Goal: Task Accomplishment & Management: Manage account settings

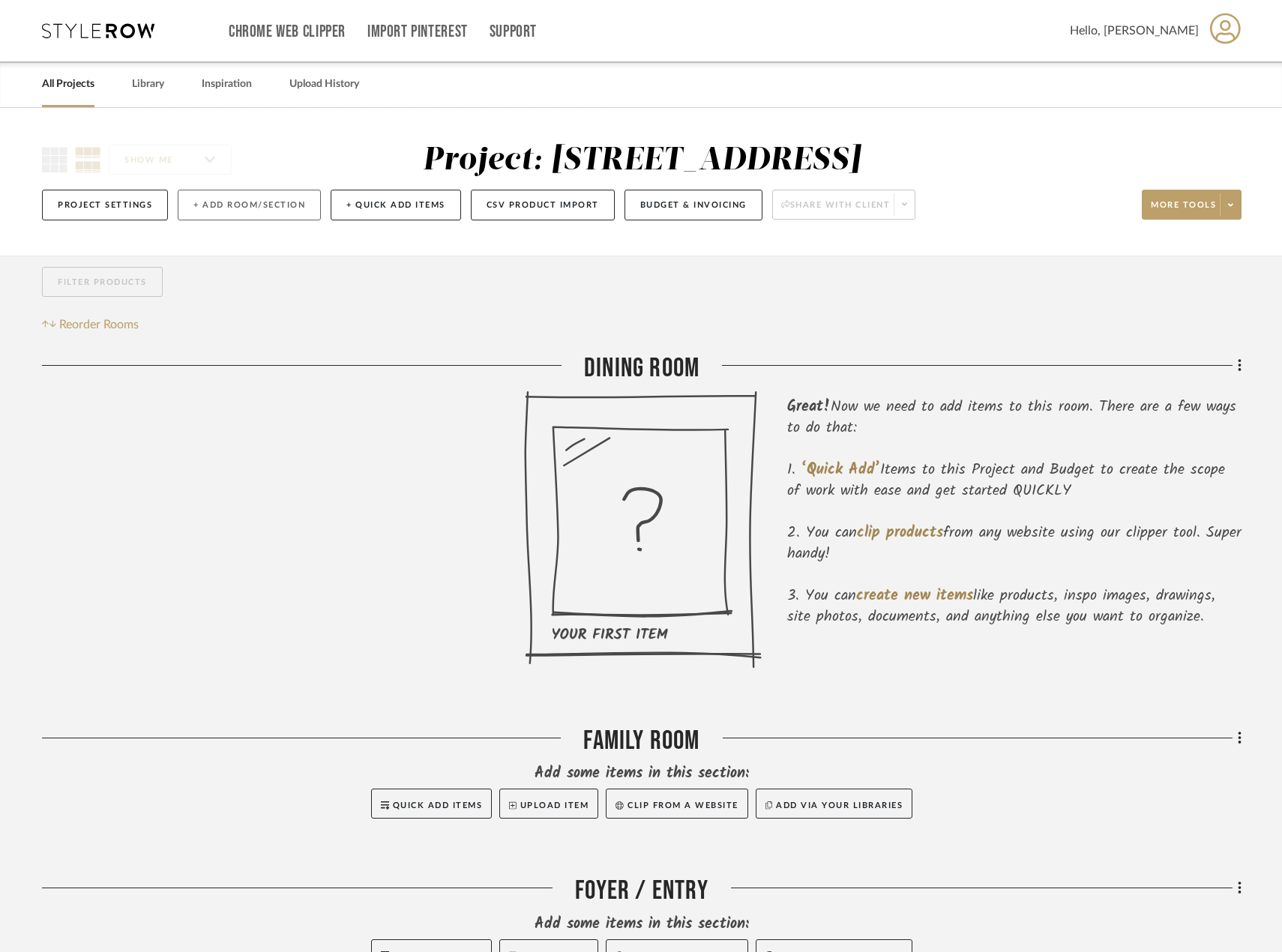
click at [249, 199] on button "+ Add Room/Section" at bounding box center [249, 205] width 143 height 30
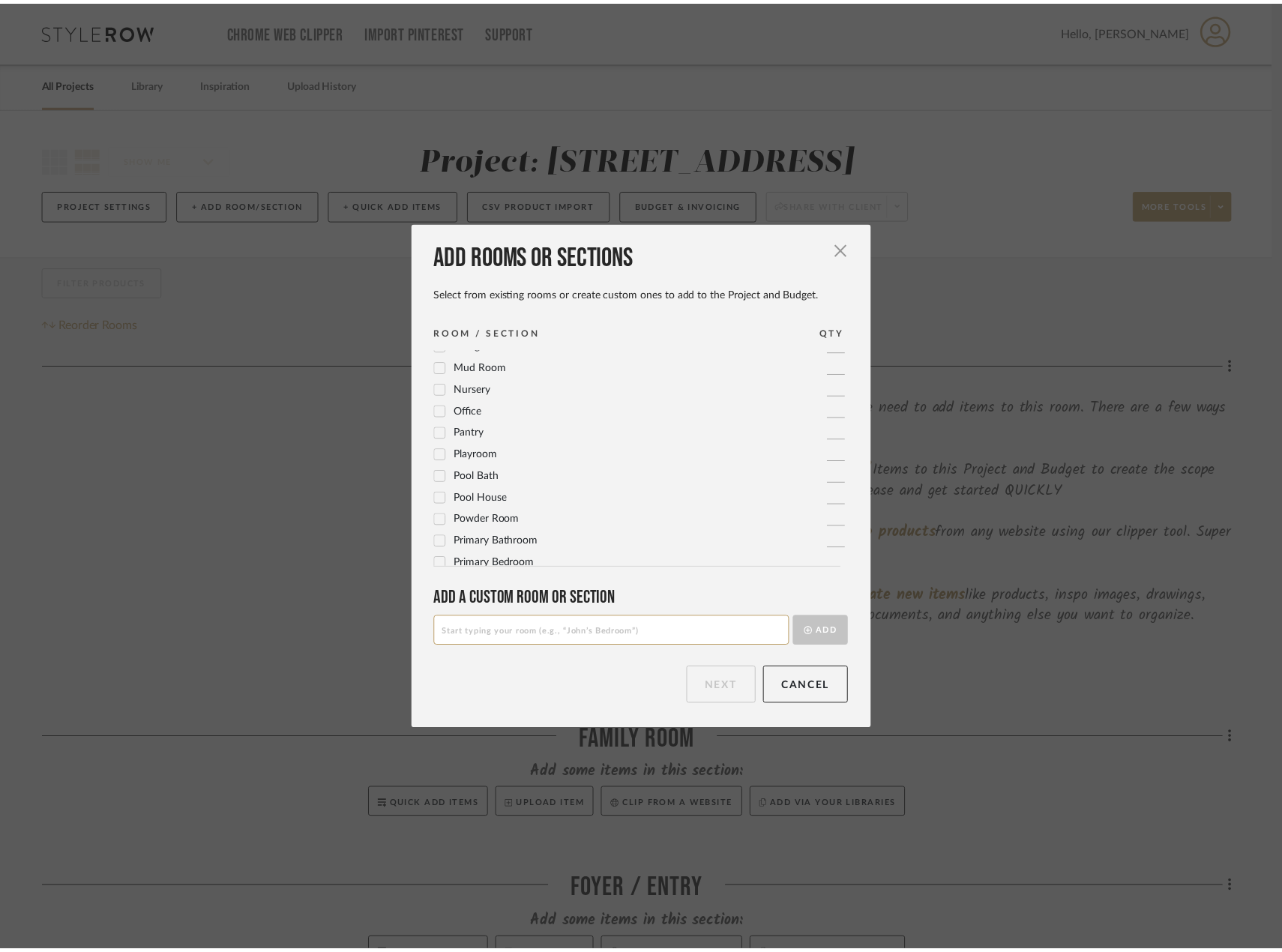
scroll to position [500, 0]
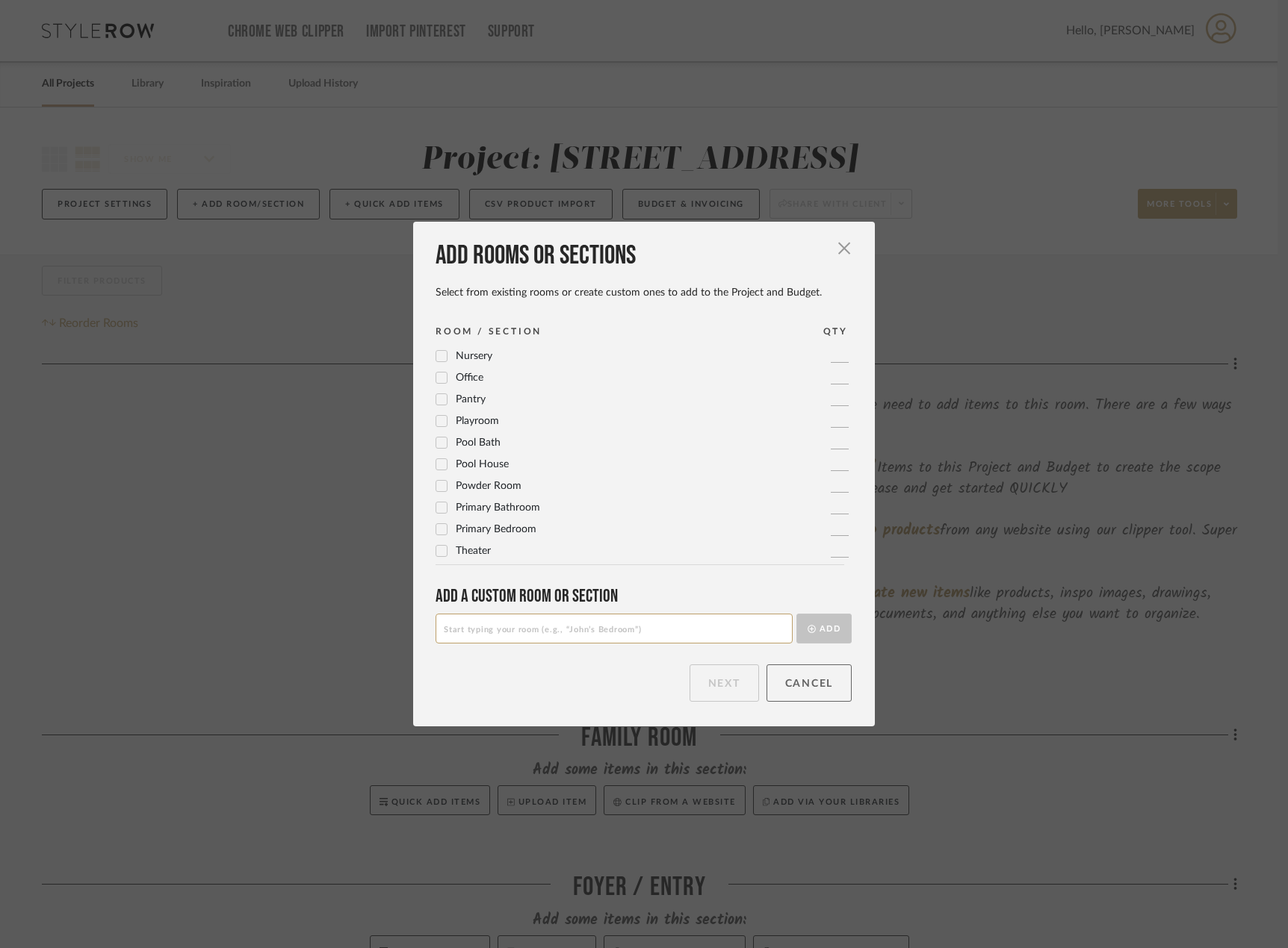
click at [832, 683] on button "Cancel" at bounding box center [808, 683] width 86 height 38
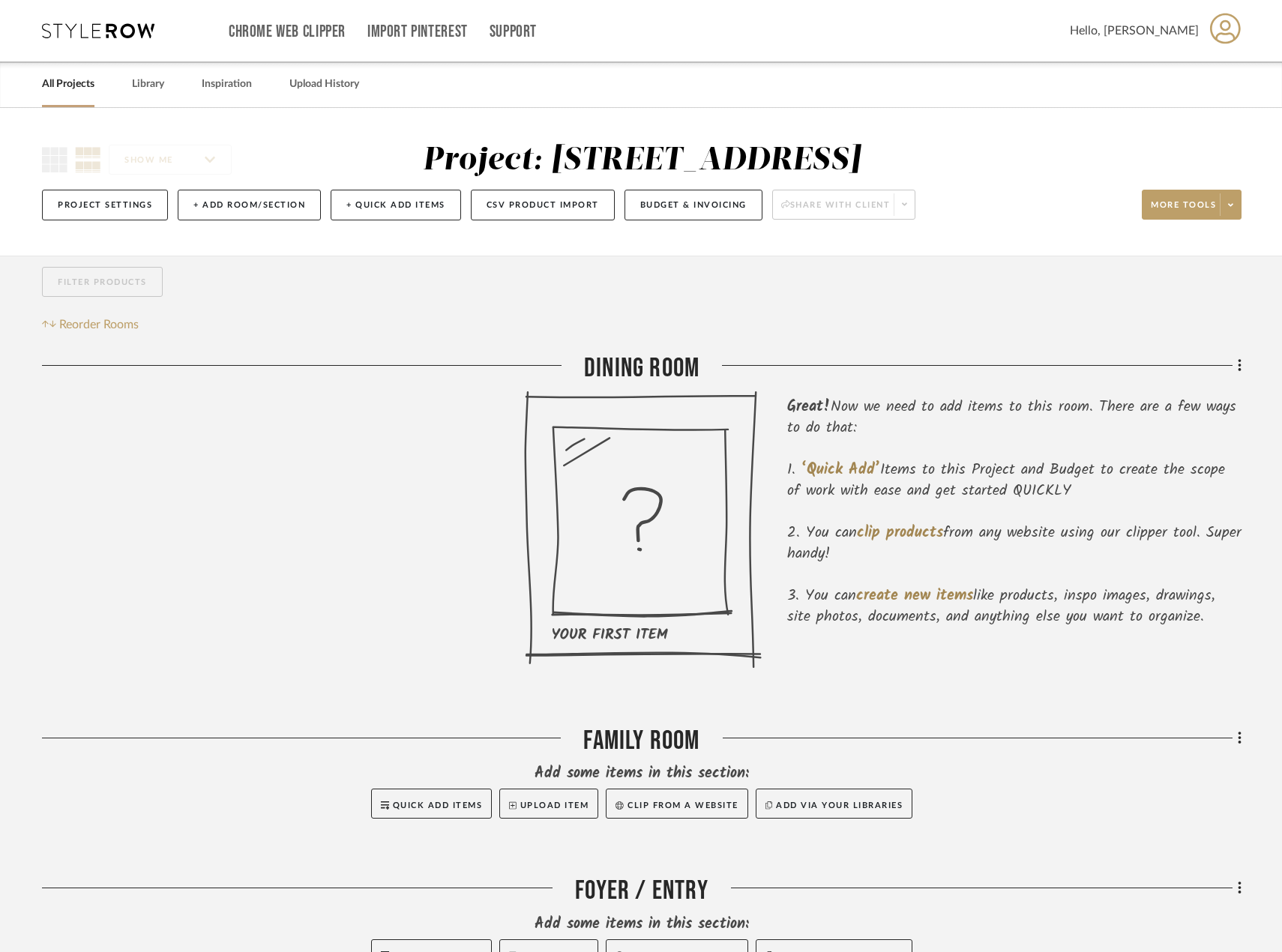
drag, startPoint x: 408, startPoint y: 199, endPoint x: 484, endPoint y: 378, distance: 194.5
drag, startPoint x: 1244, startPoint y: 204, endPoint x: 1225, endPoint y: 206, distance: 19.1
click at [1242, 204] on div "SHOW ME Project: 25180 - [STREET_ADDRESS] Project Settings + Add Room/Section +…" at bounding box center [641, 186] width 1243 height 89
click at [1225, 208] on span at bounding box center [1230, 204] width 21 height 22
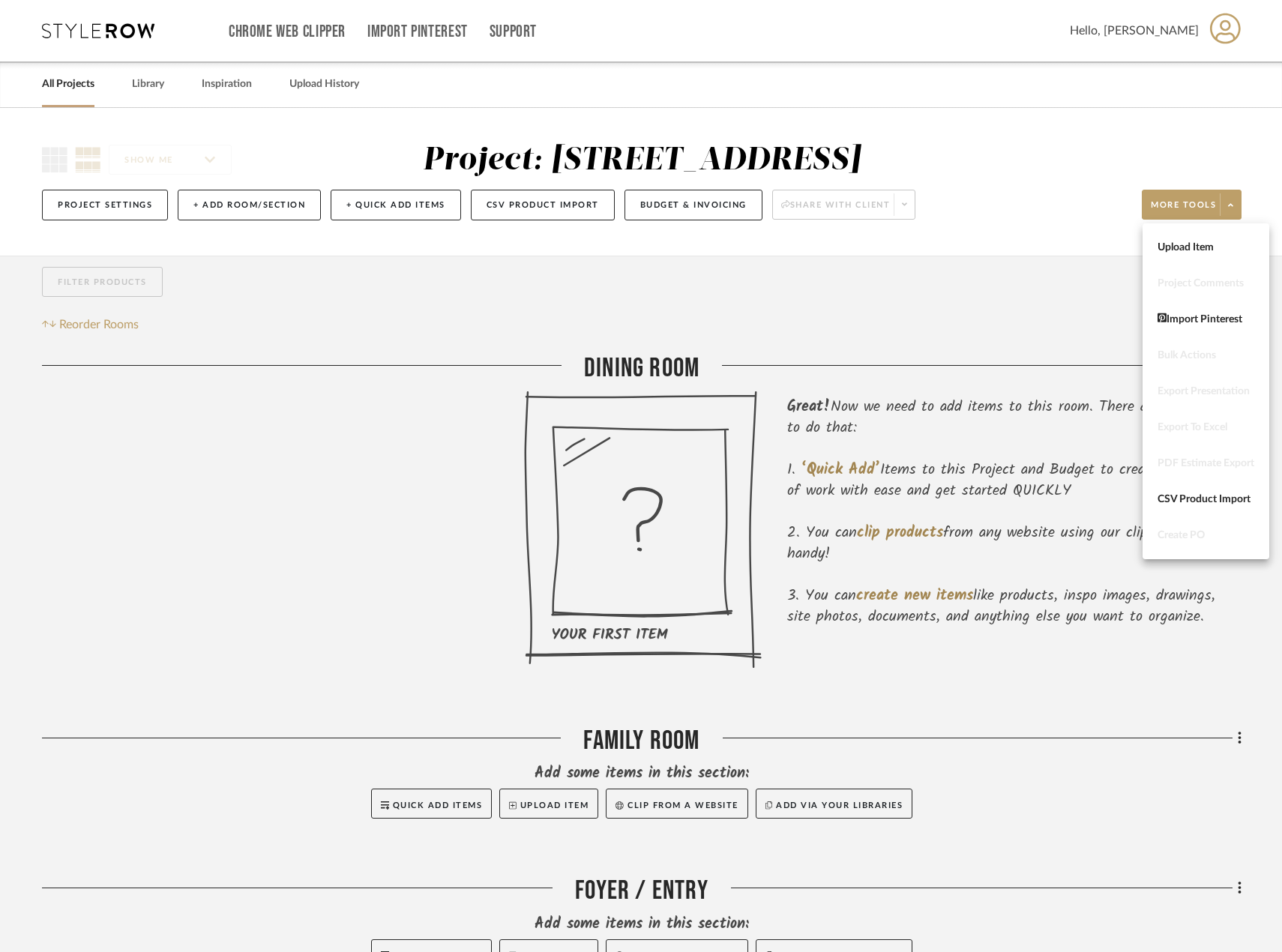
click at [1020, 329] on div at bounding box center [641, 476] width 1282 height 952
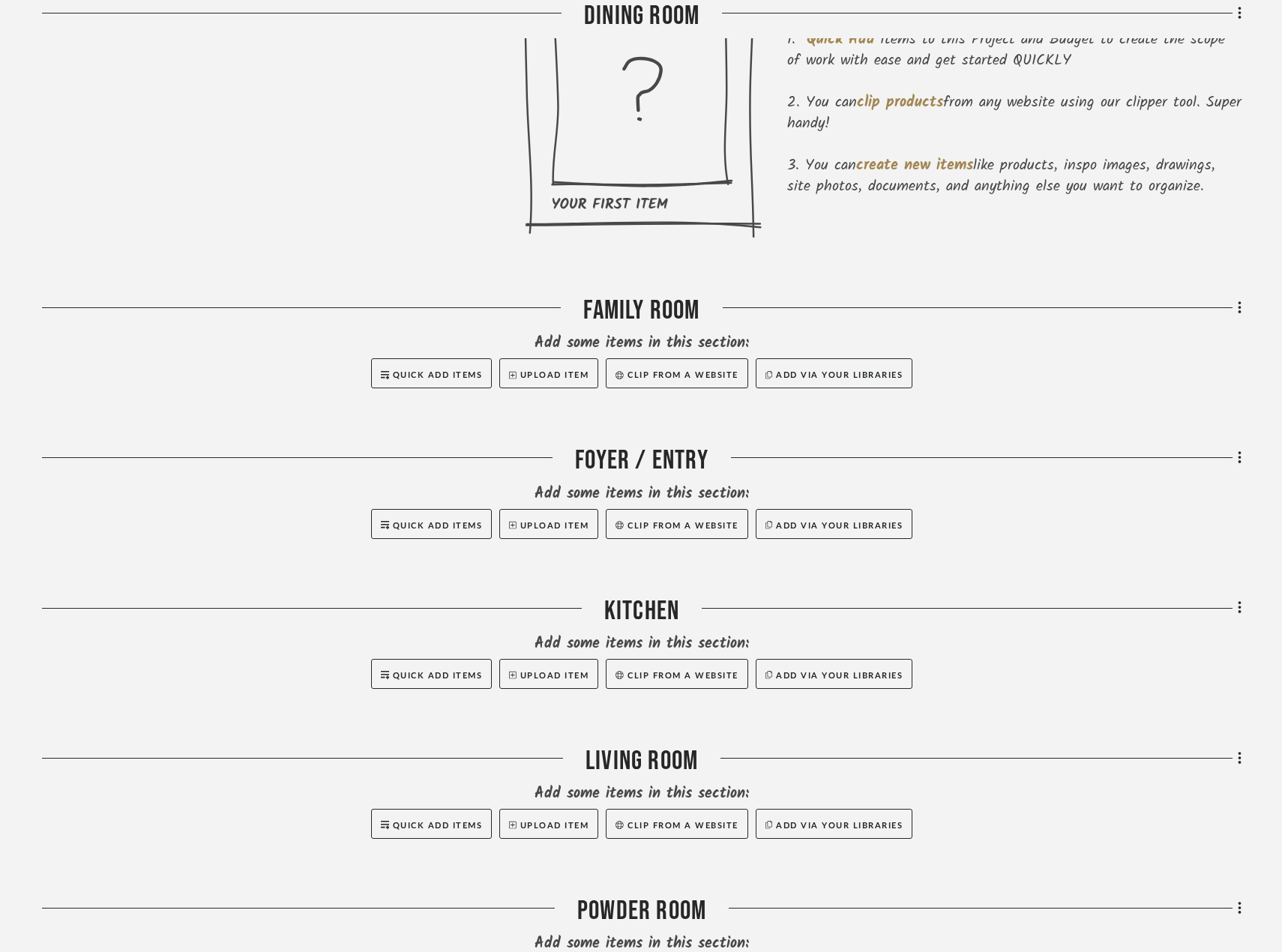
scroll to position [450, 0]
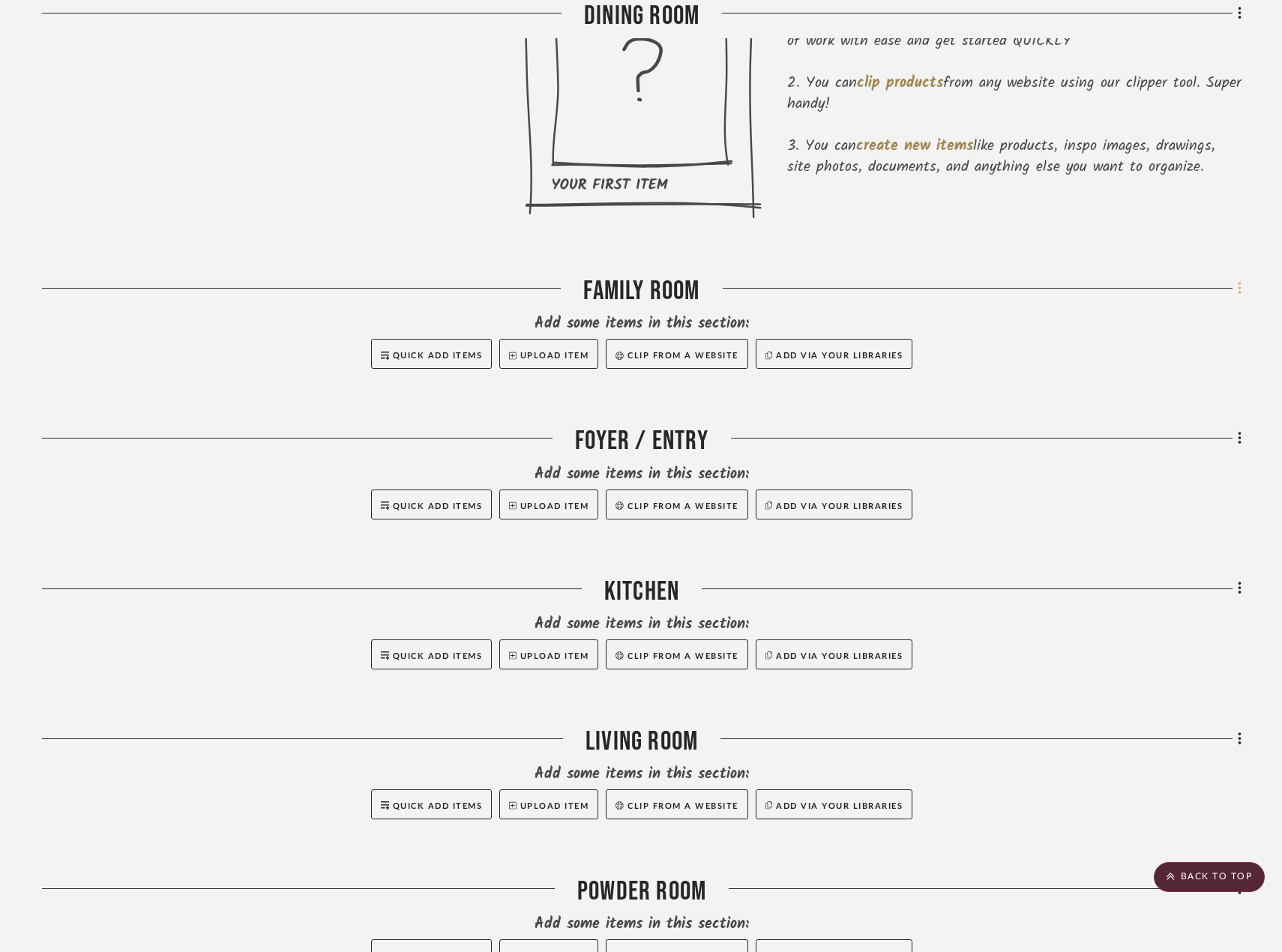
click at [1239, 290] on icon at bounding box center [1239, 288] width 4 height 16
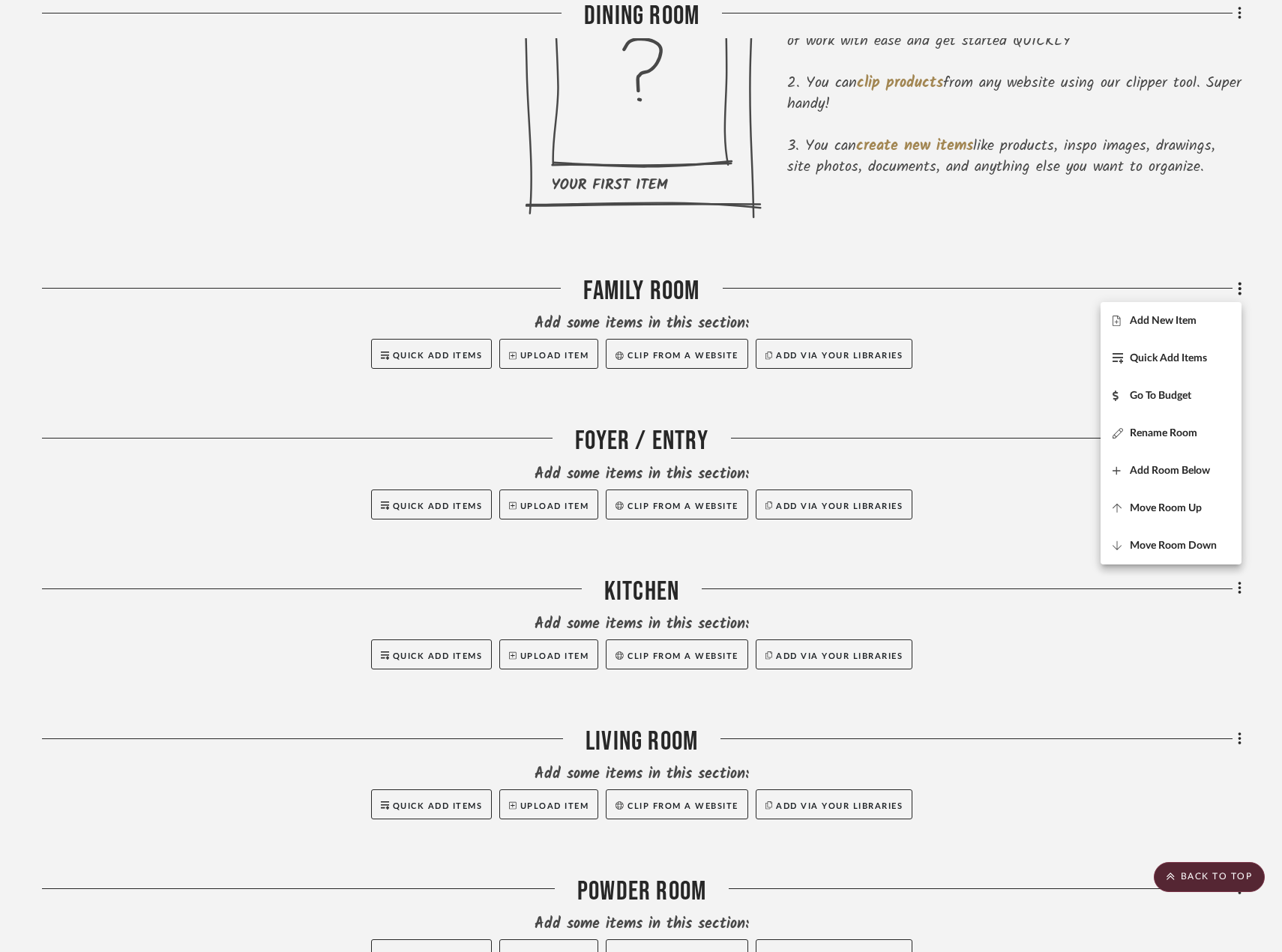
click at [1179, 241] on div at bounding box center [641, 476] width 1282 height 952
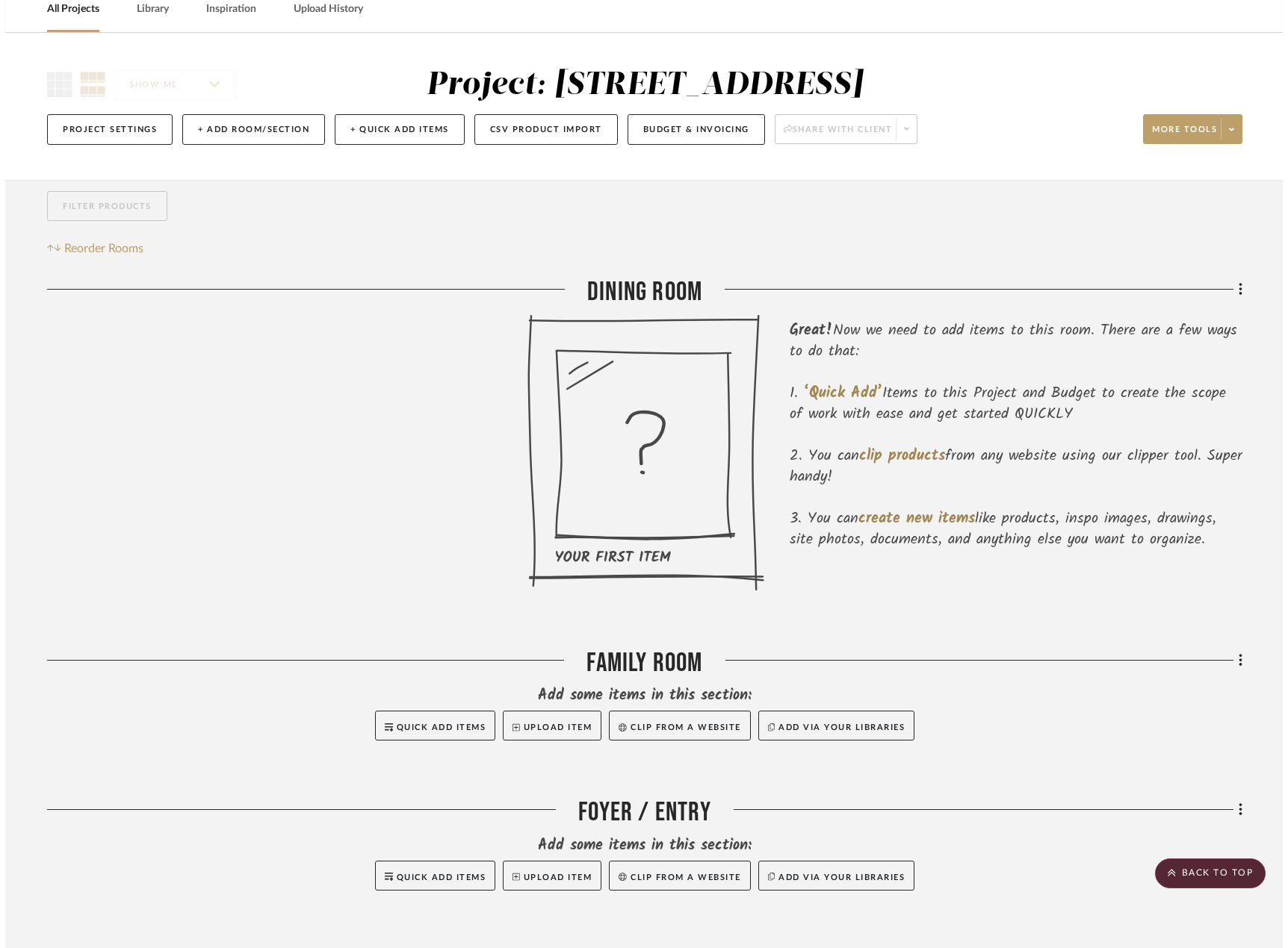
scroll to position [0, 0]
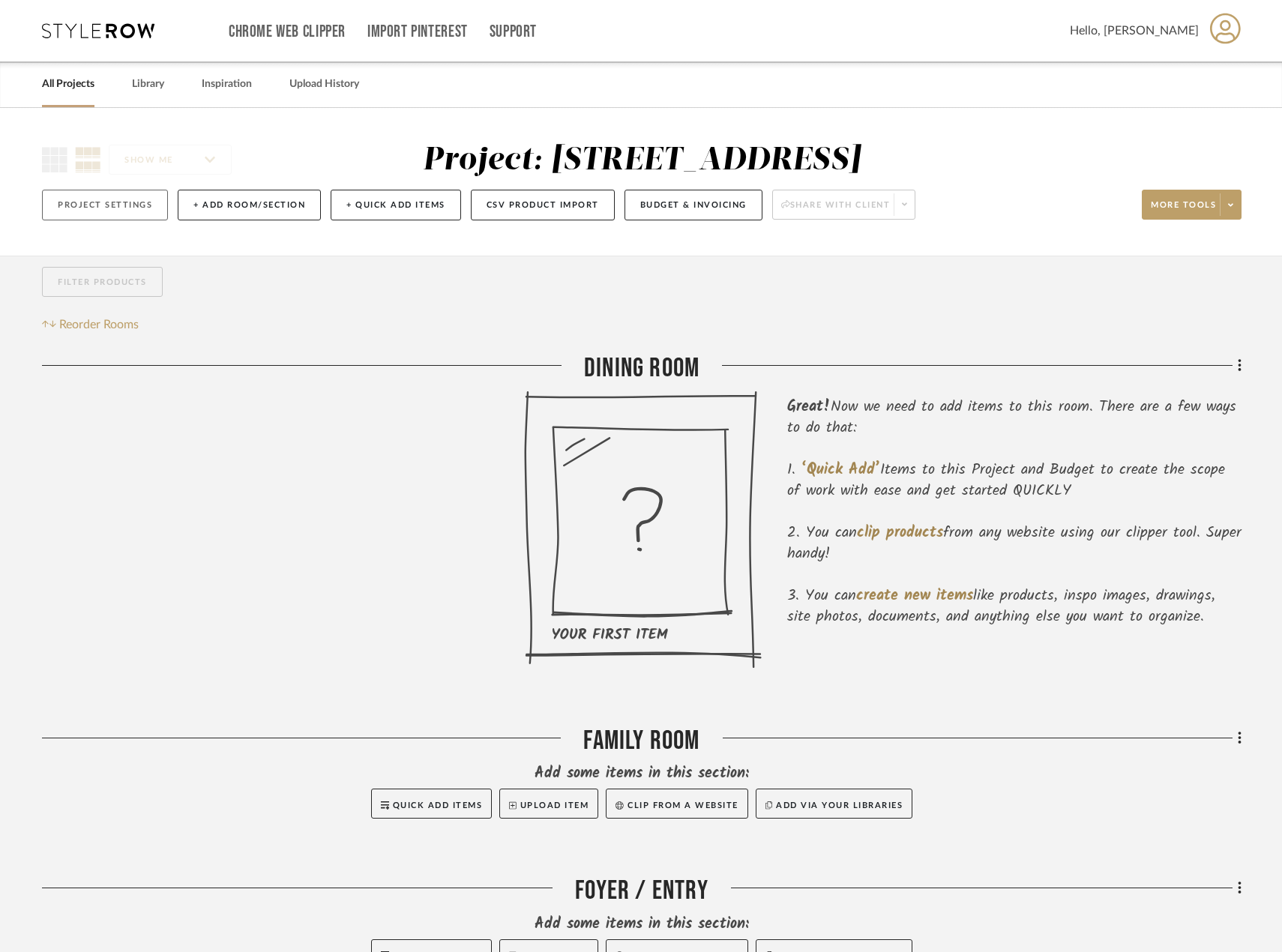
click at [99, 197] on button "Project Settings" at bounding box center [104, 205] width 126 height 30
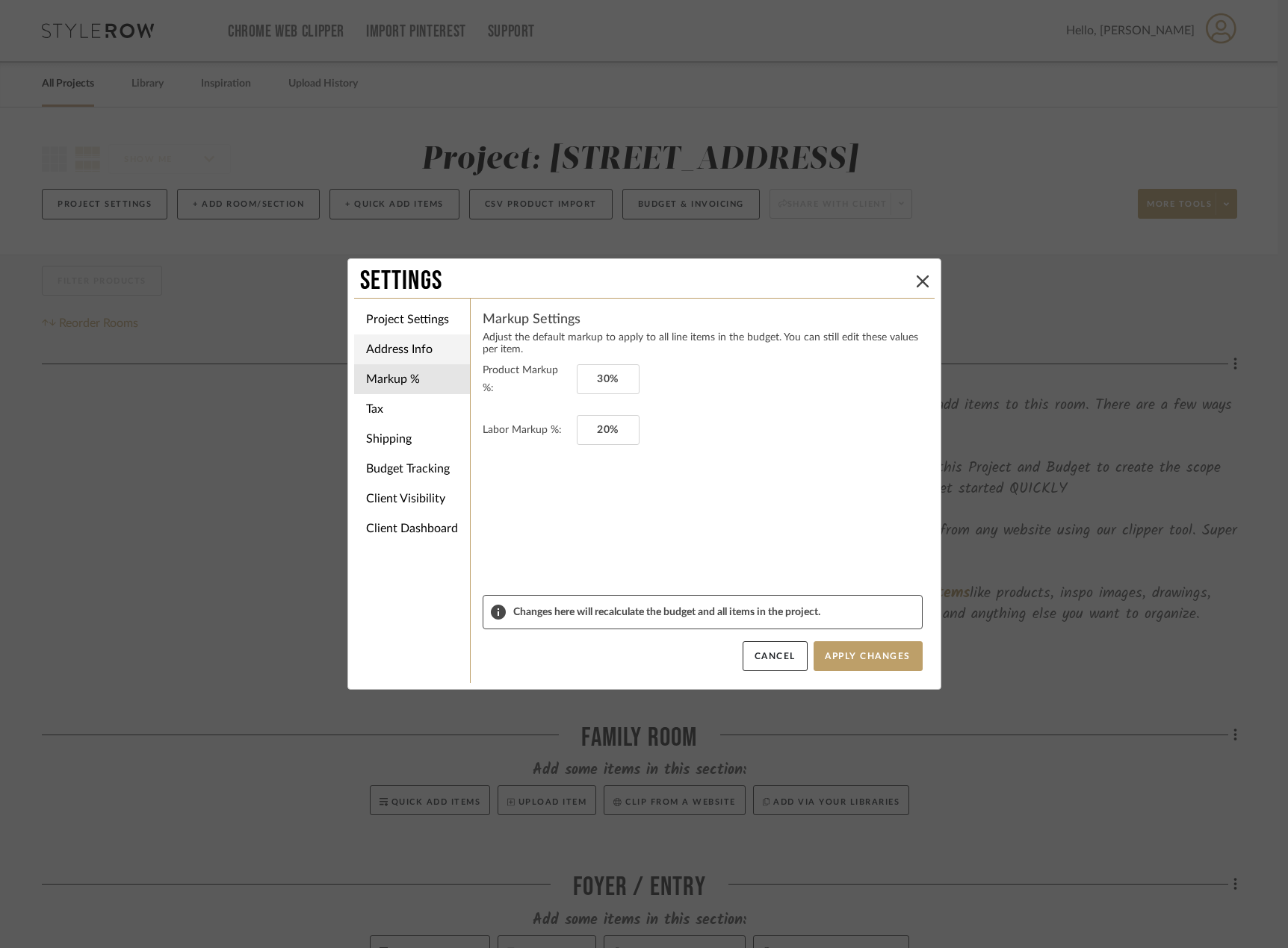
click at [408, 310] on li "Project Settings" at bounding box center [412, 319] width 115 height 30
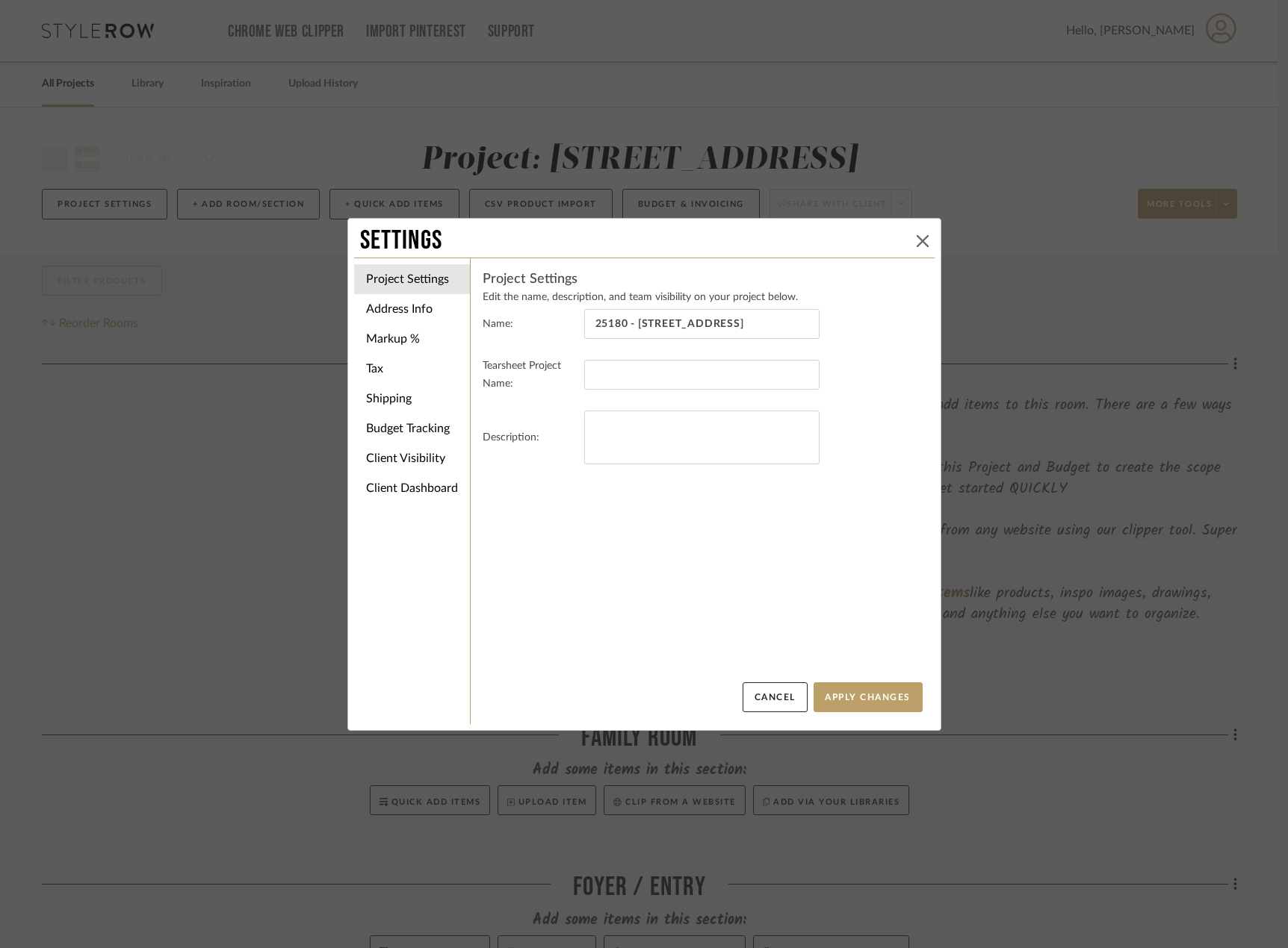
click at [914, 242] on button at bounding box center [922, 241] width 18 height 18
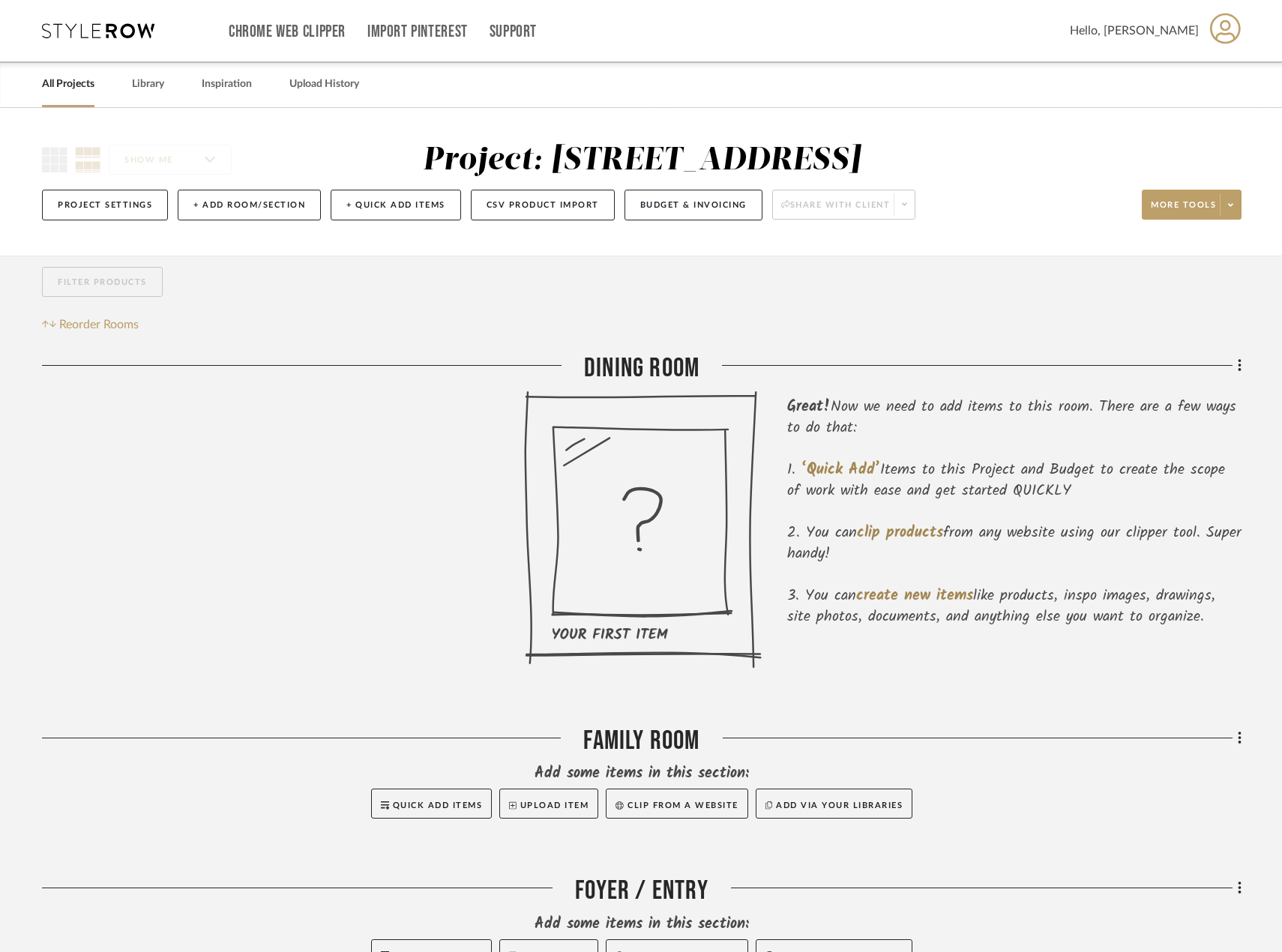
drag, startPoint x: 186, startPoint y: 164, endPoint x: 195, endPoint y: 176, distance: 15.0
click at [187, 164] on div "SHOW ME Project: 25180 - [STREET_ADDRESS] Project Settings + Add Room/Section +…" at bounding box center [641, 186] width 1243 height 89
click at [90, 322] on span "Reorder Rooms" at bounding box center [99, 324] width 80 height 18
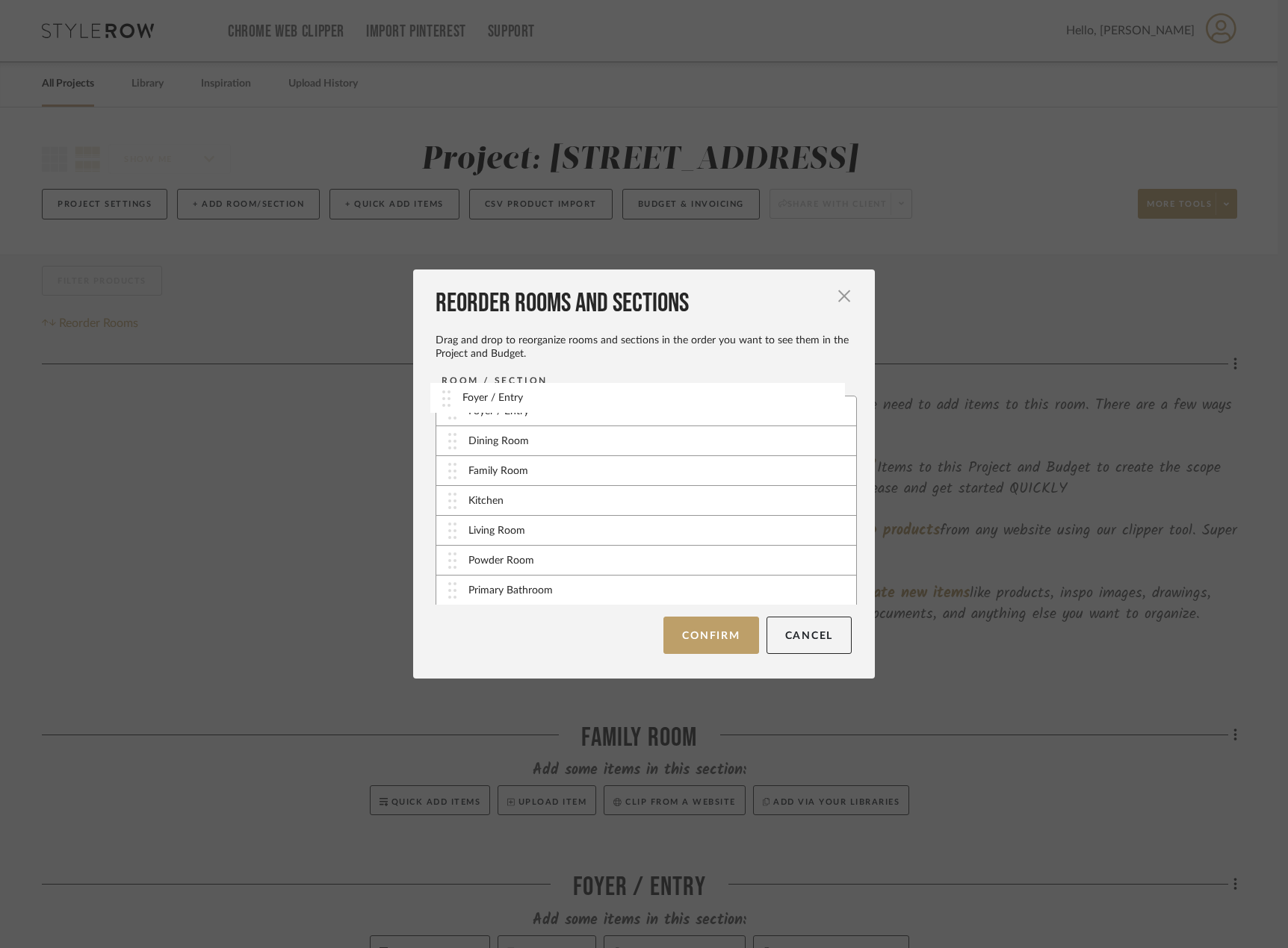
drag, startPoint x: 565, startPoint y: 465, endPoint x: 564, endPoint y: 391, distance: 74.0
drag, startPoint x: 580, startPoint y: 529, endPoint x: 595, endPoint y: 436, distance: 94.2
drag, startPoint x: 573, startPoint y: 597, endPoint x: 574, endPoint y: 401, distance: 196.0
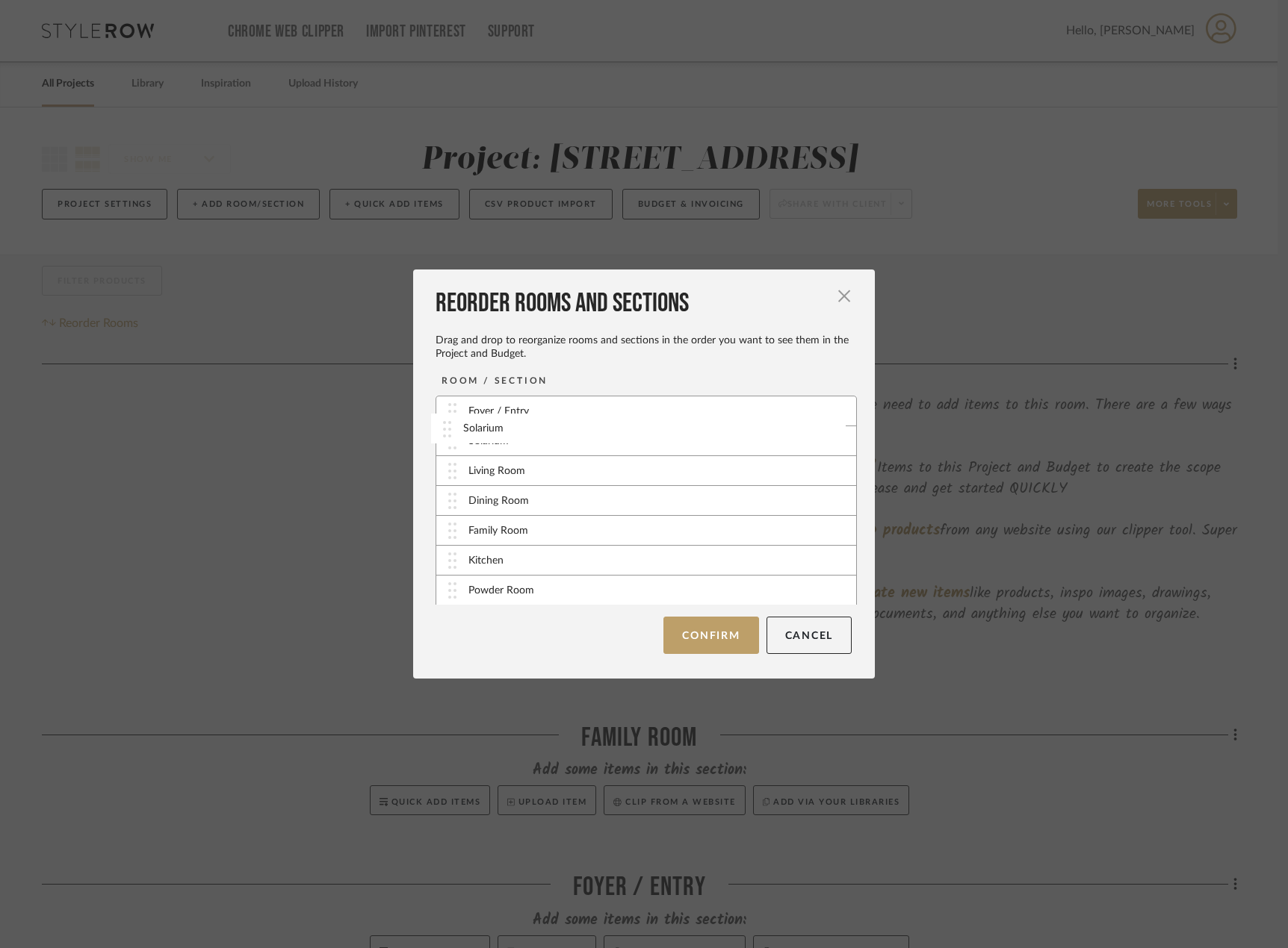
drag, startPoint x: 545, startPoint y: 422, endPoint x: 545, endPoint y: 439, distance: 17.0
drag, startPoint x: 543, startPoint y: 471, endPoint x: 547, endPoint y: 463, distance: 8.9
click at [547, 504] on div "Dining Room" at bounding box center [646, 501] width 420 height 30
drag, startPoint x: 527, startPoint y: 570, endPoint x: 541, endPoint y: 515, distance: 56.8
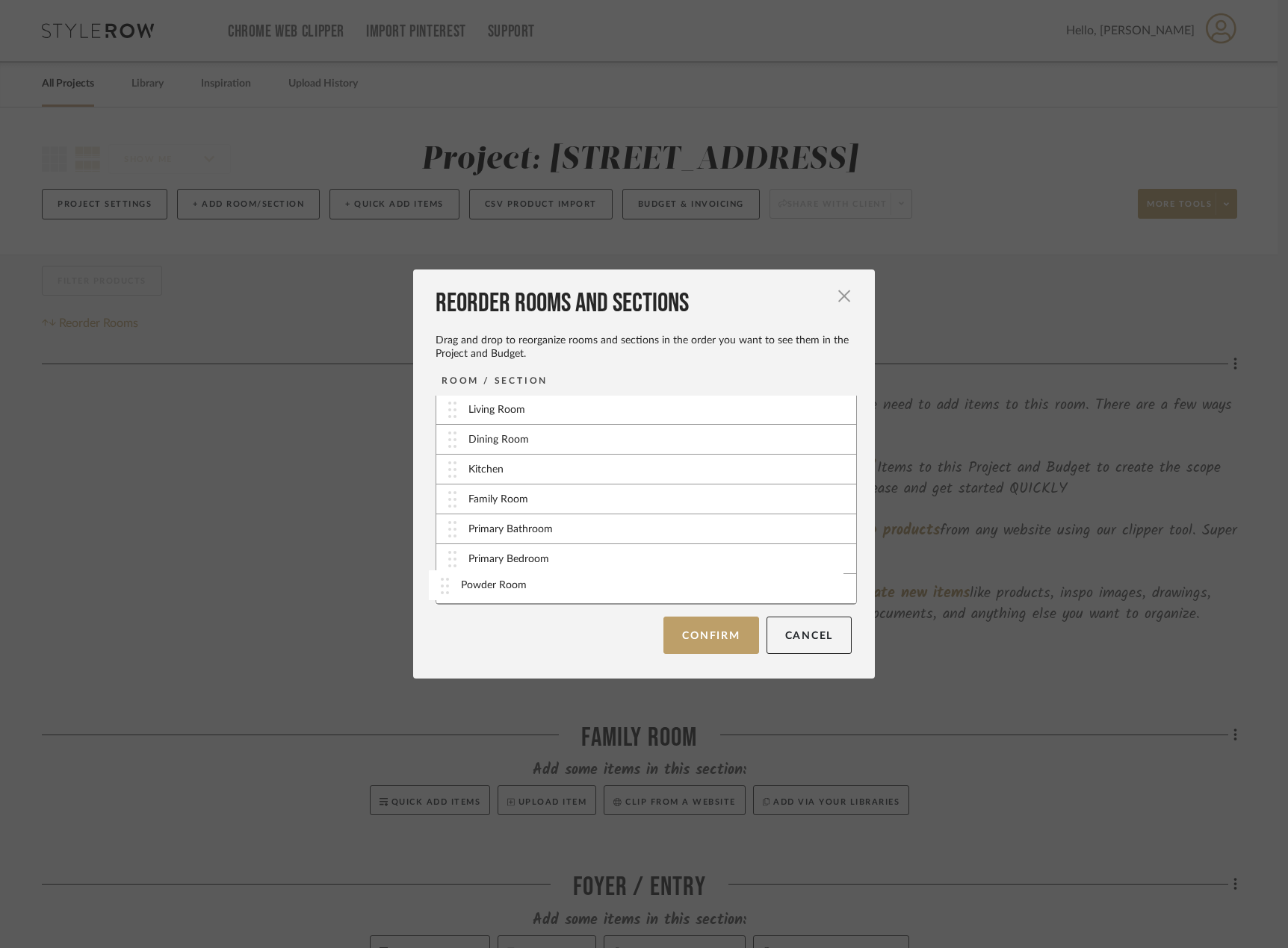
scroll to position [61, 0]
drag, startPoint x: 565, startPoint y: 591, endPoint x: 578, endPoint y: 526, distance: 66.3
click at [691, 640] on button "Confirm" at bounding box center [710, 636] width 95 height 38
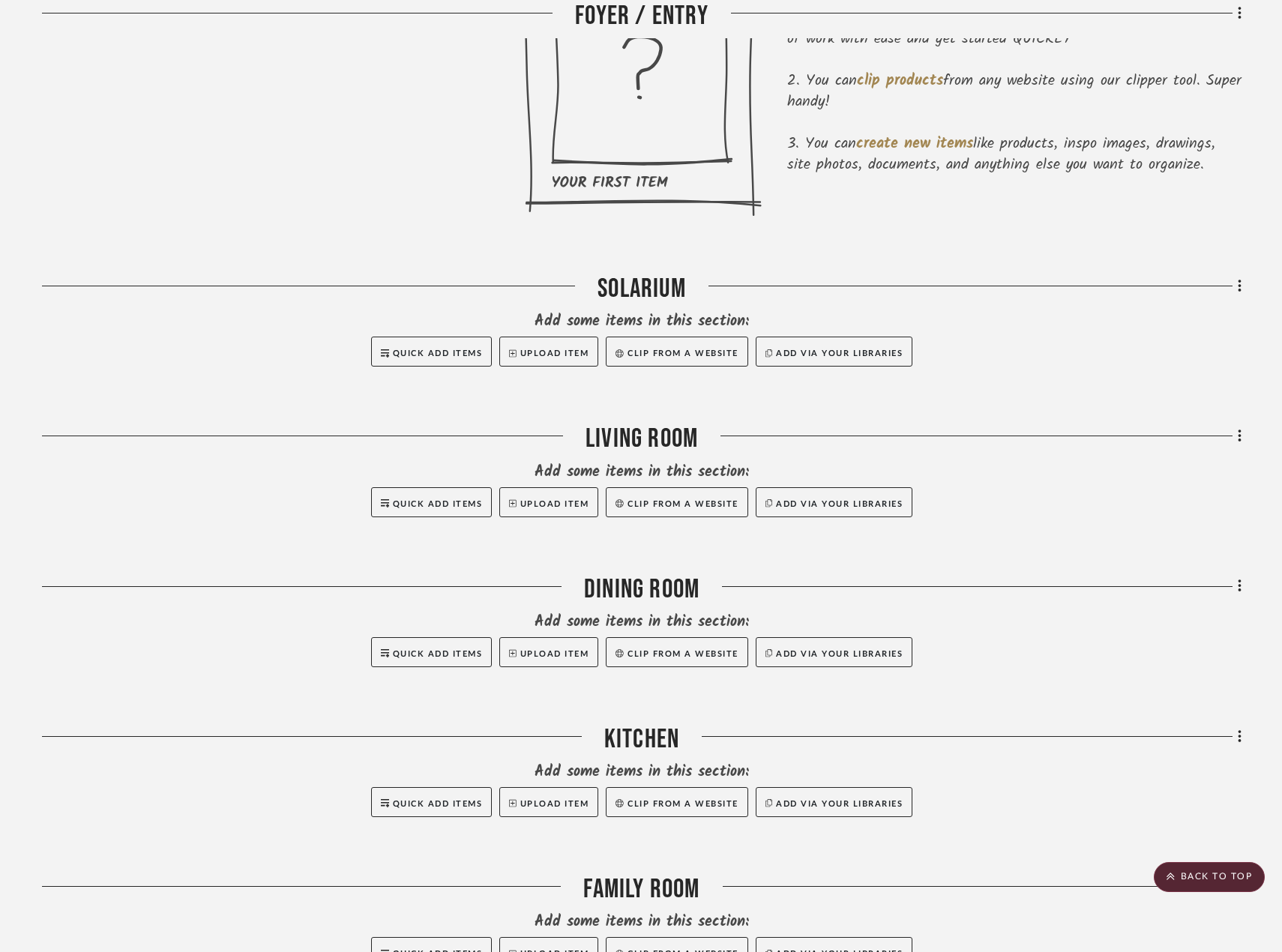
scroll to position [150, 0]
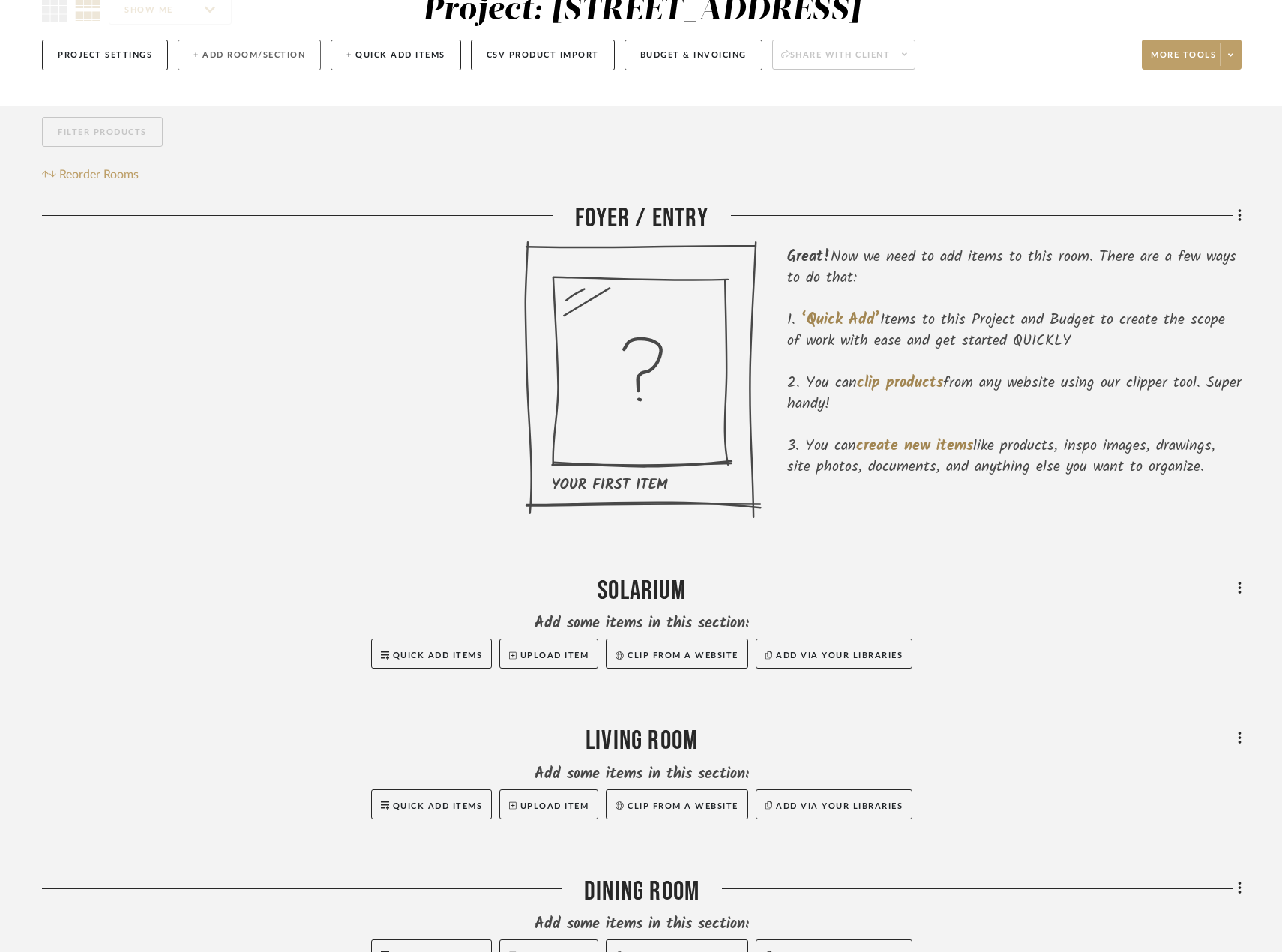
click at [227, 56] on button "+ Add Room/Section" at bounding box center [249, 54] width 143 height 30
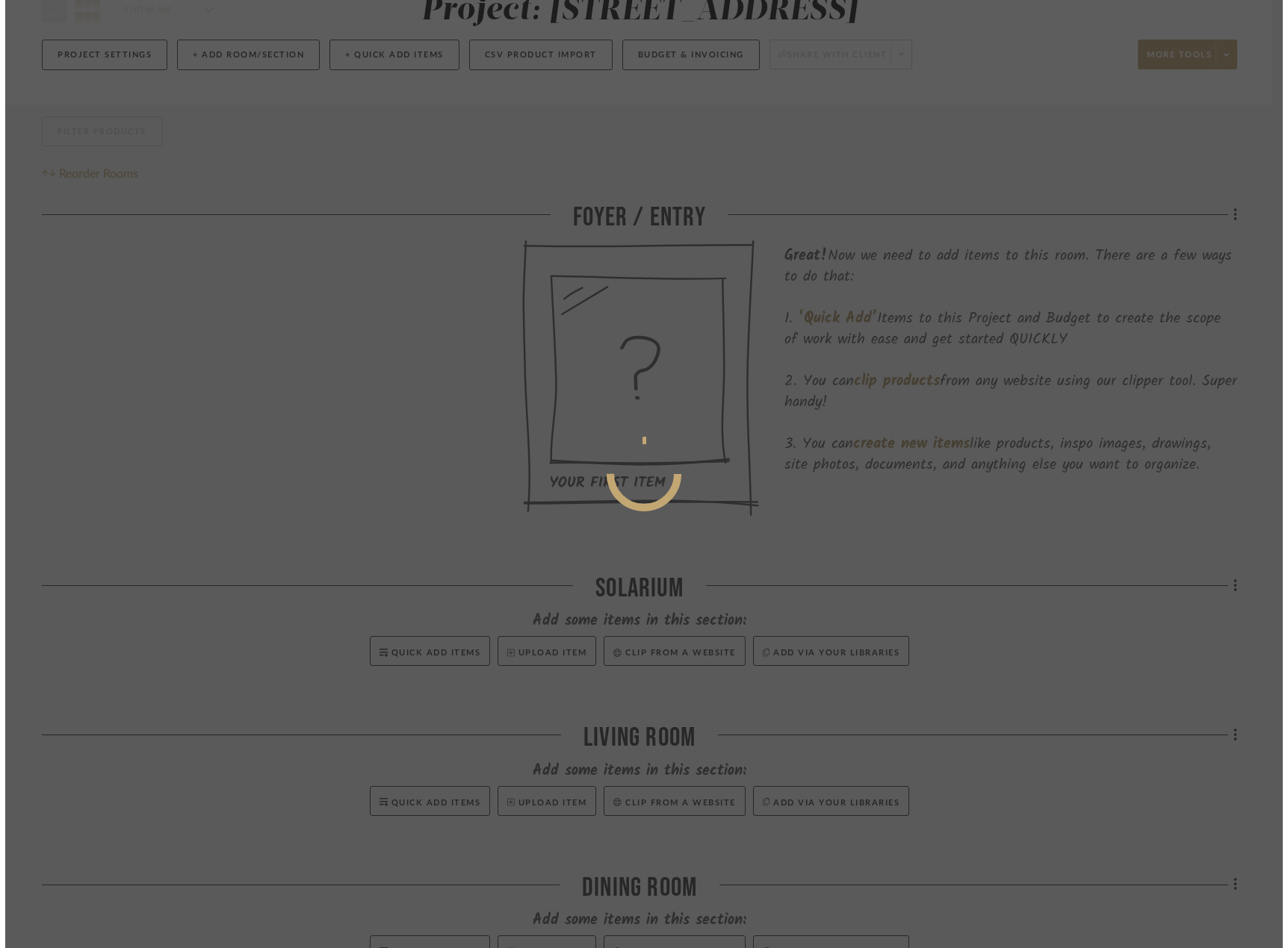
scroll to position [0, 0]
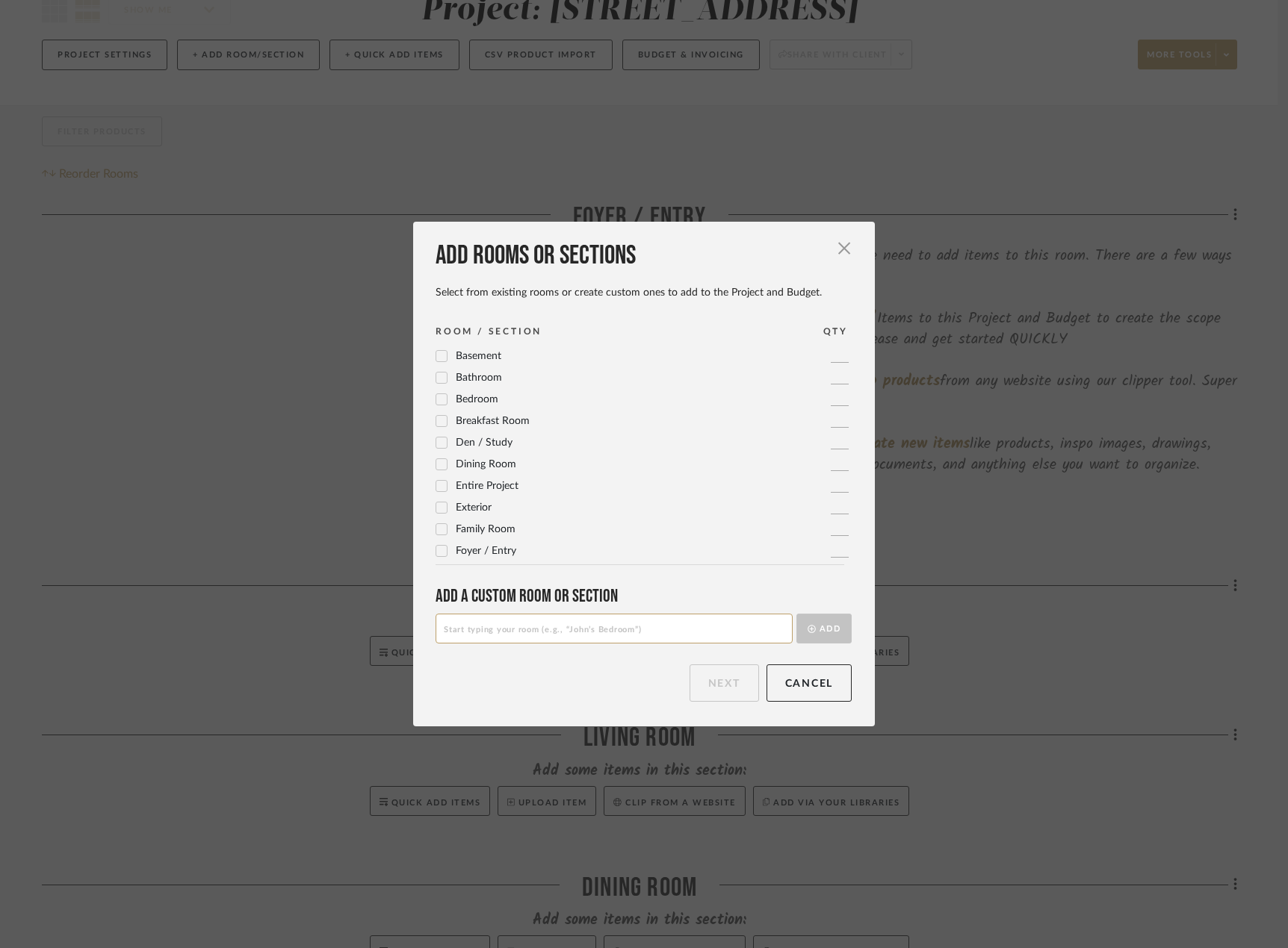
drag, startPoint x: 583, startPoint y: 606, endPoint x: 596, endPoint y: 645, distance: 41.1
click at [583, 609] on div "Add a Custom room or Section Add" at bounding box center [643, 614] width 416 height 58
click at [601, 626] on input at bounding box center [614, 628] width 357 height 30
type input "G"
type input "P"
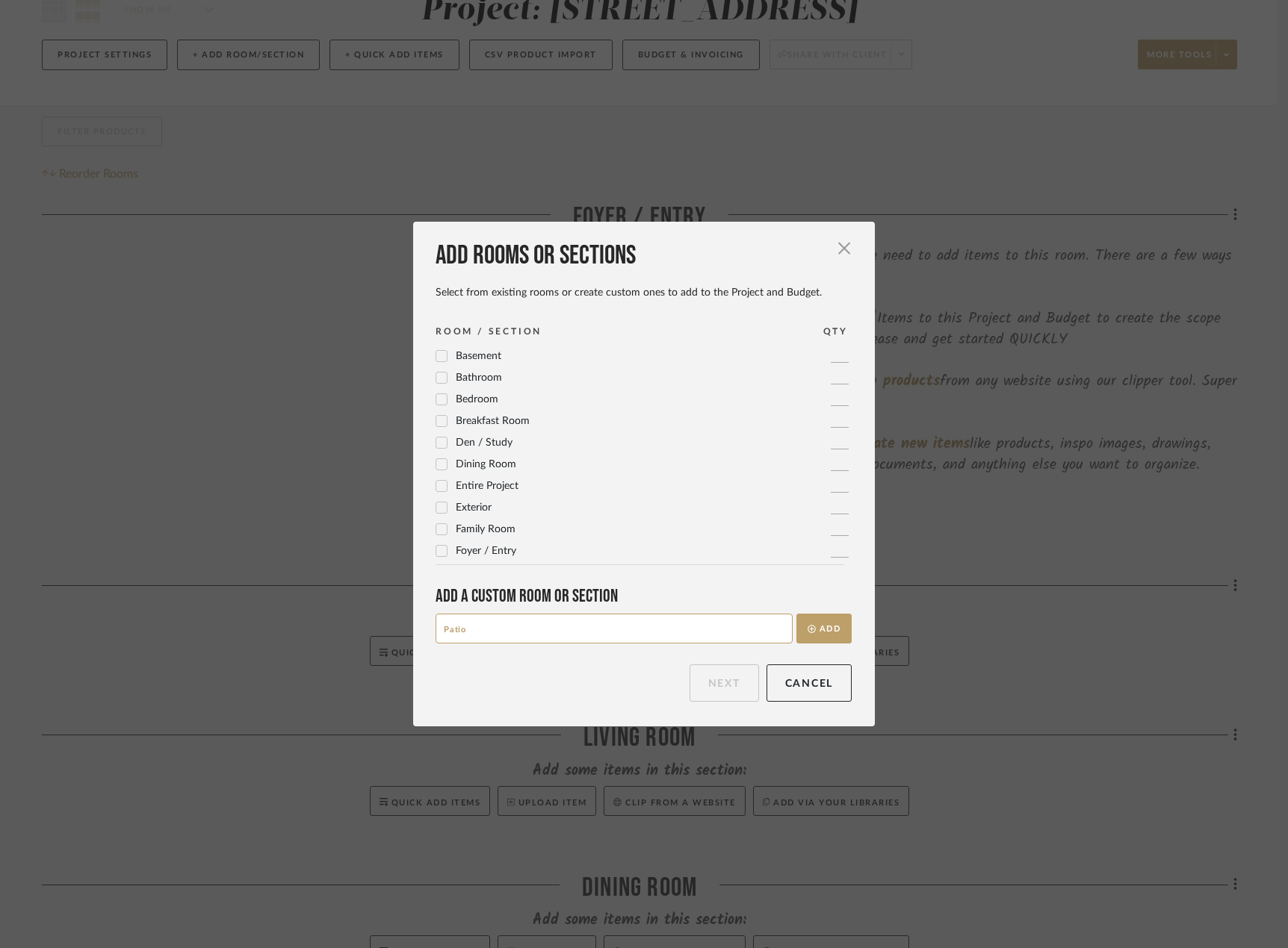
drag, startPoint x: 625, startPoint y: 631, endPoint x: 399, endPoint y: 627, distance: 226.0
click at [399, 627] on div "Add rooms or sections Select from existing rooms or create custom ones to add t…" at bounding box center [644, 474] width 1288 height 948
type input "Garden"
click at [813, 628] on button "Add" at bounding box center [824, 628] width 56 height 30
click at [732, 690] on button "Next" at bounding box center [723, 683] width 70 height 38
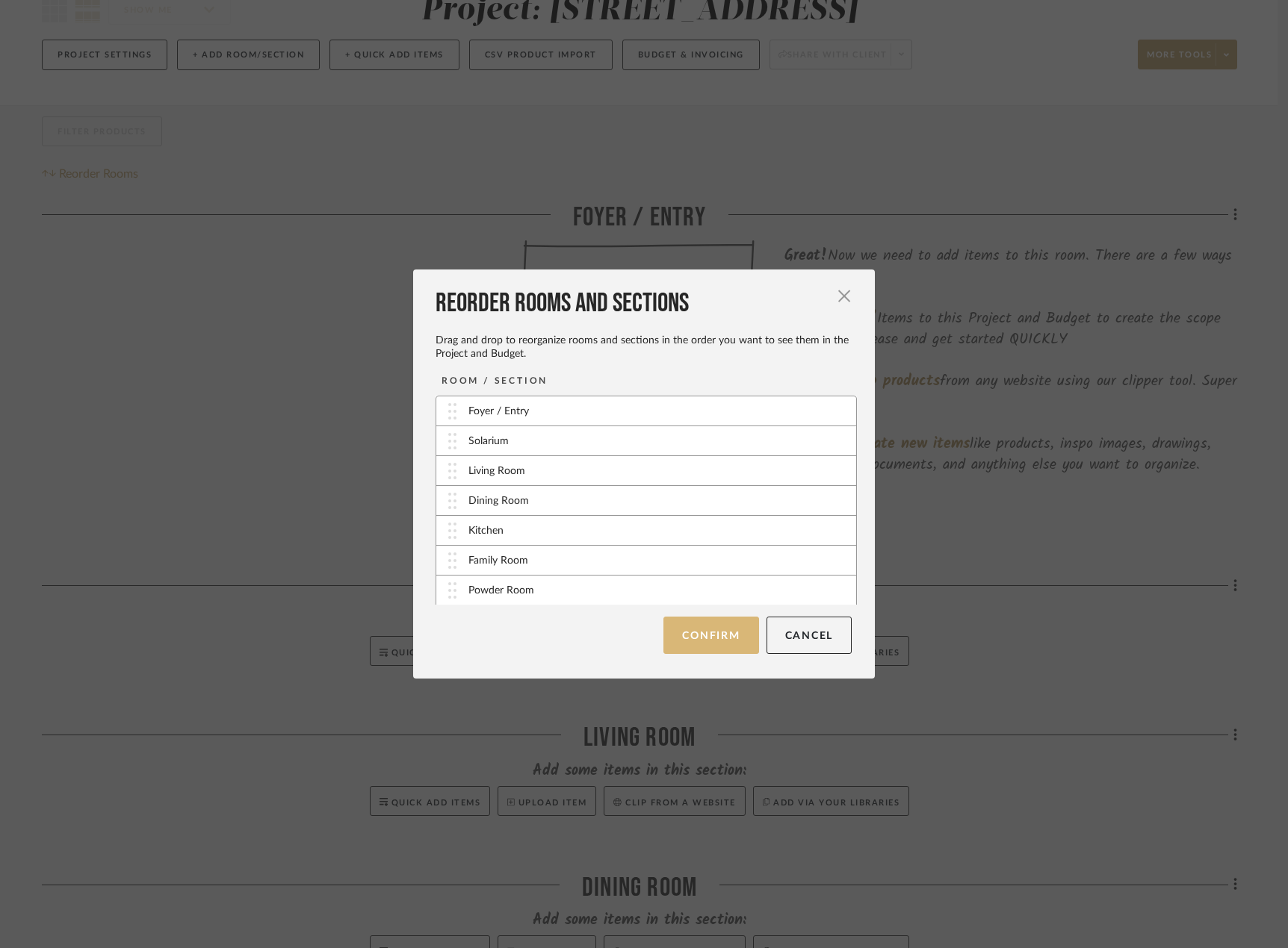
click at [741, 645] on button "Confirm" at bounding box center [710, 636] width 95 height 38
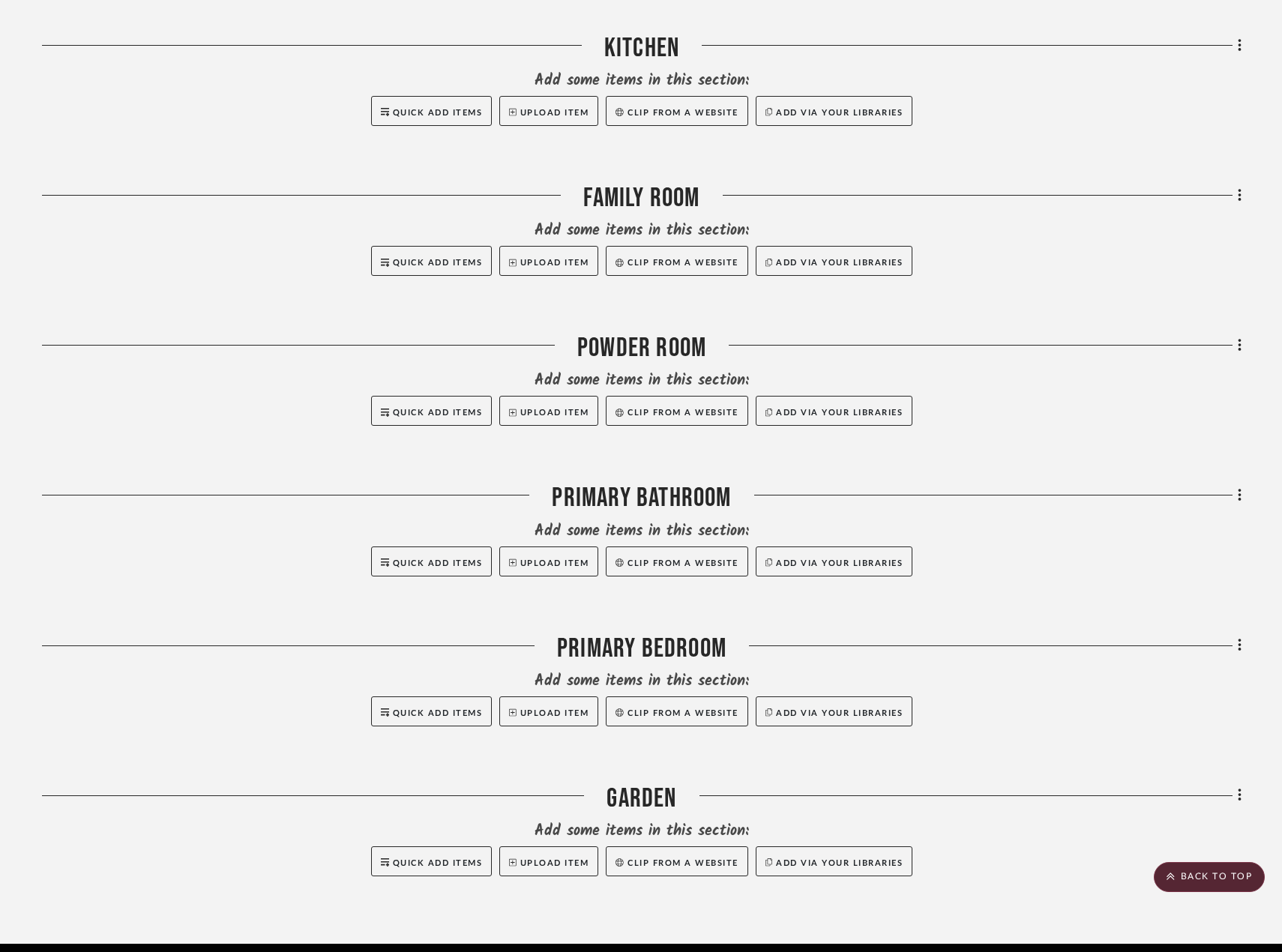
scroll to position [1204, 0]
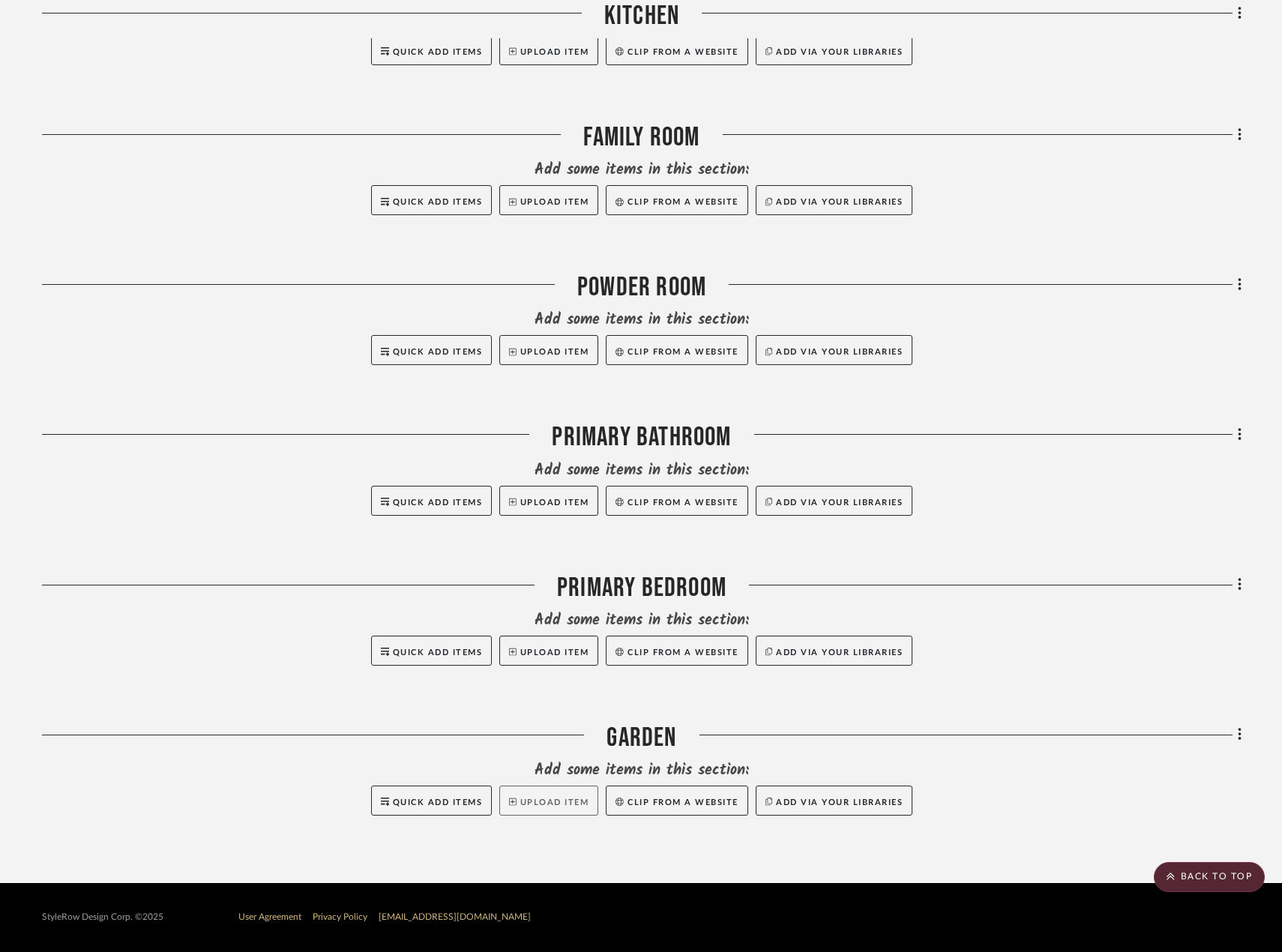
click at [503, 794] on button "Upload Item" at bounding box center [549, 801] width 99 height 30
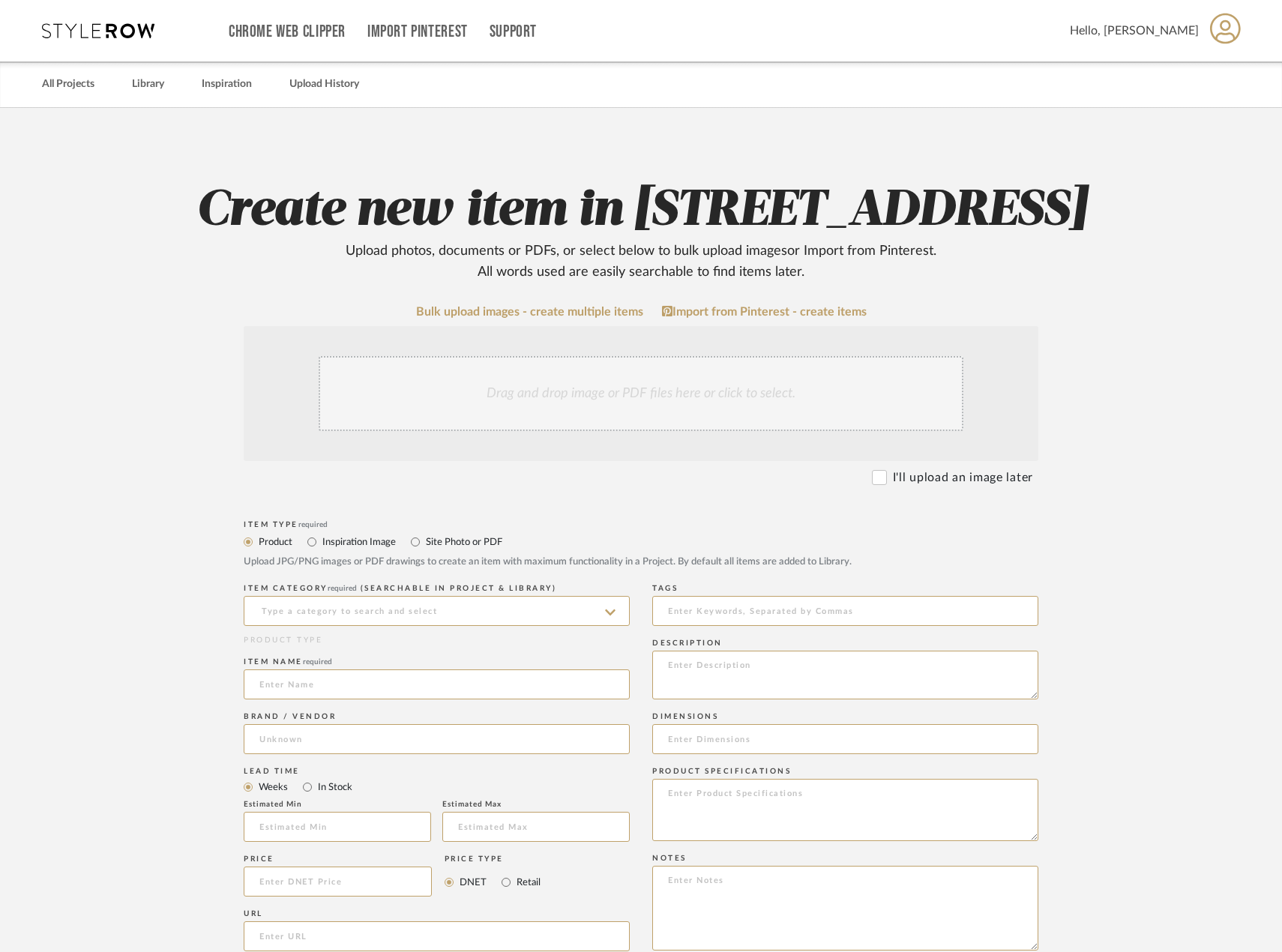
click at [524, 431] on div "Drag and drop image or PDF files here or click to select." at bounding box center [641, 393] width 645 height 75
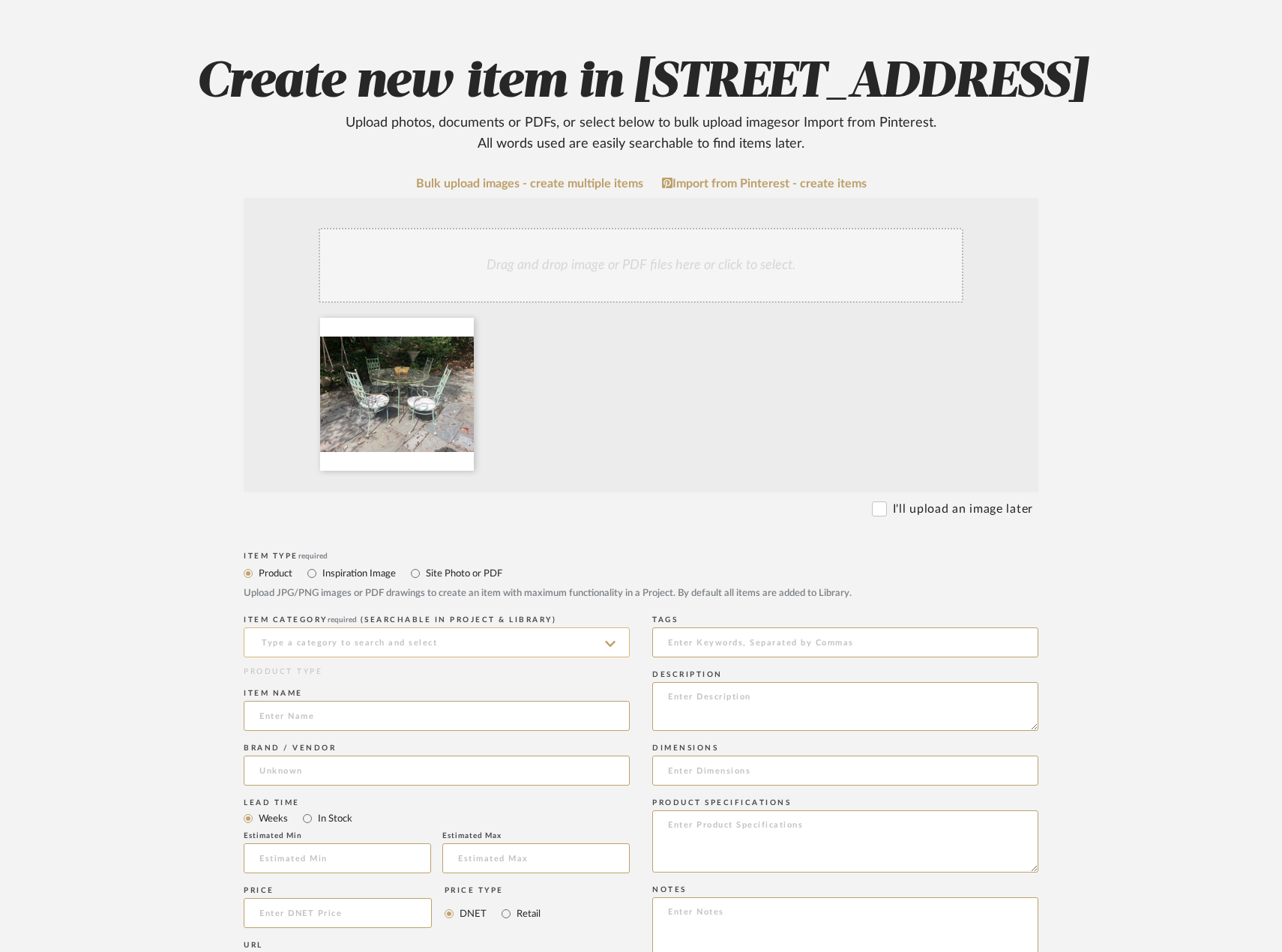
scroll to position [225, 0]
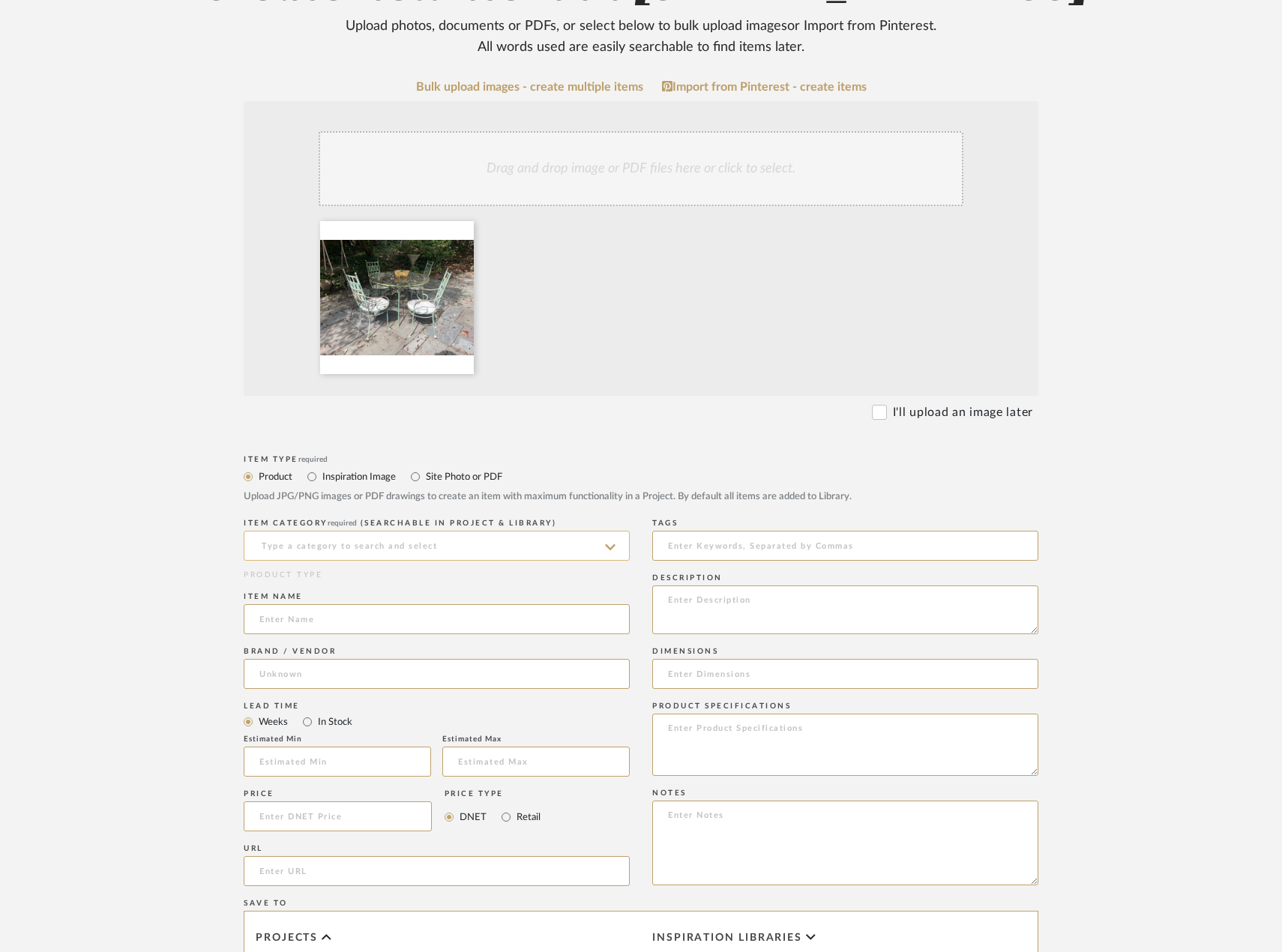
click at [461, 561] on input at bounding box center [437, 545] width 386 height 30
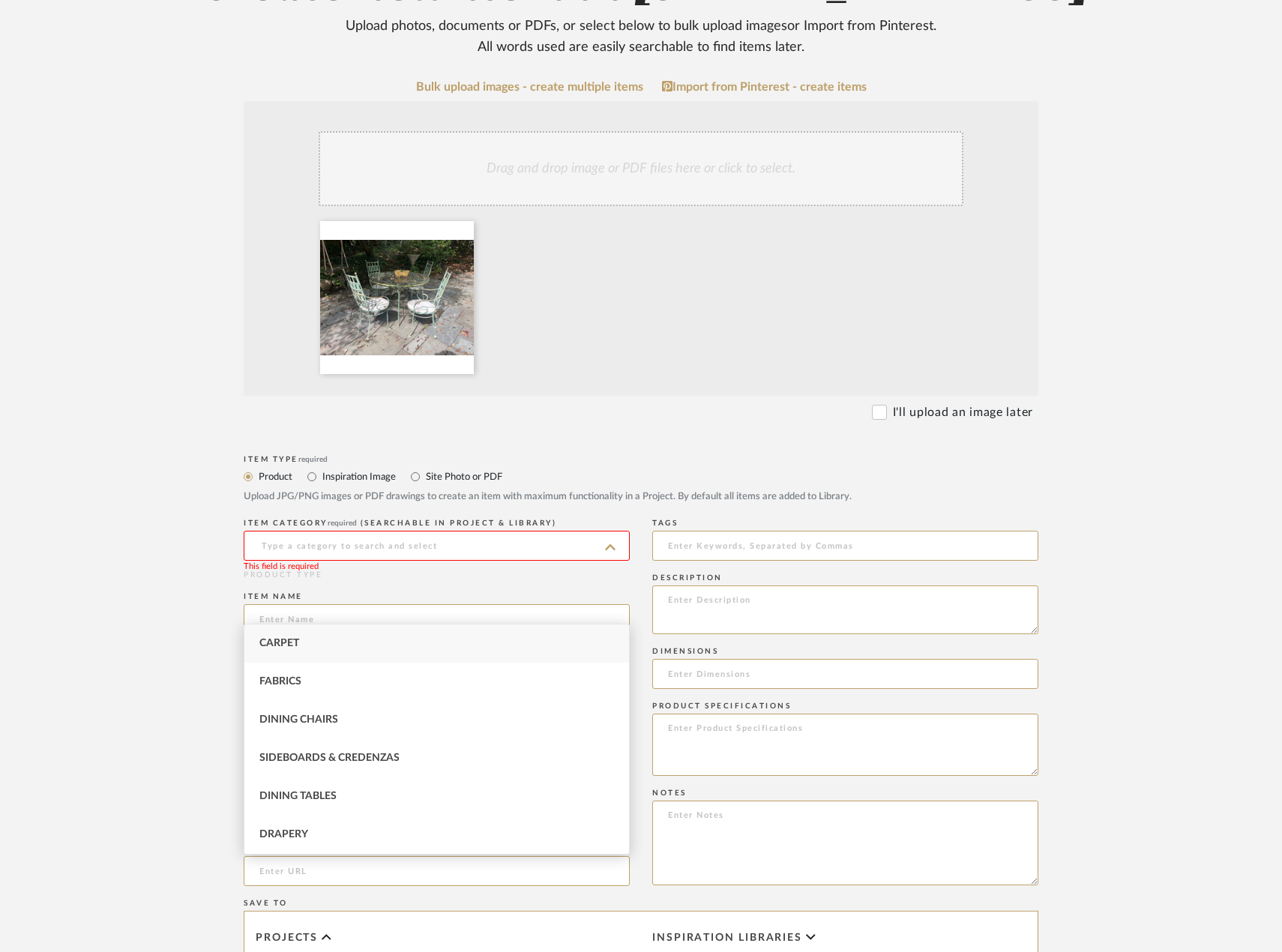
type input "e"
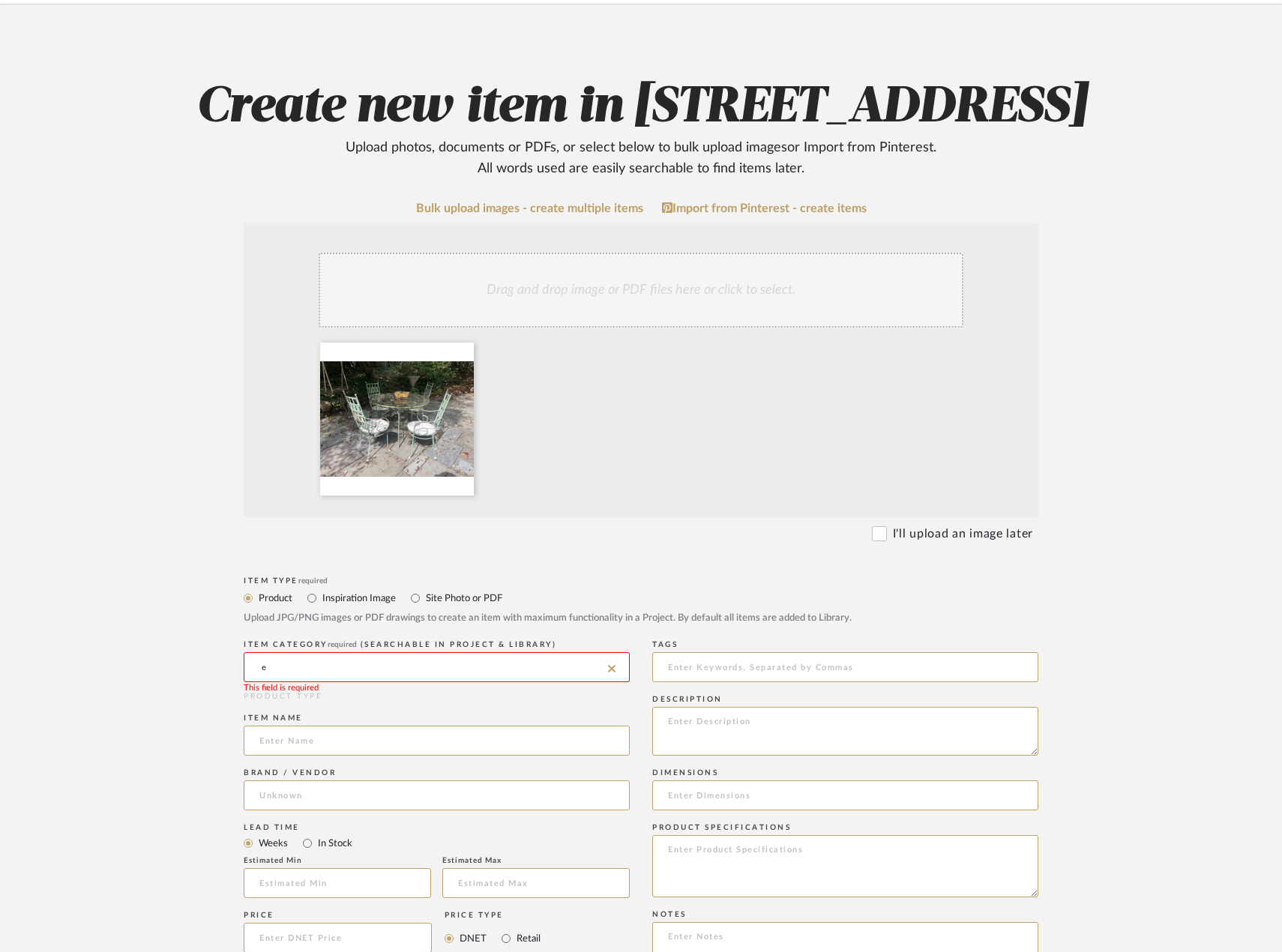
scroll to position [375, 0]
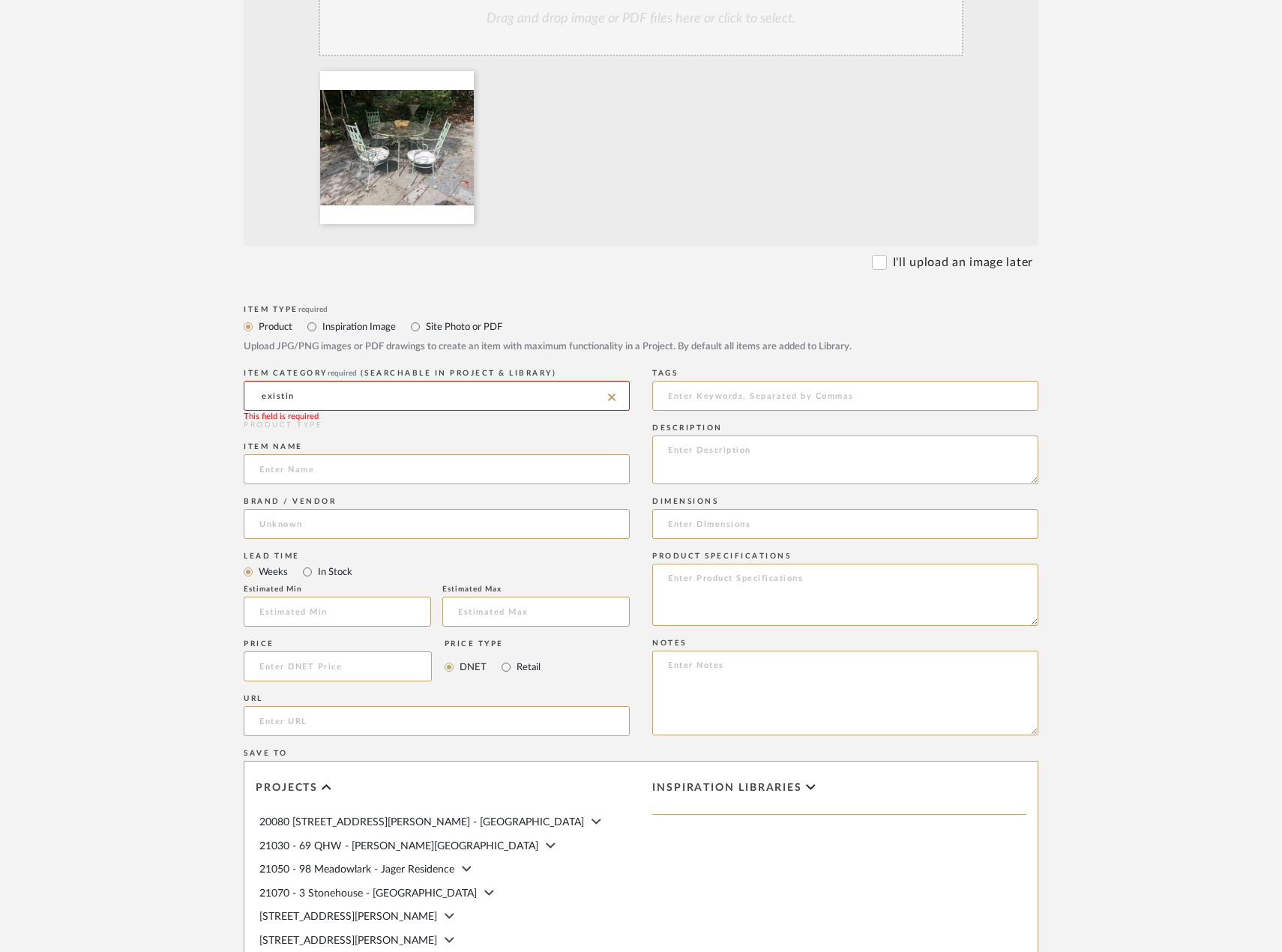
type input "existing"
type input "c"
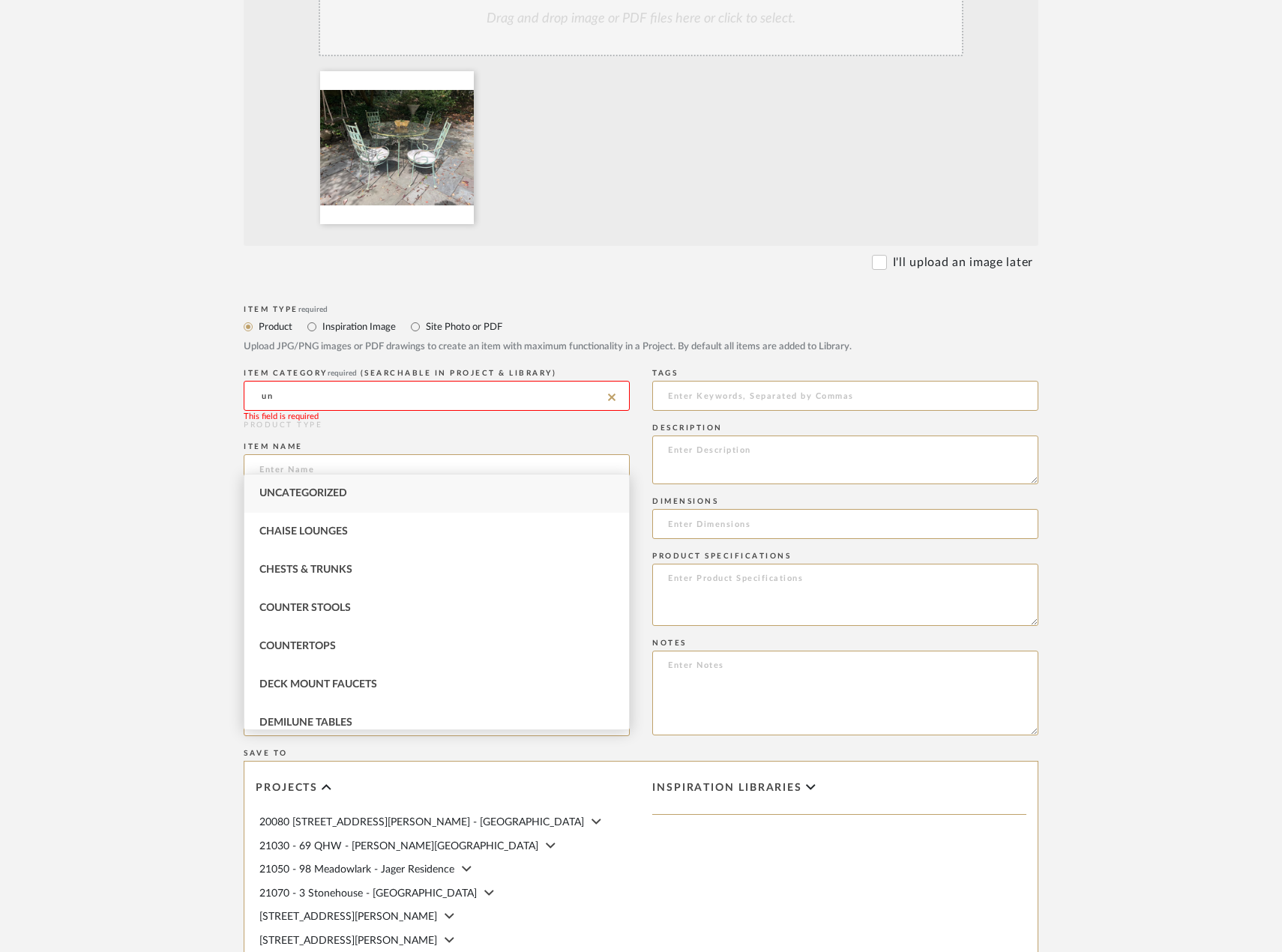
click at [356, 492] on div "Uncategorized" at bounding box center [437, 494] width 384 height 39
type input "Uncategorized"
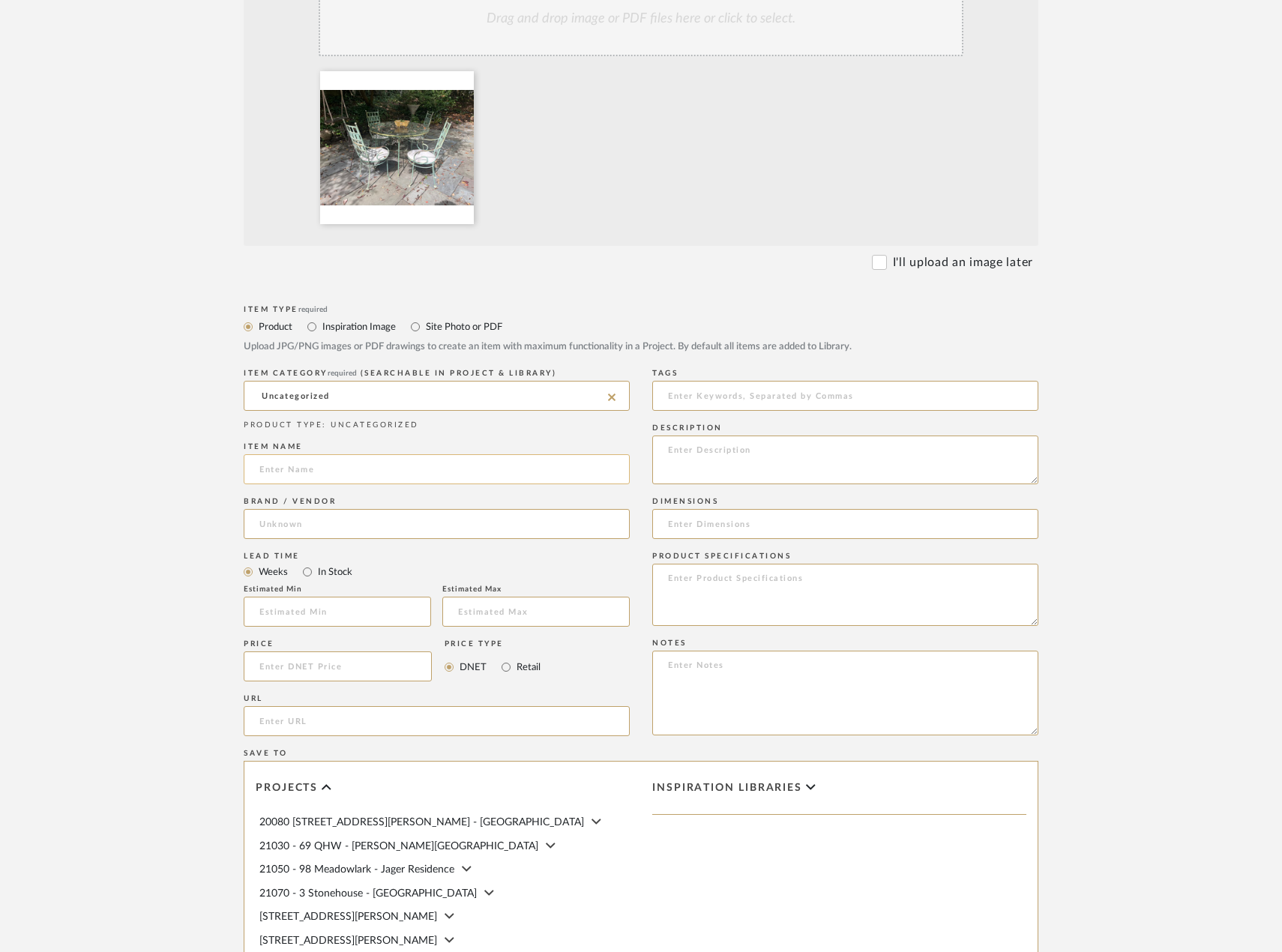
click at [388, 485] on input at bounding box center [437, 469] width 386 height 30
type input "E"
type input "Garden Dining Table and Chairs"
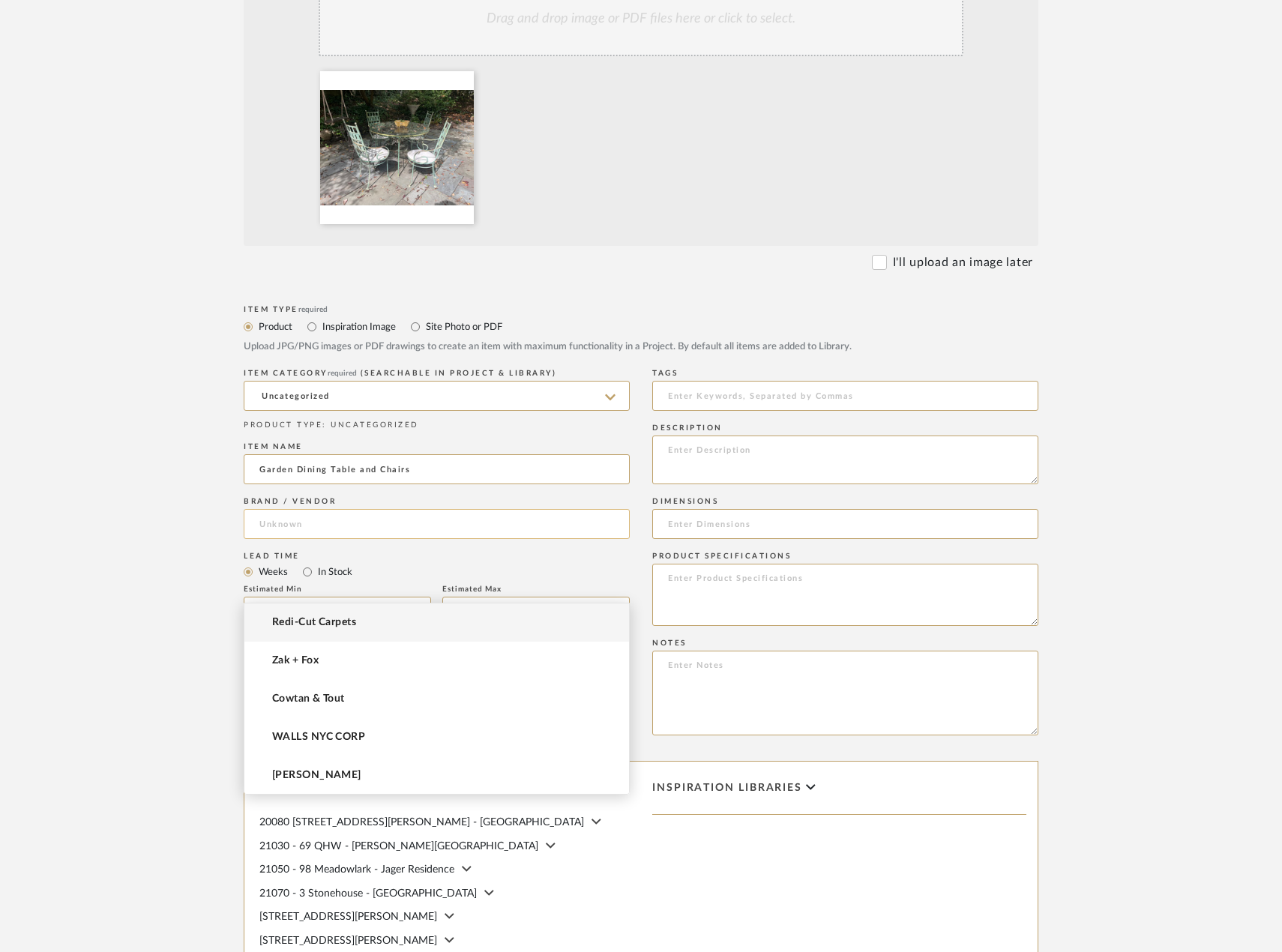
click at [393, 539] on input at bounding box center [437, 524] width 386 height 30
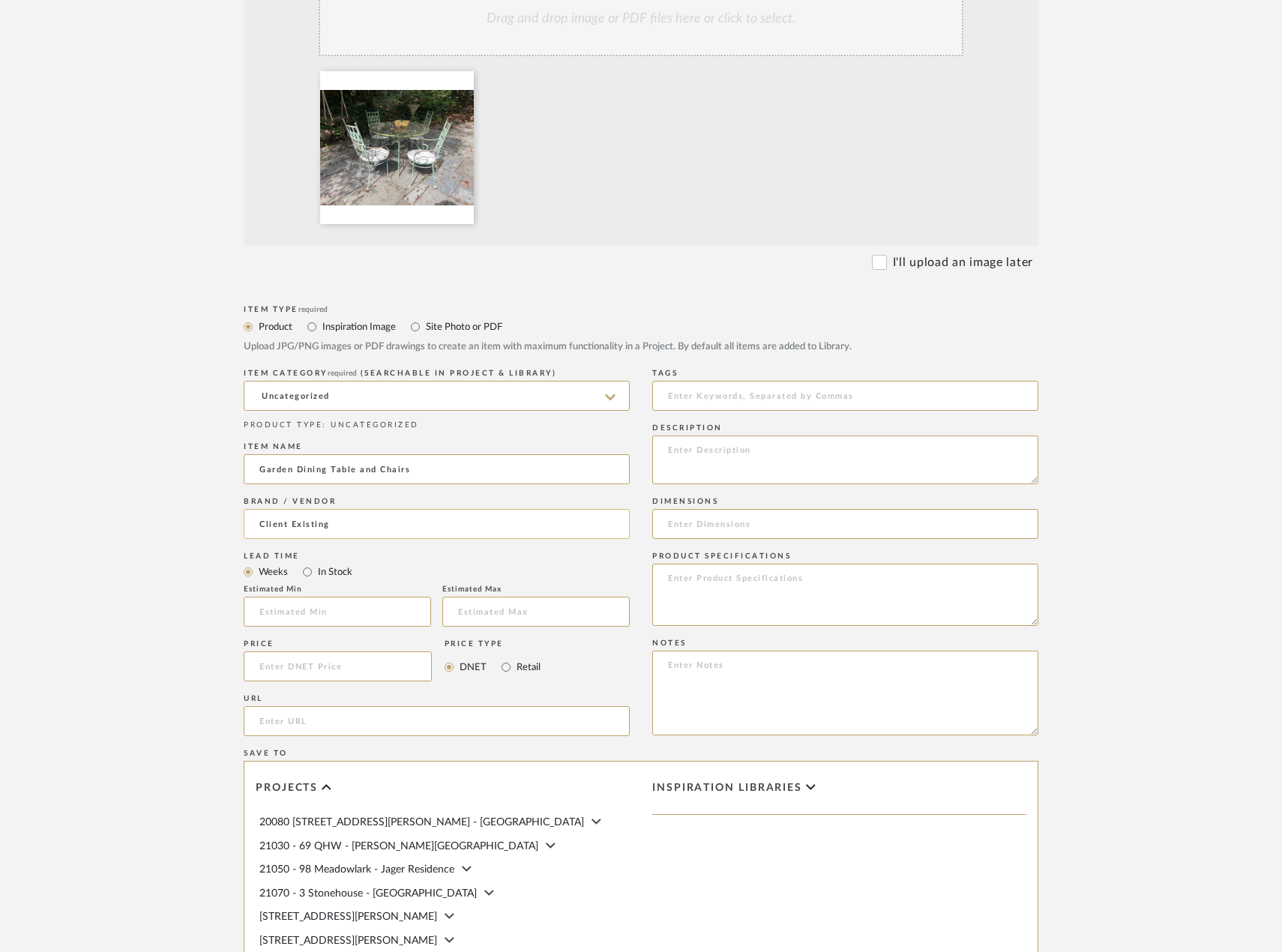
type input "Client Existing"
click at [144, 602] on upload-items "Create new item in [STREET_ADDRESS] Upload photos, documents or PDFs, or select…" at bounding box center [641, 474] width 1282 height 1482
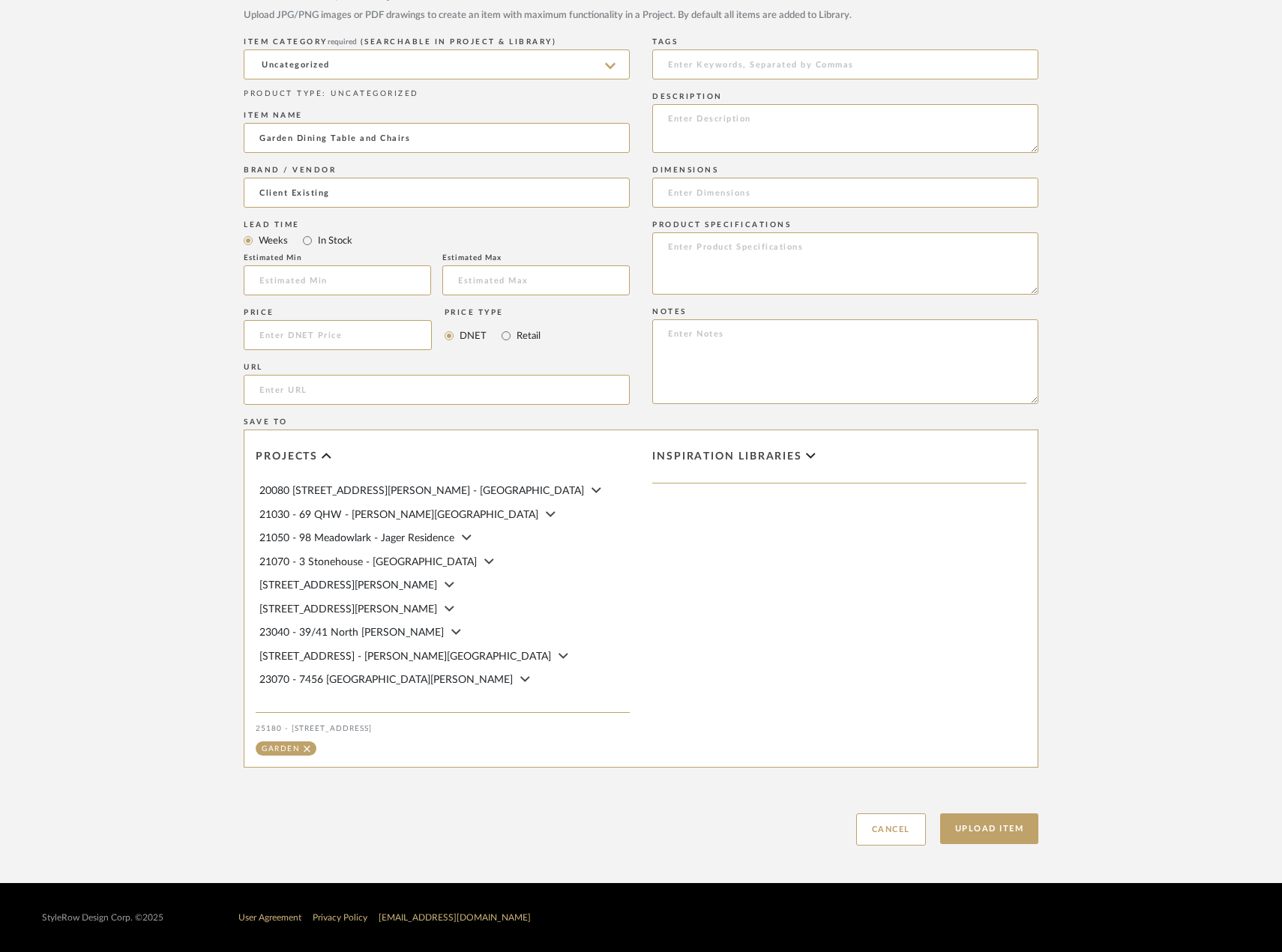
scroll to position [766, 0]
click at [944, 821] on button "Upload Item" at bounding box center [990, 828] width 99 height 30
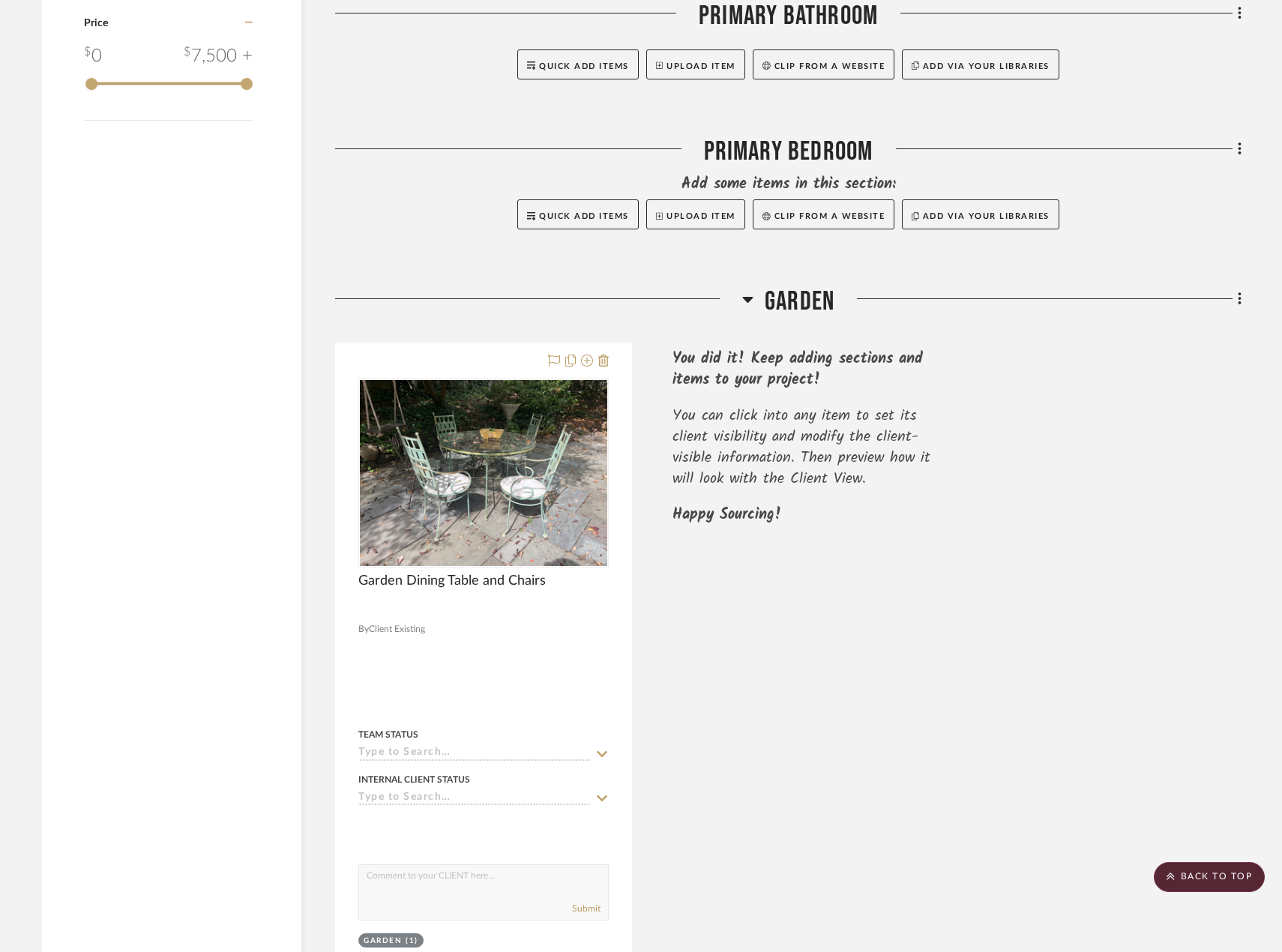
scroll to position [1414, 0]
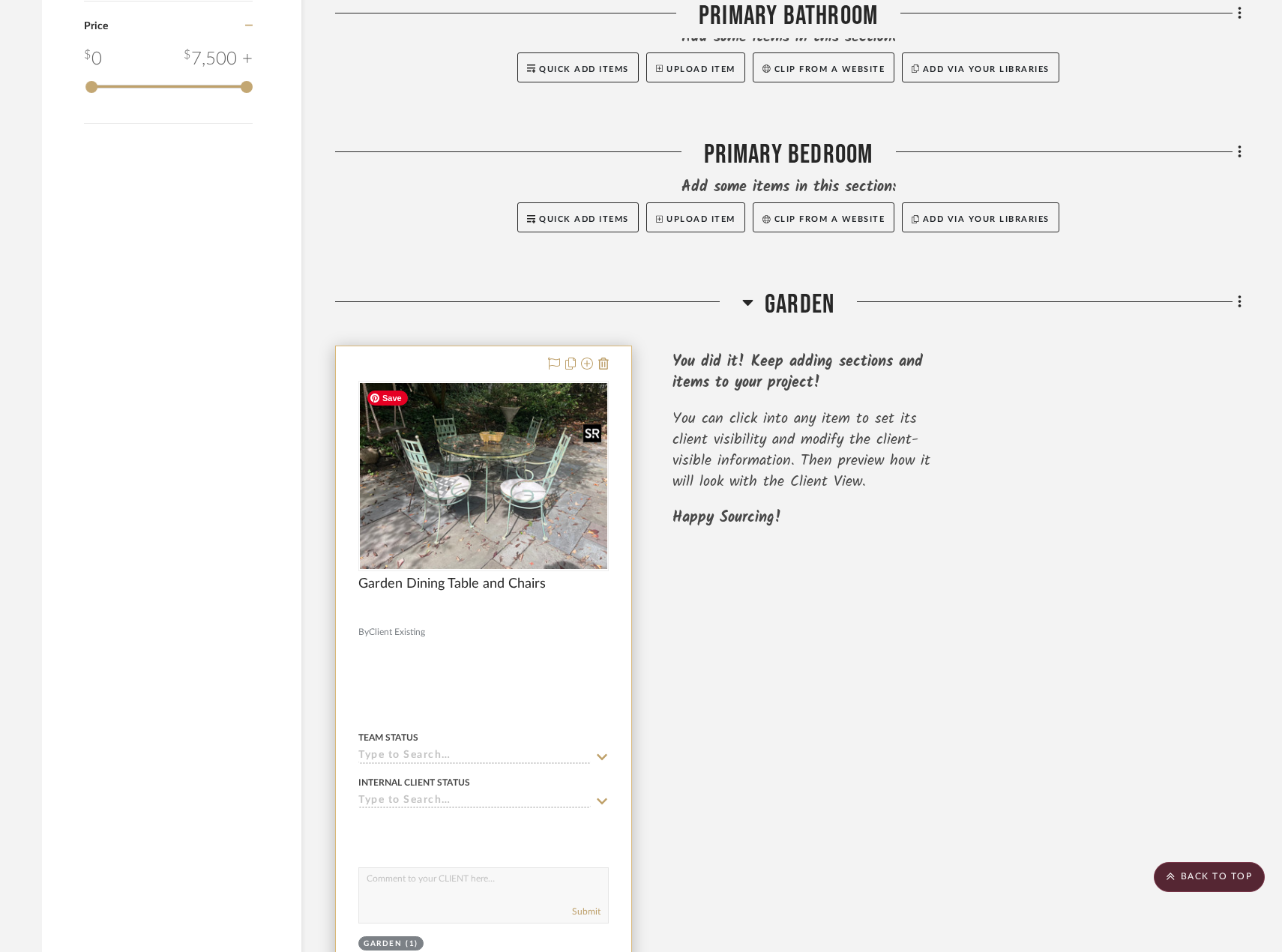
click at [0, 0] on img at bounding box center [0, 0] width 0 height 0
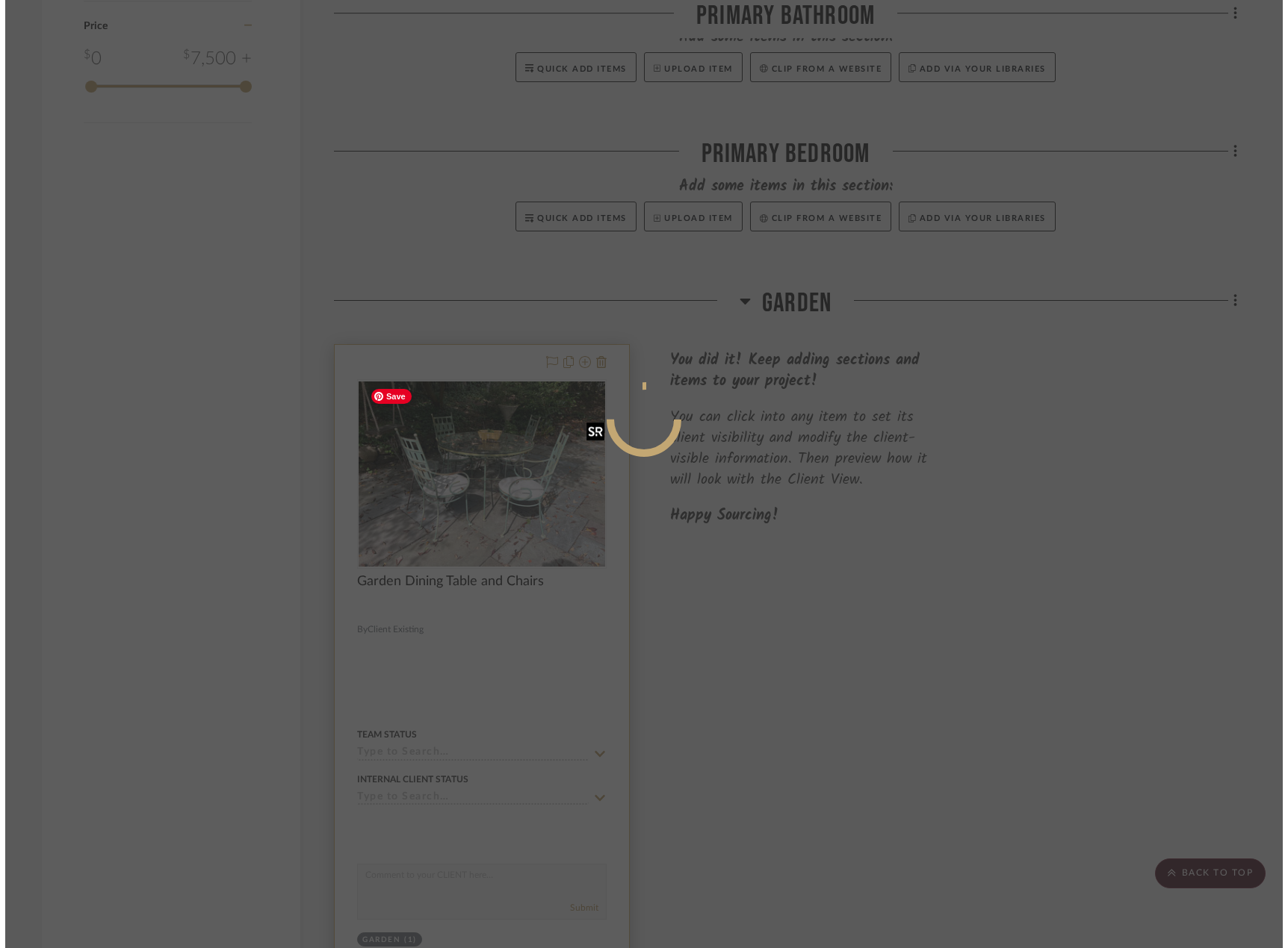
scroll to position [0, 0]
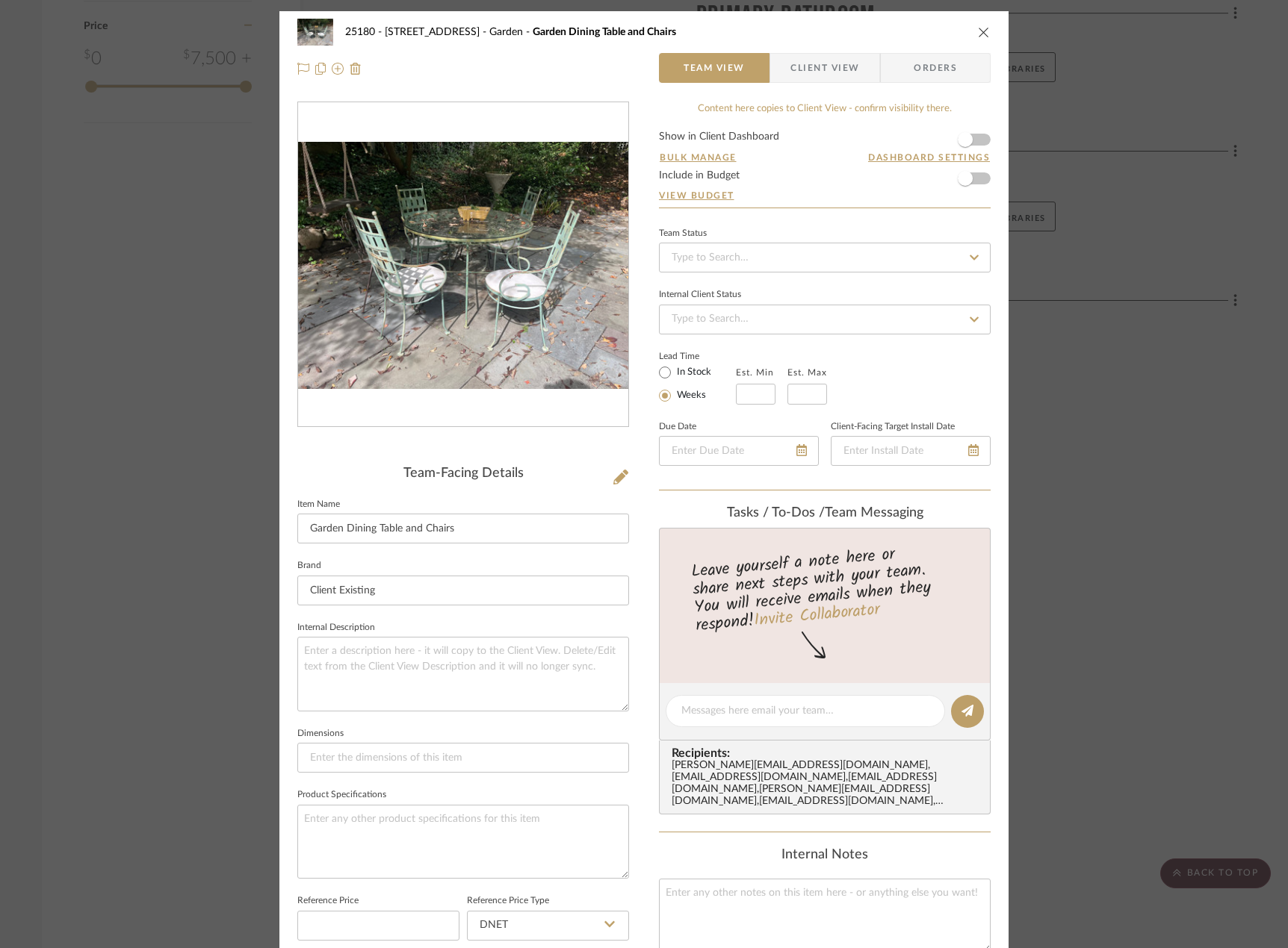
click at [1151, 617] on div "25180 - 7 [GEOGRAPHIC_DATA] Garden Garden Dining Table and Chairs Team View Cli…" at bounding box center [644, 474] width 1288 height 948
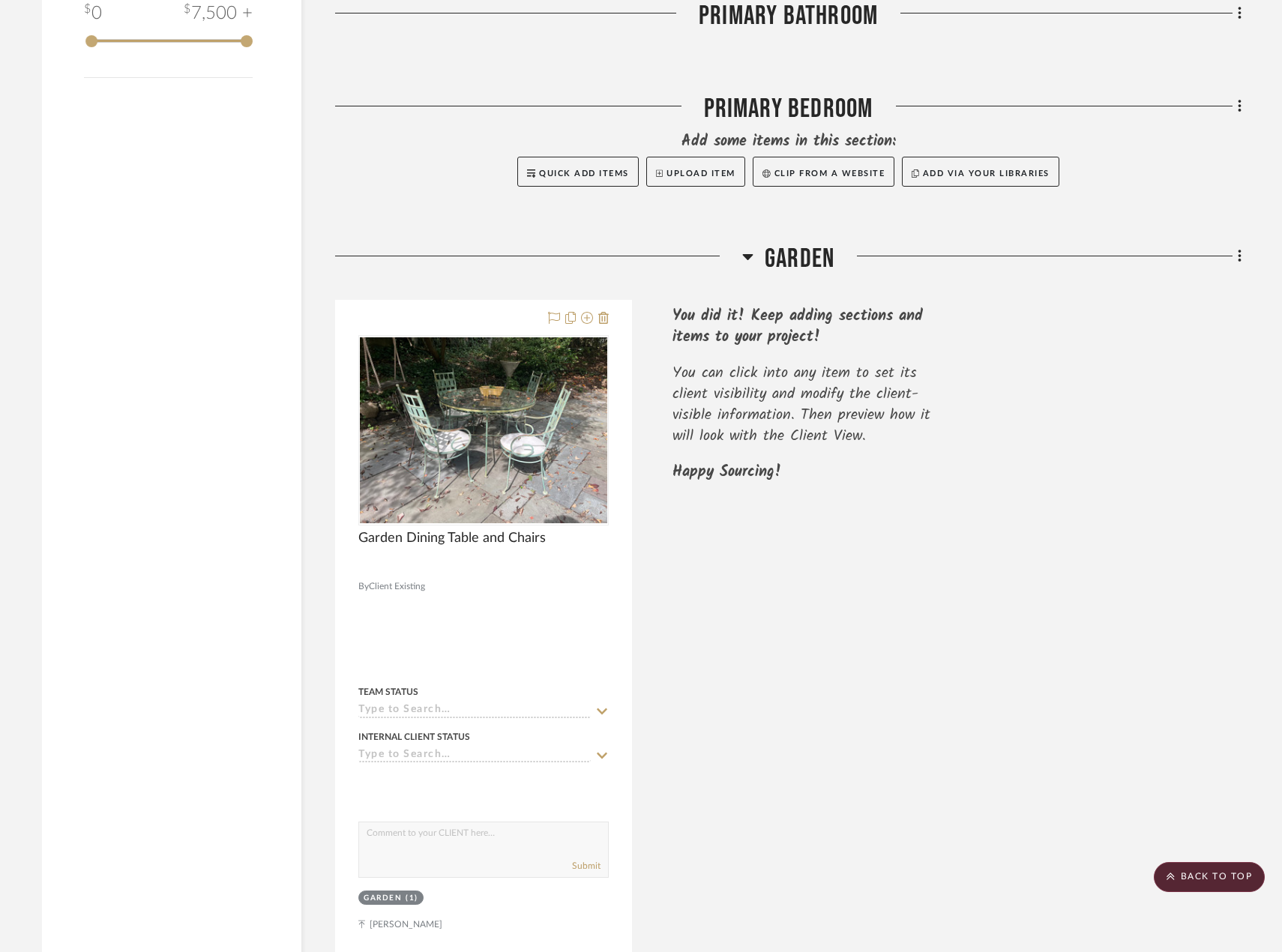
scroll to position [1564, 0]
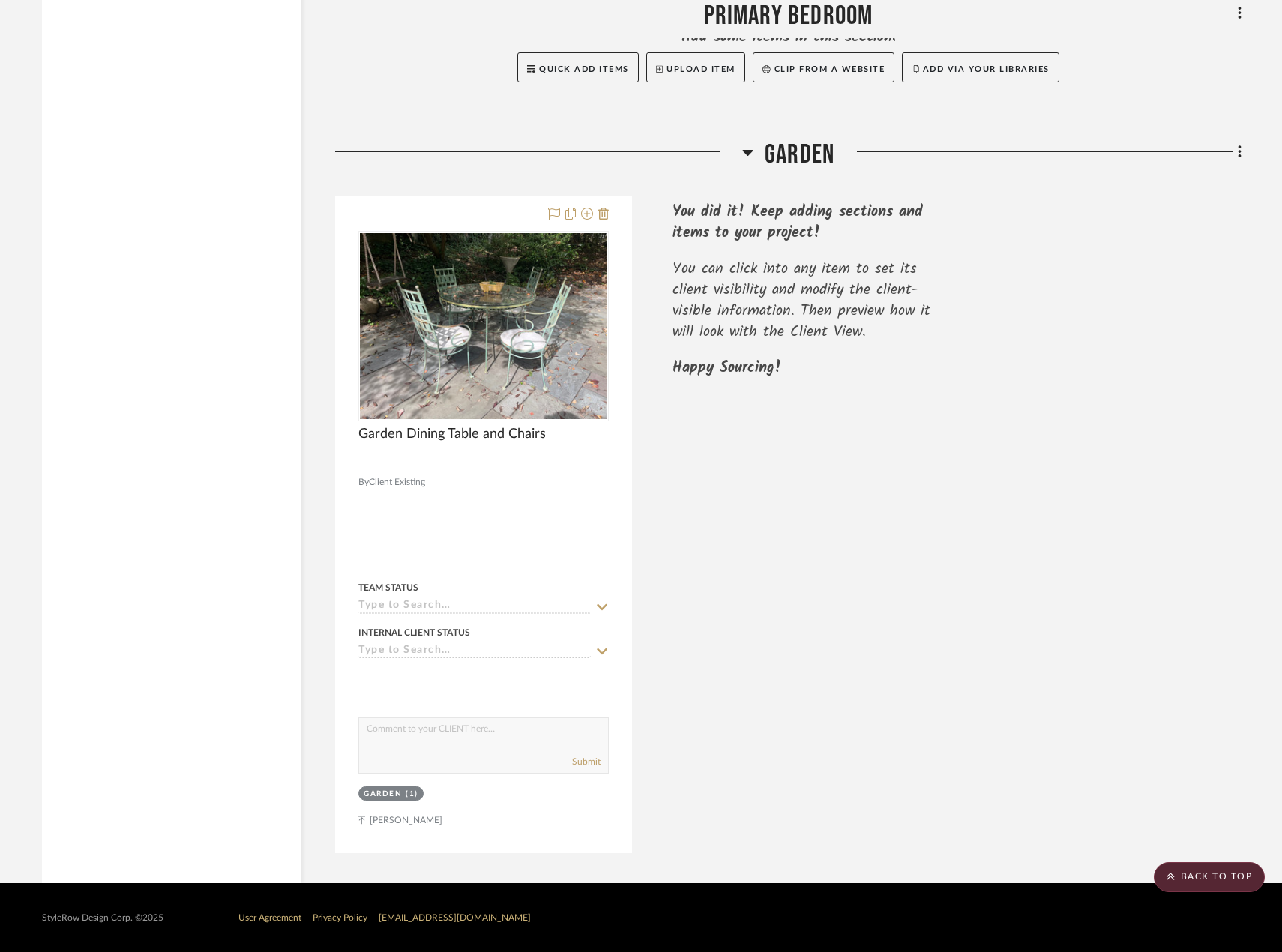
click at [1237, 163] on fa-icon at bounding box center [1238, 154] width 10 height 25
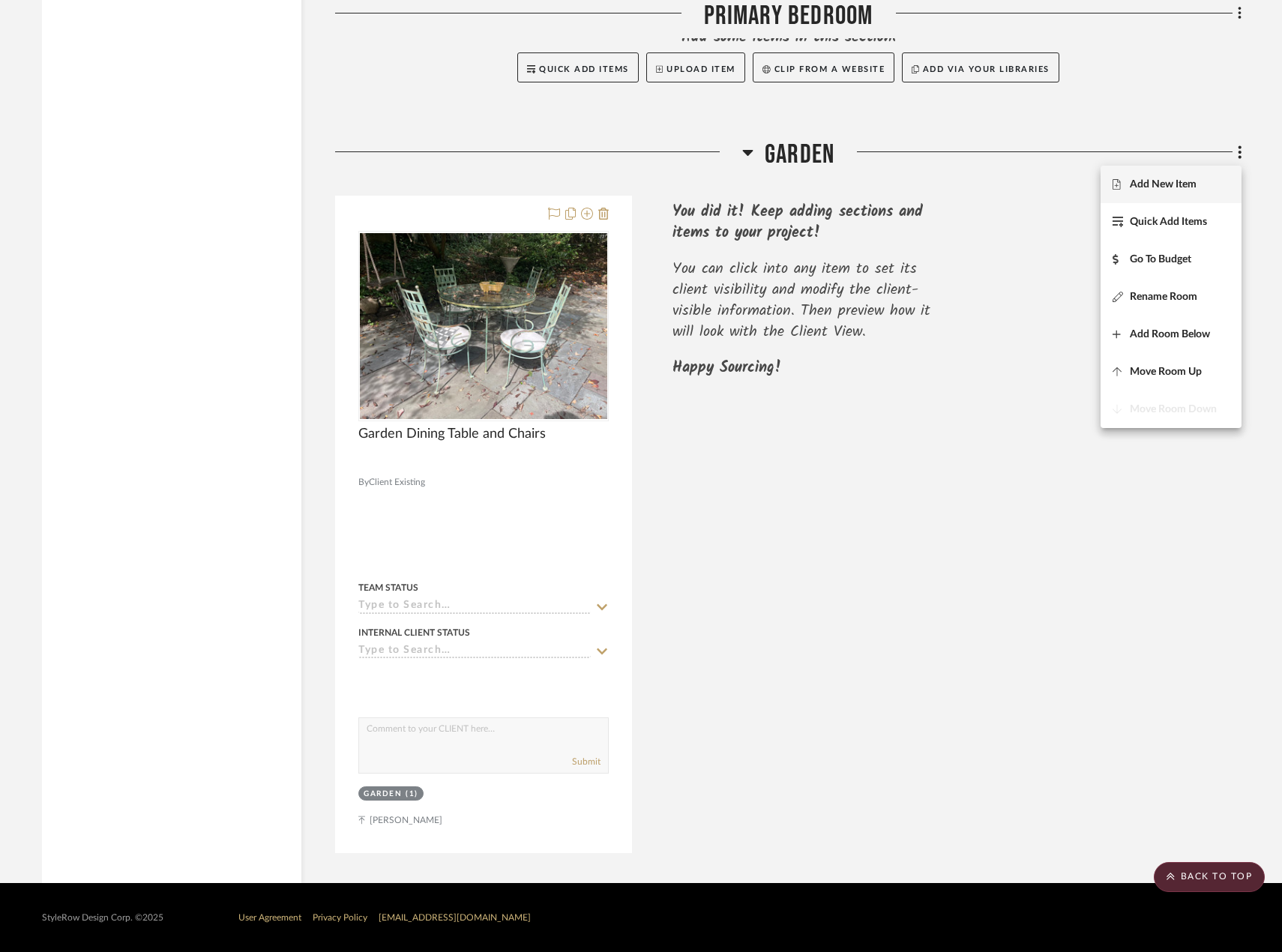
click at [1220, 185] on span "Add New Item" at bounding box center [1170, 185] width 117 height 13
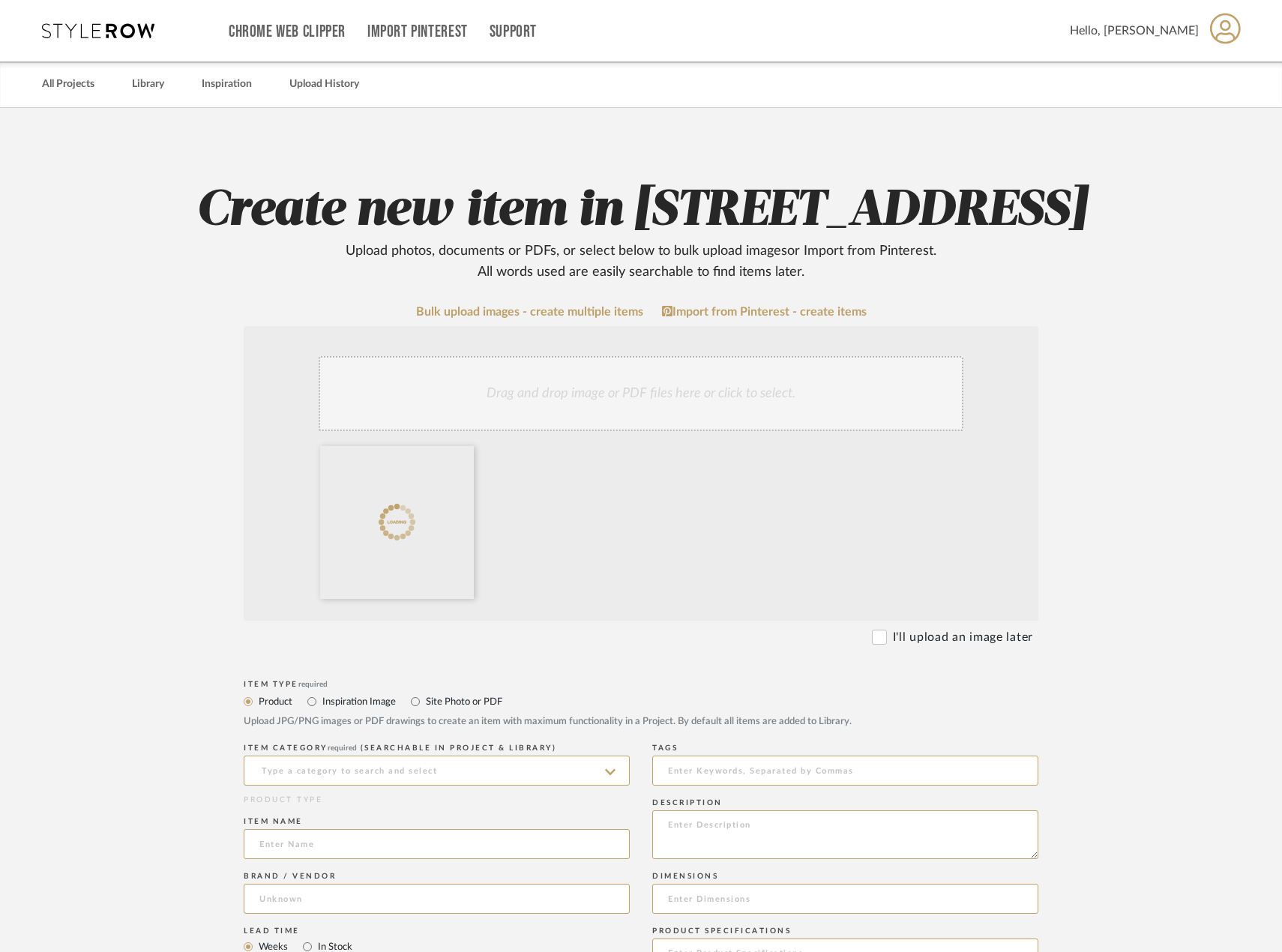
scroll to position [225, 0]
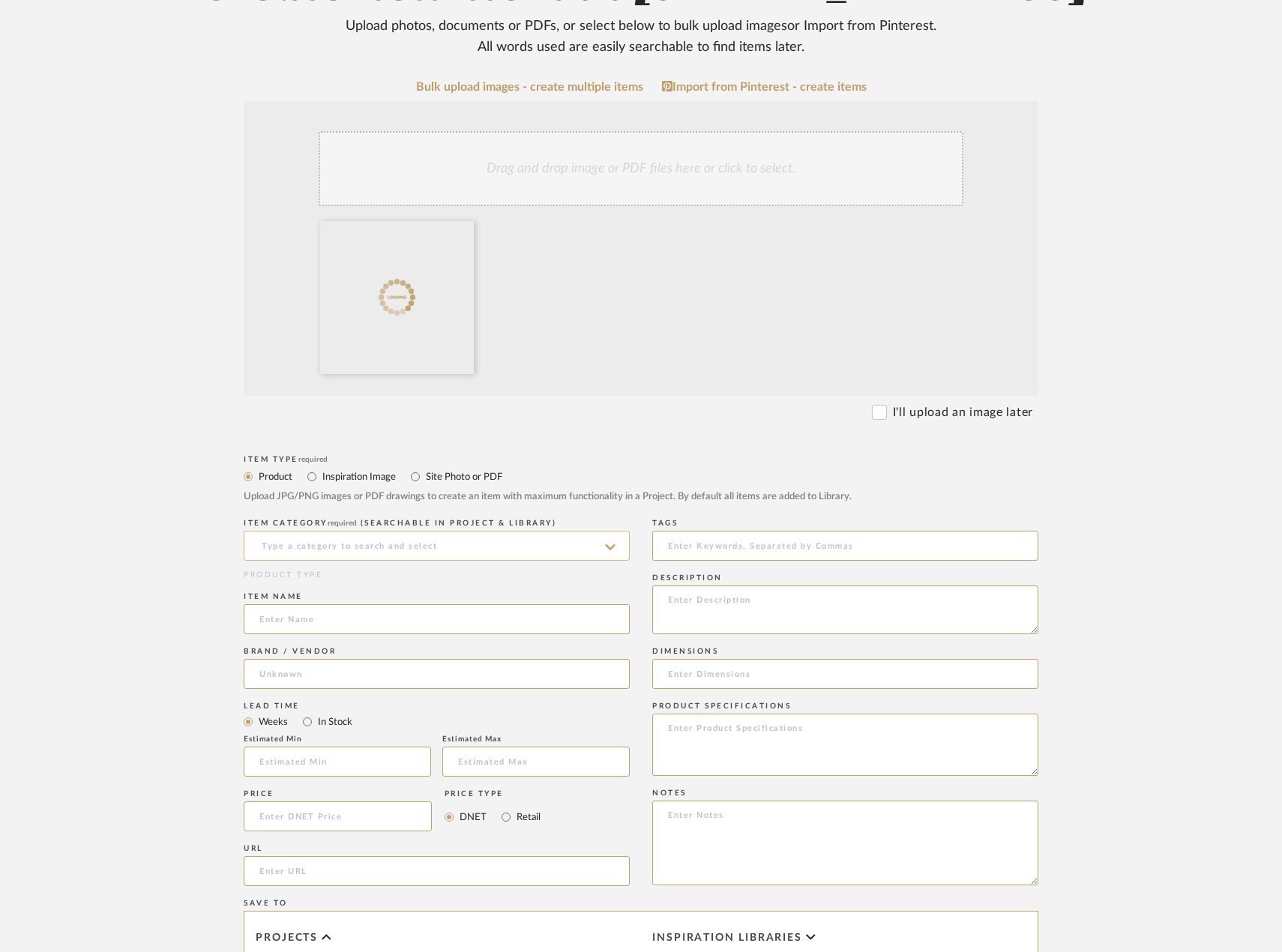
click at [448, 561] on input at bounding box center [437, 545] width 386 height 30
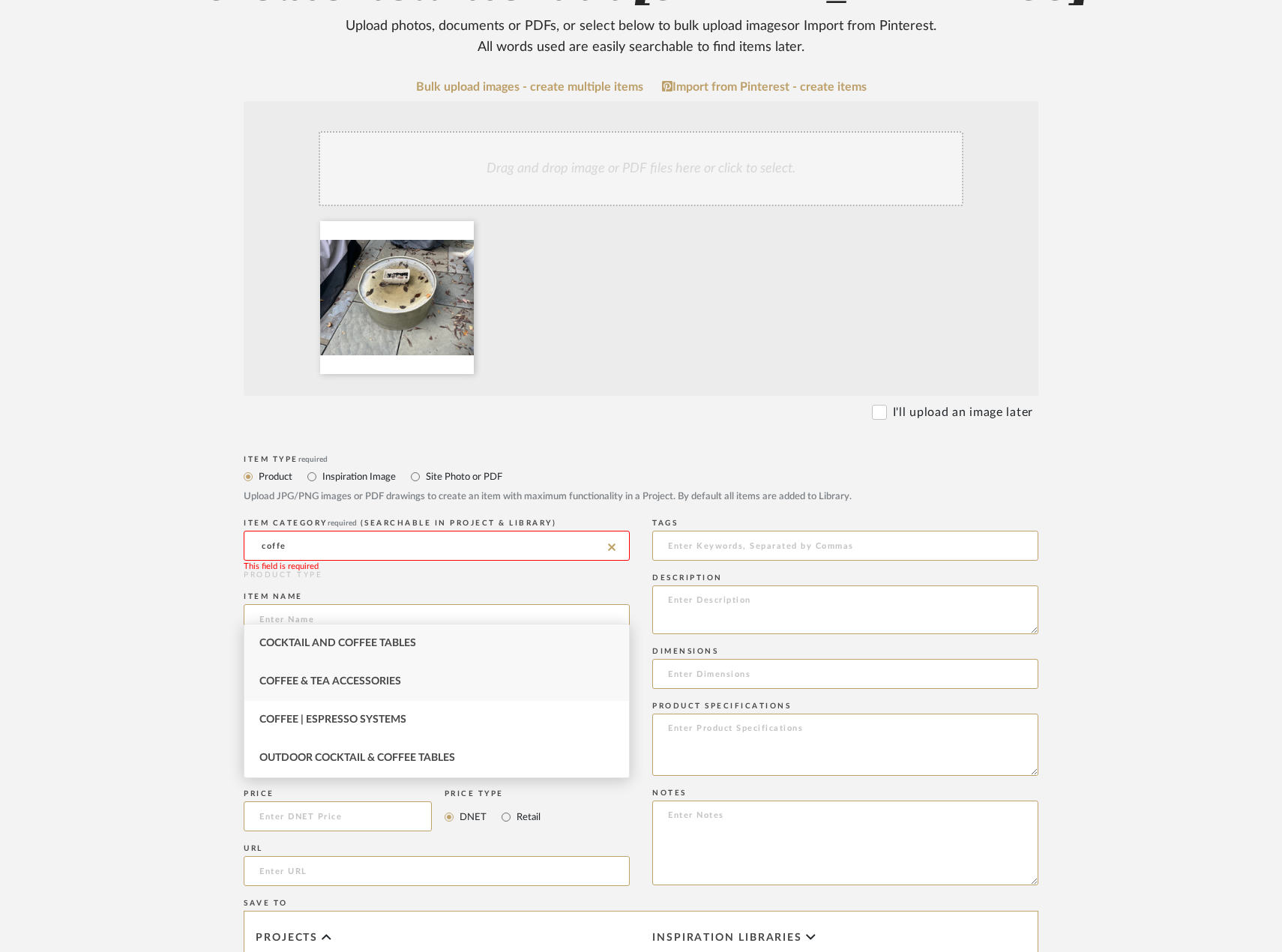
type input "coffe"
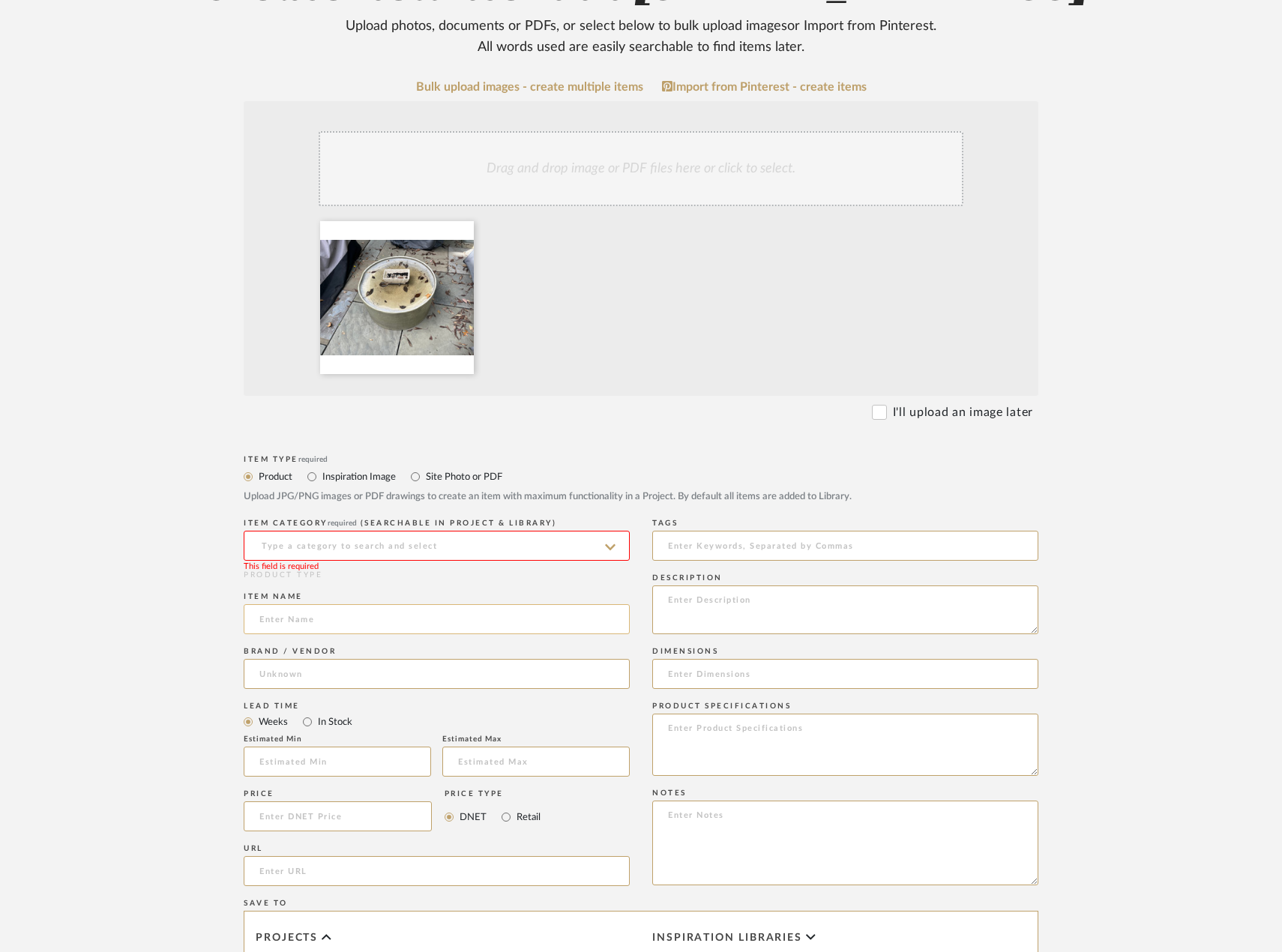
drag, startPoint x: 508, startPoint y: 689, endPoint x: 504, endPoint y: 678, distance: 11.7
click at [481, 561] on input at bounding box center [437, 545] width 386 height 30
click at [531, 635] on div "Cocktail and Coffee Tables" at bounding box center [437, 643] width 384 height 39
type input "Cocktail and Coffee Tables"
click at [488, 634] on input at bounding box center [437, 619] width 386 height 30
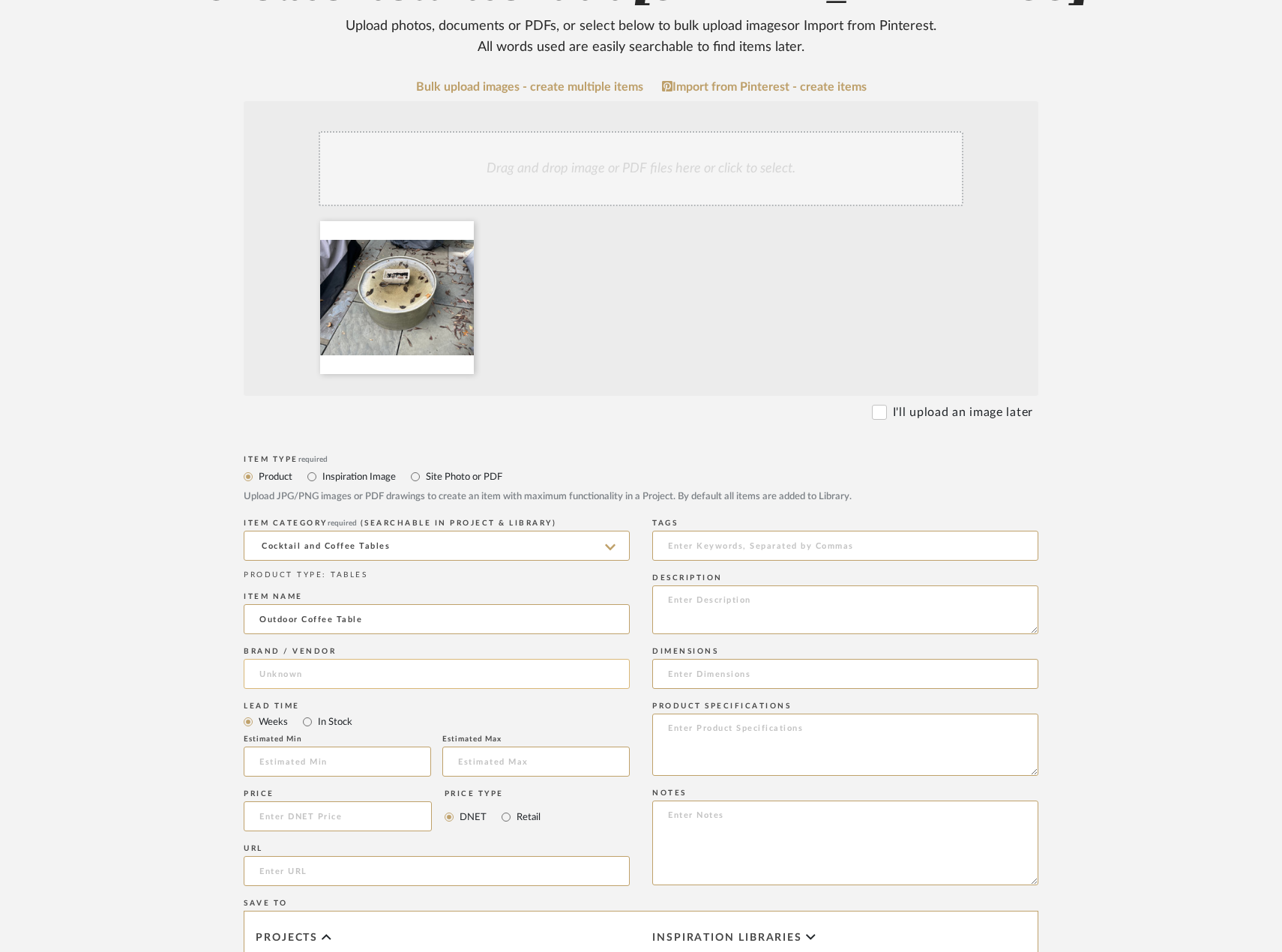
type input "Outdoor Coffee Table"
click at [477, 689] on input at bounding box center [437, 674] width 386 height 30
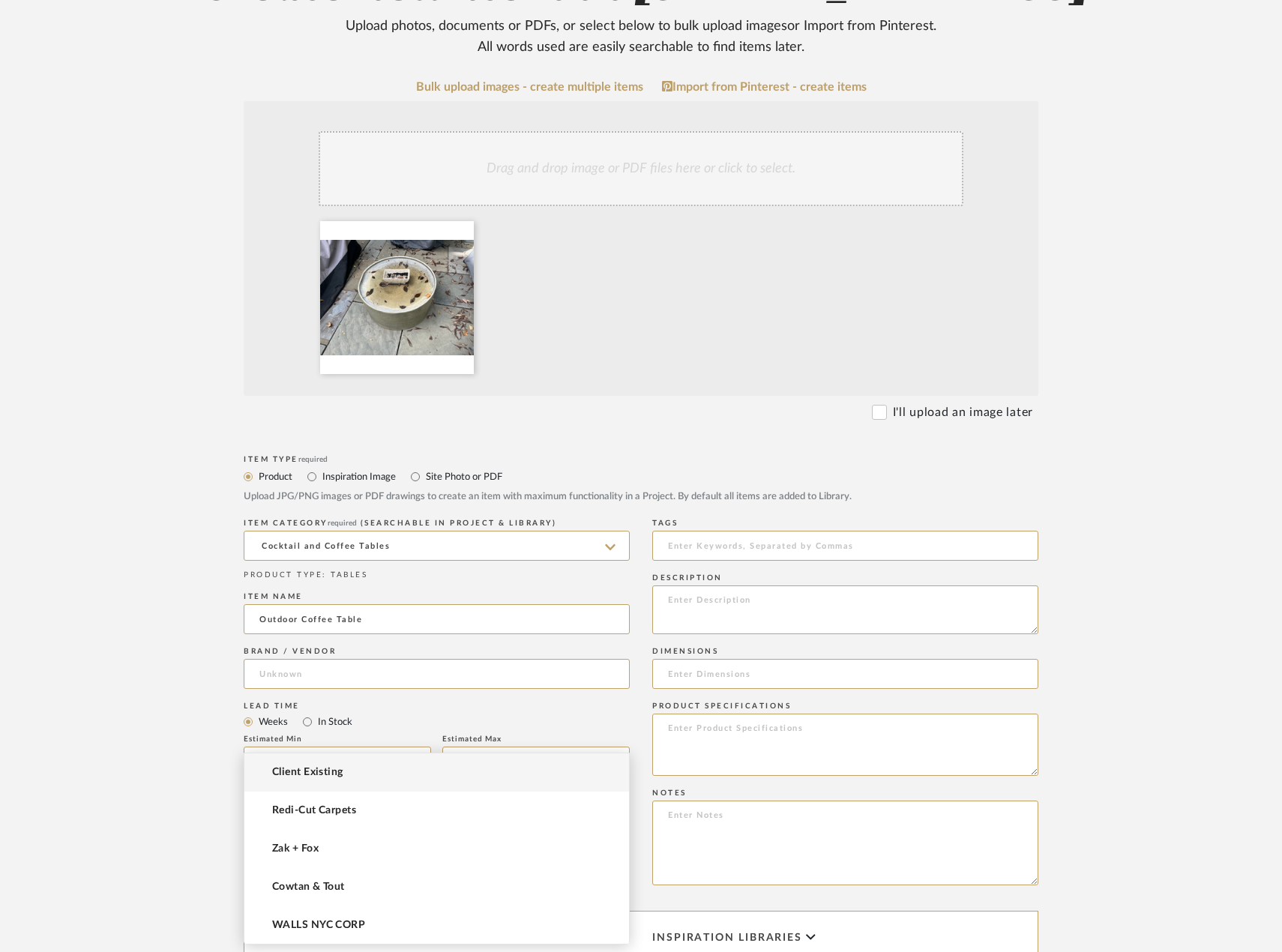
click at [471, 783] on mat-option "Client Existing" at bounding box center [437, 772] width 384 height 39
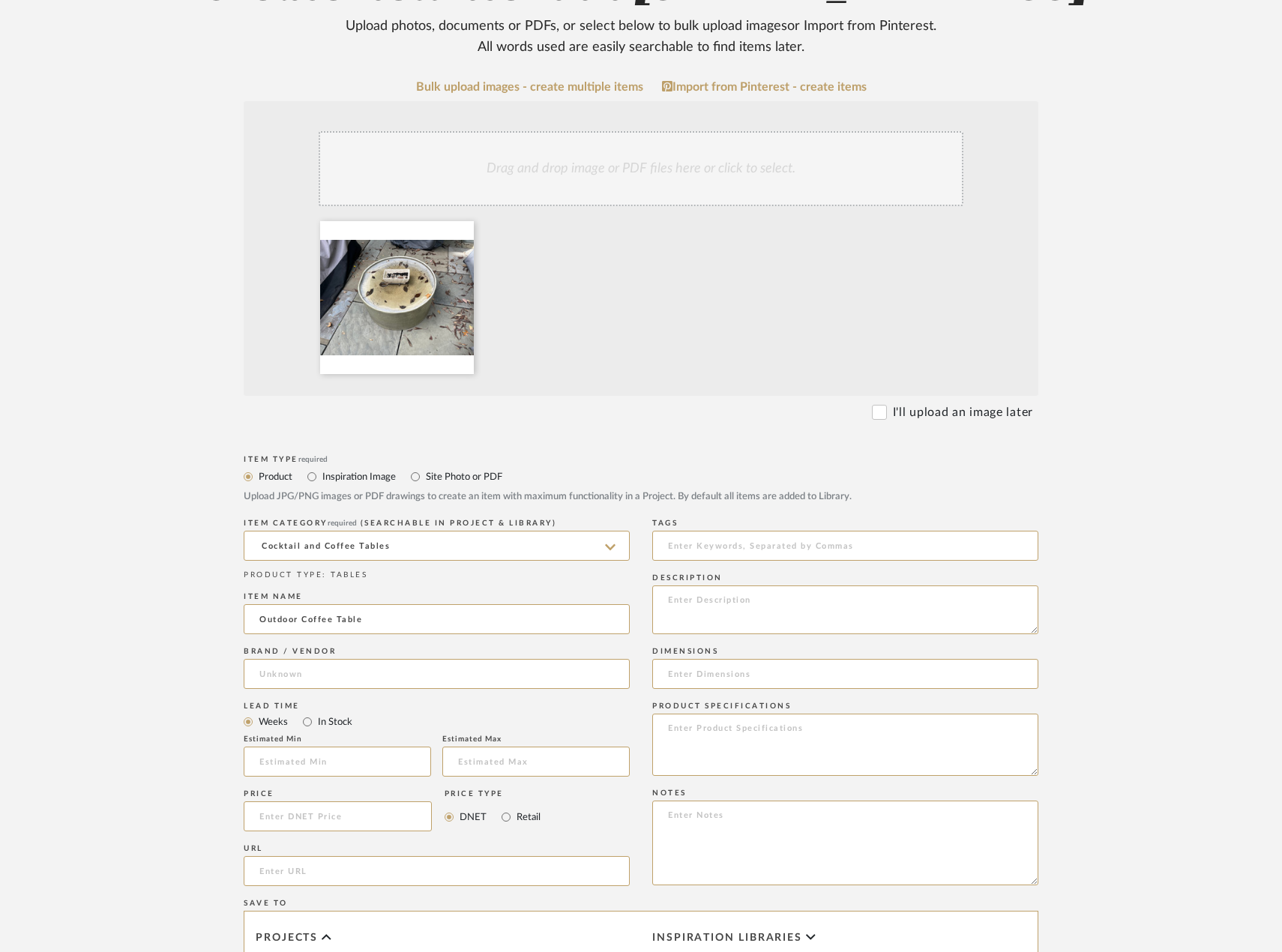
type input "Client Existing"
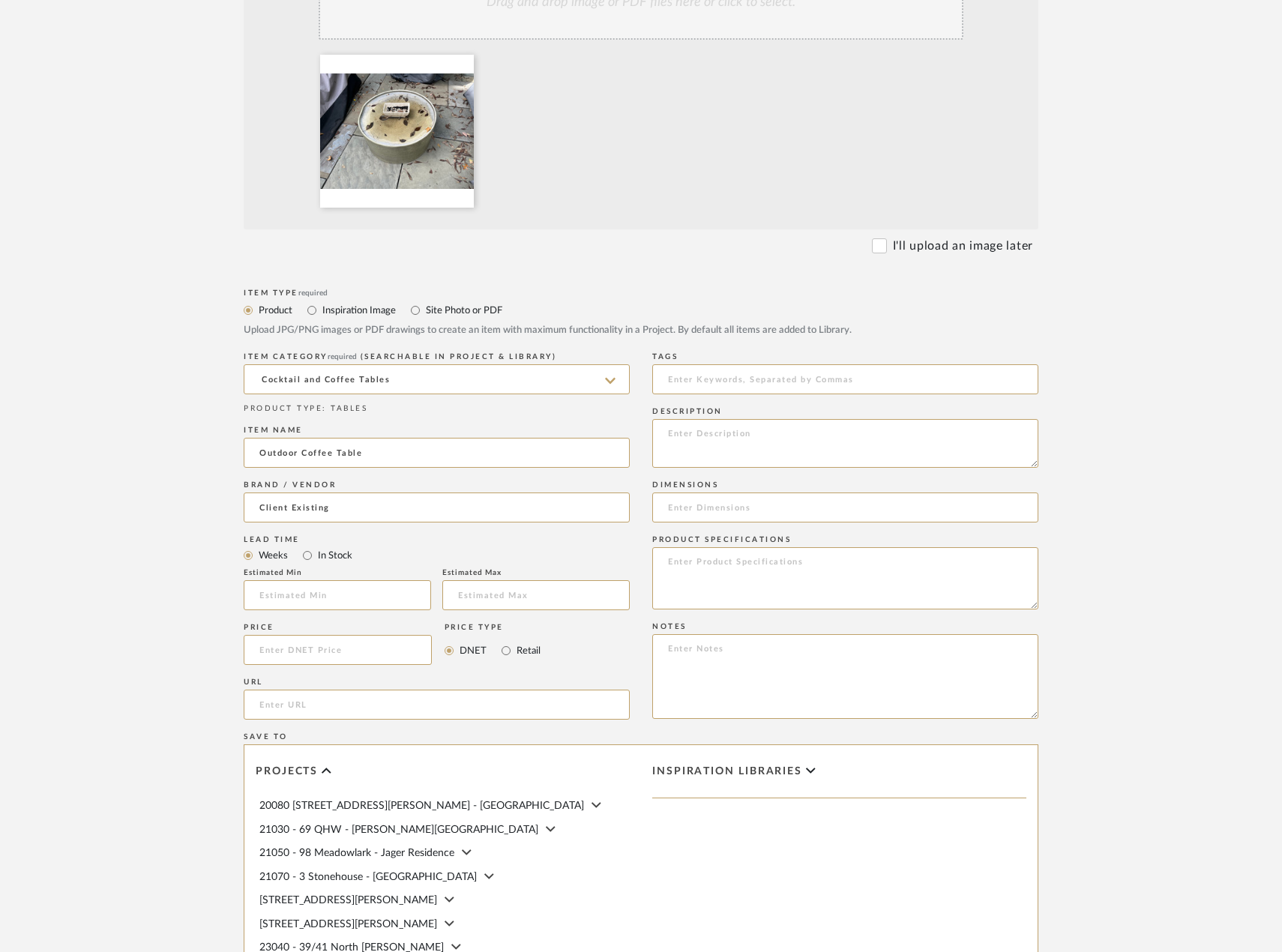
scroll to position [750, 0]
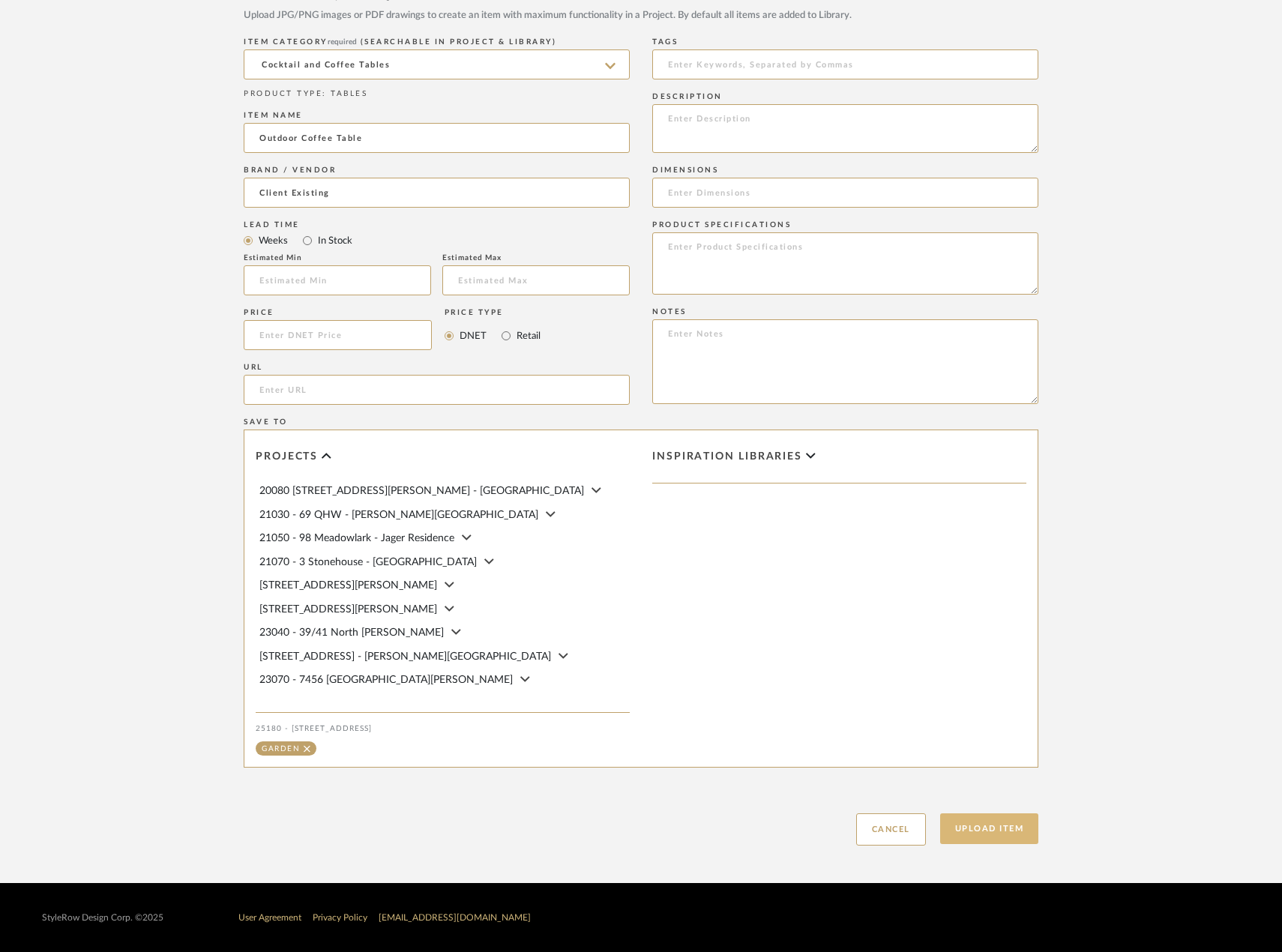
click at [998, 844] on button "Upload Item" at bounding box center [990, 828] width 99 height 30
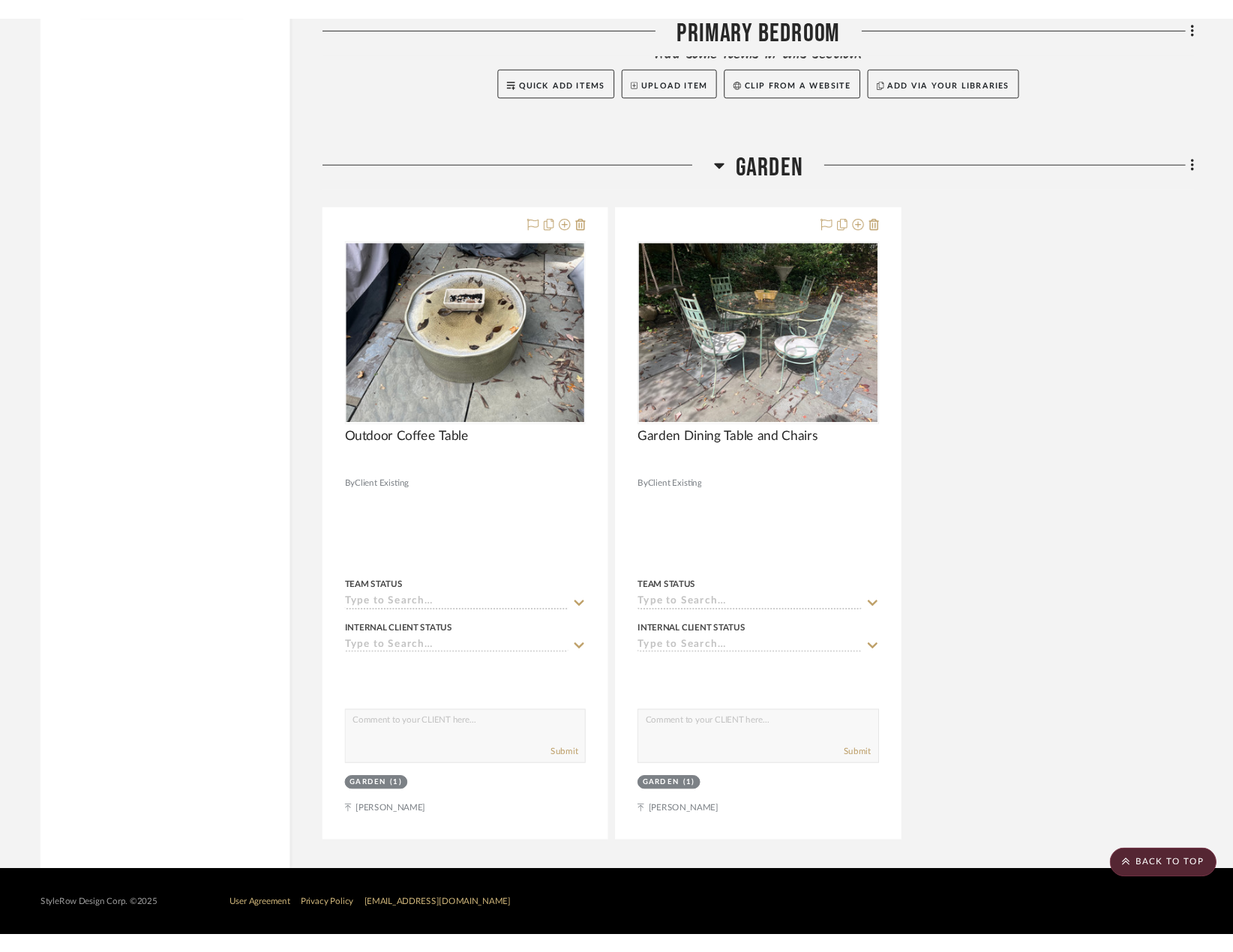
scroll to position [1602, 0]
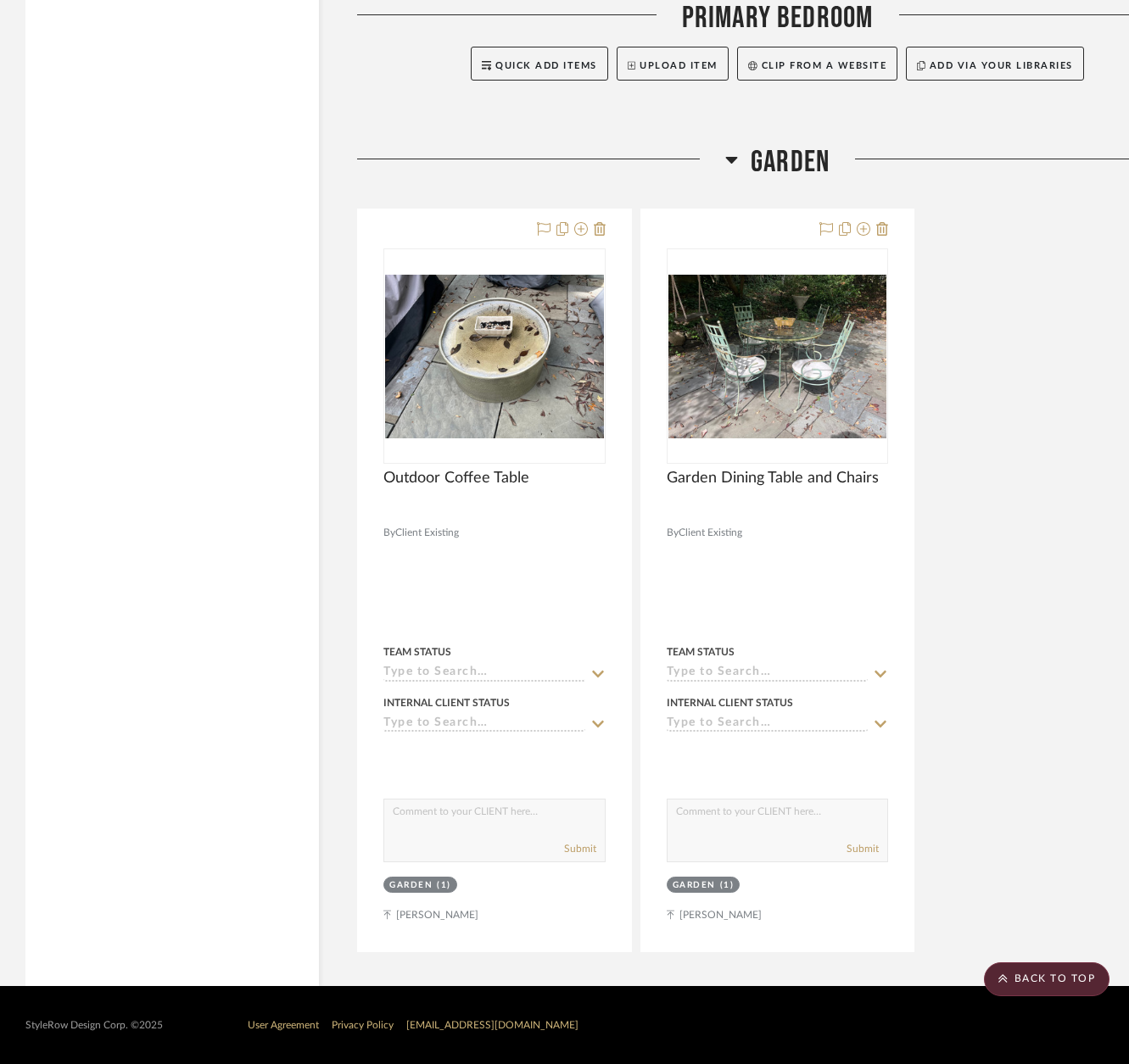
click at [930, 394] on div "Outdoor Coffee Table By Client Existing Team Status Internal Client Status clie…" at bounding box center [777, 581] width 841 height 743
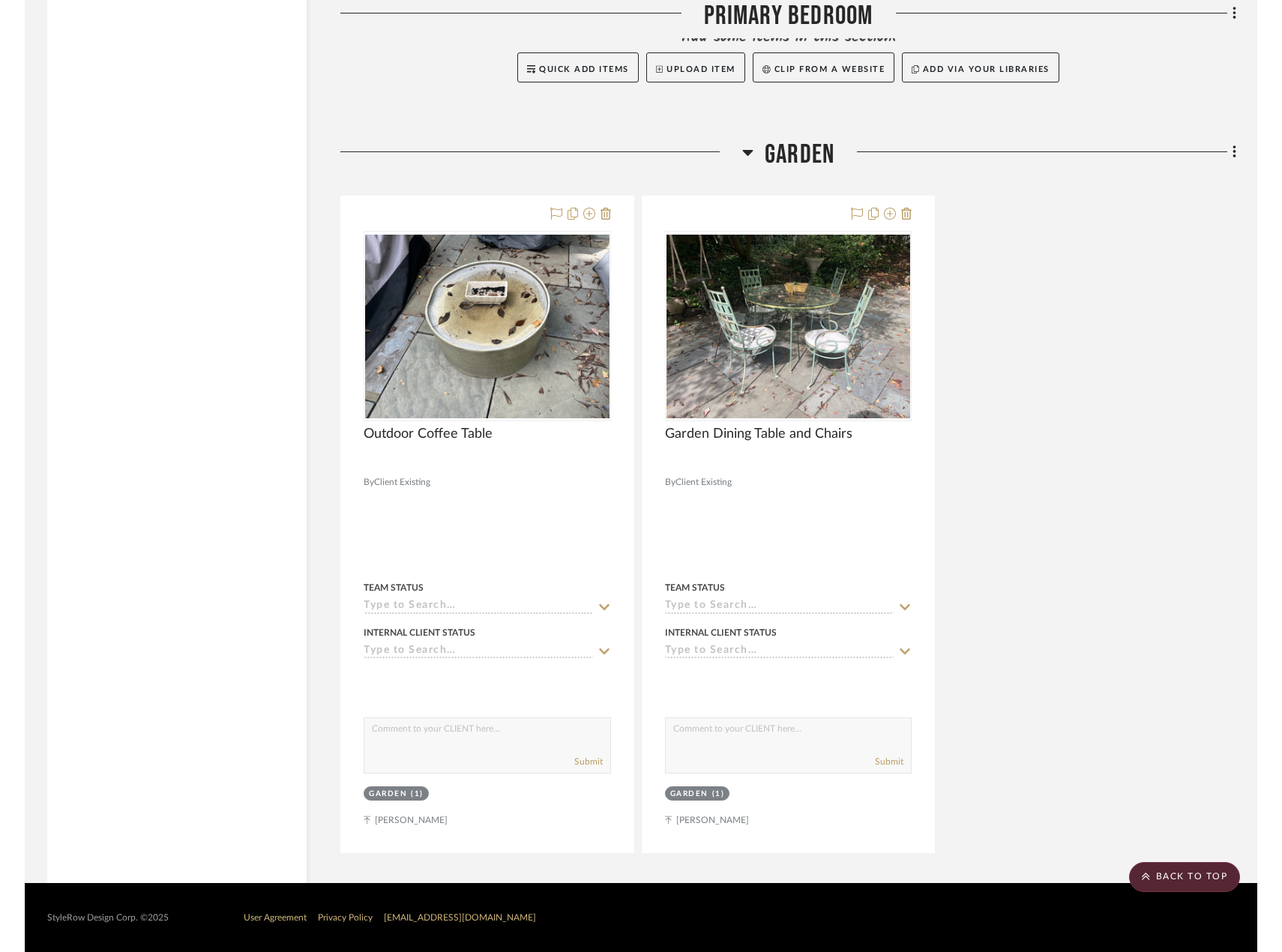
scroll to position [1564, 0]
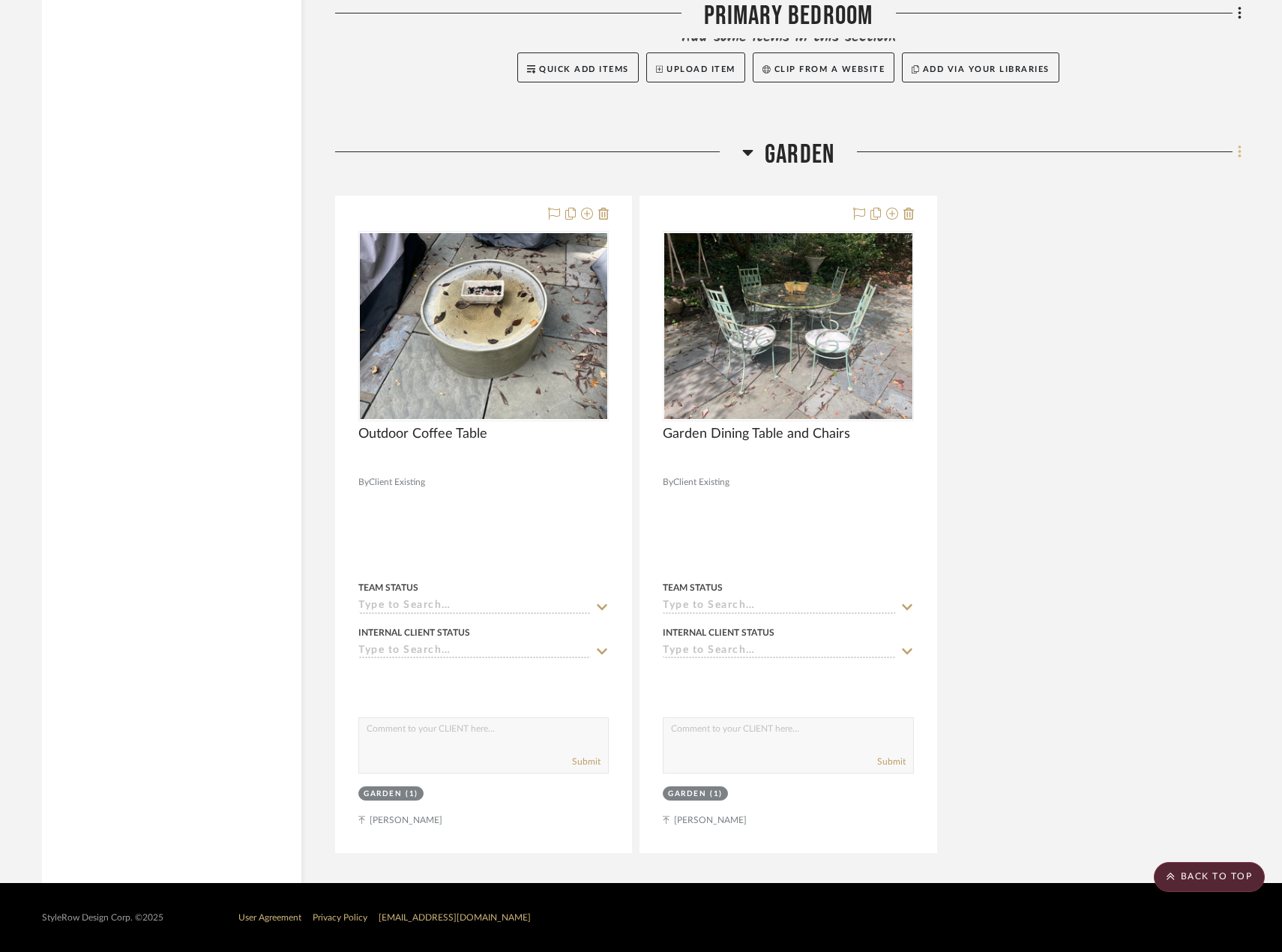
click at [1238, 150] on icon at bounding box center [1239, 152] width 4 height 16
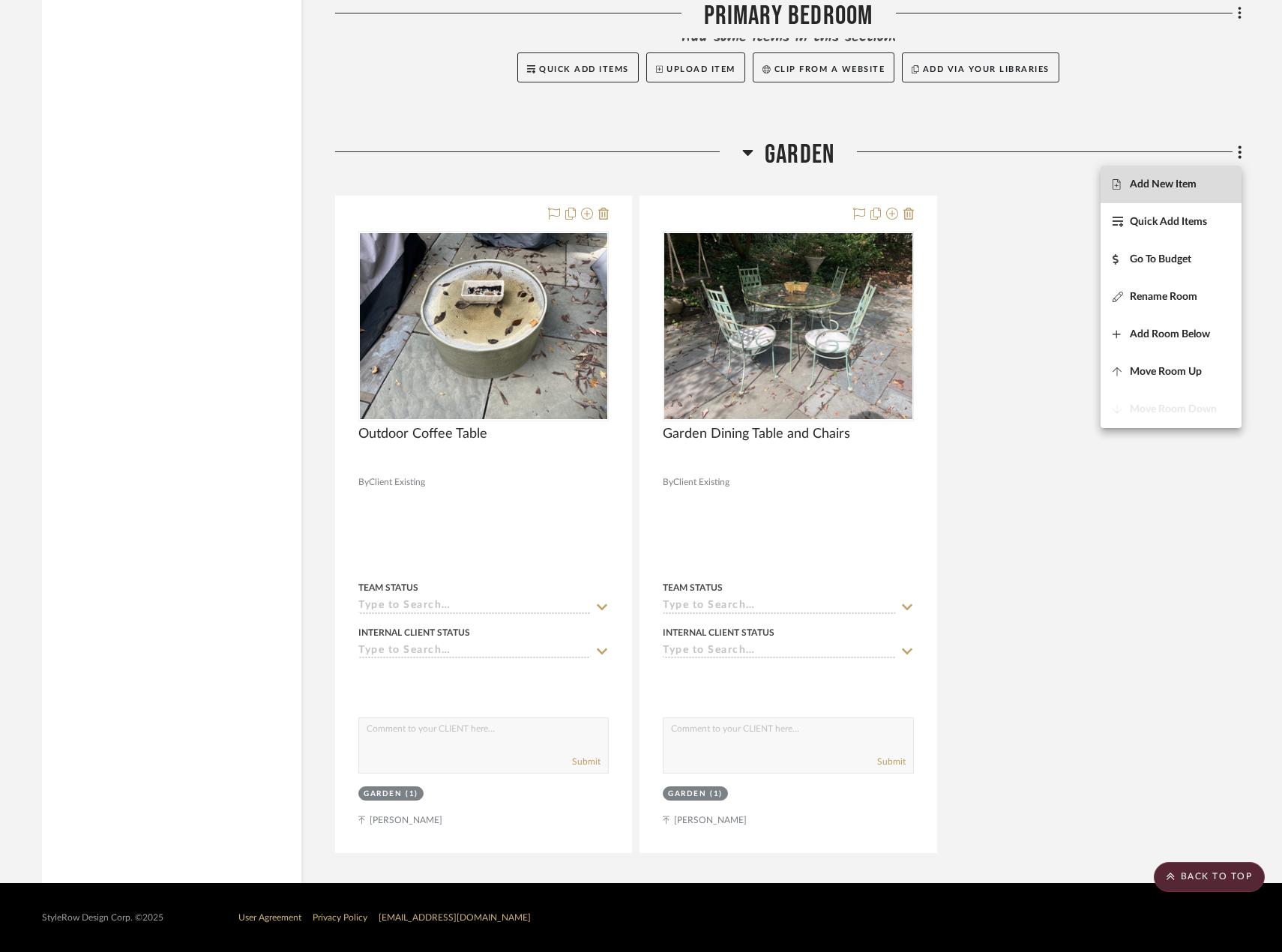
click at [1140, 191] on button "Add New Item" at bounding box center [1171, 185] width 141 height 38
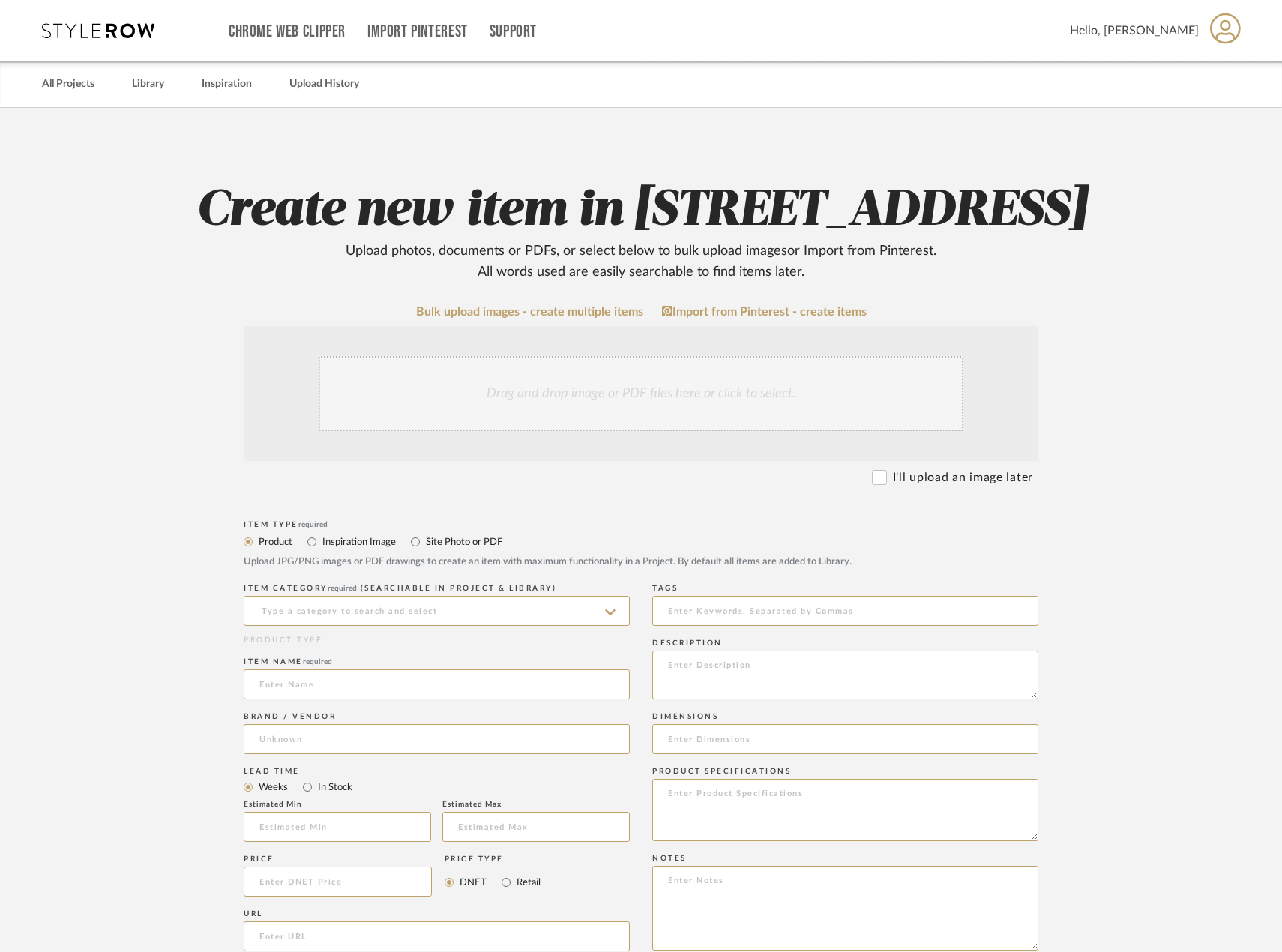
click at [713, 431] on div "Drag and drop image or PDF files here or click to select." at bounding box center [641, 393] width 645 height 75
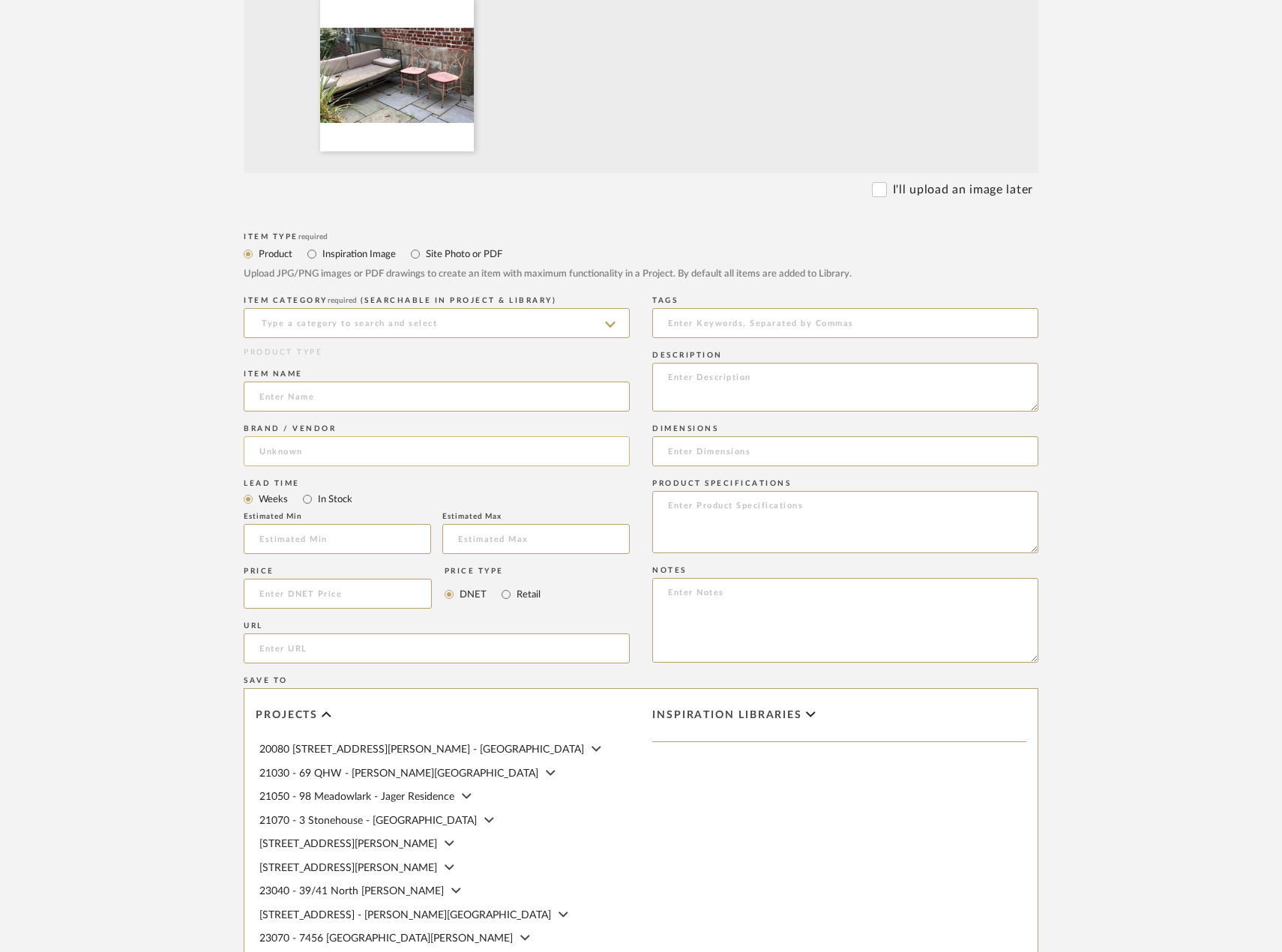
scroll to position [525, 0]
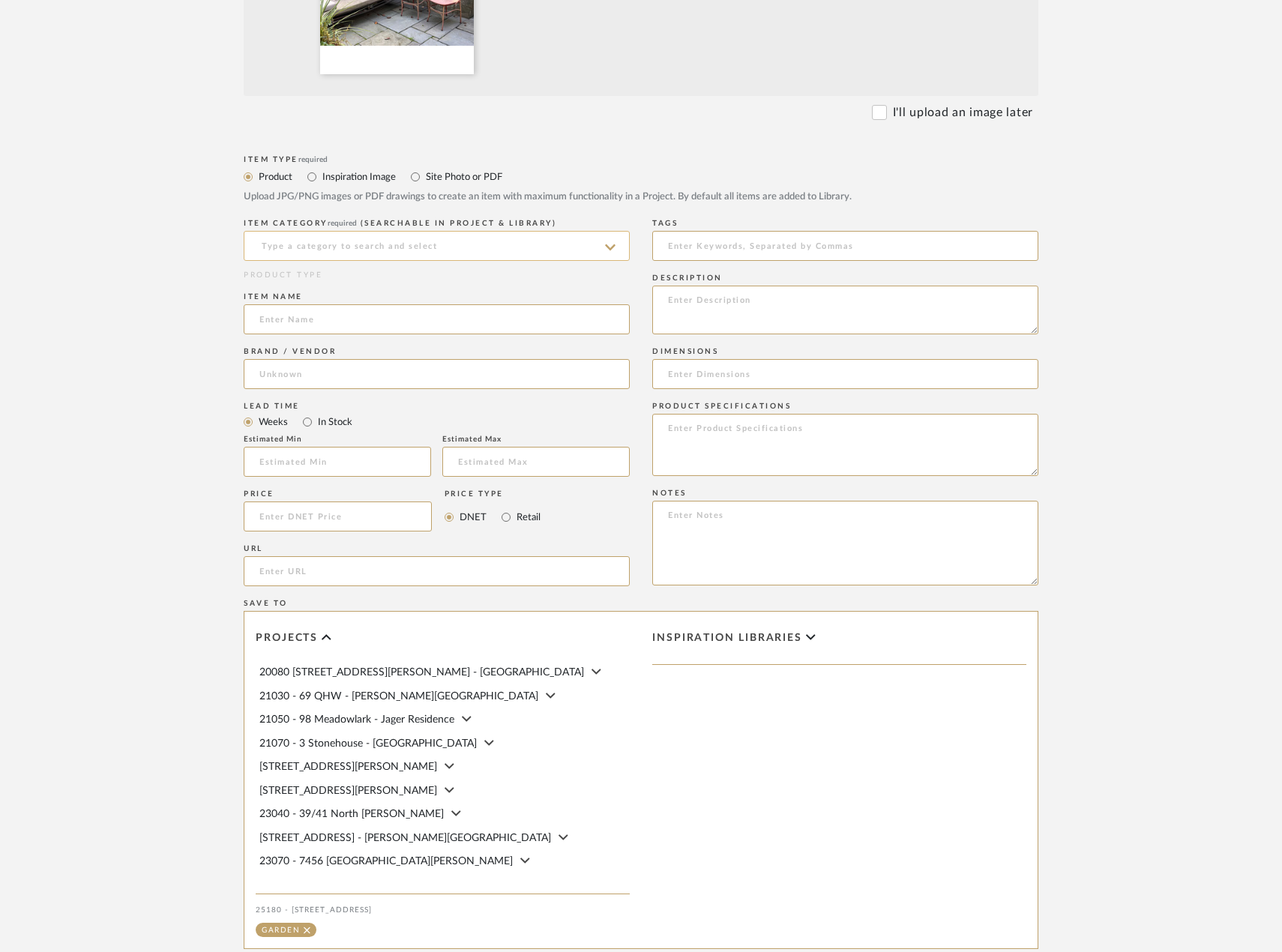
click at [434, 261] on input at bounding box center [437, 246] width 386 height 30
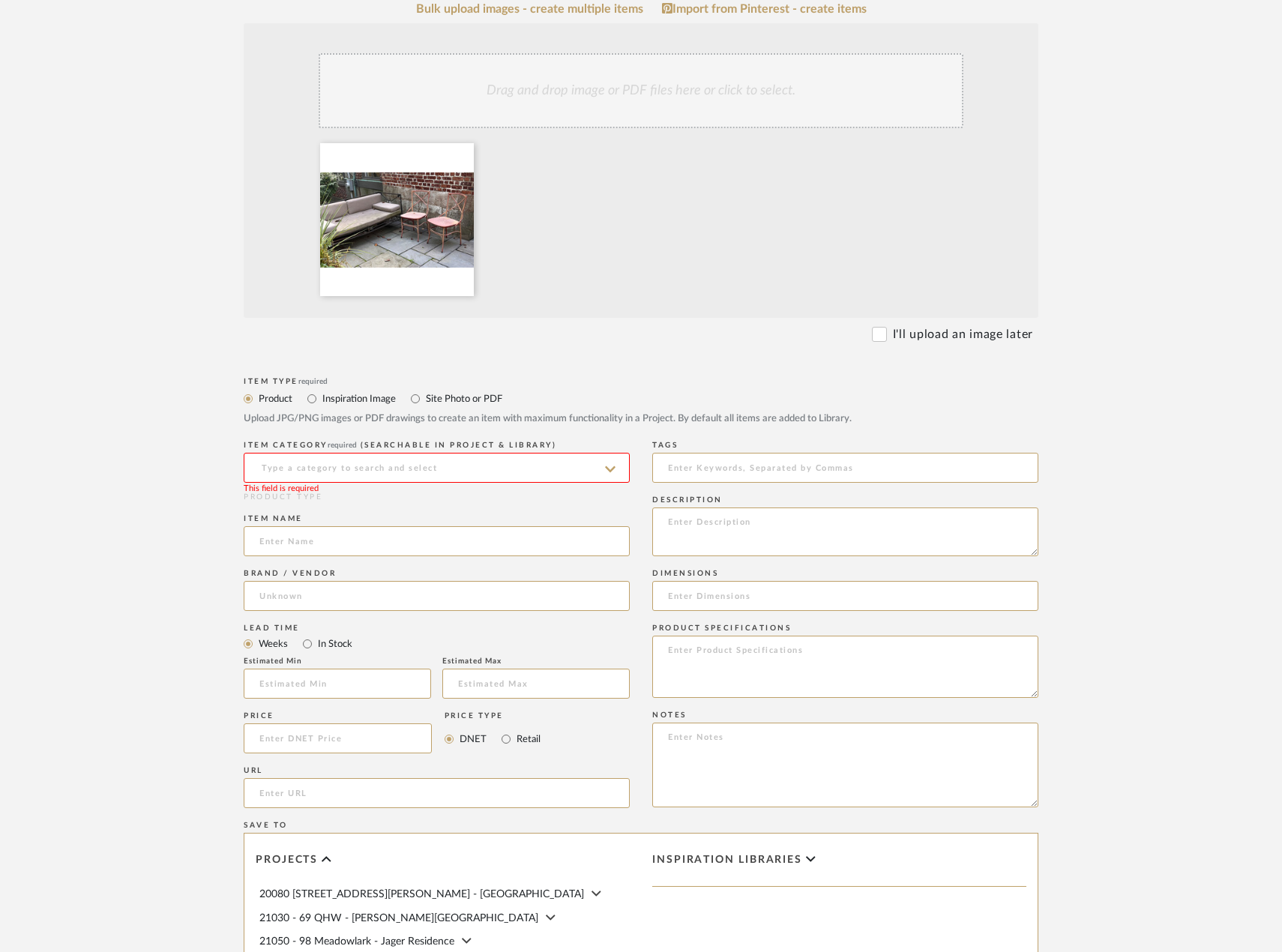
scroll to position [300, 0]
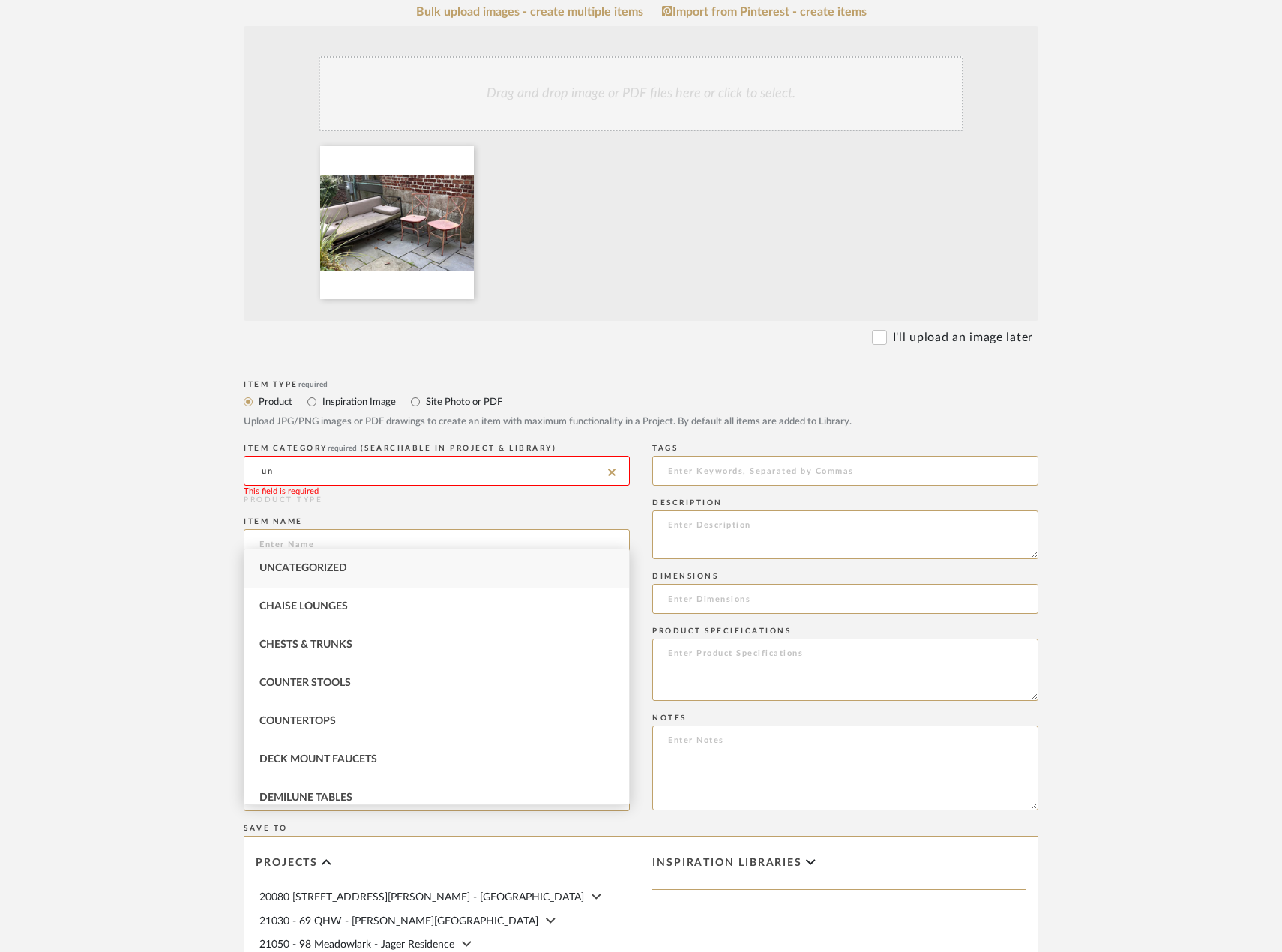
click at [523, 561] on div "Uncategorized" at bounding box center [437, 568] width 384 height 39
type input "Uncategorized"
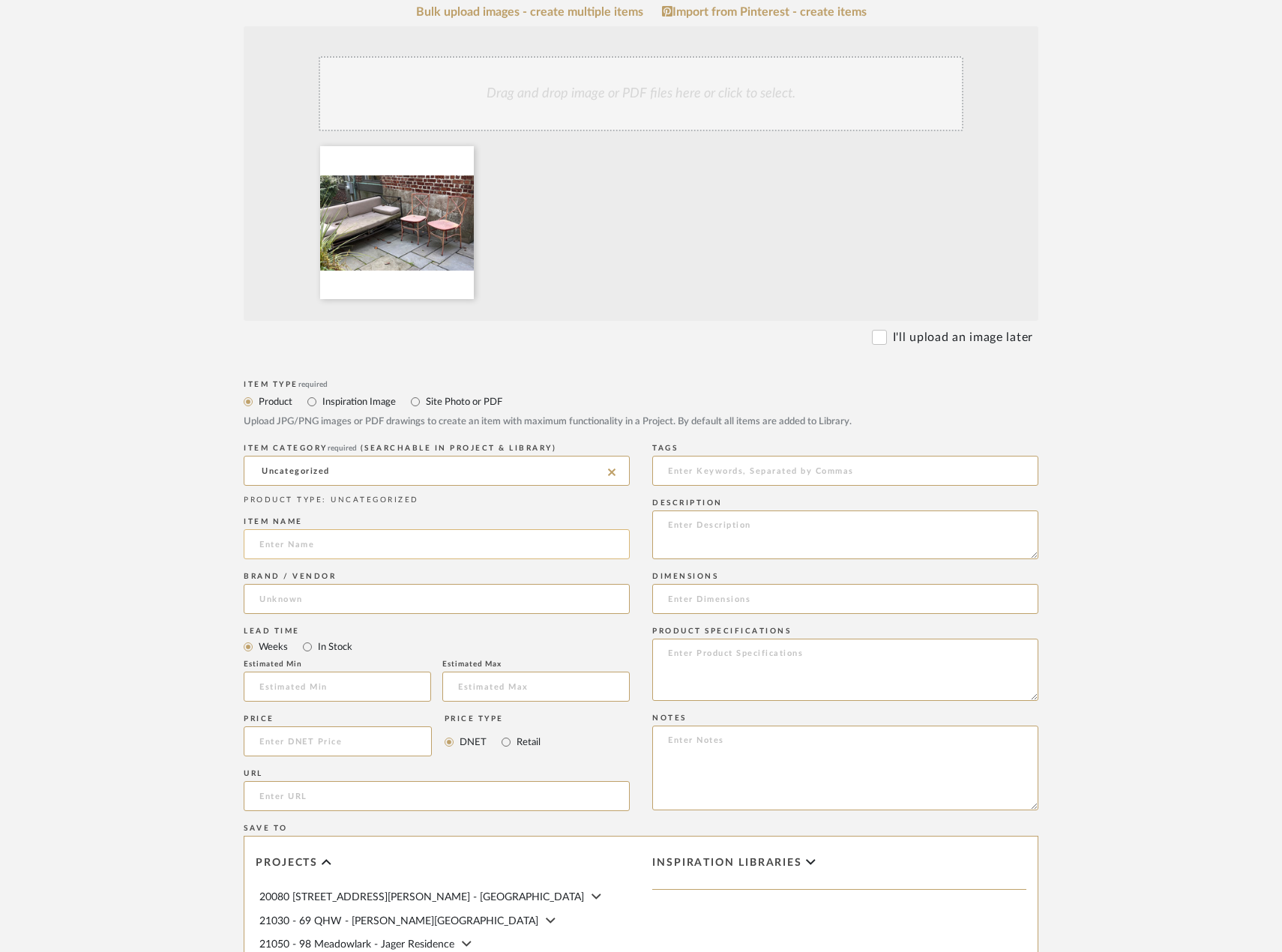
click at [492, 559] on input at bounding box center [437, 544] width 386 height 30
type input "E"
type input "P"
type input "Daybed and Red Chairs"
click at [473, 614] on input at bounding box center [437, 599] width 386 height 30
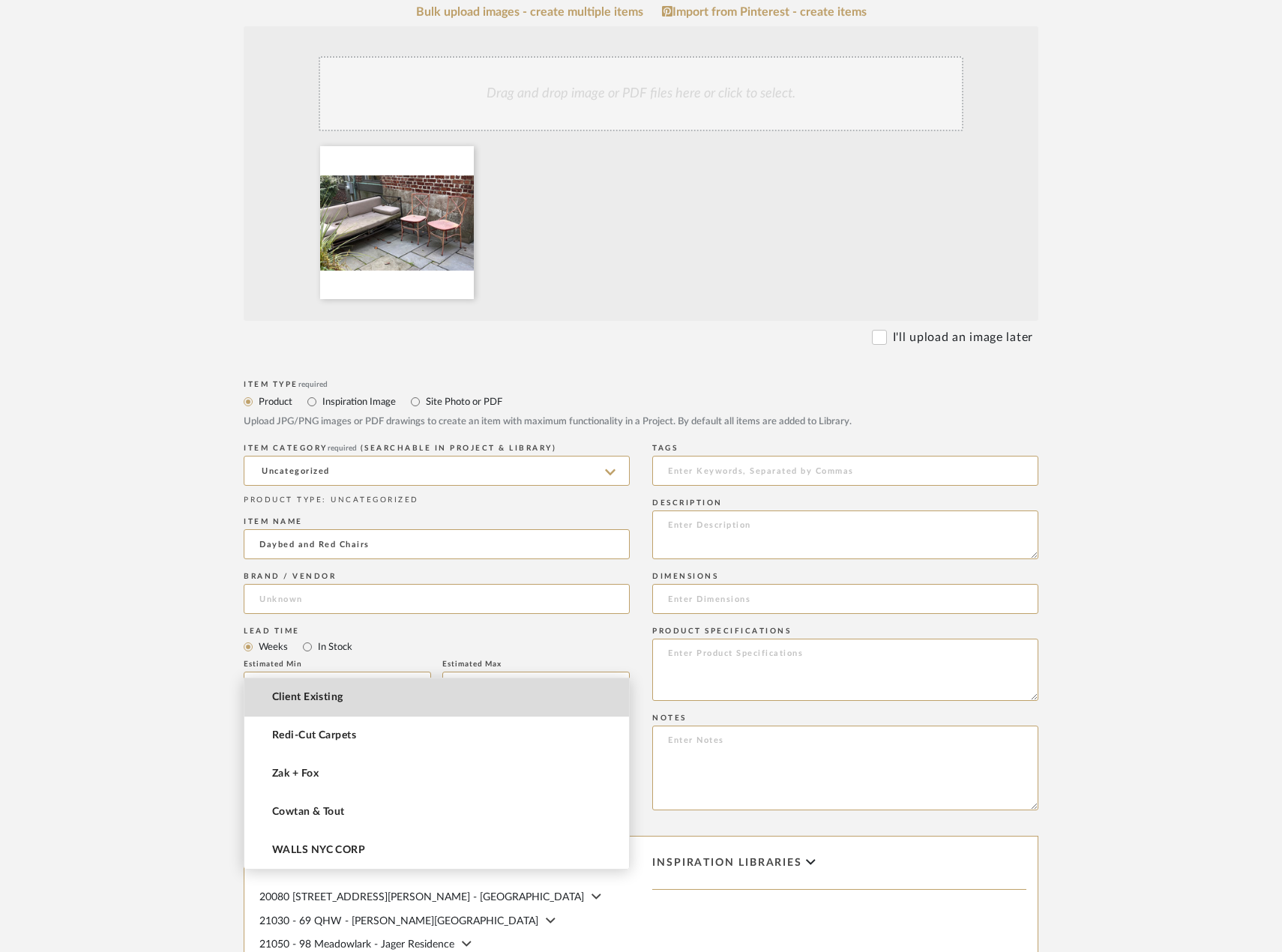
click at [494, 710] on mat-option "Client Existing" at bounding box center [437, 697] width 384 height 39
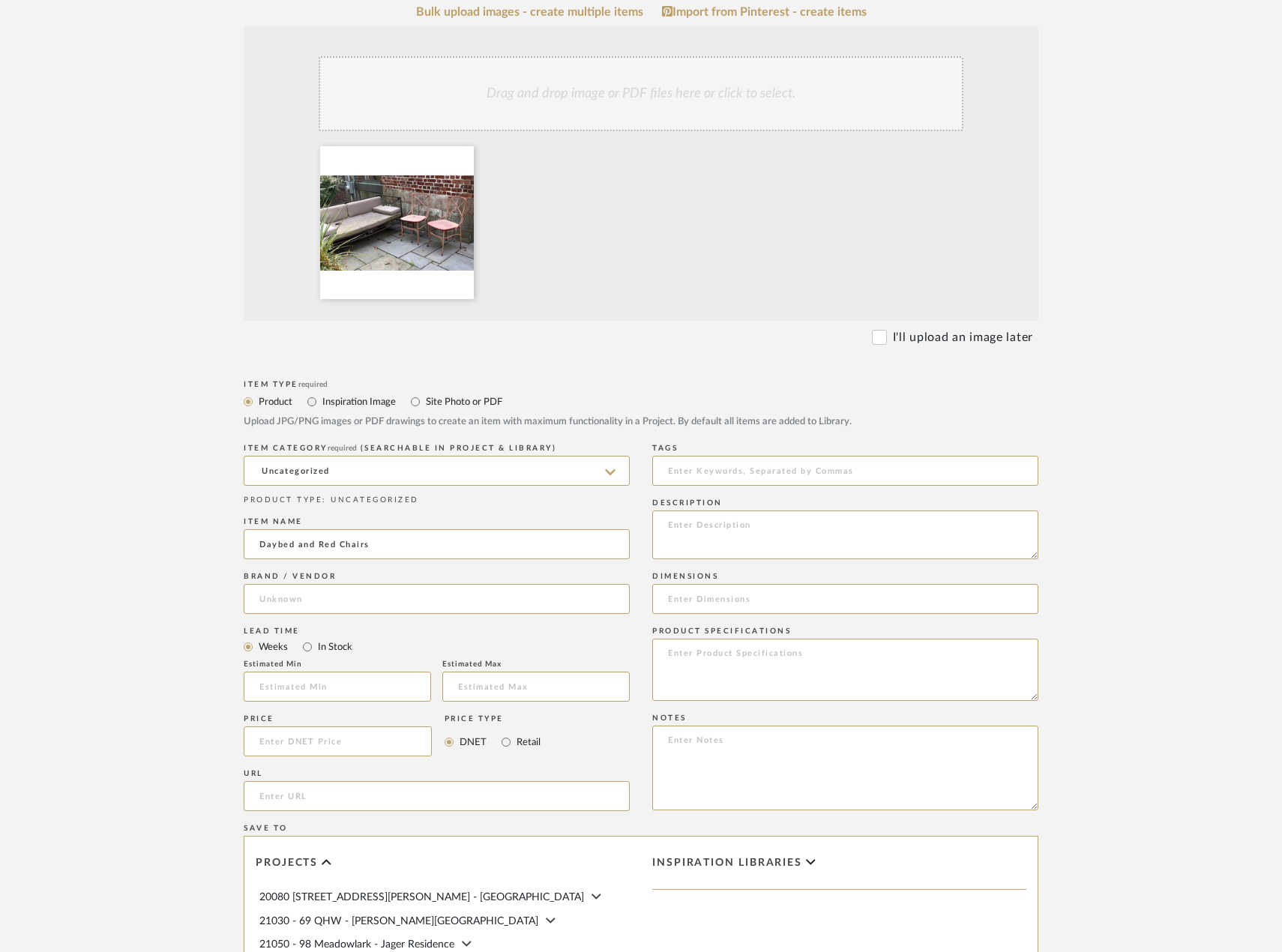
type input "Client Existing"
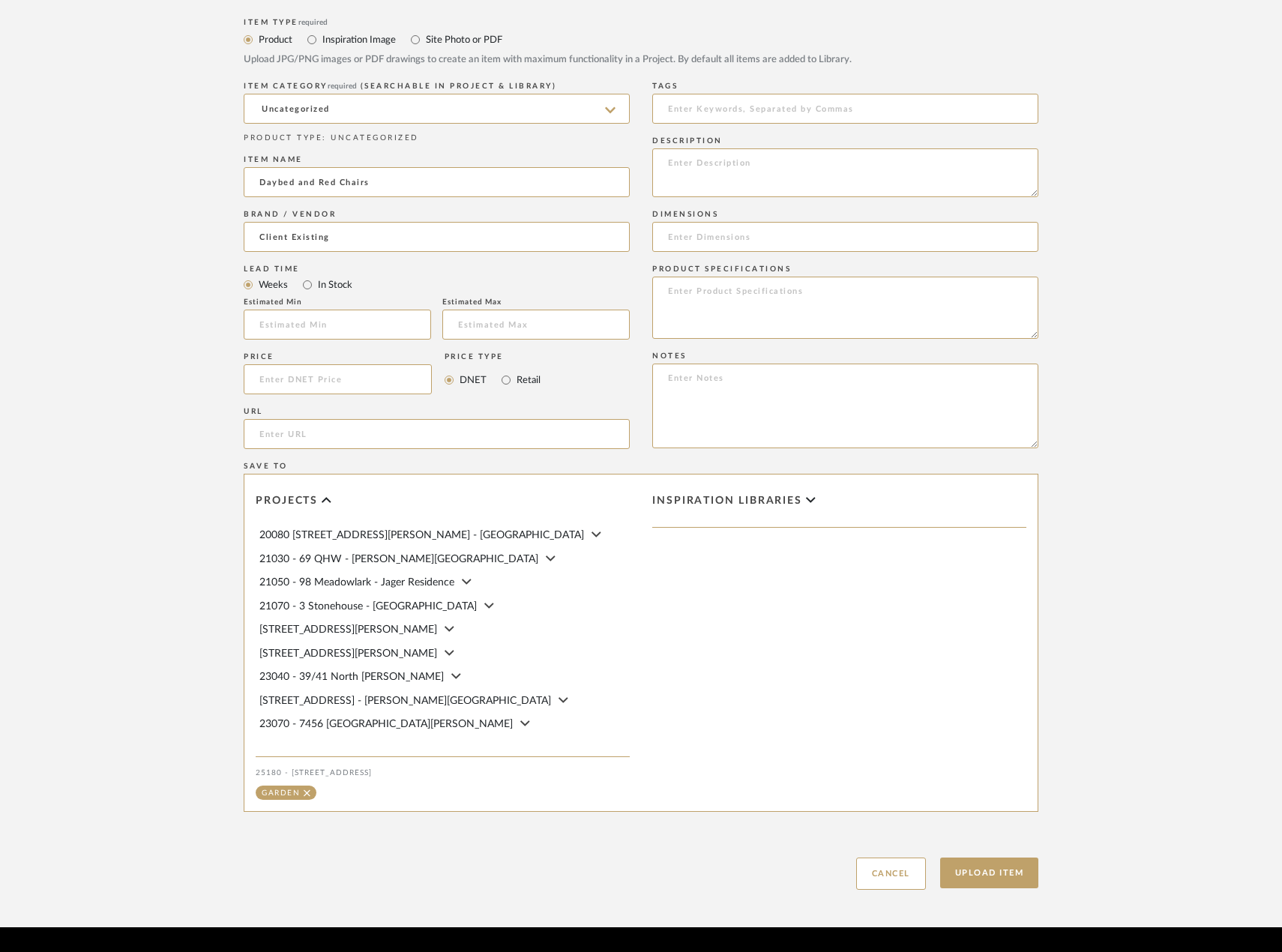
scroll to position [766, 0]
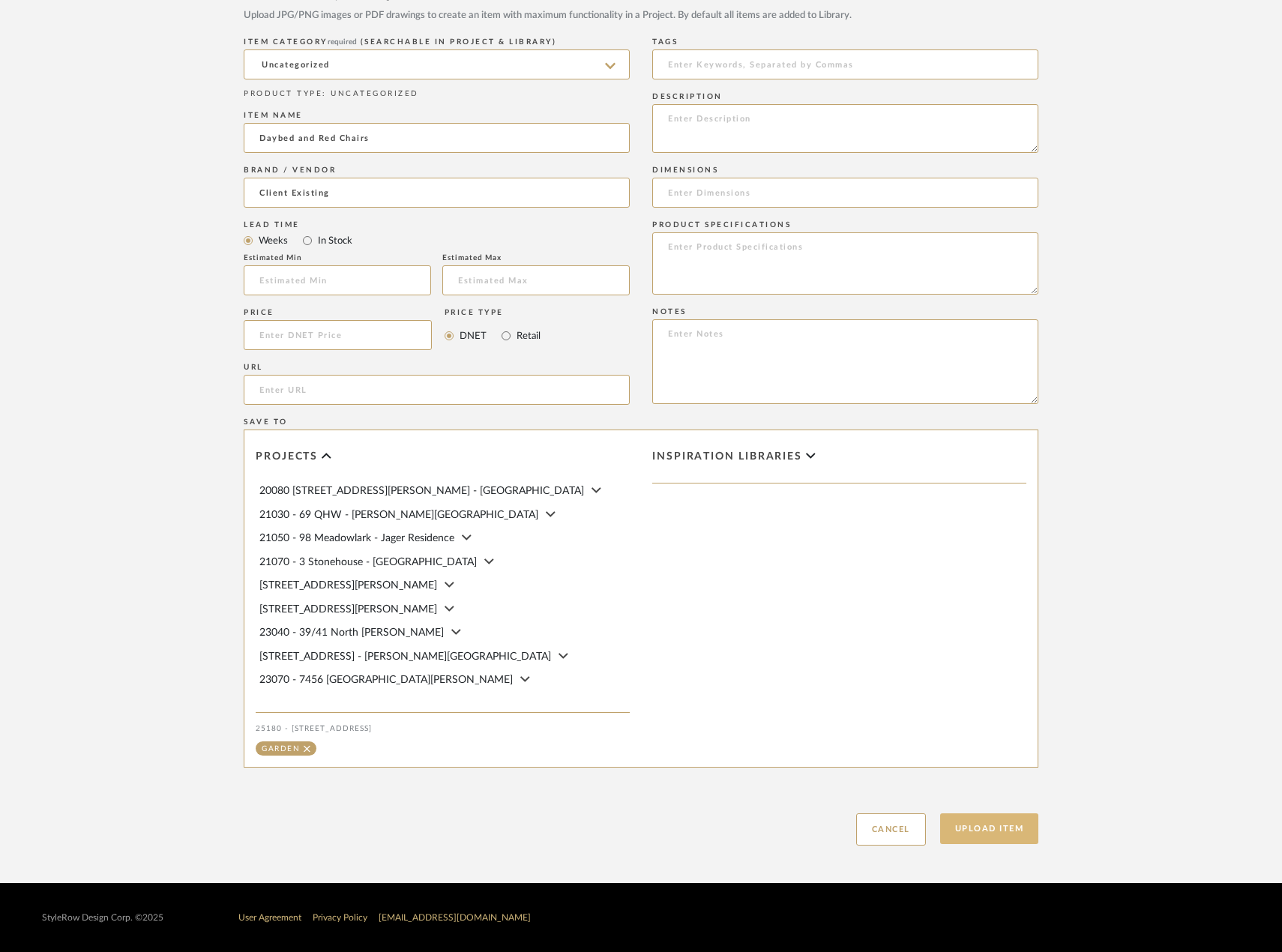
click at [950, 818] on button "Upload Item" at bounding box center [990, 828] width 99 height 30
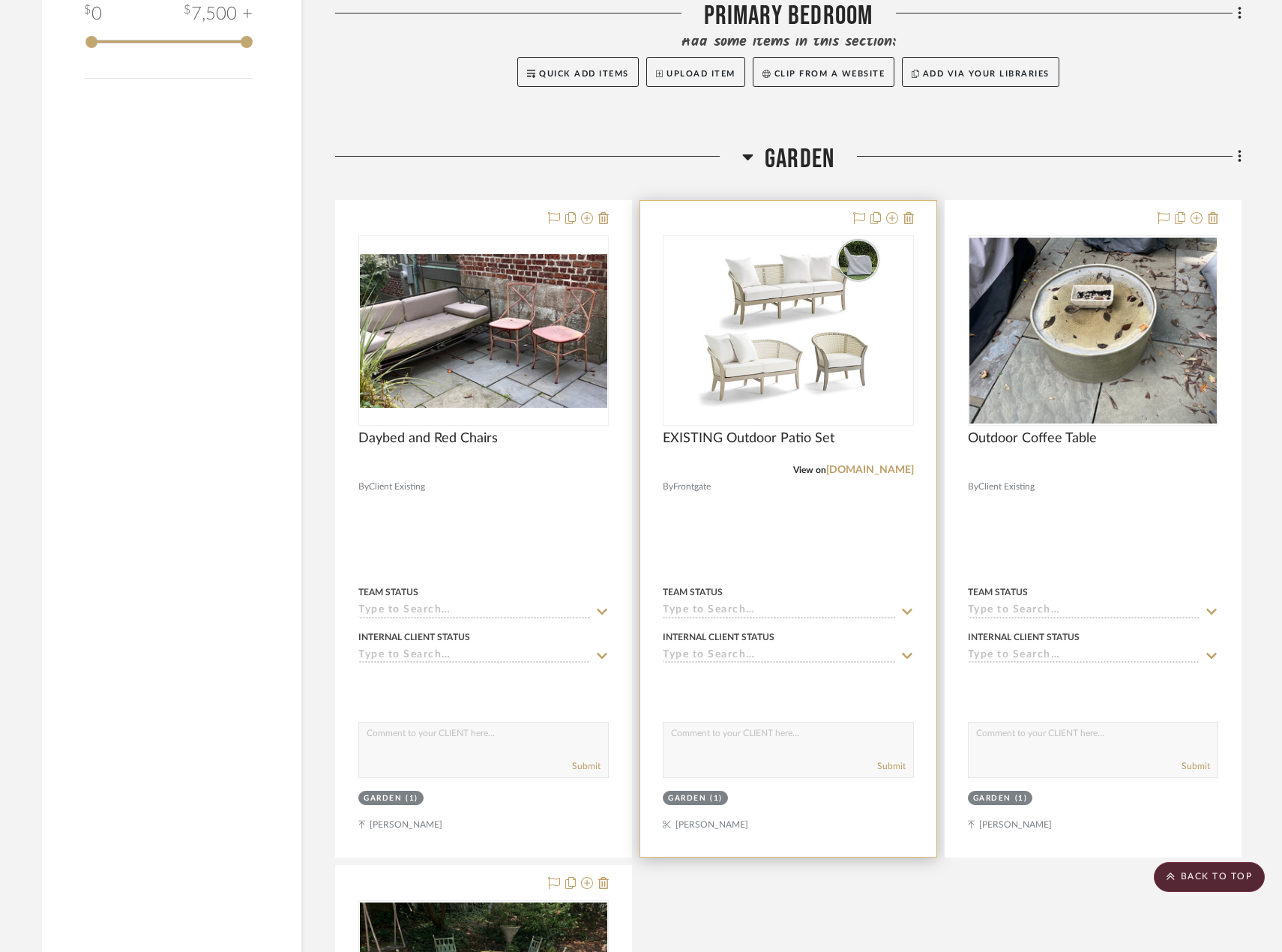
scroll to position [1552, 0]
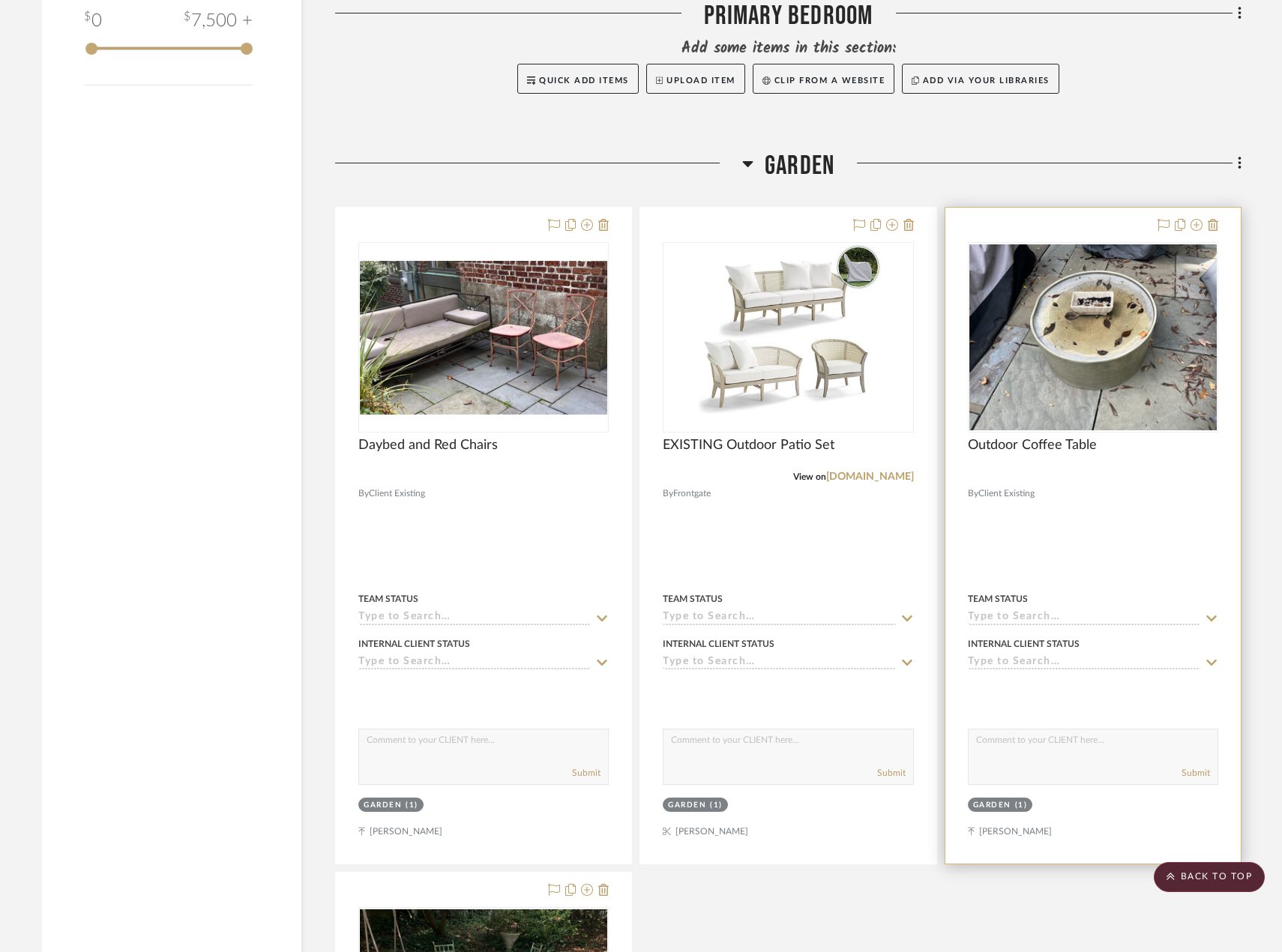
click at [1147, 490] on div at bounding box center [1093, 536] width 296 height 656
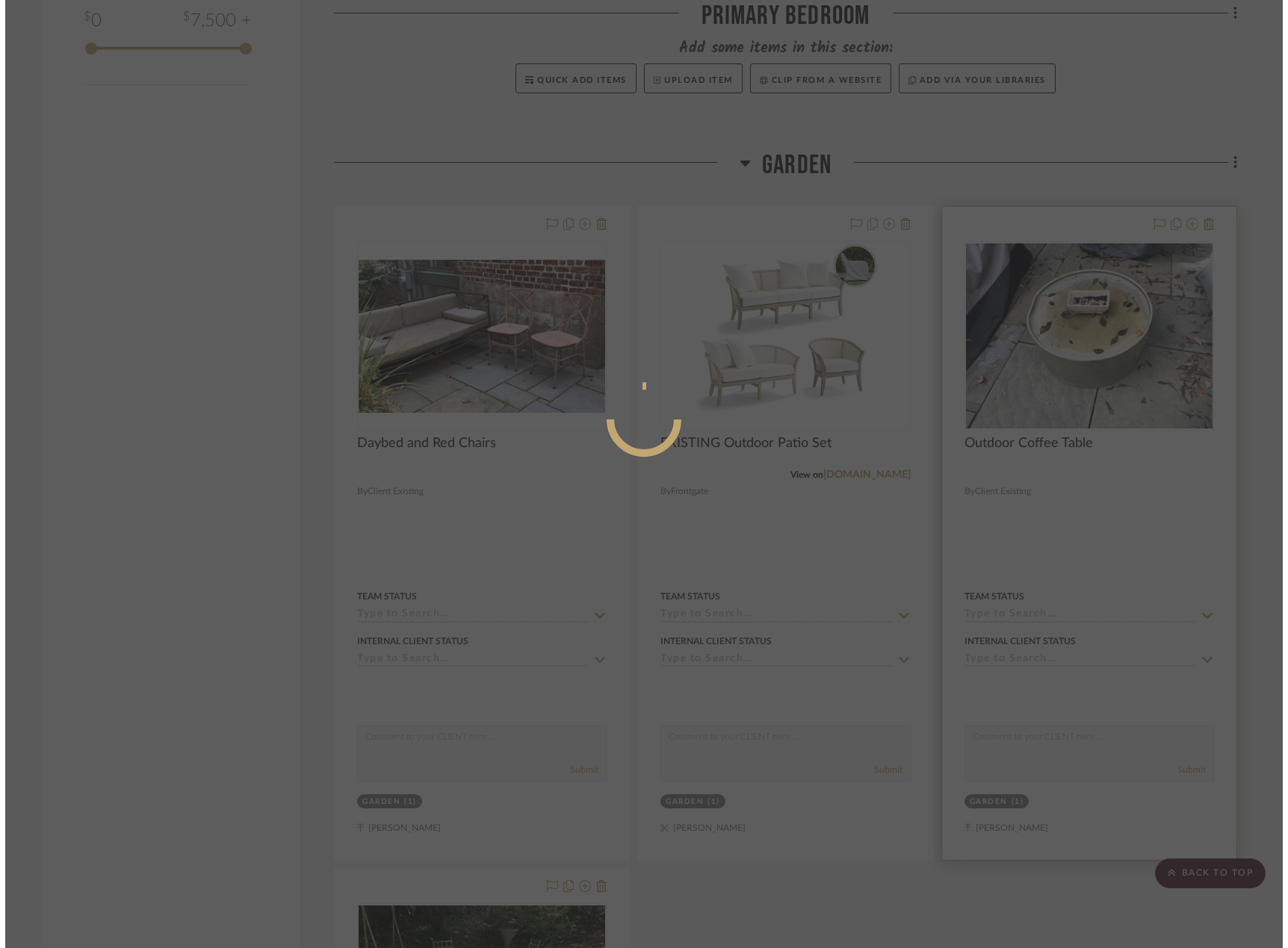
scroll to position [0, 0]
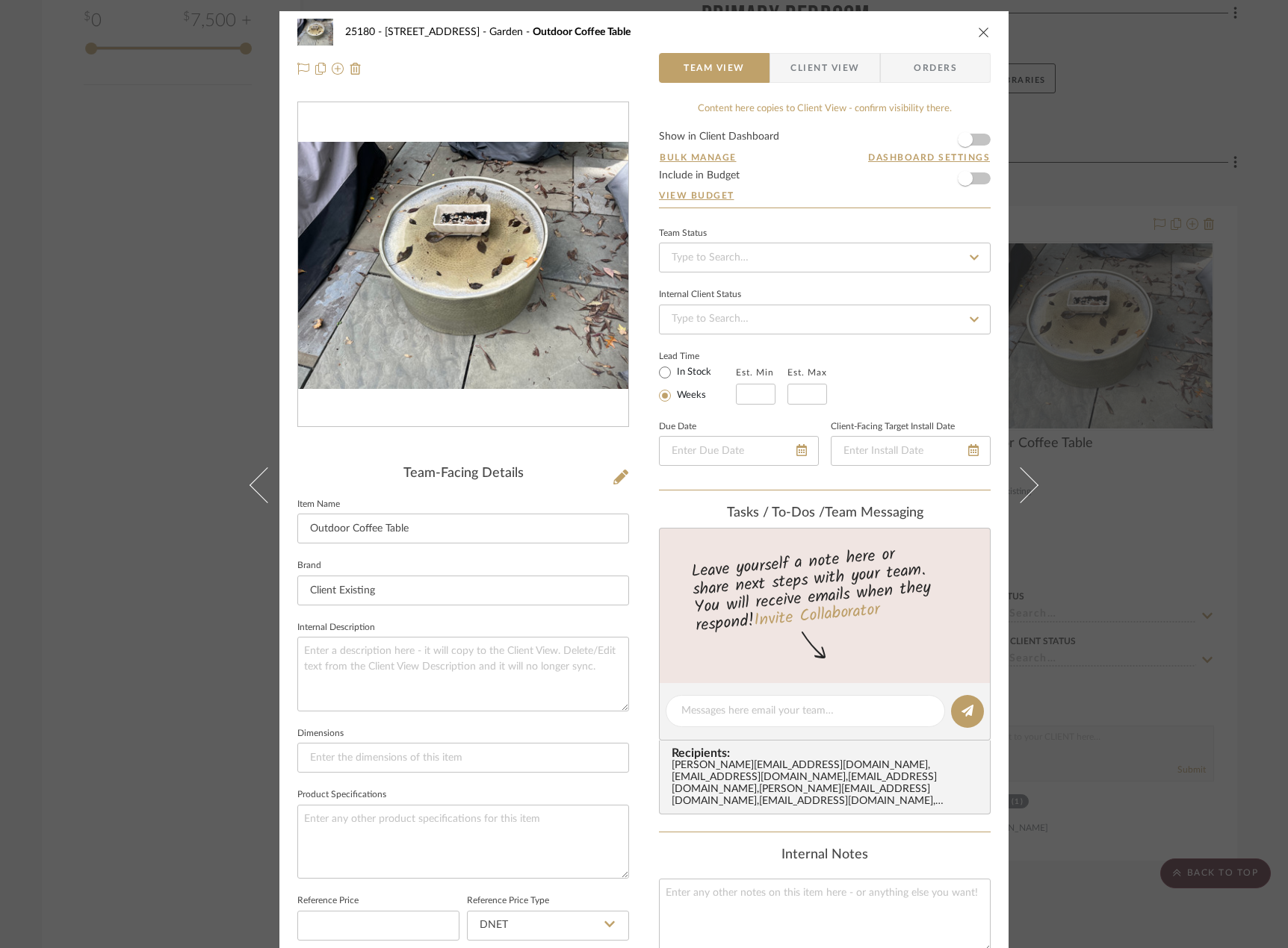
click at [1165, 633] on div "25180 - 7 [GEOGRAPHIC_DATA] Garden Outdoor Coffee Table Team View Client View O…" at bounding box center [644, 474] width 1288 height 948
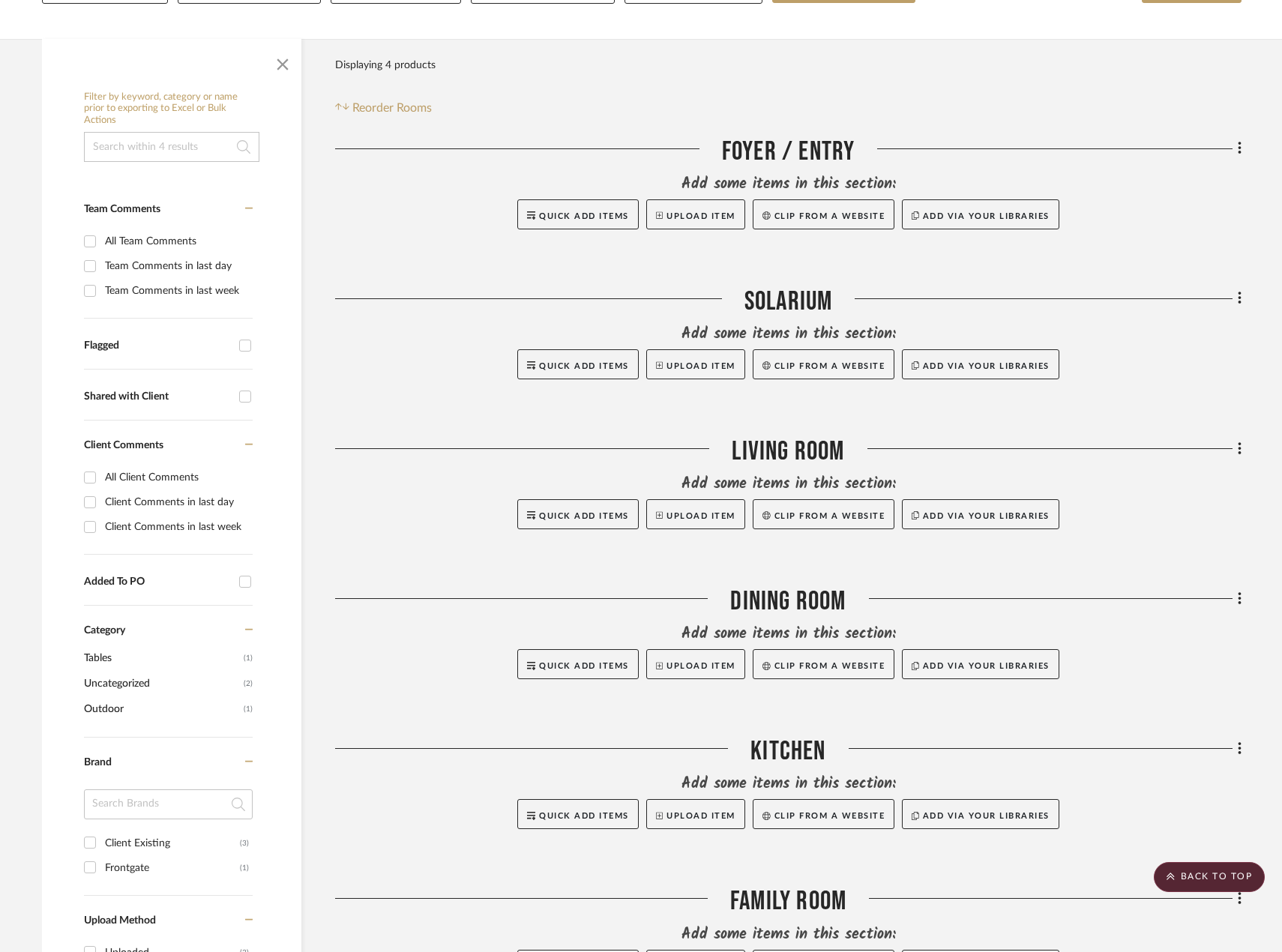
scroll to position [203, 0]
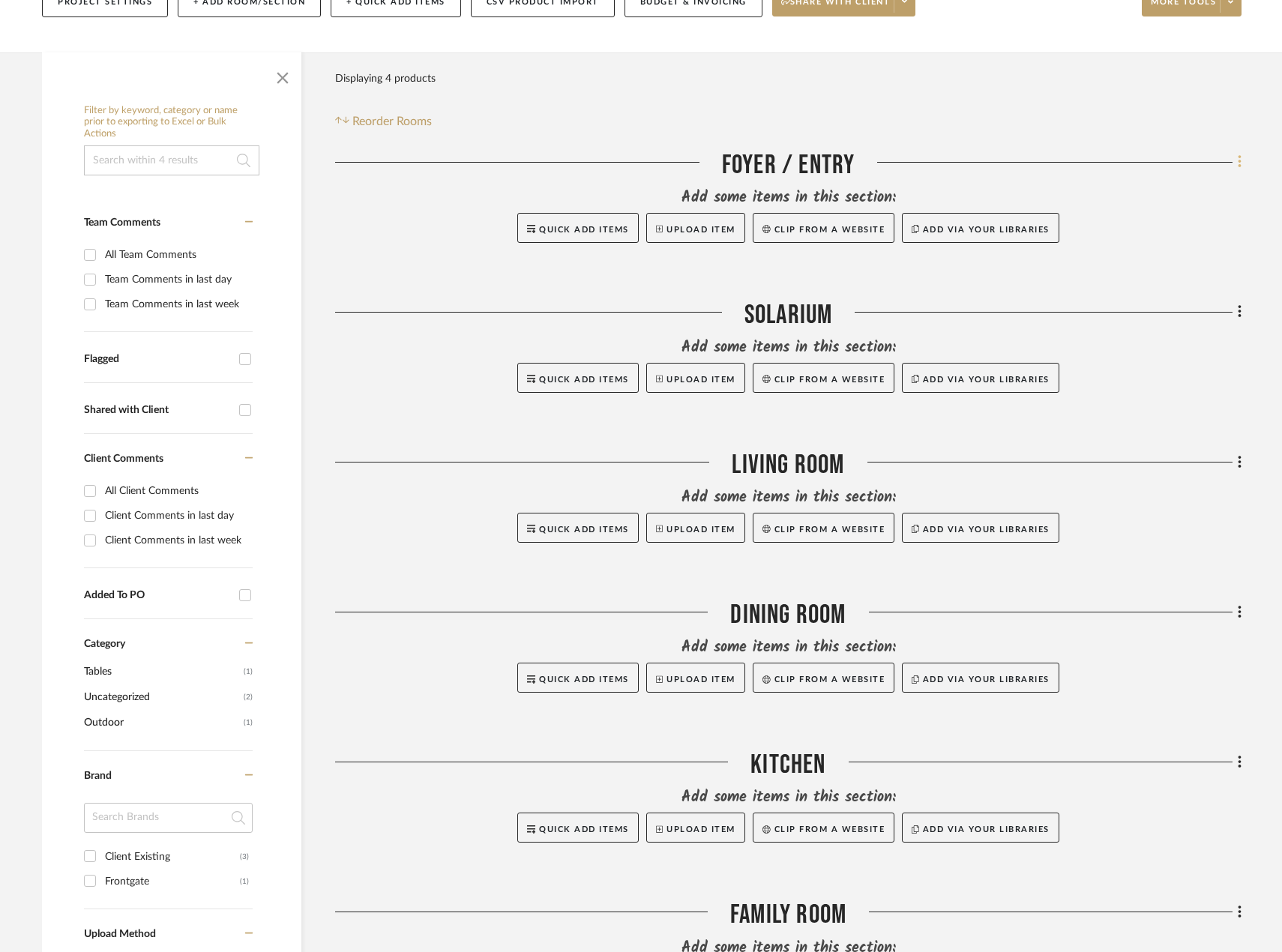
click at [1238, 168] on icon at bounding box center [1239, 163] width 3 height 13
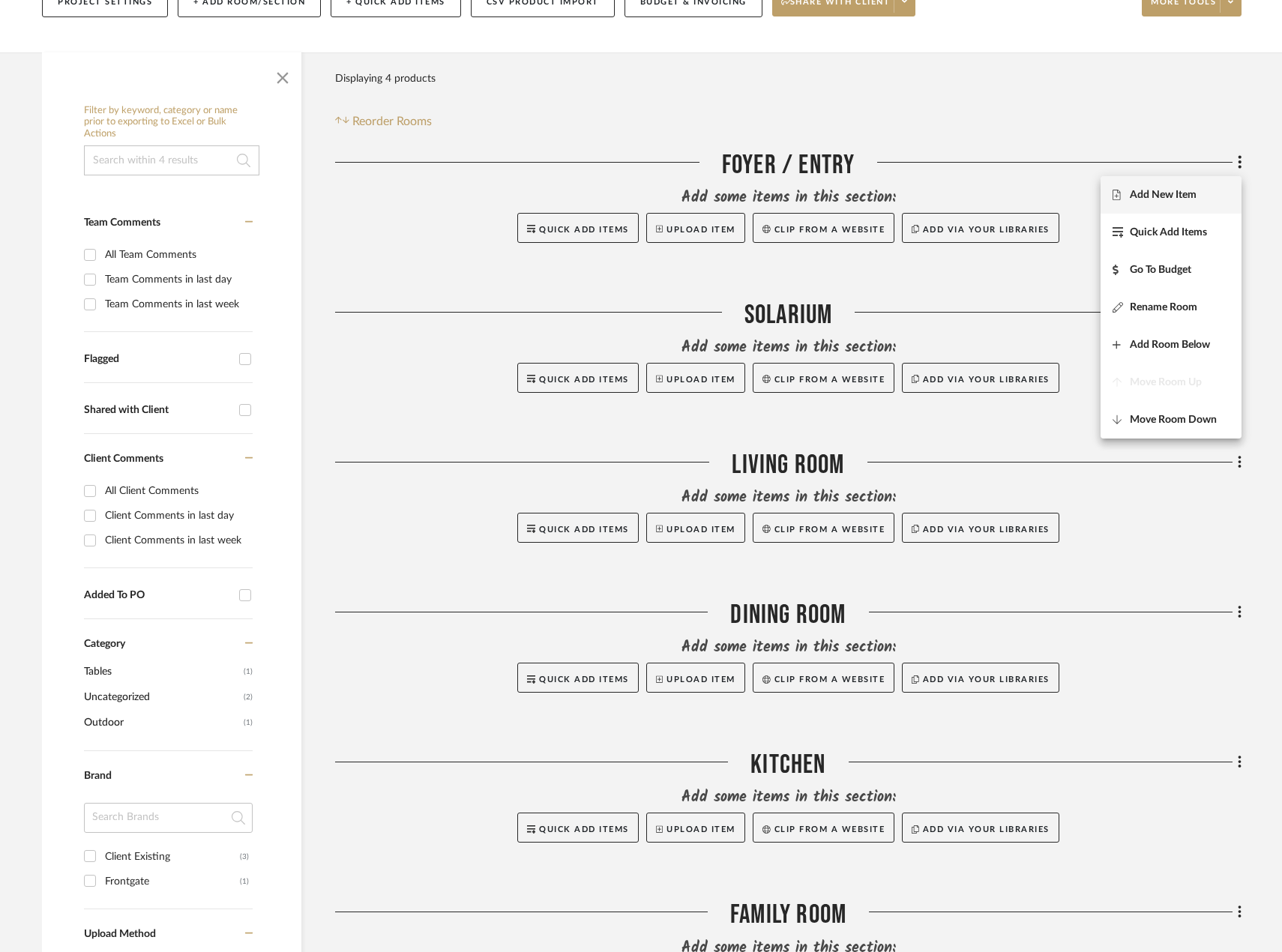
click at [1170, 197] on span "Add New Item" at bounding box center [1162, 195] width 67 height 13
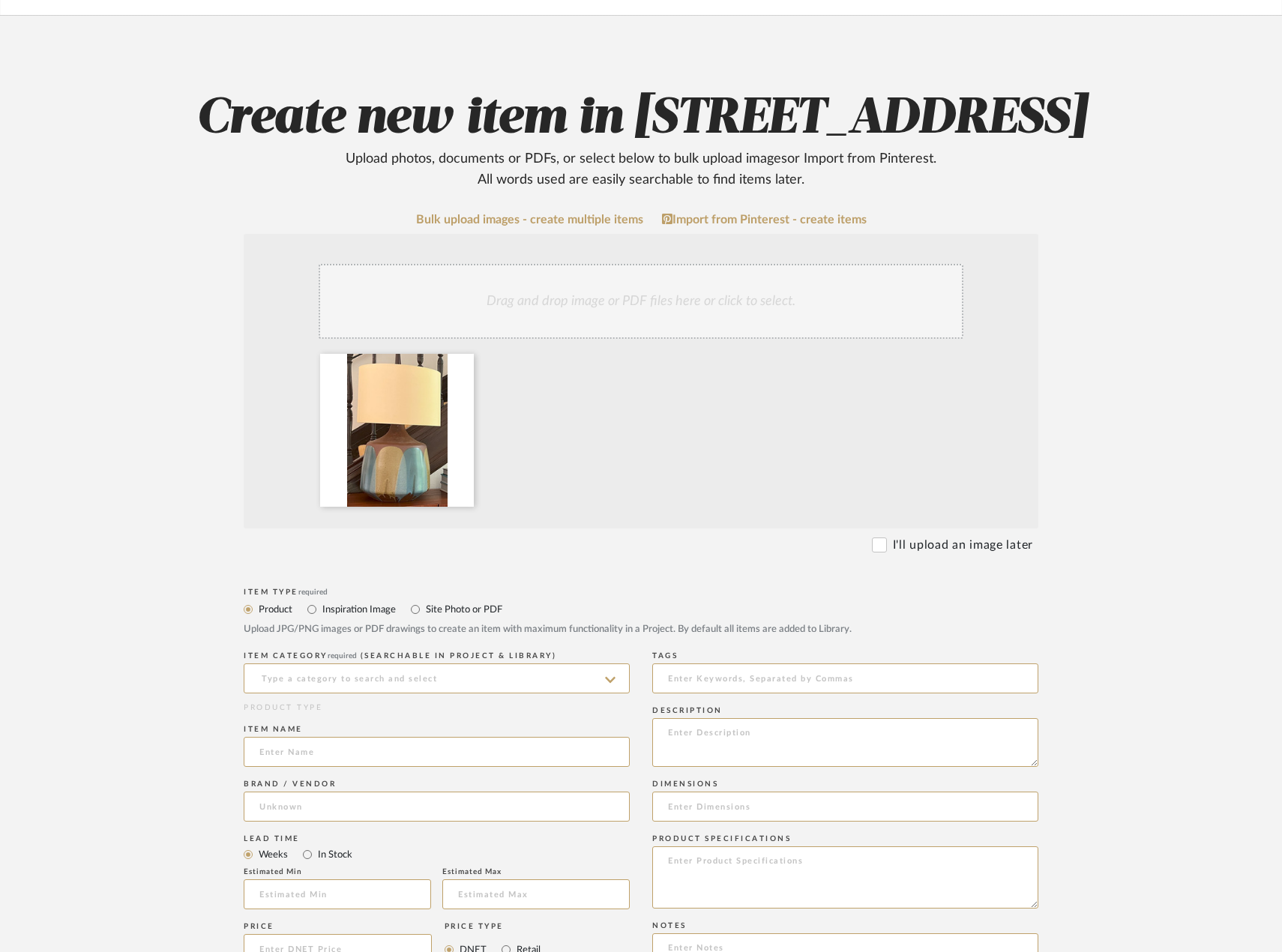
scroll to position [225, 0]
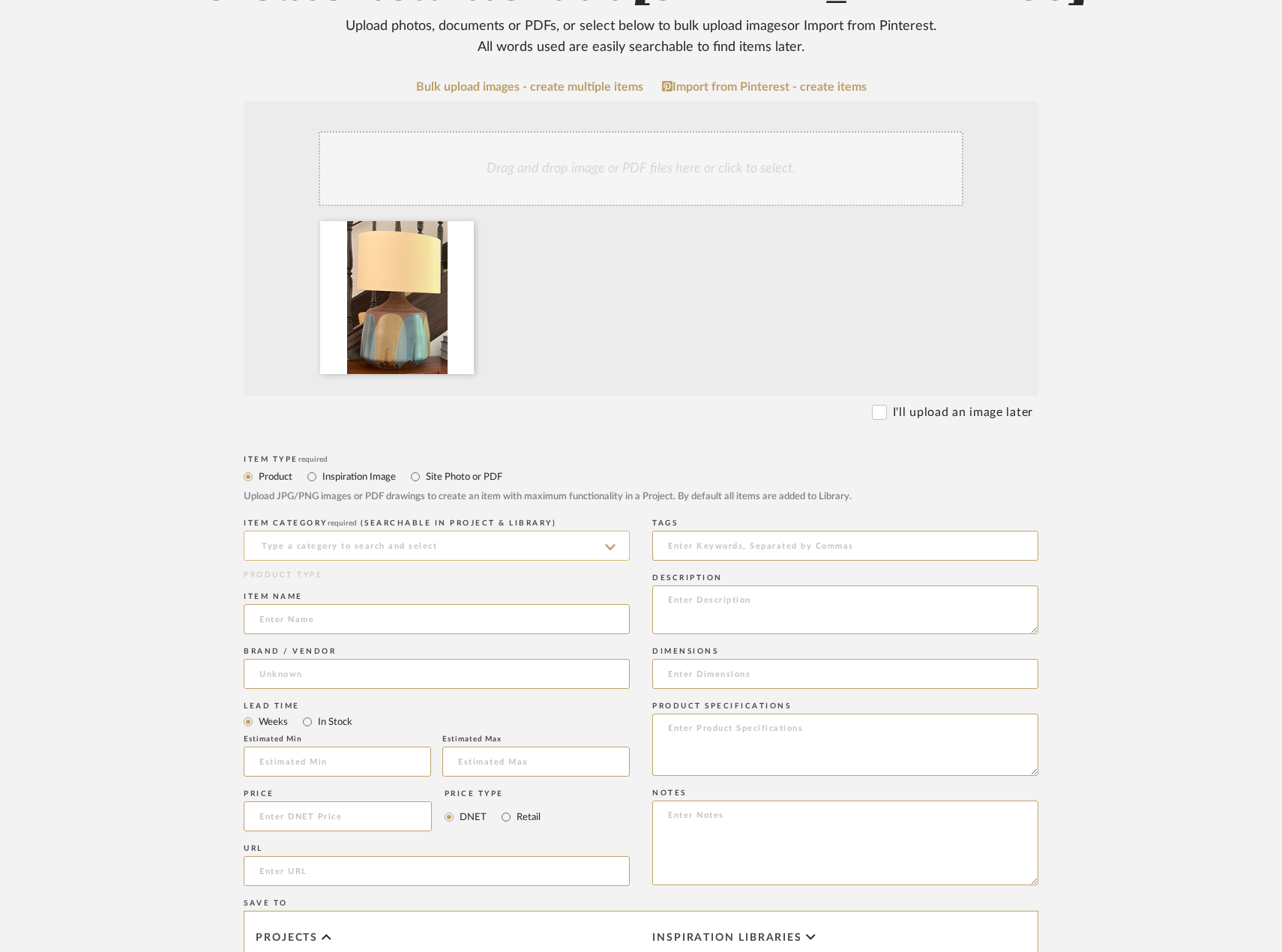
click at [426, 561] on input at bounding box center [437, 545] width 386 height 30
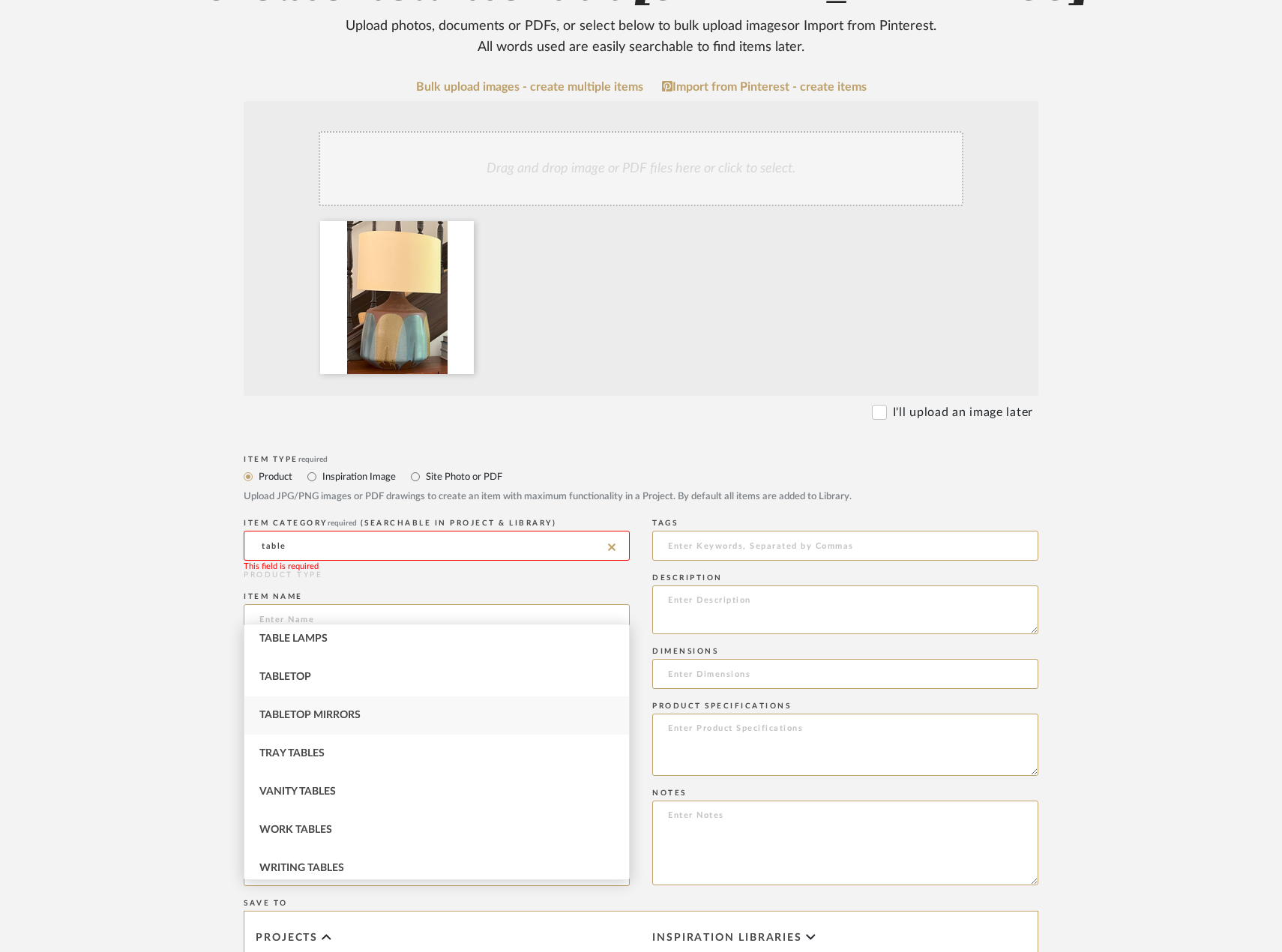
scroll to position [701, 0]
click at [537, 631] on div "Table Lamps" at bounding box center [437, 631] width 384 height 39
type input "Table Lamps"
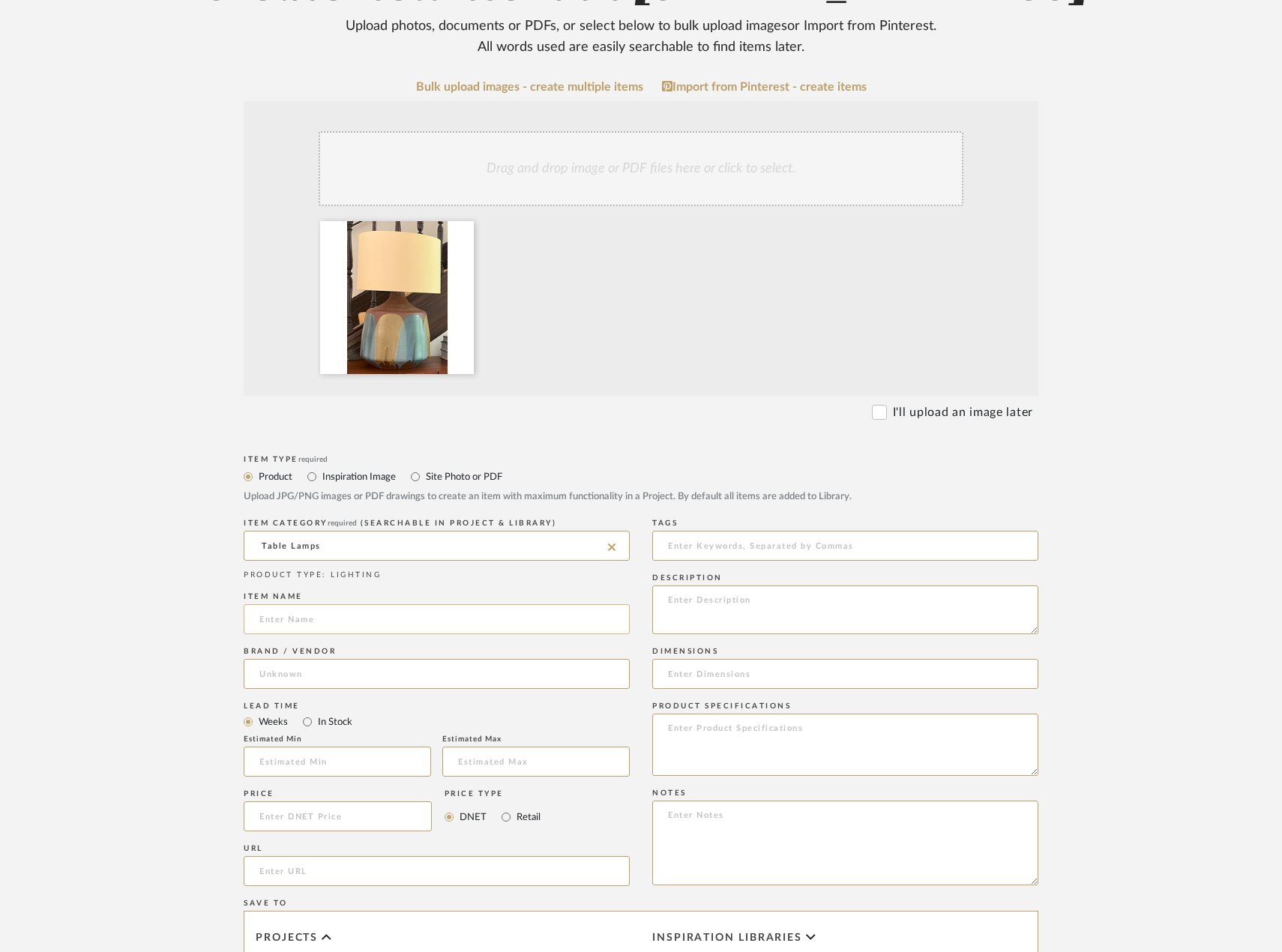
click at [494, 634] on input at bounding box center [437, 619] width 386 height 30
type input "EXISTING Table Lamp"
click at [456, 689] on input at bounding box center [437, 674] width 386 height 30
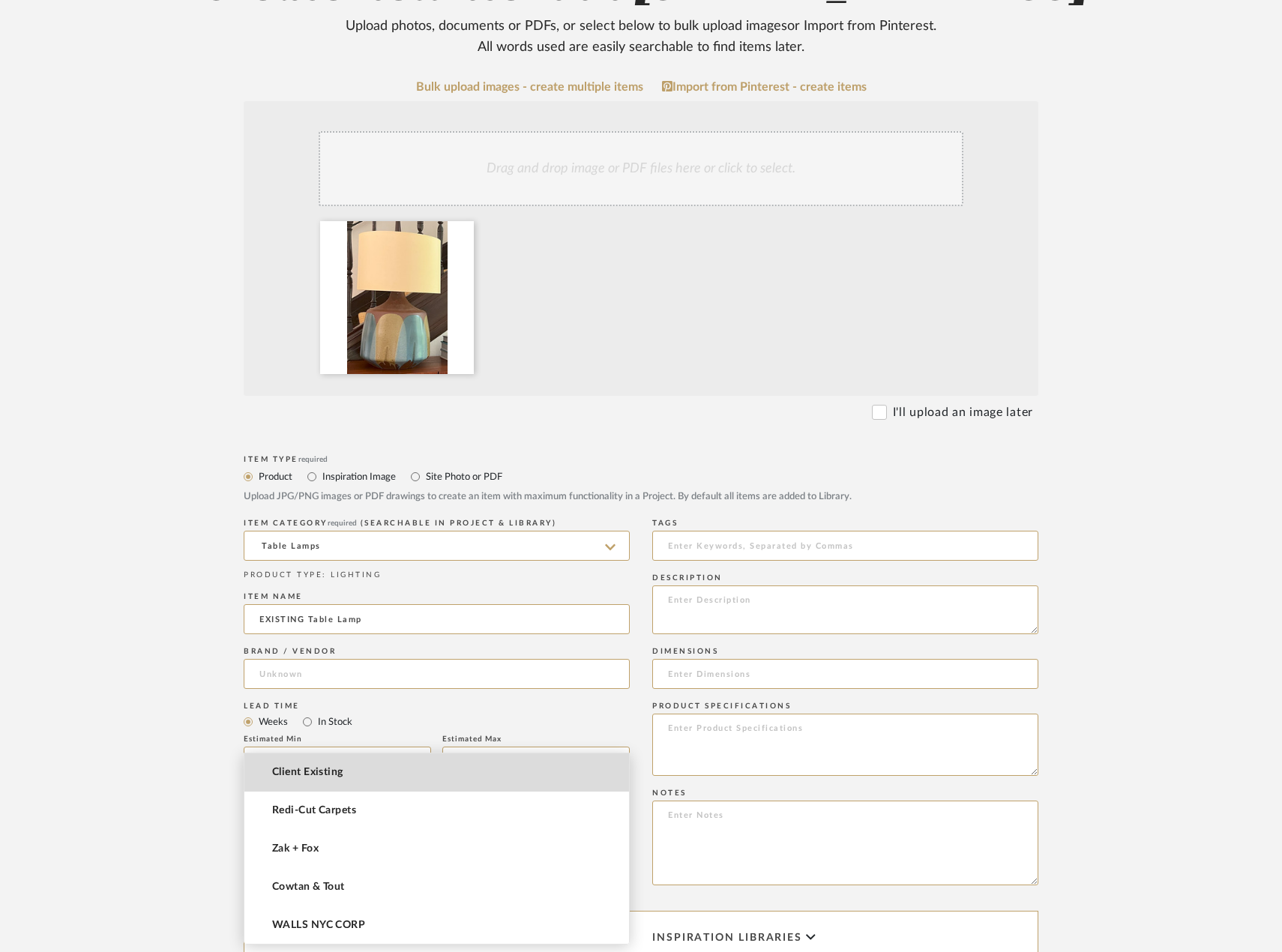
click at [466, 778] on mat-option "Client Existing" at bounding box center [437, 772] width 384 height 39
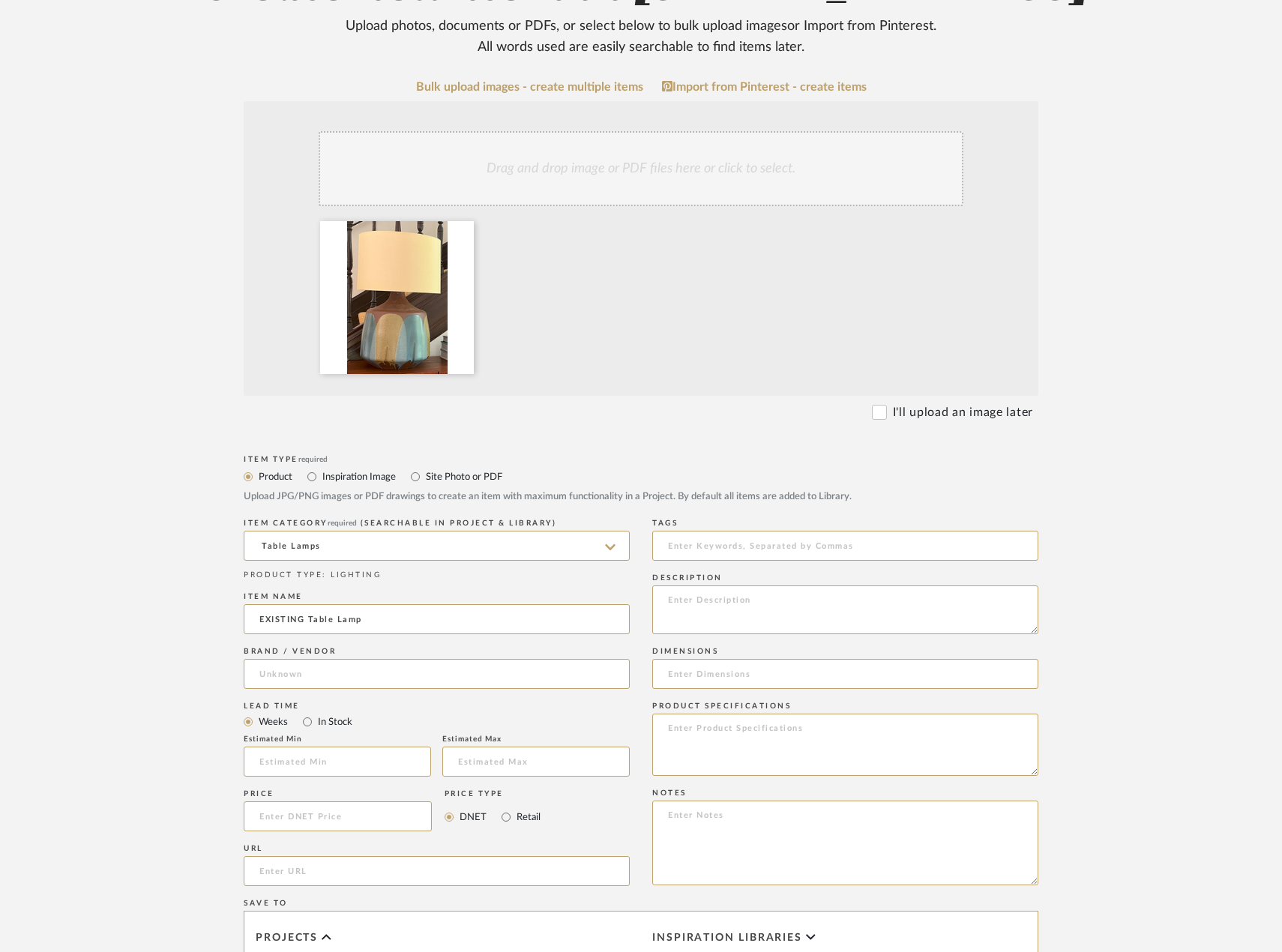
type input "Client Existing"
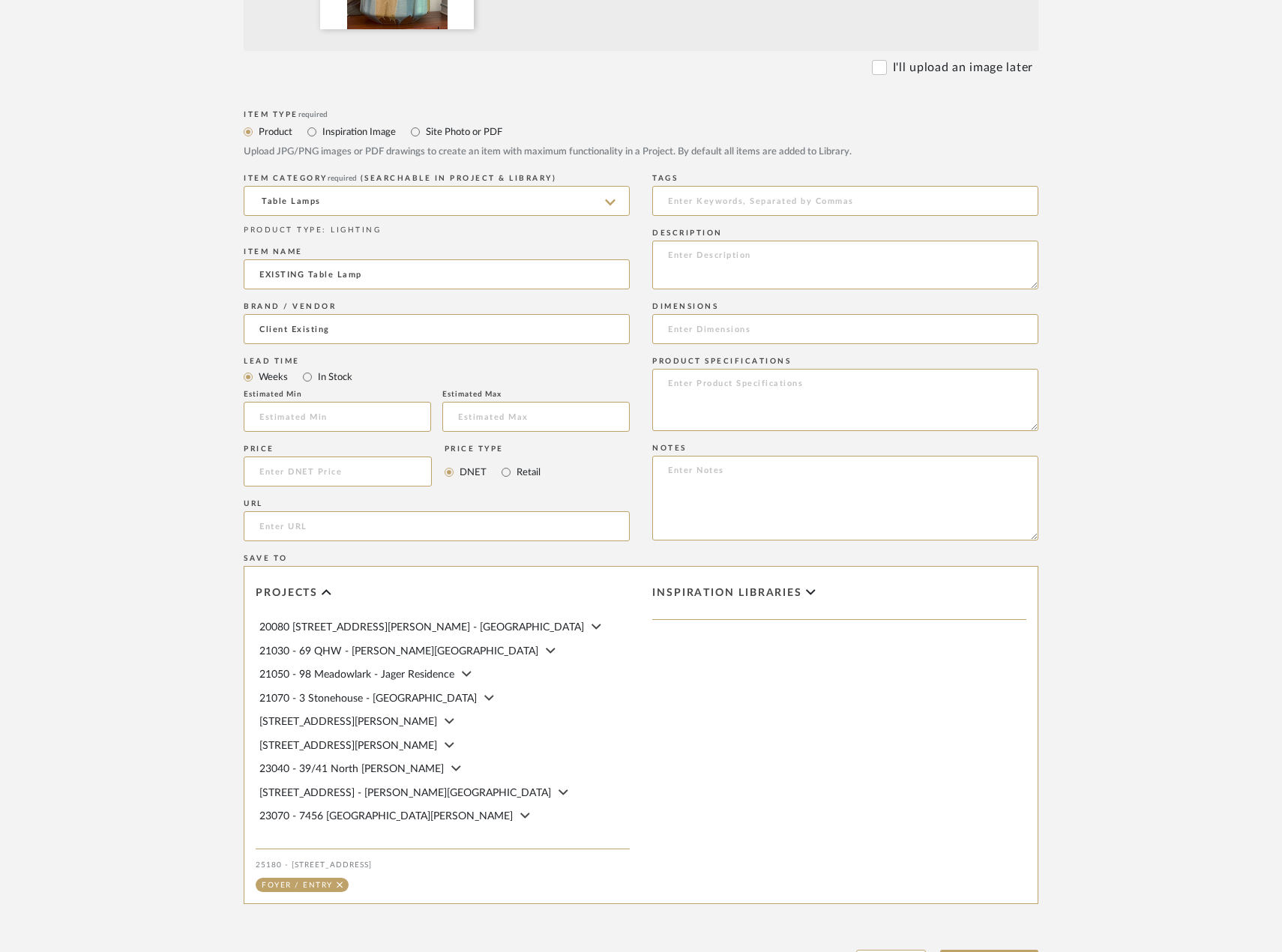
scroll to position [674, 0]
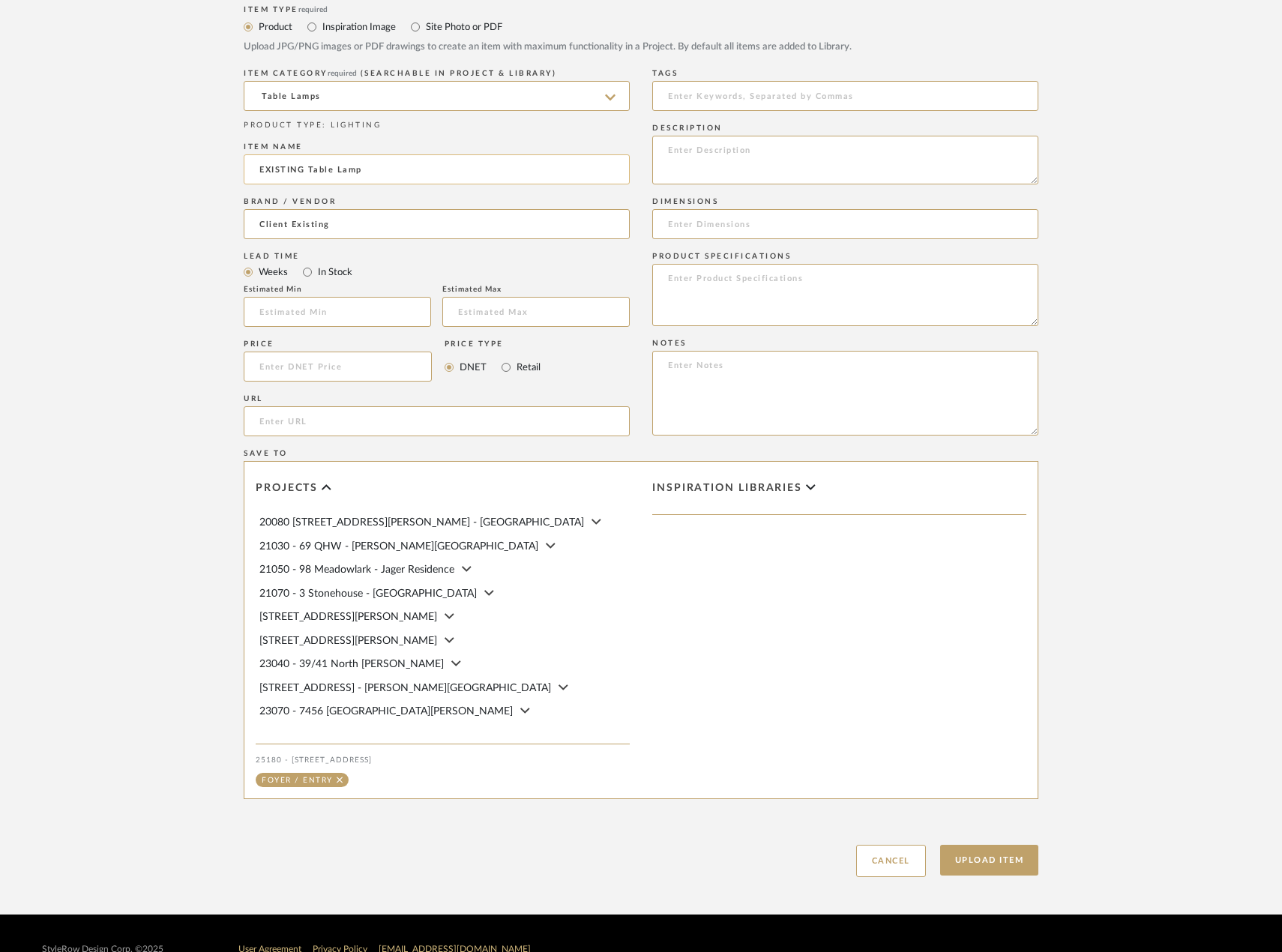
click at [302, 185] on input "EXISTING Table Lamp" at bounding box center [437, 169] width 386 height 30
click at [262, 185] on input "EXISTING* Table Lamp" at bounding box center [437, 169] width 386 height 30
click at [321, 185] on input "*EXISTING* Table Lamp" at bounding box center [437, 169] width 386 height 30
click at [314, 185] on input "*EXISTING* Table Lamp" at bounding box center [437, 169] width 386 height 30
drag, startPoint x: 264, startPoint y: 228, endPoint x: 242, endPoint y: 232, distance: 22.4
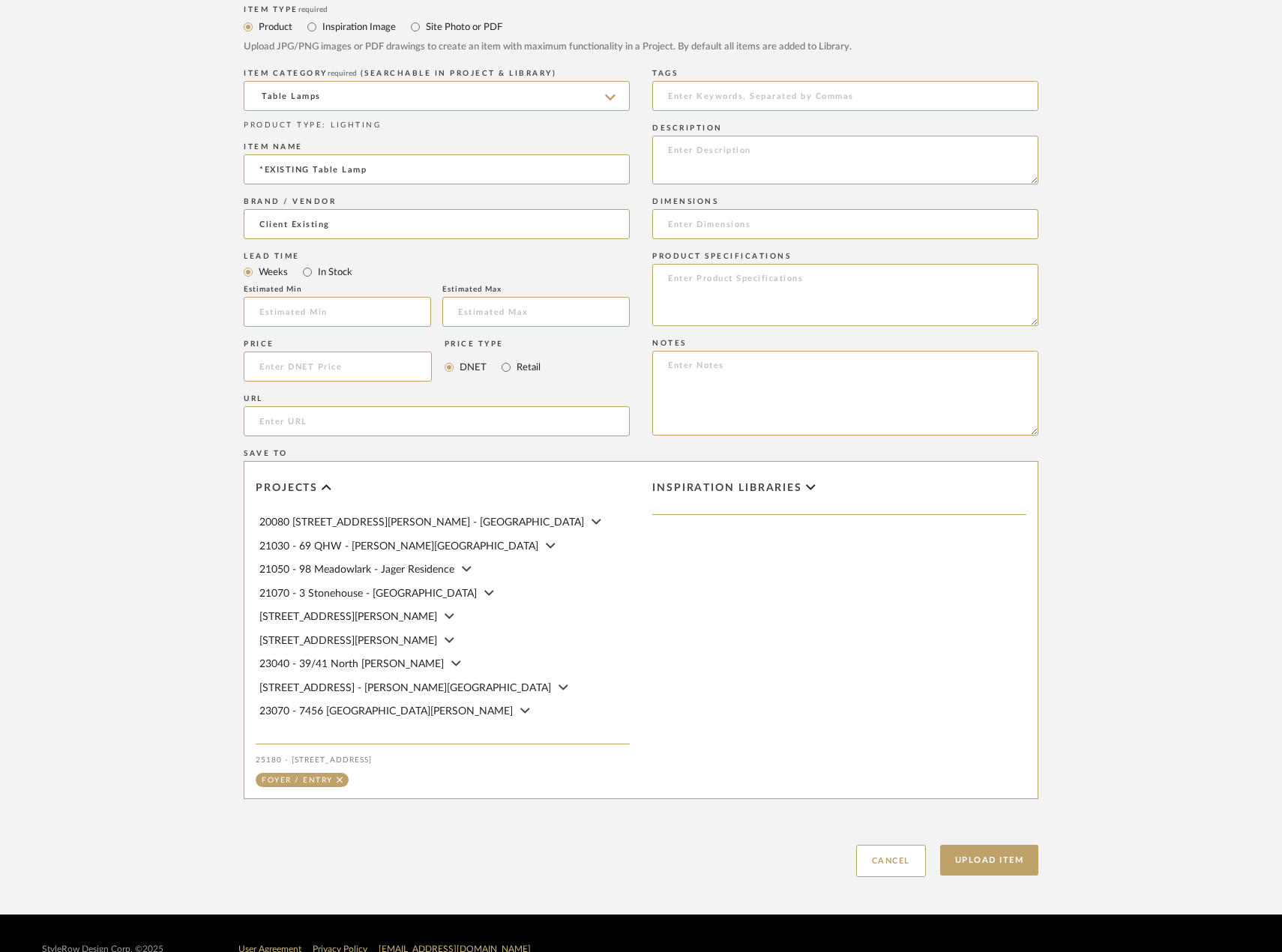
click at [242, 232] on form "Bulk upload images - create multiple items Import from Pinterest - create items…" at bounding box center [641, 254] width 955 height 1247
type input "EXISTING Table Lamp"
click at [477, 185] on input "EXISTING Table Lamp" at bounding box center [437, 169] width 386 height 30
drag, startPoint x: 929, startPoint y: 908, endPoint x: 961, endPoint y: 919, distance: 33.8
click at [960, 877] on div "Upload Item Cancel" at bounding box center [641, 843] width 794 height 69
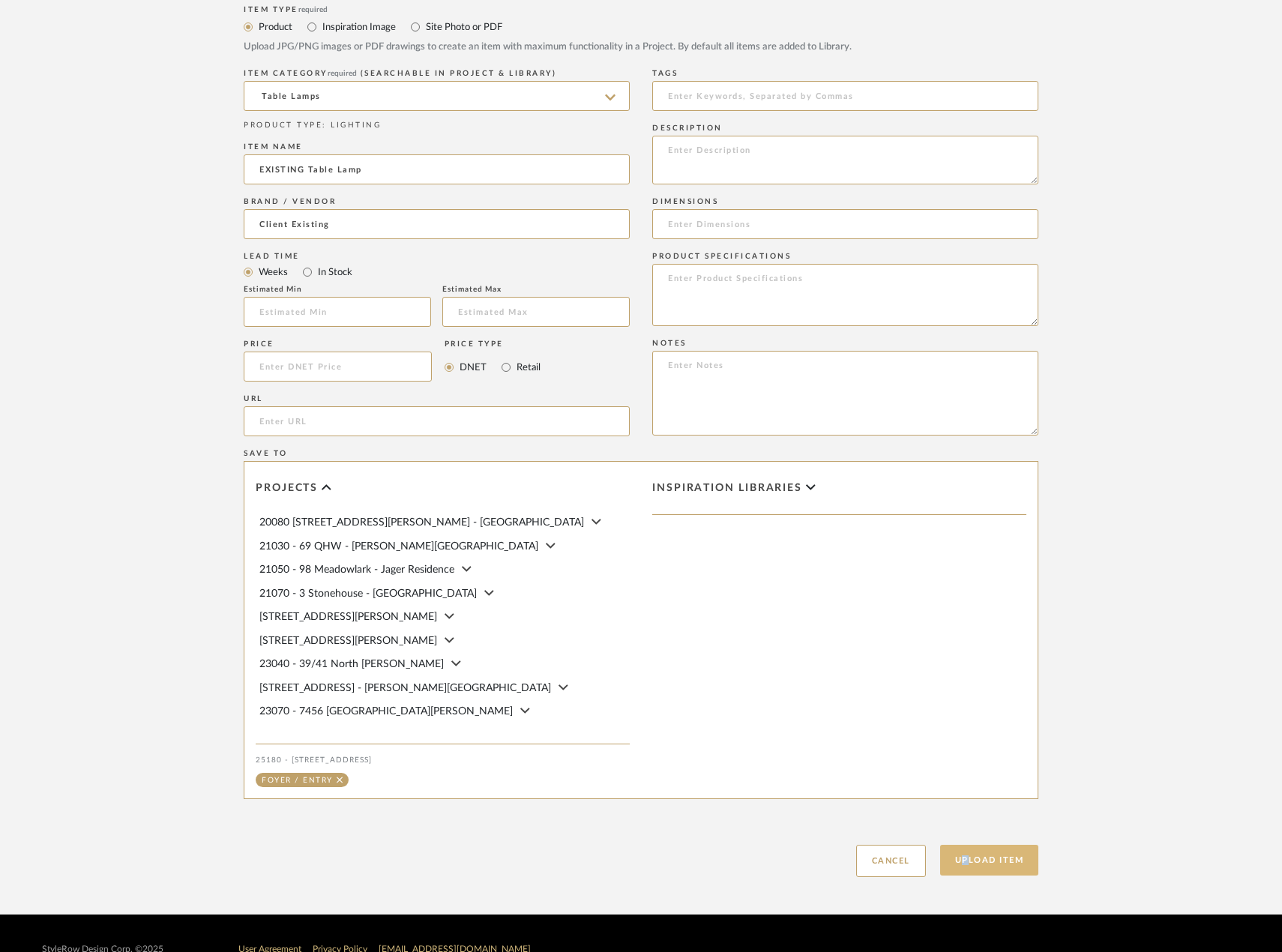
click at [962, 876] on button "Upload Item" at bounding box center [990, 860] width 99 height 30
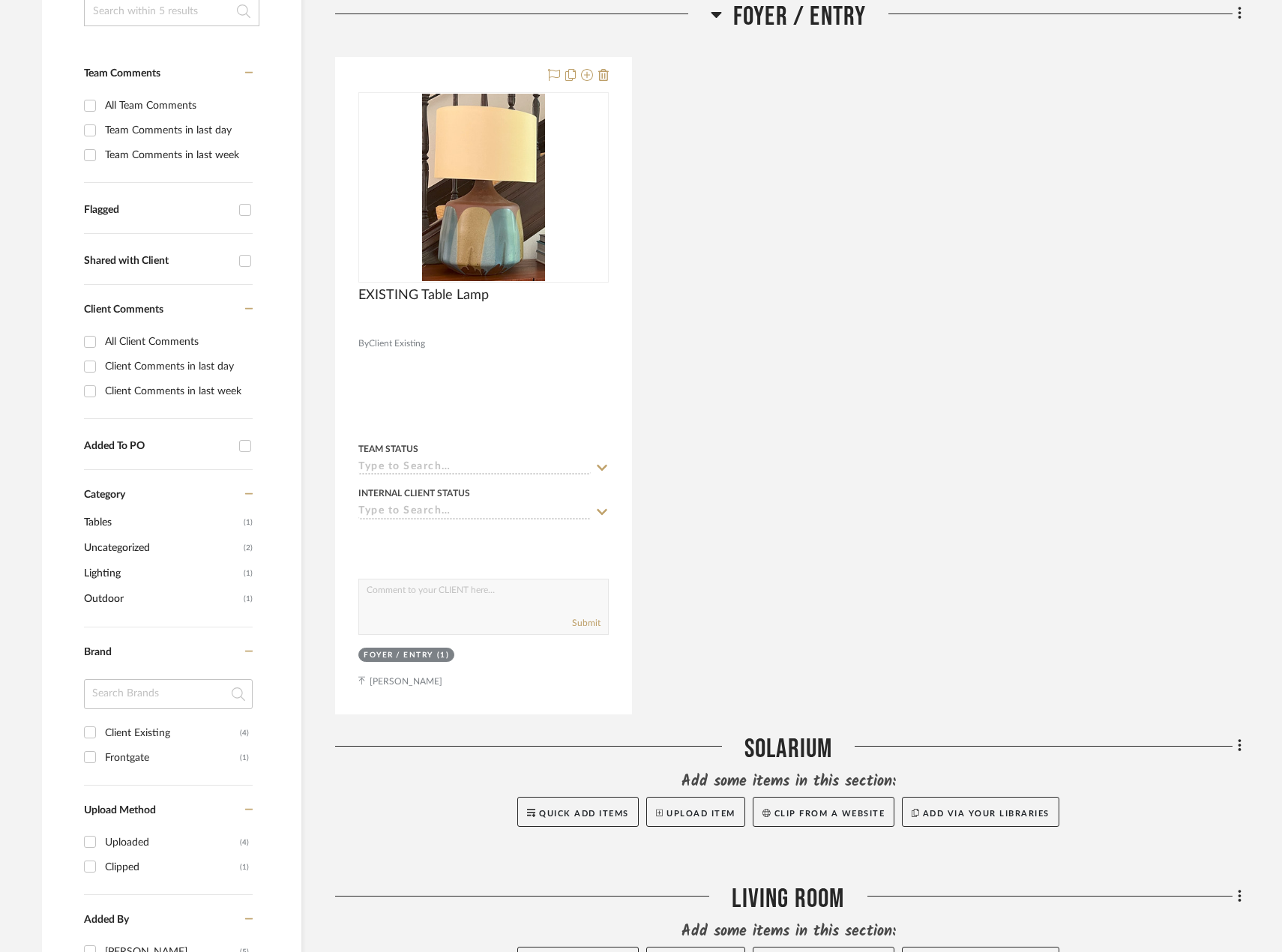
scroll to position [278, 0]
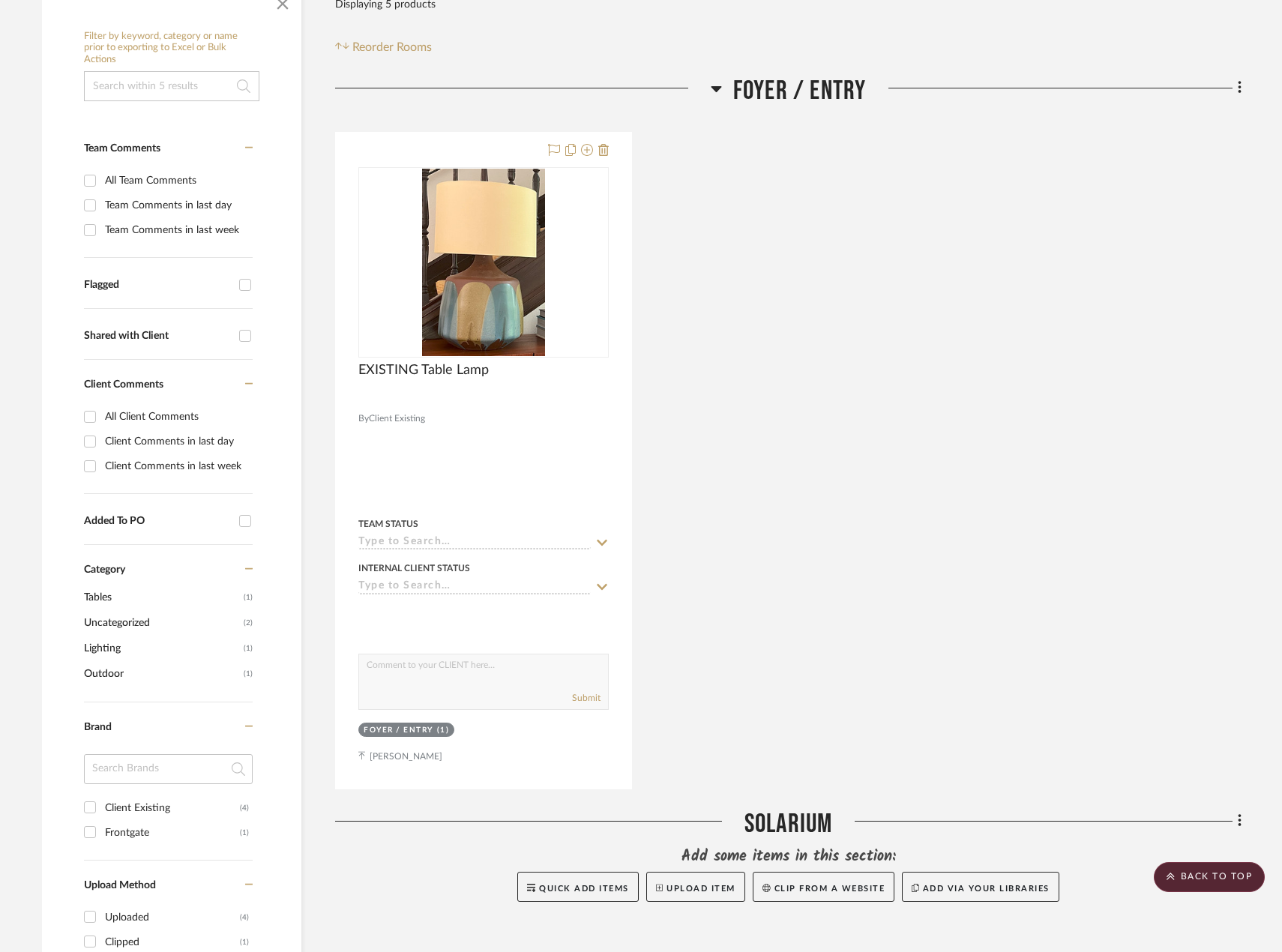
click at [1234, 89] on fa-icon at bounding box center [1238, 90] width 10 height 25
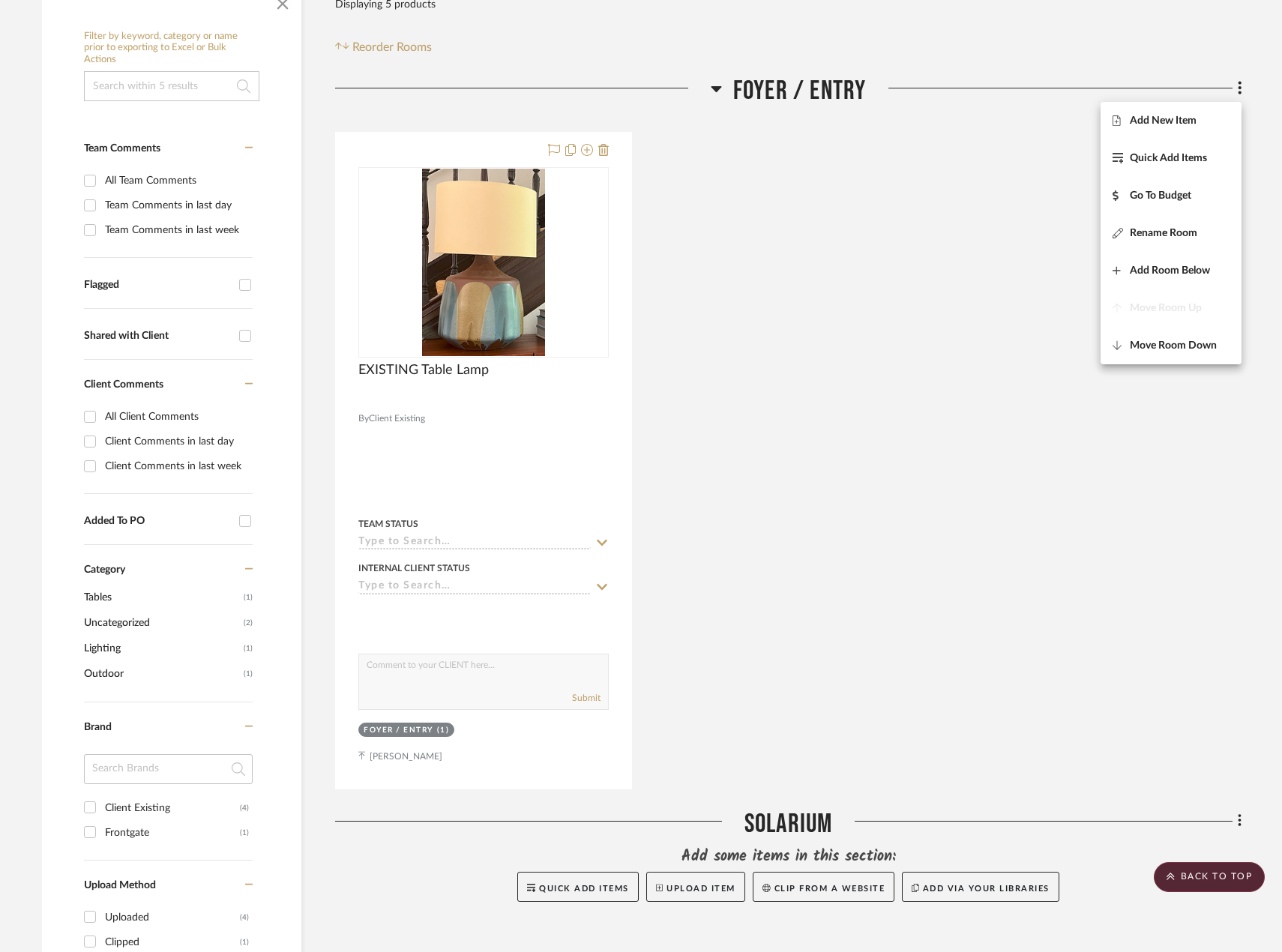
click at [1147, 136] on button "Add New Item" at bounding box center [1171, 121] width 141 height 38
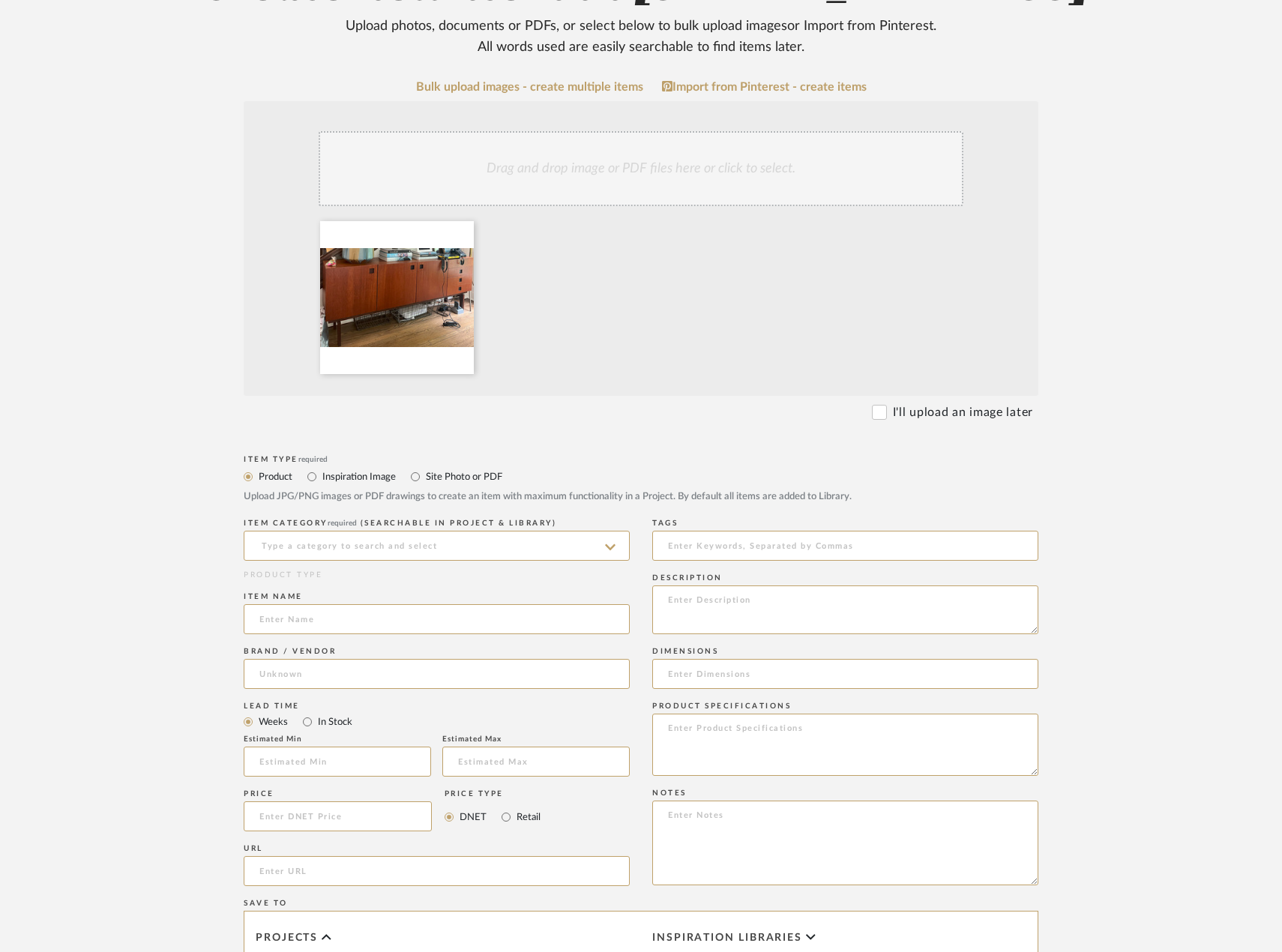
click at [1207, 522] on upload-items "Create new item in [STREET_ADDRESS] Upload photos, documents or PDFs, or select…" at bounding box center [641, 624] width 1282 height 1482
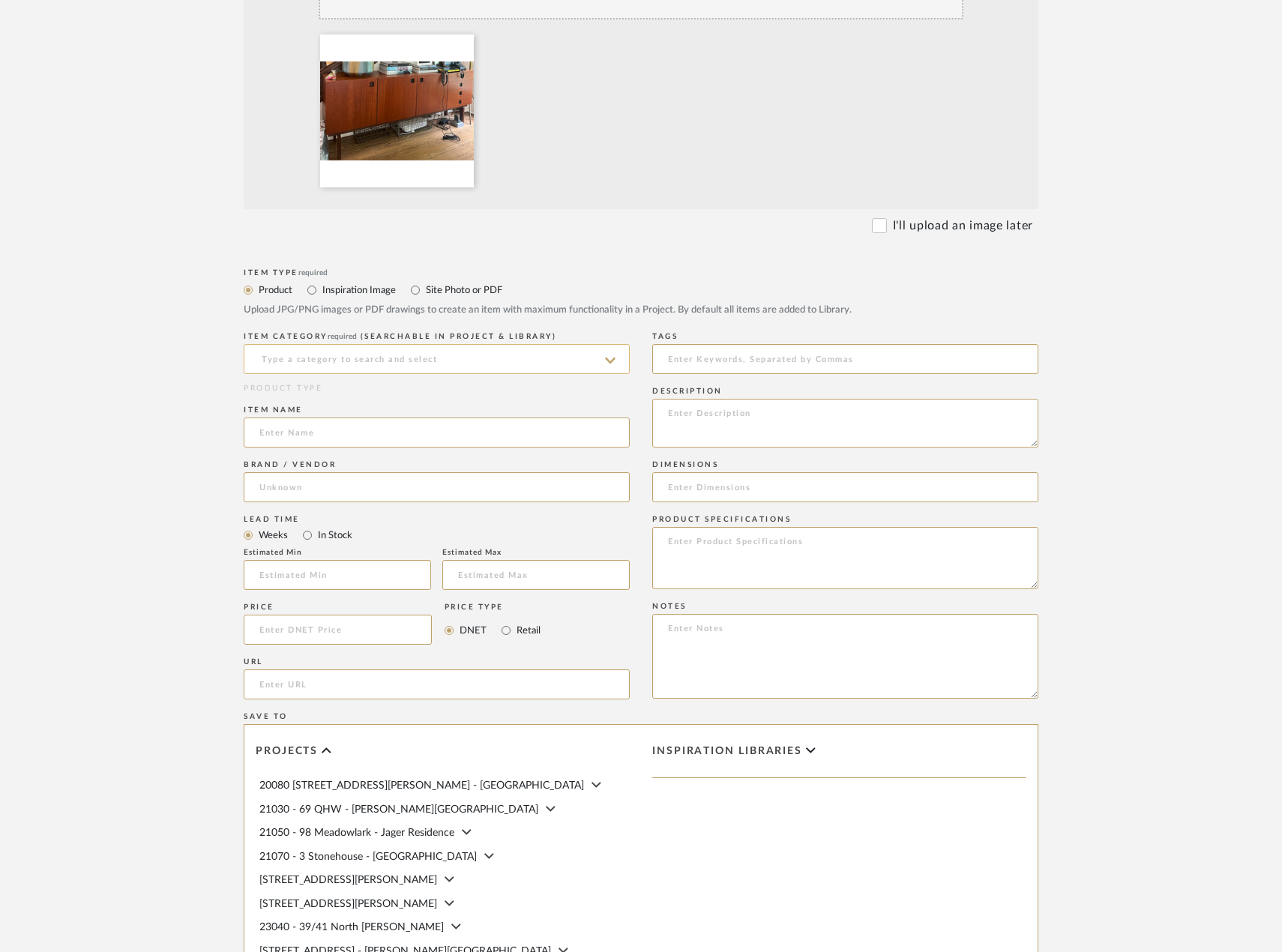
scroll to position [450, 0]
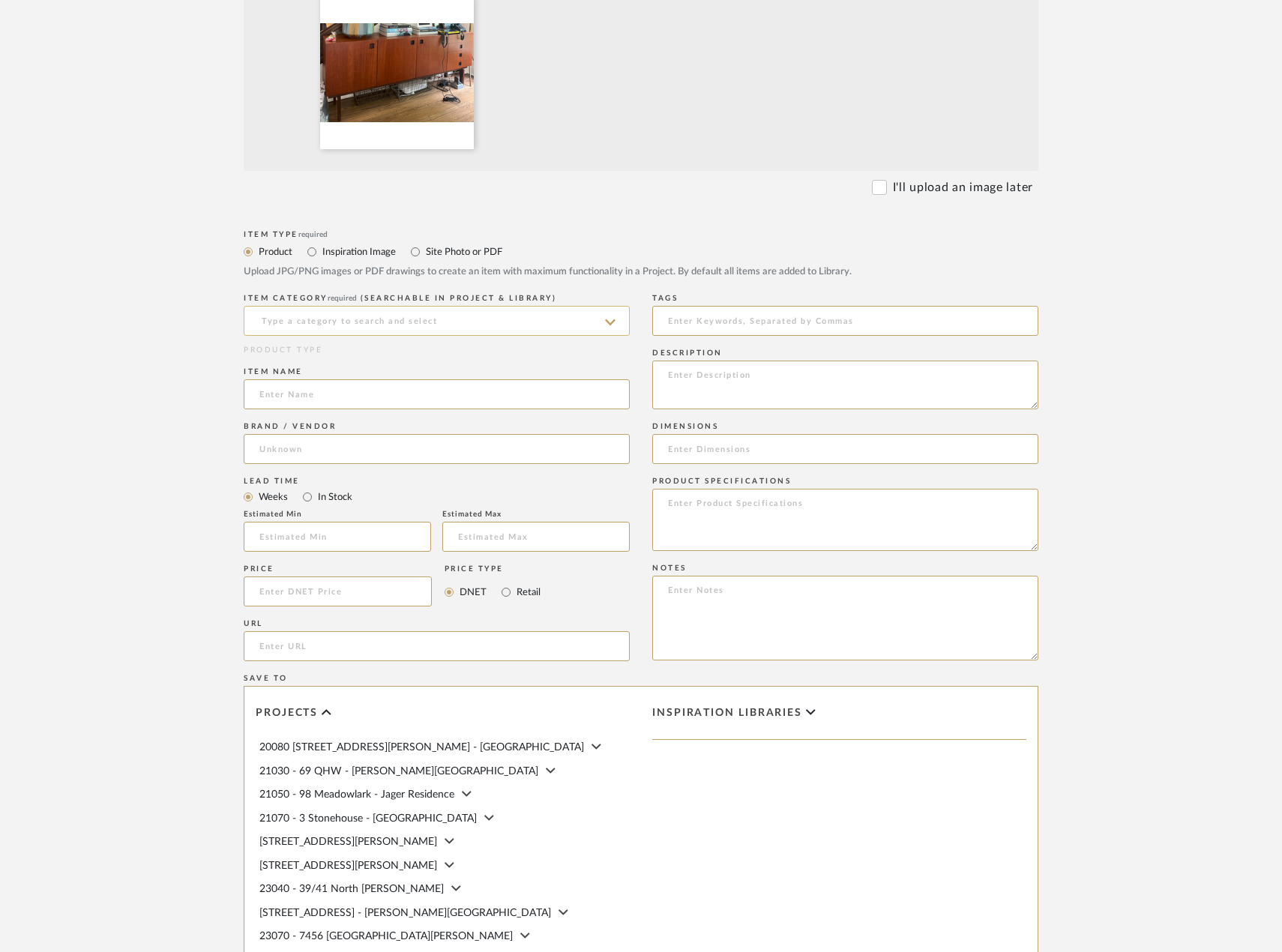
click at [410, 336] on input at bounding box center [437, 320] width 386 height 30
click at [440, 425] on div "Sideboards & Credenzas" at bounding box center [437, 418] width 384 height 39
type input "Sideboards & Credenzas"
click at [434, 409] on input at bounding box center [437, 394] width 386 height 30
type input "EXISTING Entry Credenza"
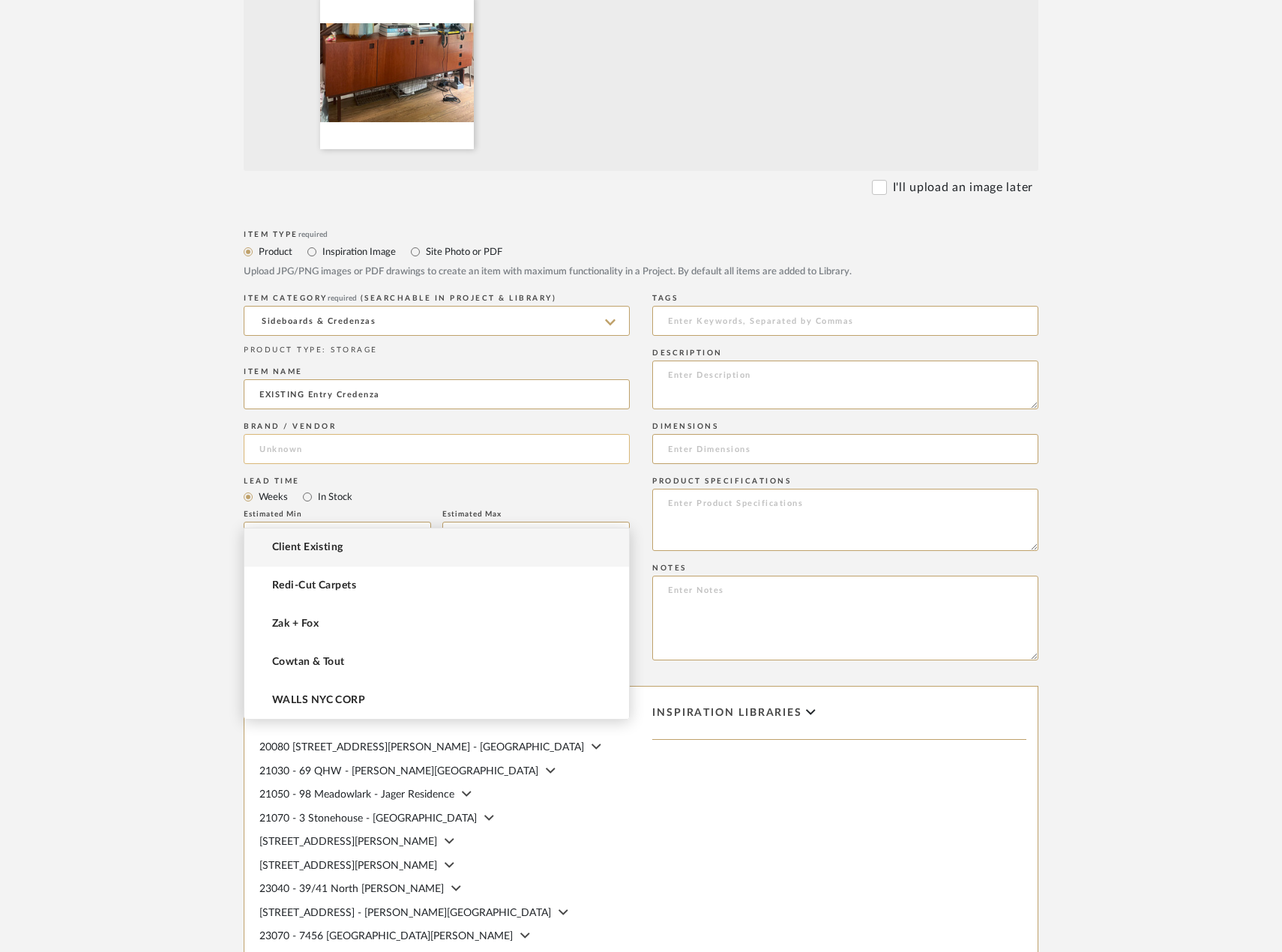
click at [439, 464] on input at bounding box center [437, 448] width 386 height 30
click at [443, 554] on mat-option "Client Existing" at bounding box center [437, 547] width 384 height 39
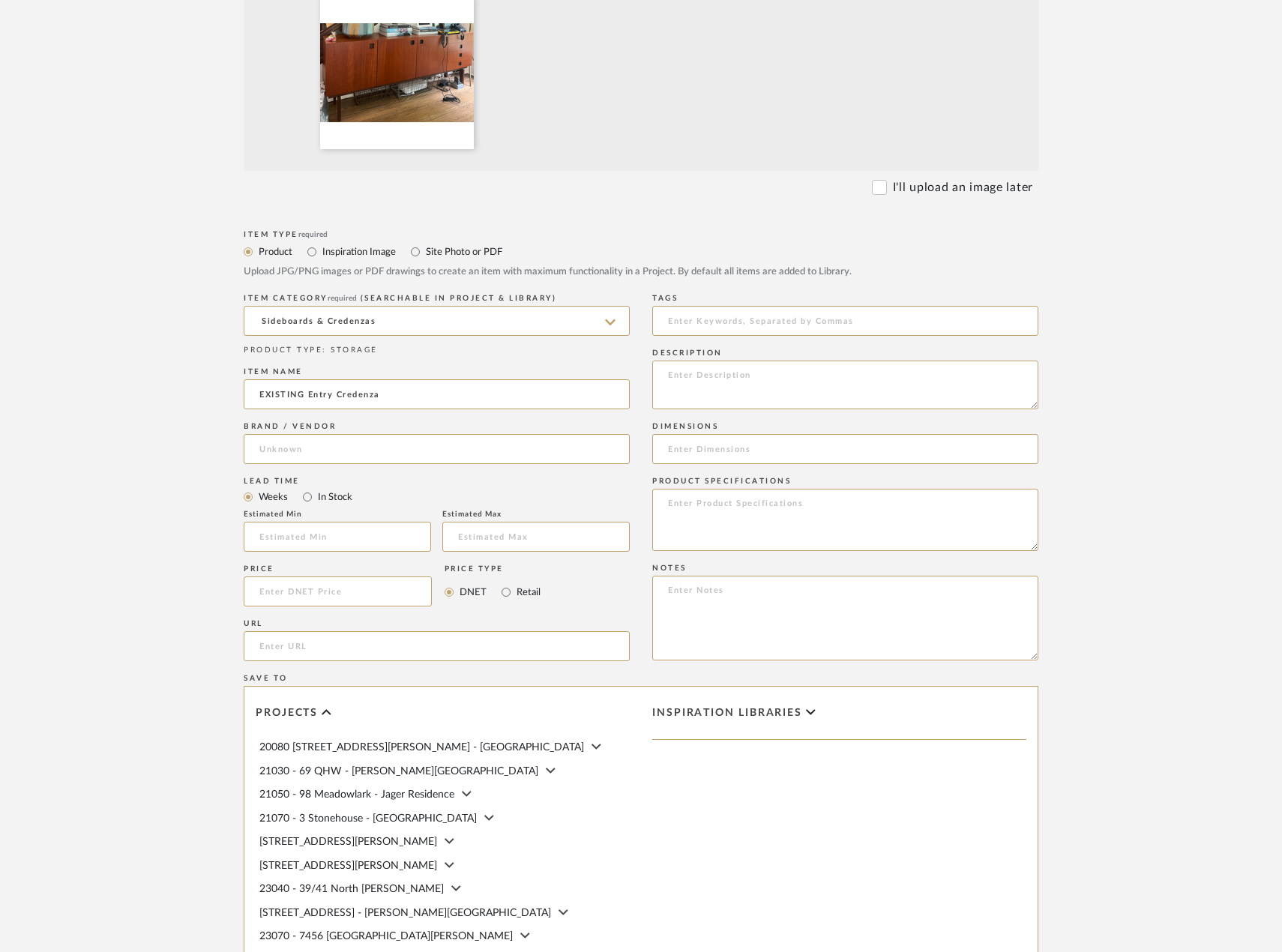
type input "Client Existing"
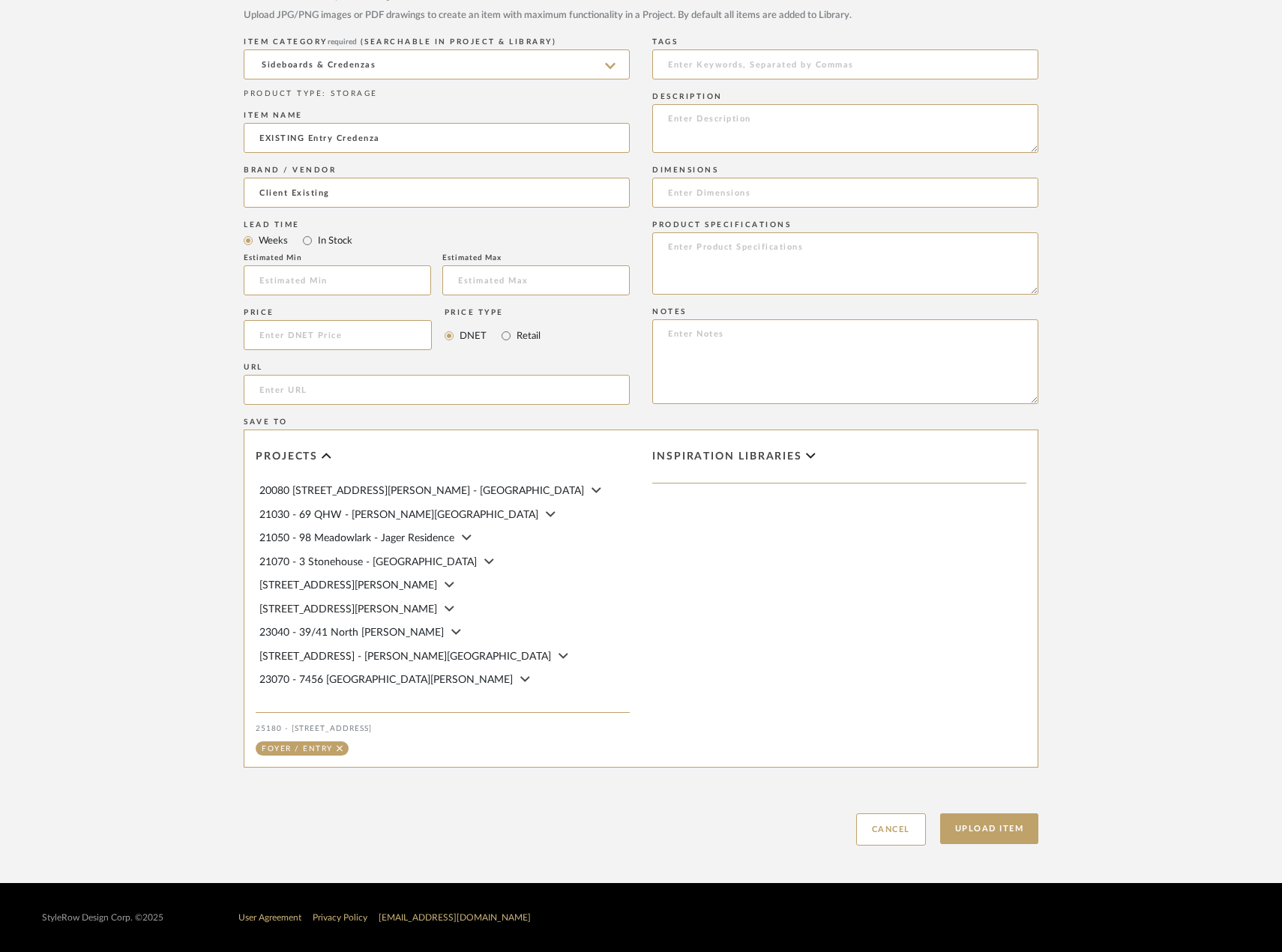
scroll to position [766, 0]
click at [985, 821] on button "Upload Item" at bounding box center [990, 828] width 99 height 30
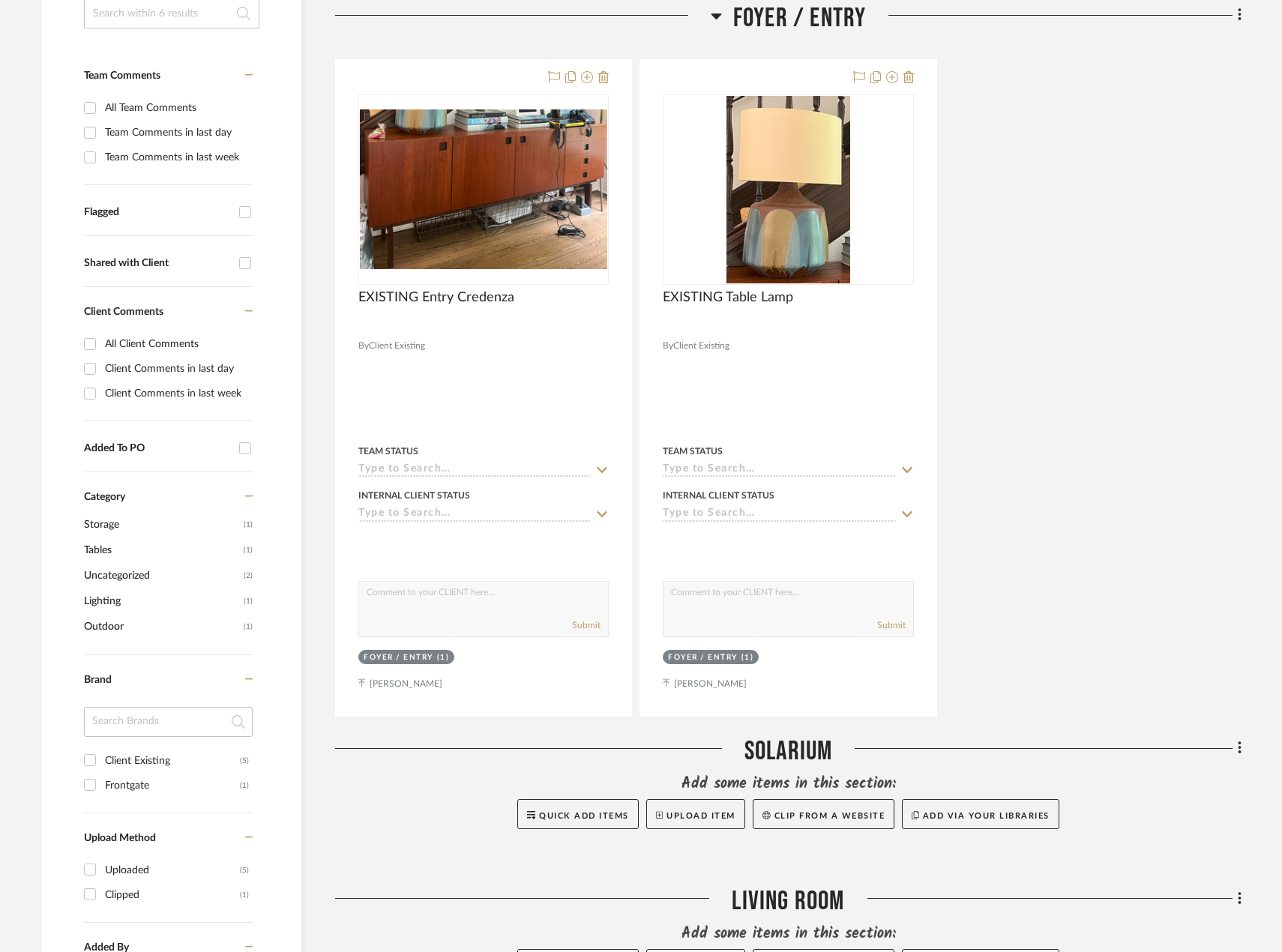
scroll to position [352, 0]
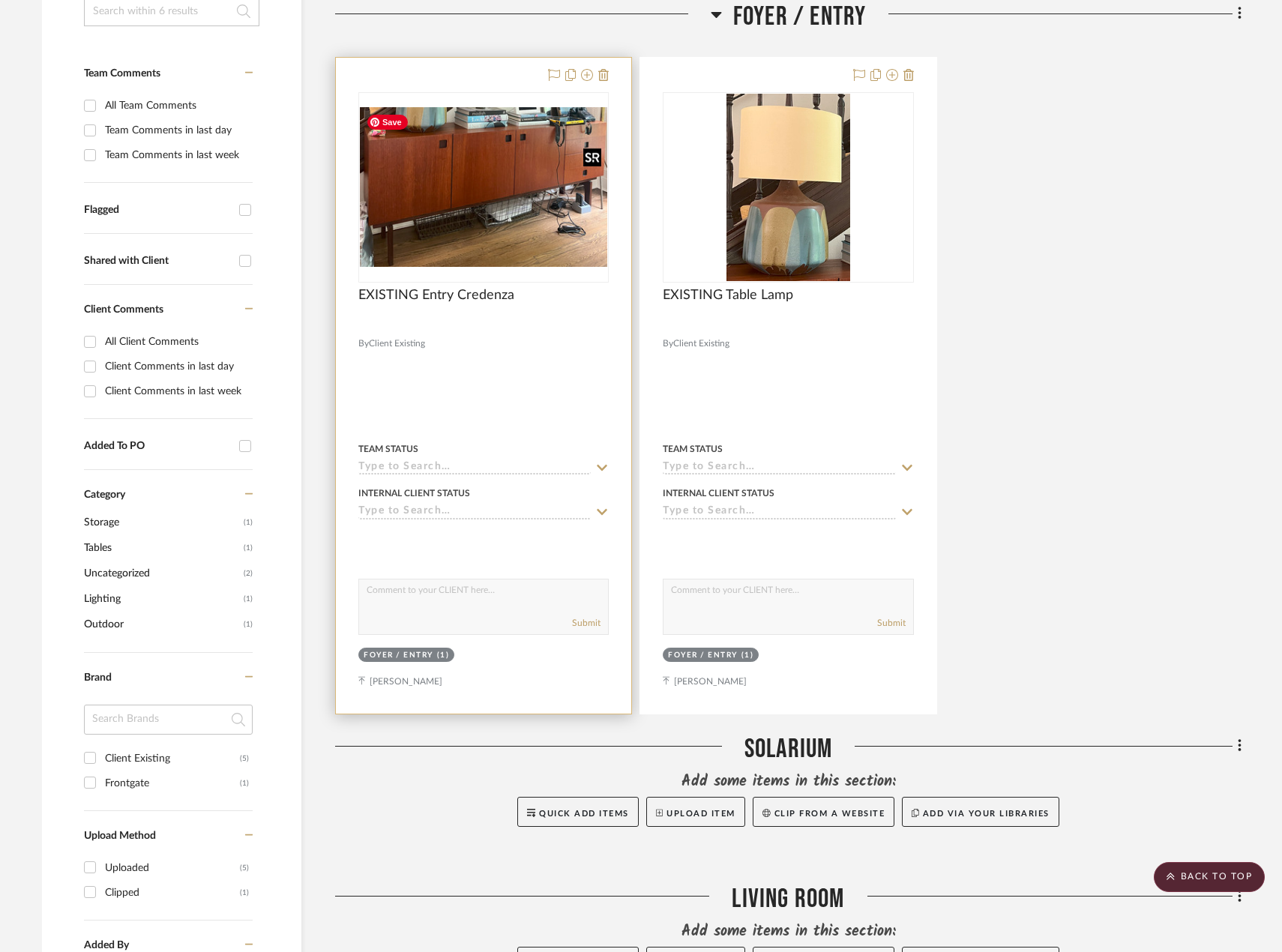
click at [564, 192] on img "0" at bounding box center [483, 187] width 247 height 159
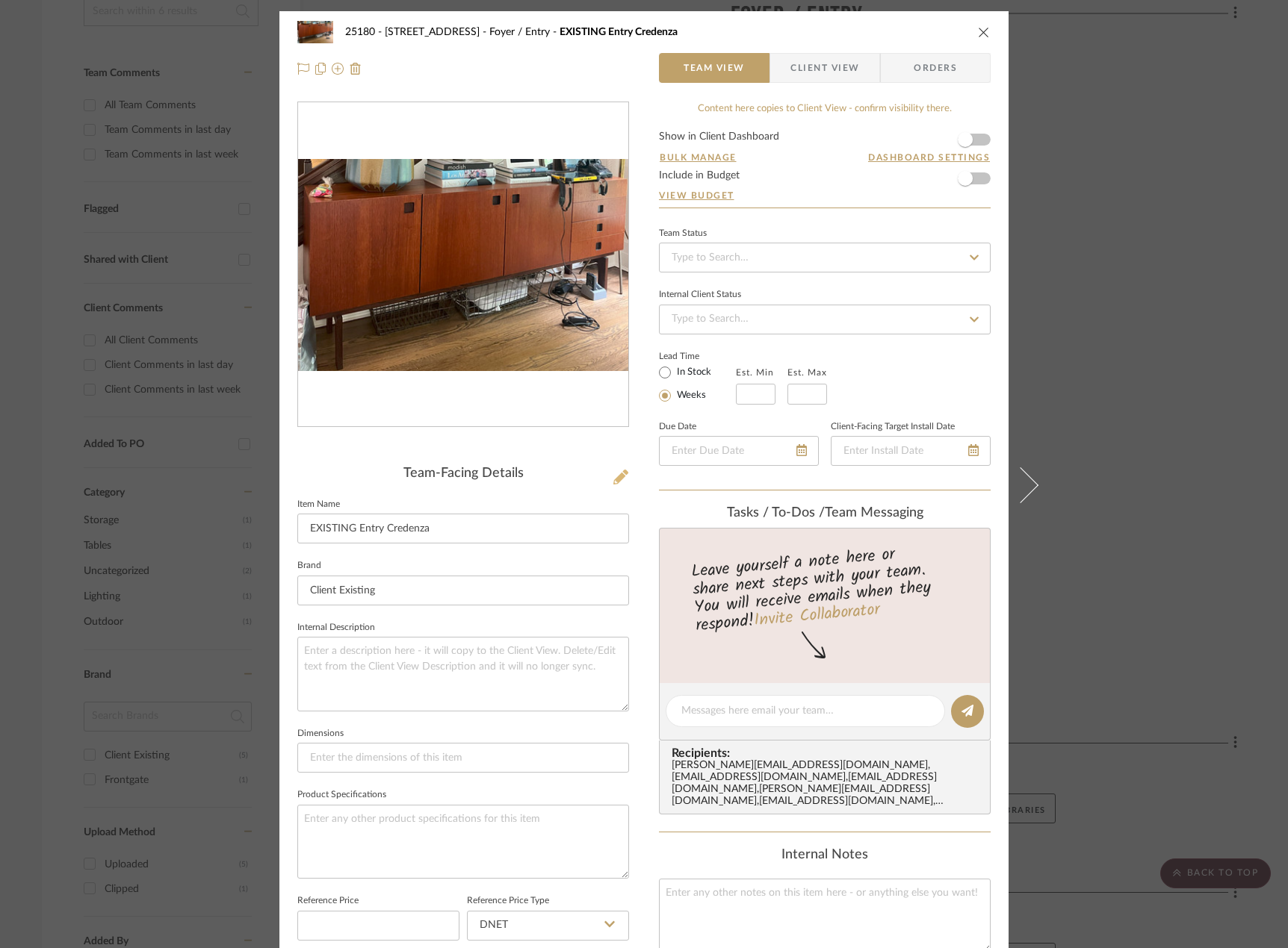
click at [617, 474] on icon at bounding box center [620, 477] width 15 height 15
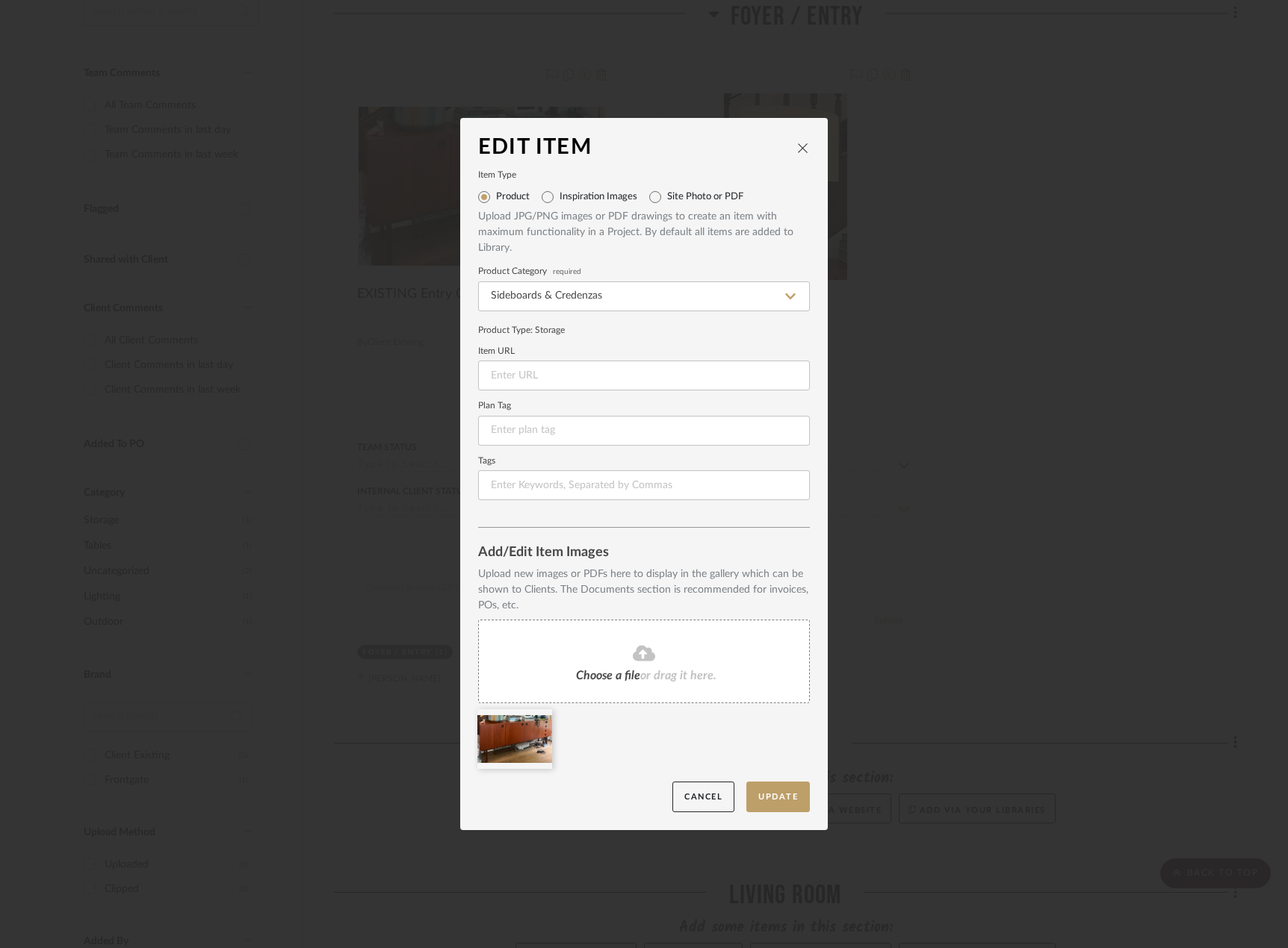
click at [672, 623] on div "Choose a file or drag it here." at bounding box center [643, 662] width 331 height 83
click at [536, 721] on icon at bounding box center [540, 719] width 11 height 12
click at [764, 793] on button "Update" at bounding box center [778, 797] width 64 height 30
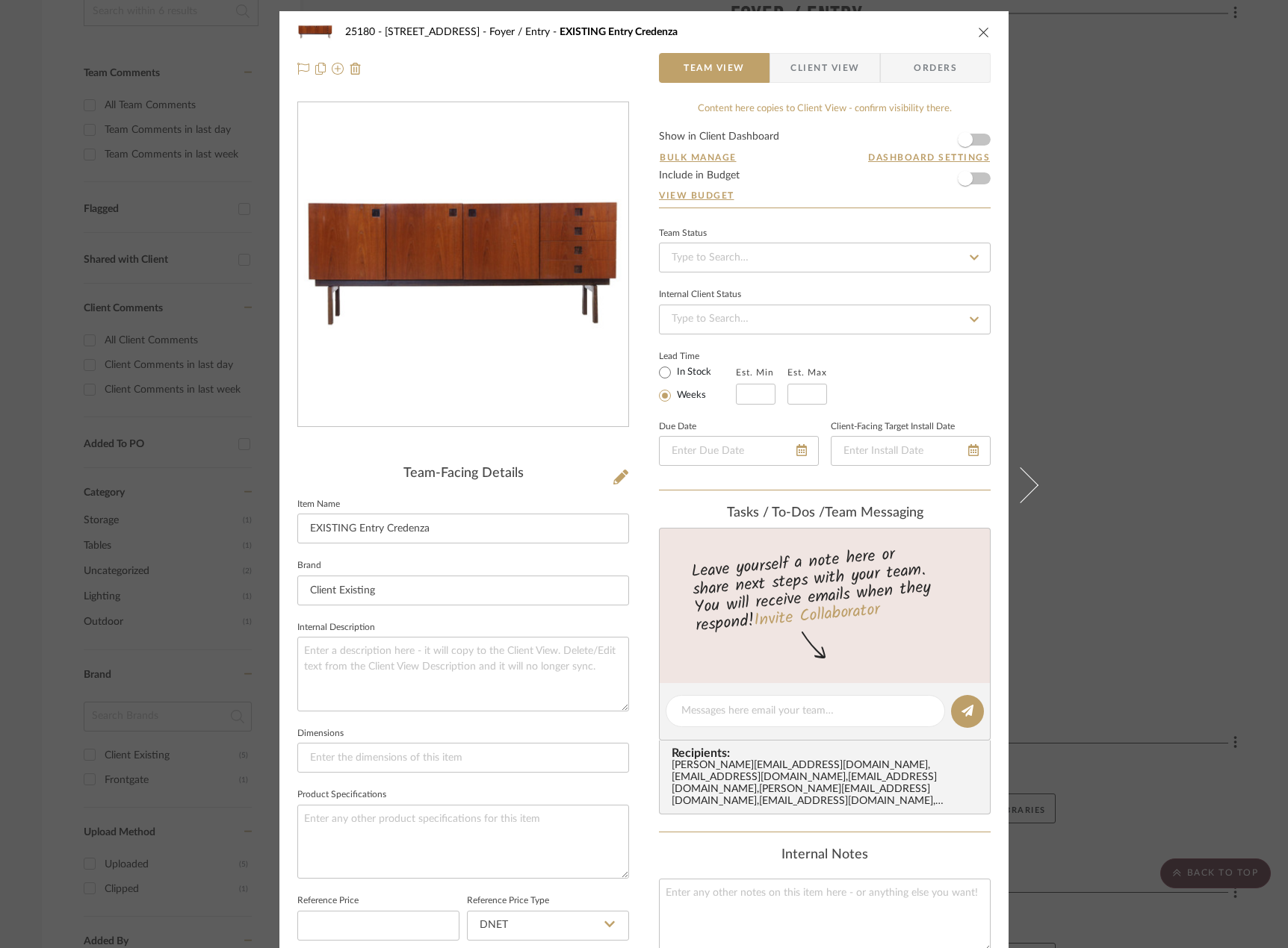
drag, startPoint x: 1083, startPoint y: 333, endPoint x: 865, endPoint y: 346, distance: 218.4
click at [1083, 332] on div "25180 - 7 [GEOGRAPHIC_DATA] Foyer / Entry EXISTING Entry Credenza Team View Cli…" at bounding box center [644, 474] width 1288 height 948
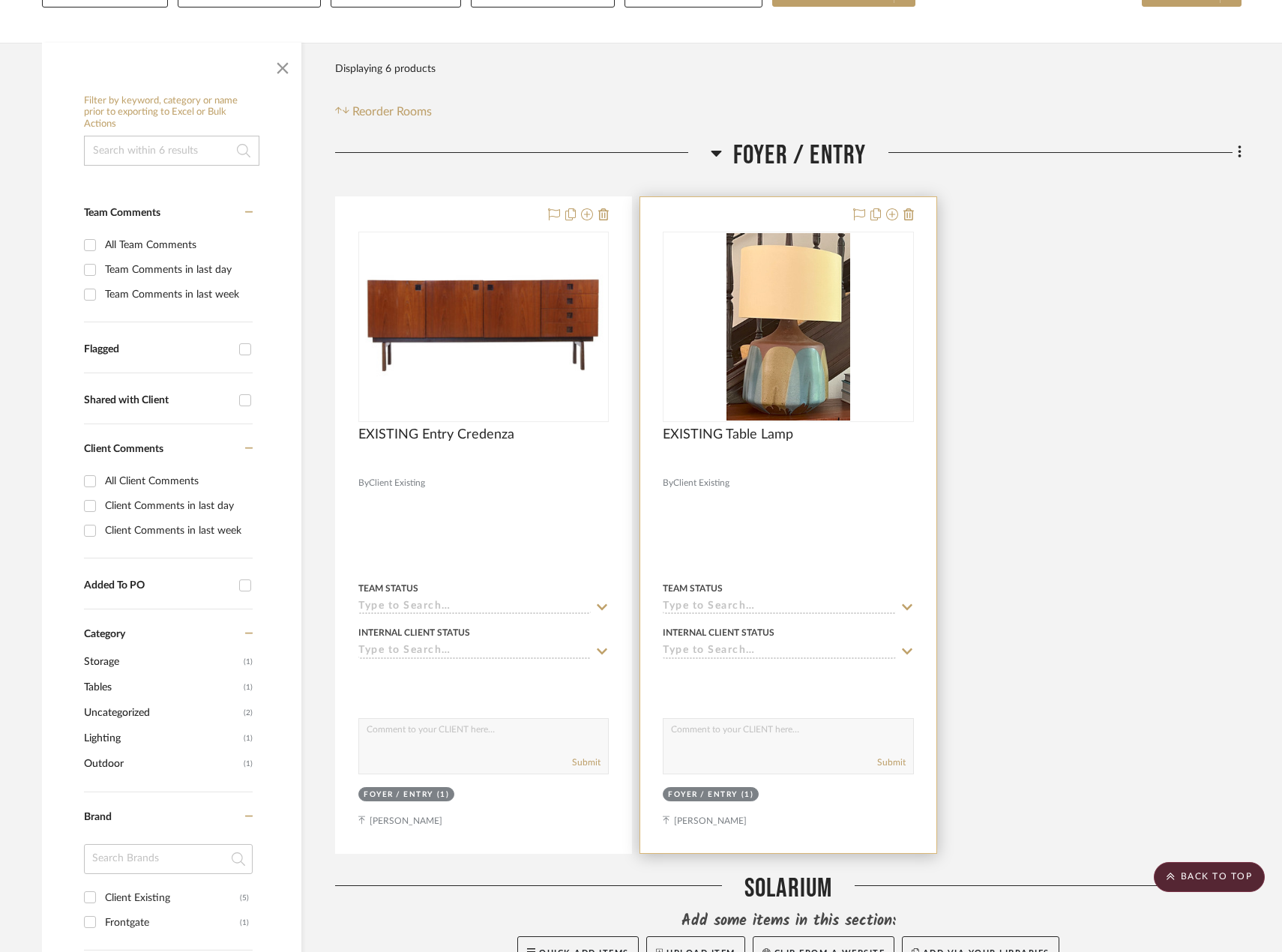
scroll to position [202, 0]
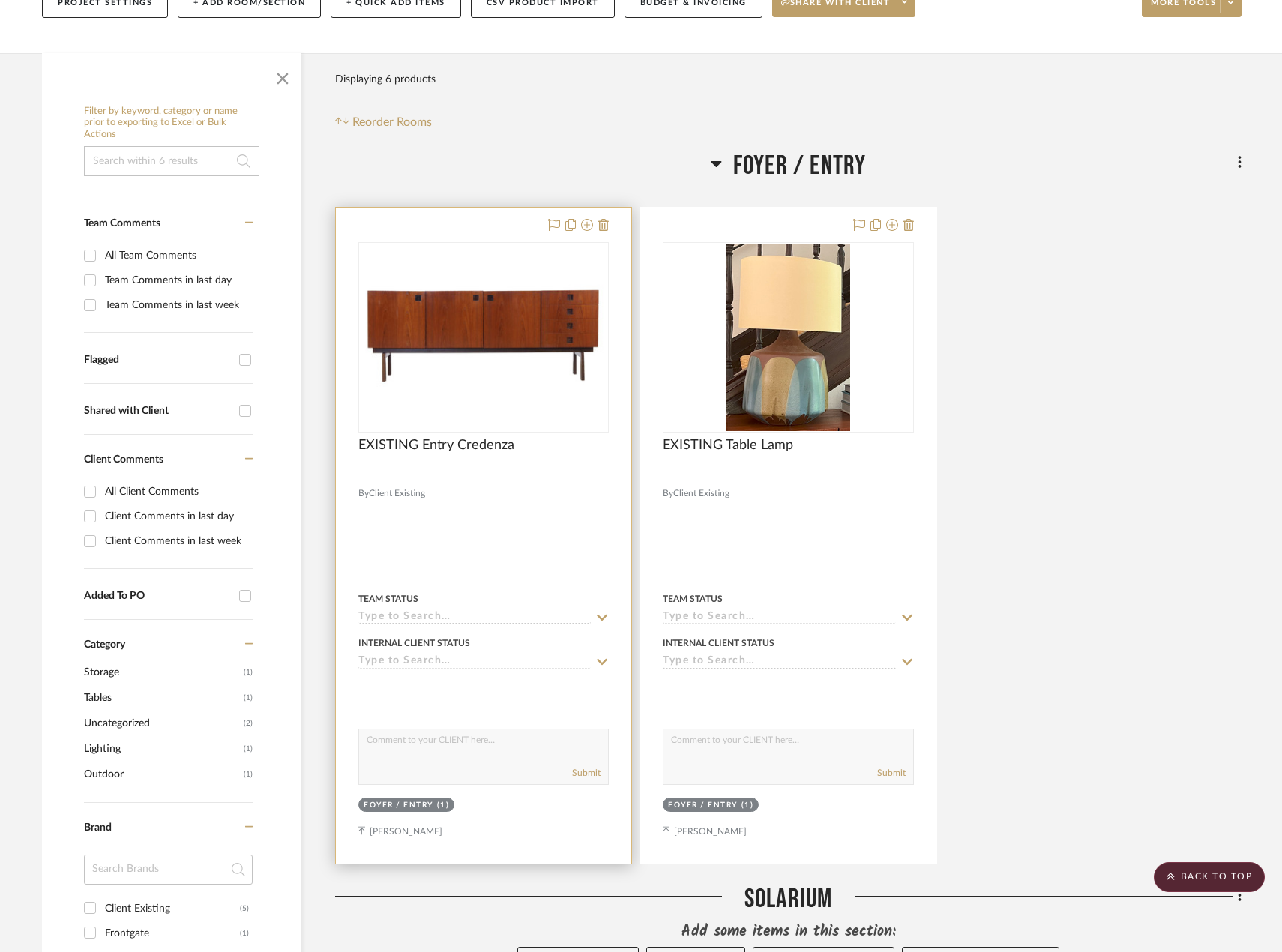
click at [587, 510] on div at bounding box center [484, 536] width 296 height 656
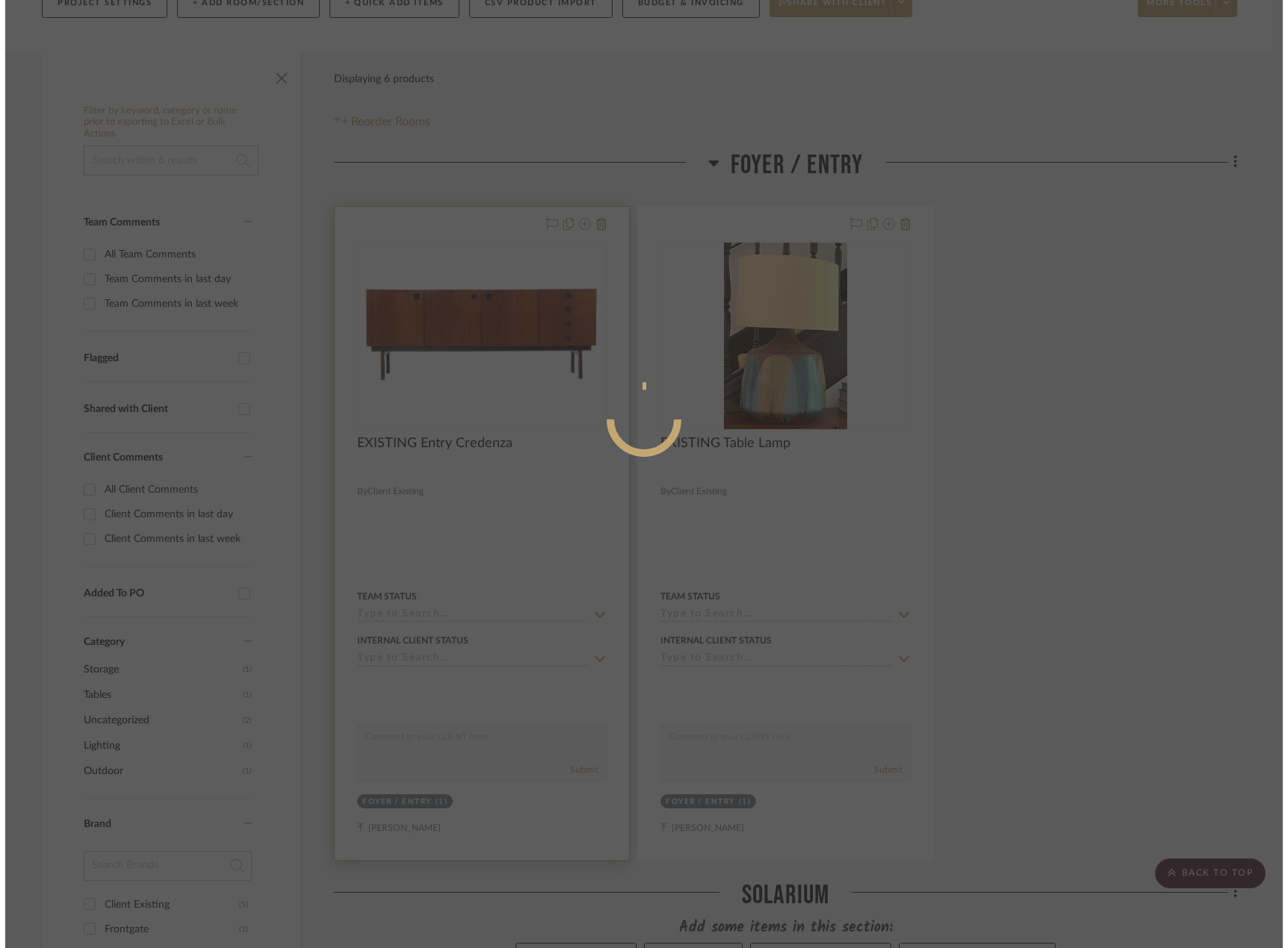
scroll to position [0, 0]
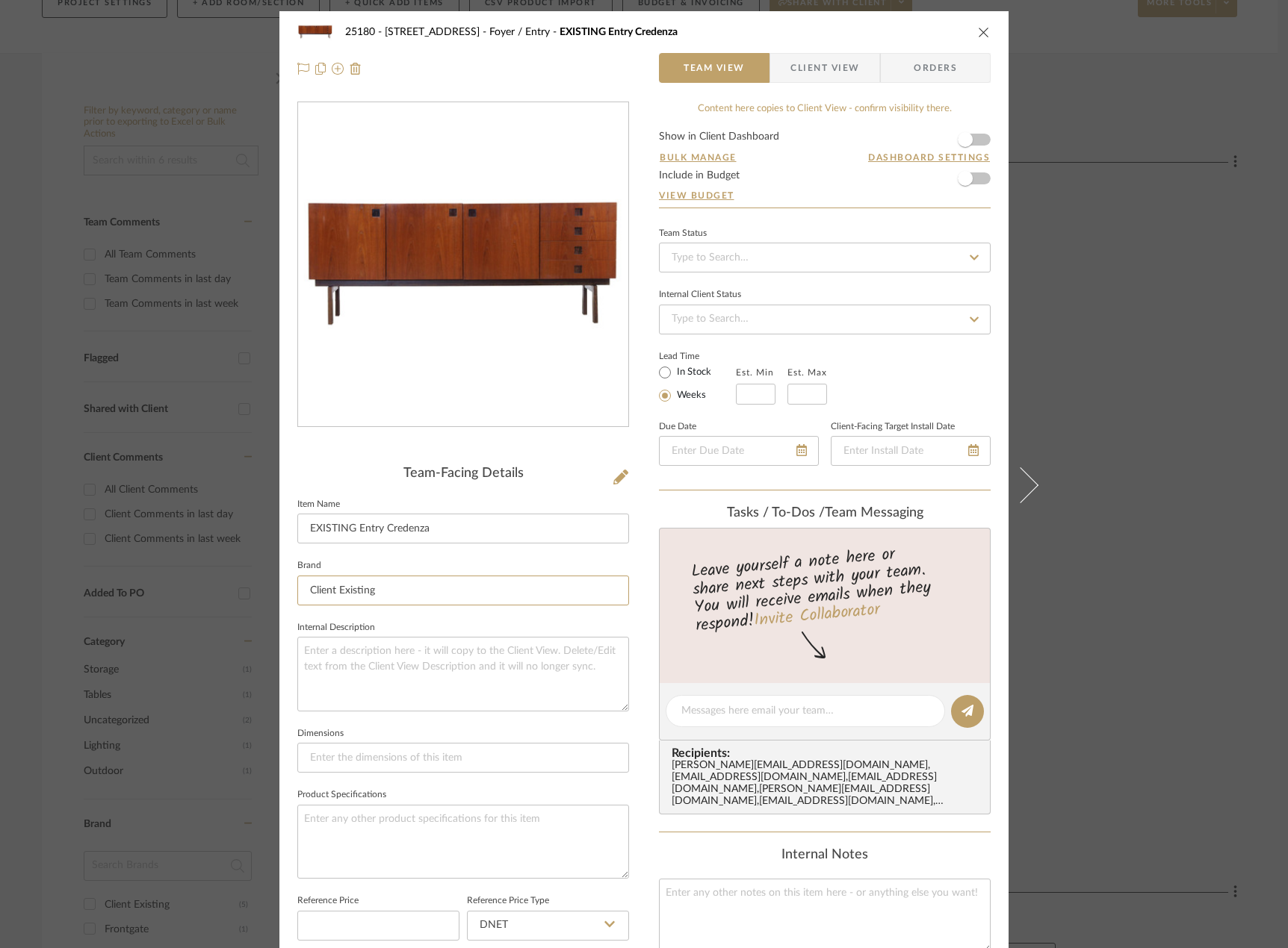
drag, startPoint x: 431, startPoint y: 578, endPoint x: 221, endPoint y: 571, distance: 210.1
click at [221, 571] on div "25180 - 7 [GEOGRAPHIC_DATA] Foyer / Entry EXISTING Entry Credenza Team View Cli…" at bounding box center [644, 474] width 1288 height 948
type input "Hulmefa"
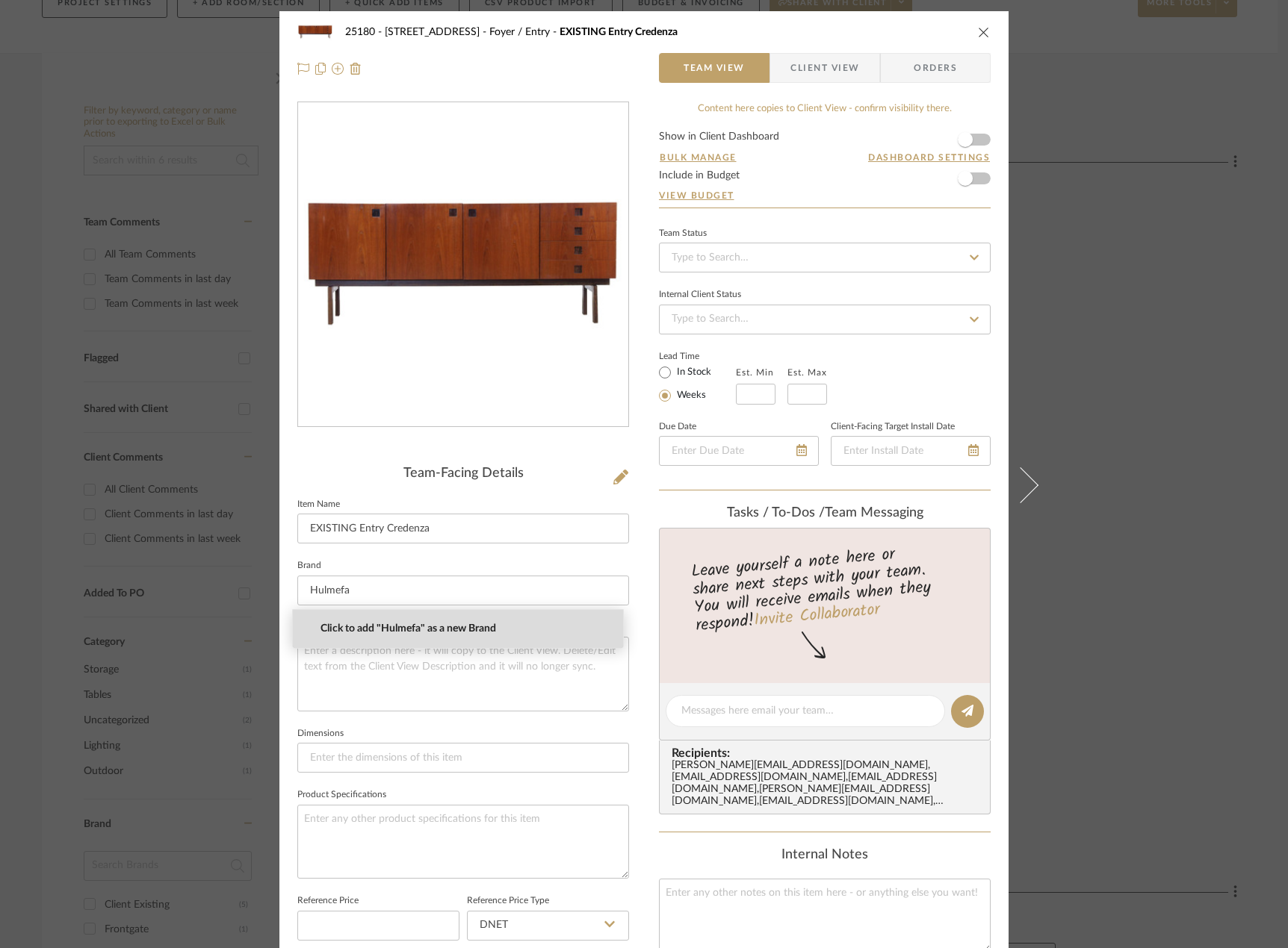
click at [341, 620] on mat-option "Click to add "Hulmefa" as a new Brand" at bounding box center [457, 629] width 330 height 38
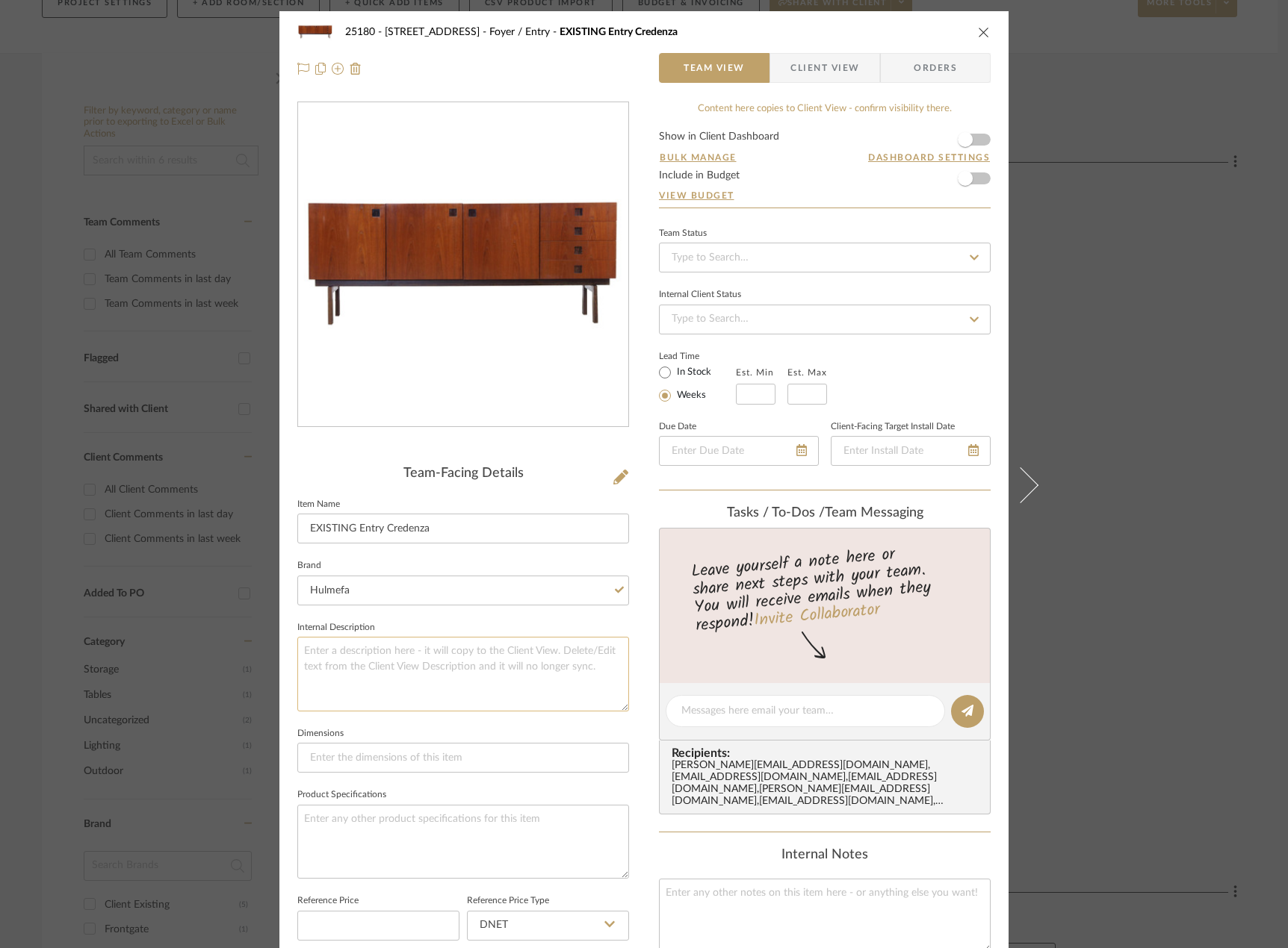
click at [350, 670] on textarea at bounding box center [462, 674] width 331 height 74
click at [1099, 590] on div "25180 - 7 [GEOGRAPHIC_DATA] Foyer / Entry EXISTING Entry Credenza Team View Cli…" at bounding box center [644, 474] width 1288 height 948
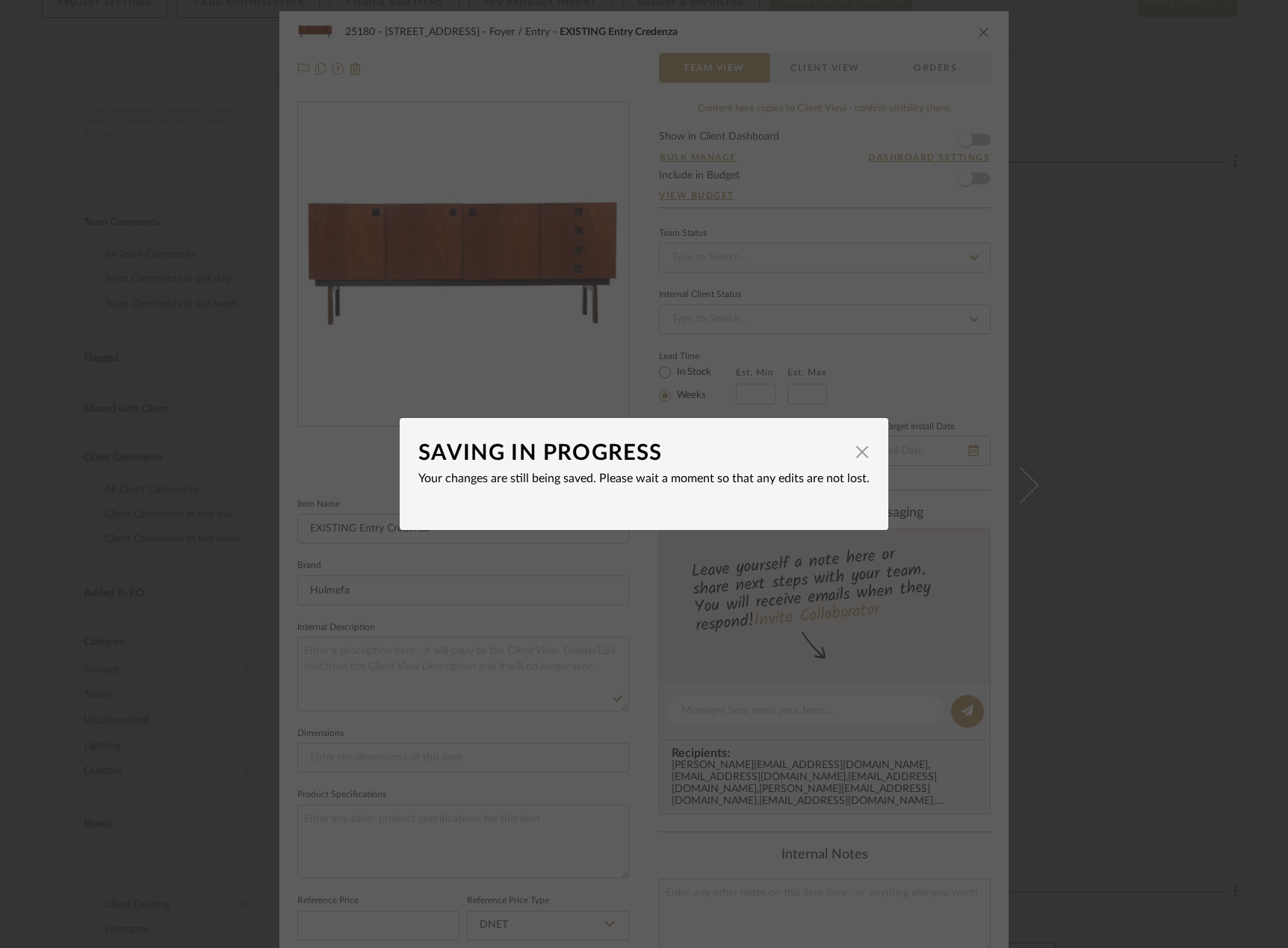
drag, startPoint x: 854, startPoint y: 452, endPoint x: 882, endPoint y: 442, distance: 29.7
click at [857, 452] on span "button" at bounding box center [862, 452] width 30 height 30
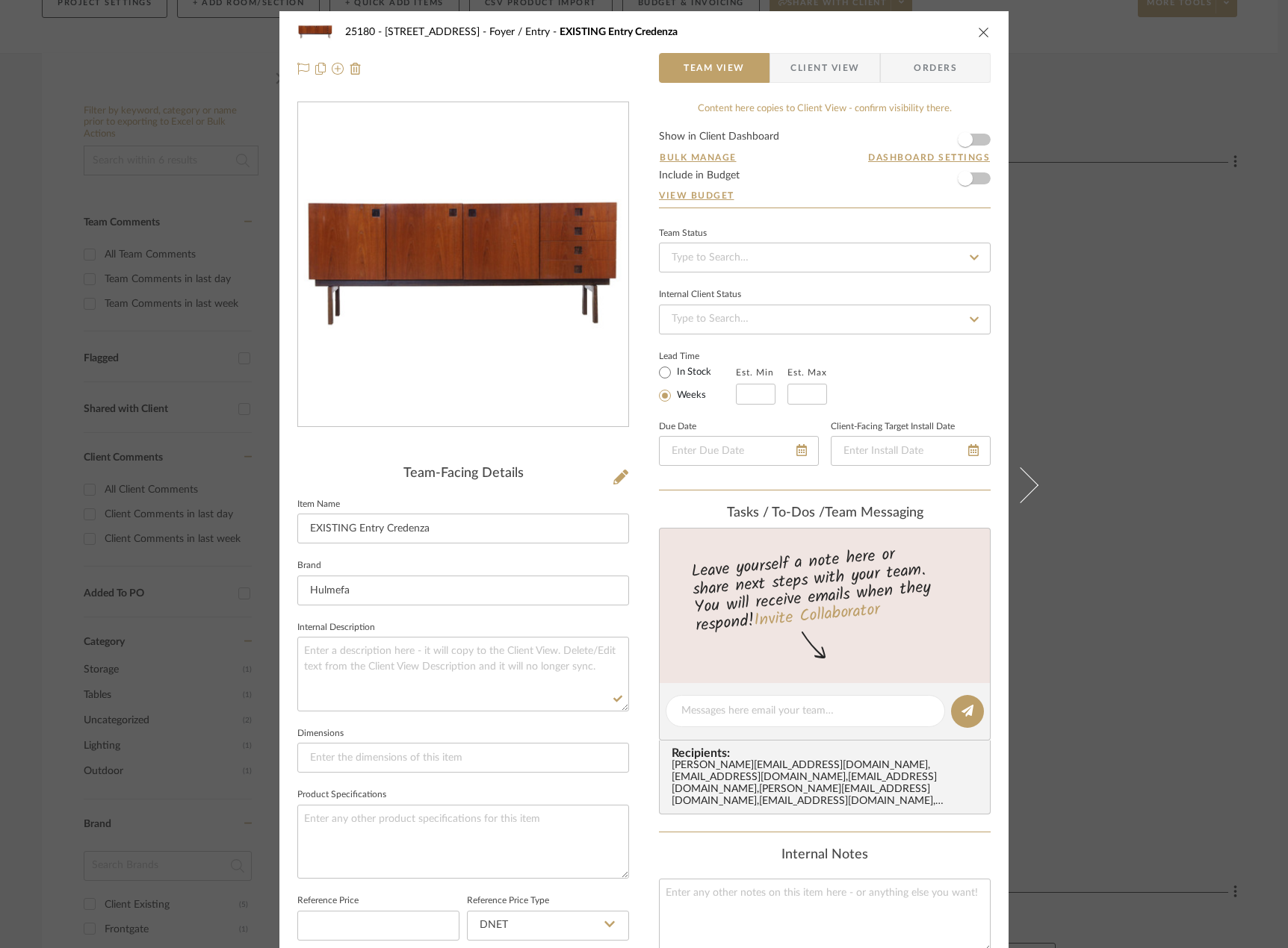
click at [1077, 385] on div "25180 - 7 [GEOGRAPHIC_DATA] Foyer / Entry EXISTING Entry Credenza Team View Cli…" at bounding box center [644, 474] width 1288 height 948
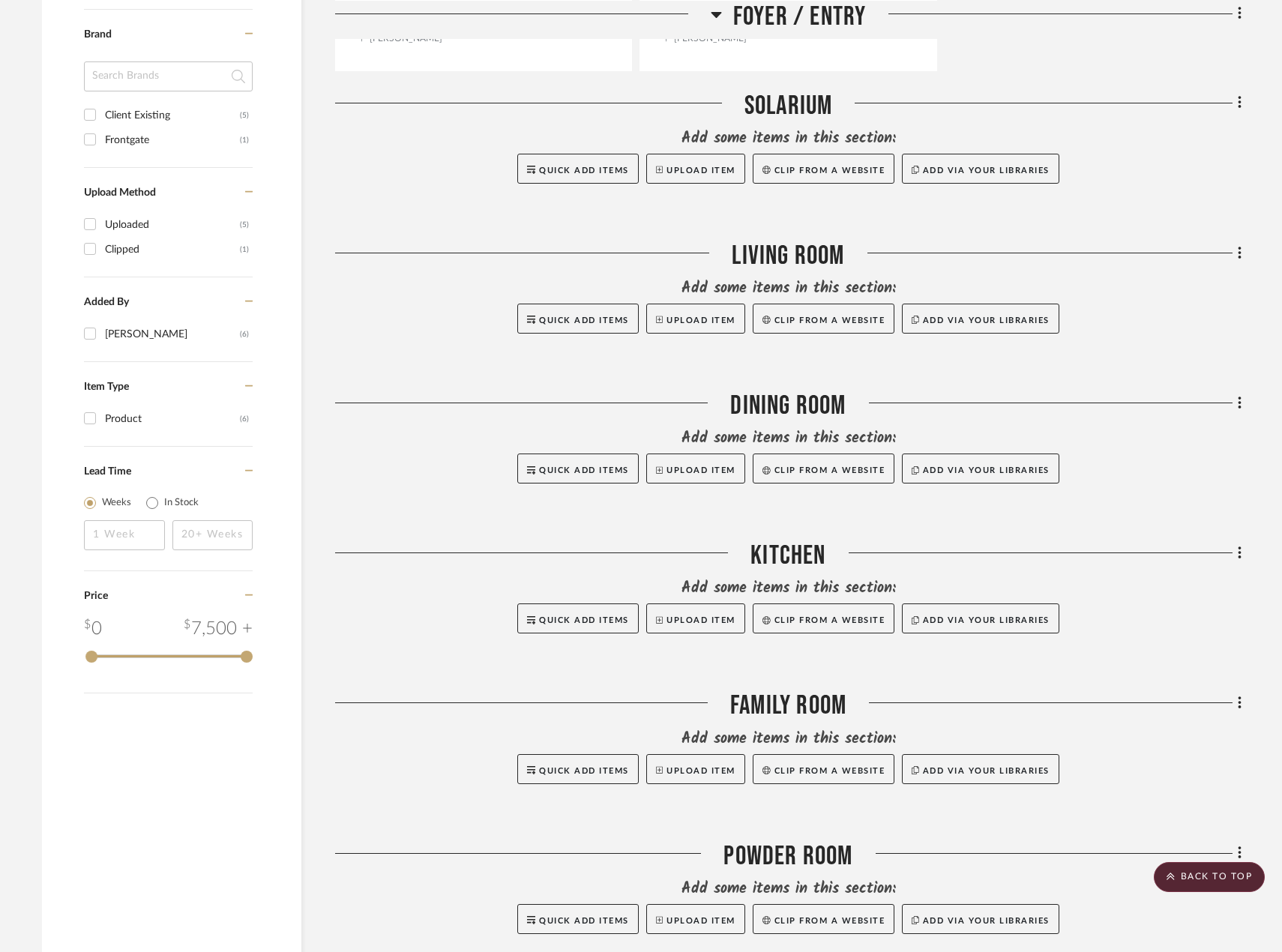
scroll to position [1199, 0]
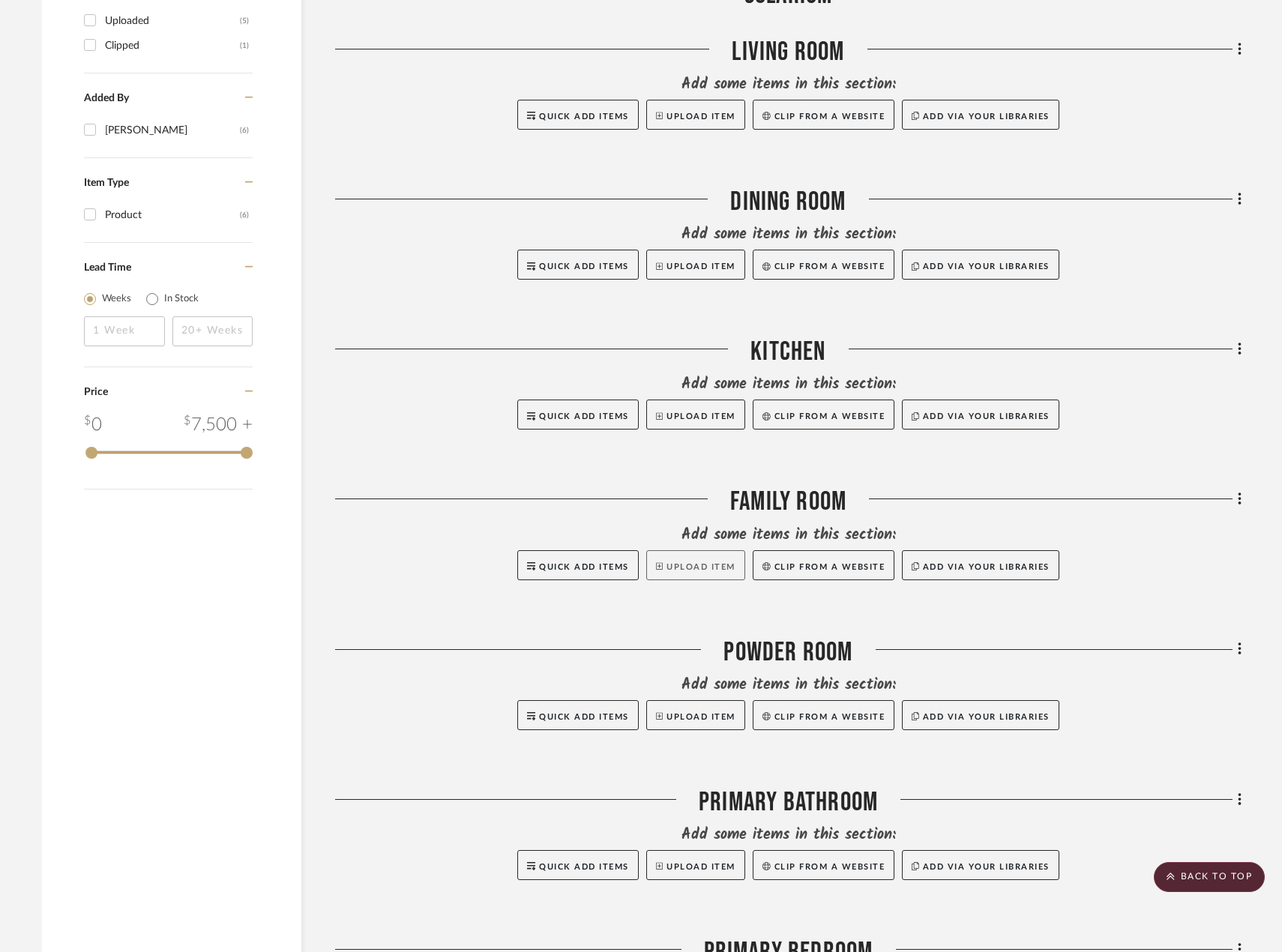
click at [647, 563] on button "Upload Item" at bounding box center [696, 565] width 99 height 30
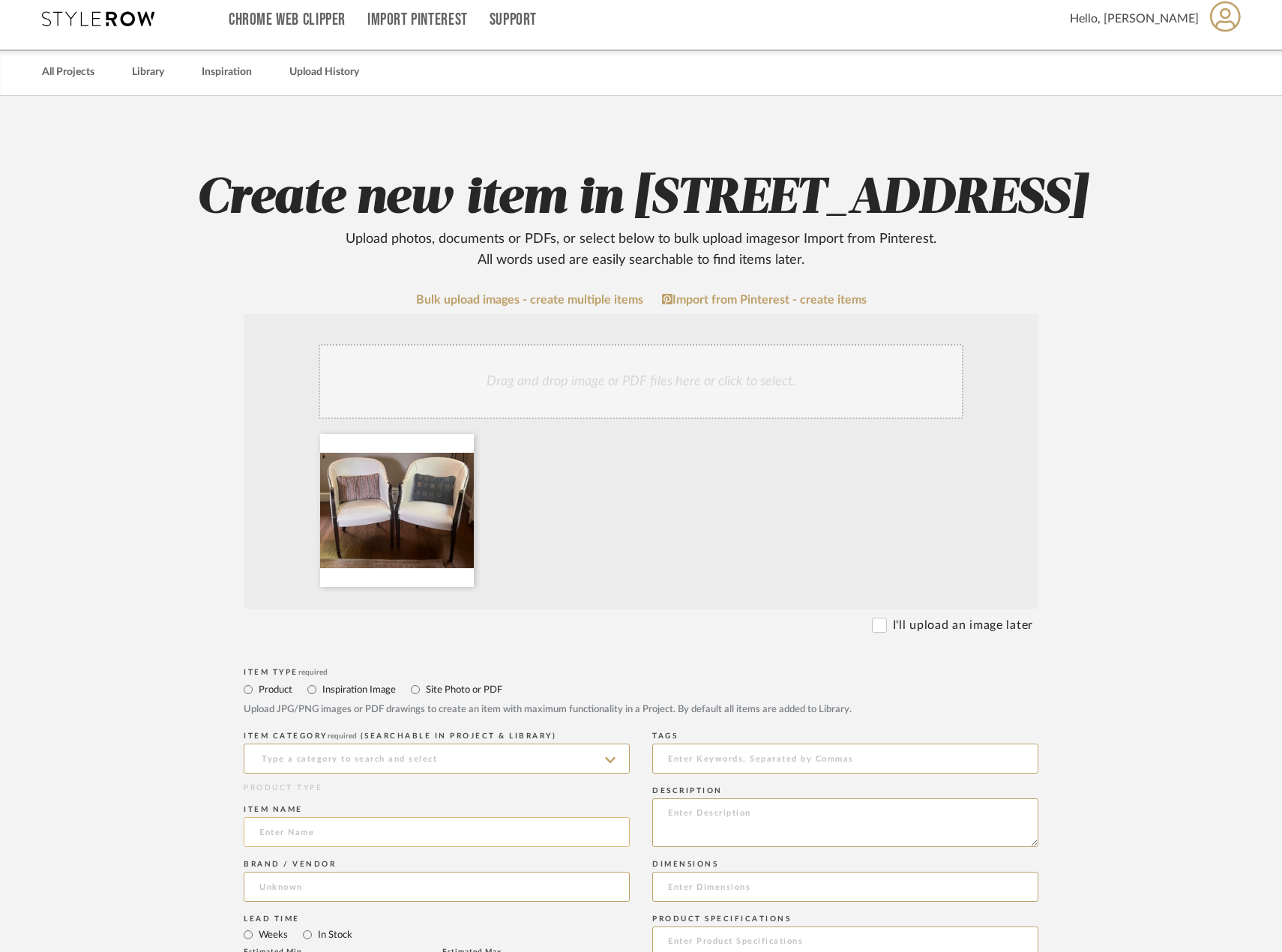
scroll to position [300, 0]
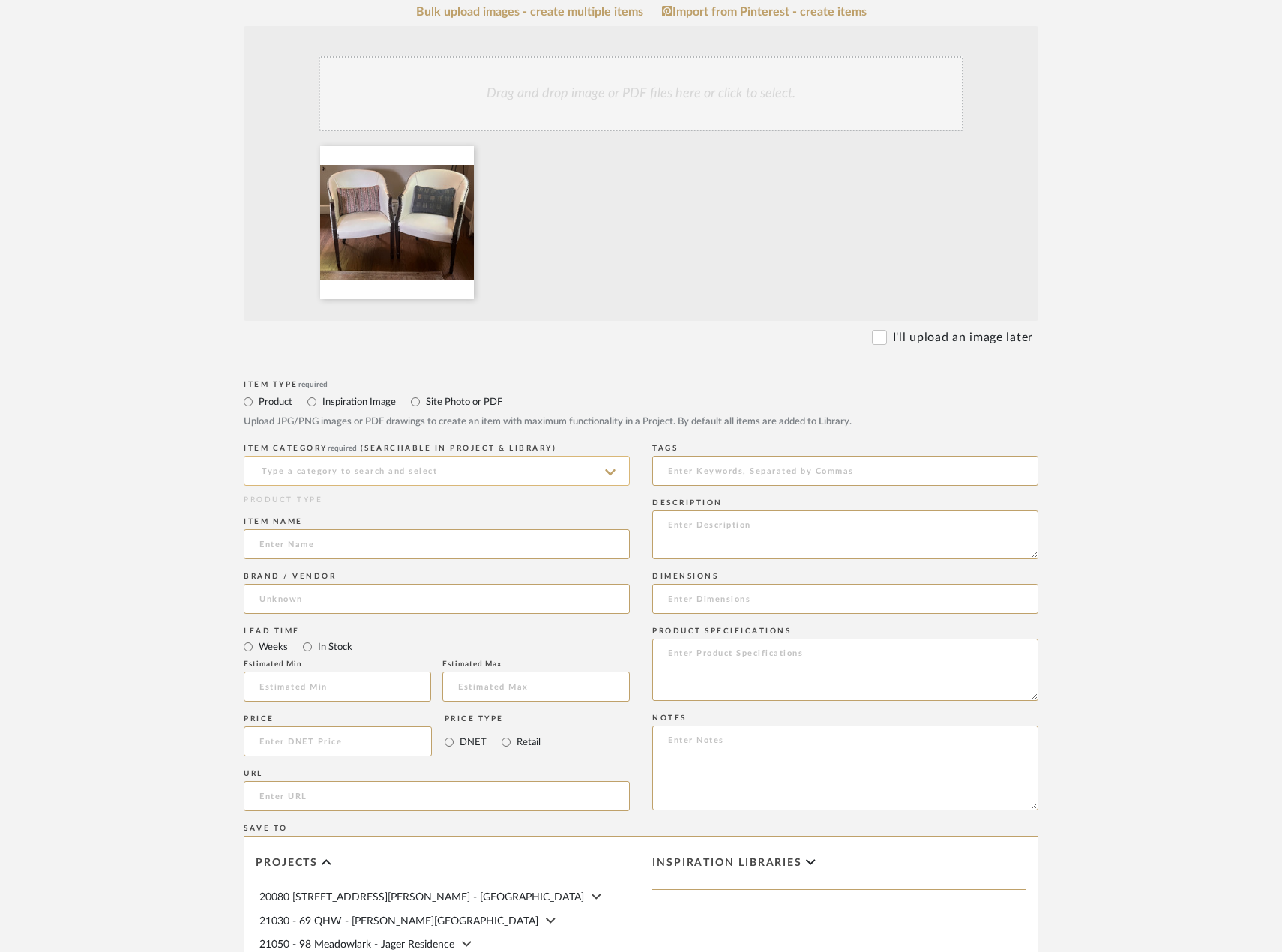
click at [503, 485] on input at bounding box center [437, 471] width 386 height 30
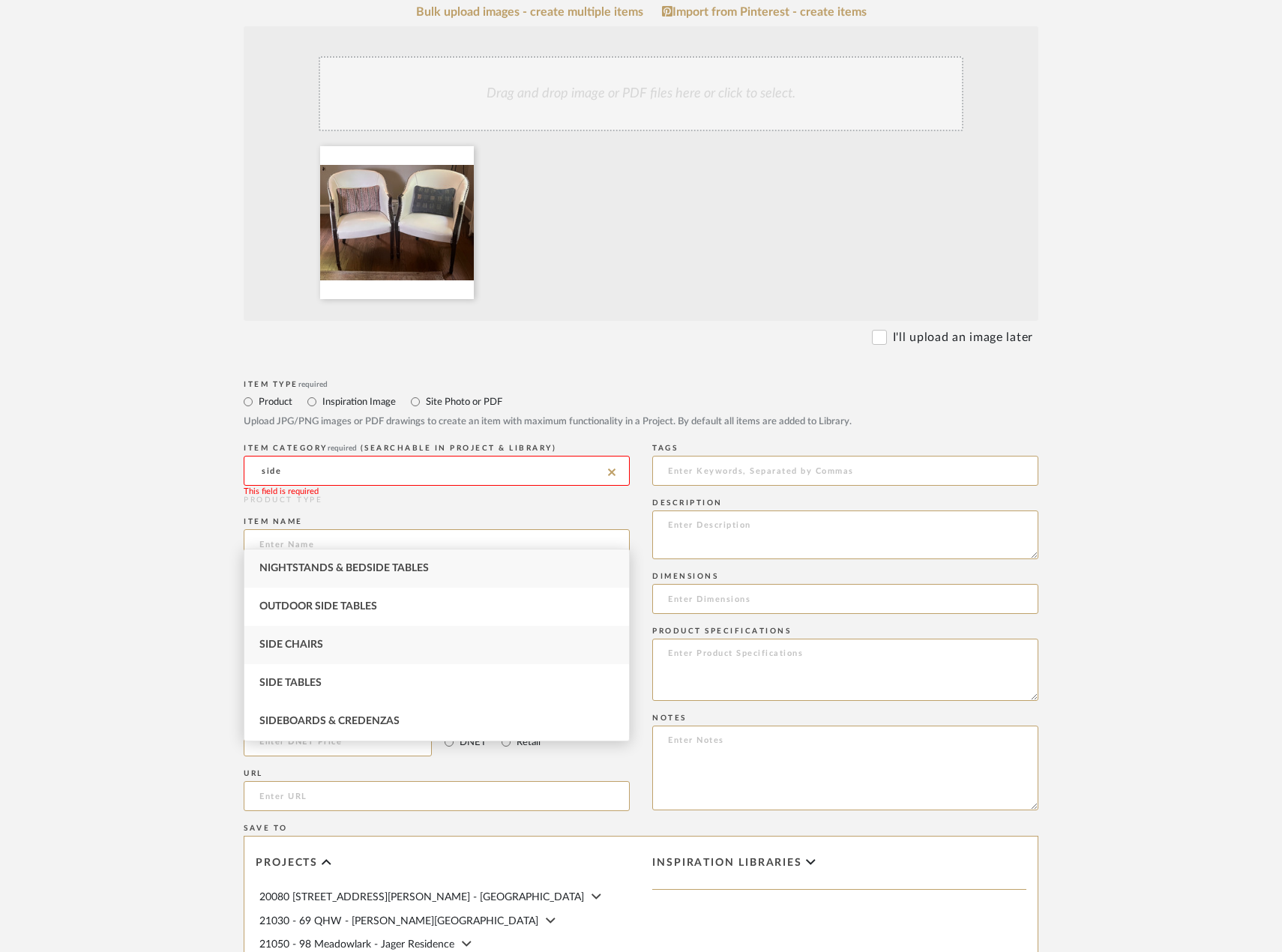
click at [508, 655] on div "Side Chairs" at bounding box center [437, 645] width 384 height 39
type input "Side Chairs"
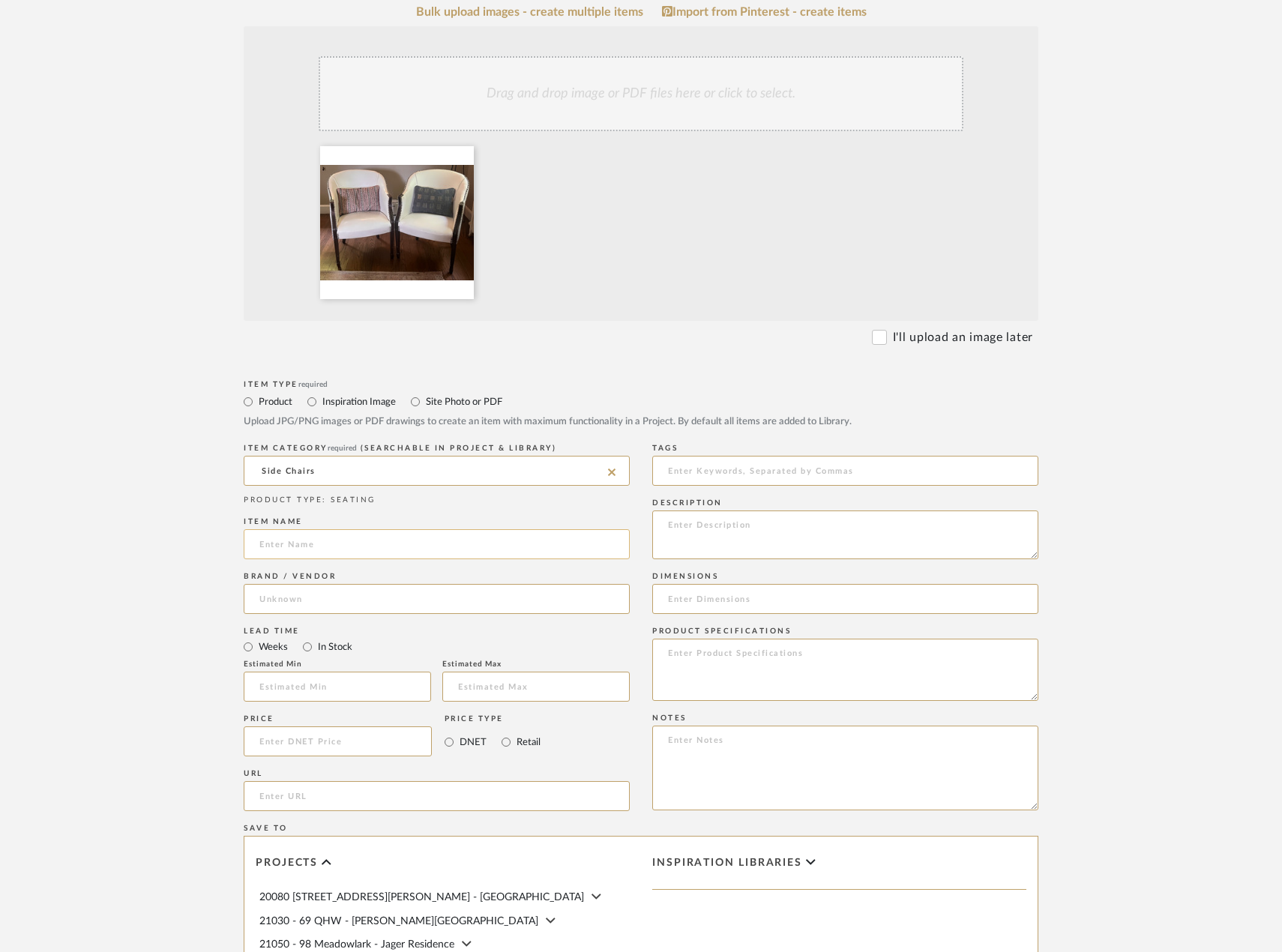
click at [420, 559] on input at bounding box center [437, 544] width 386 height 30
type input "EXISTING Side Chairs"
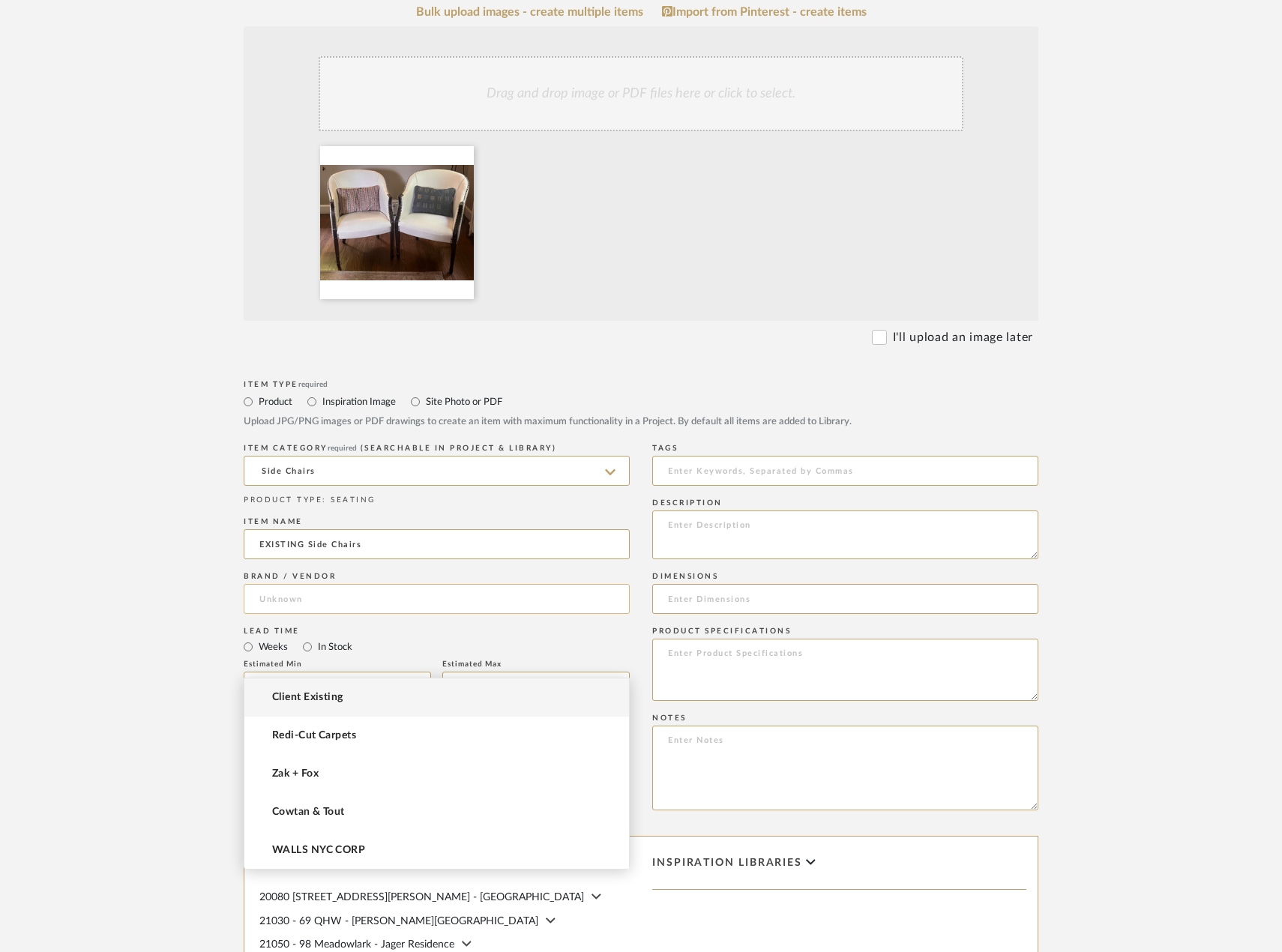
click at [374, 614] on input at bounding box center [437, 599] width 386 height 30
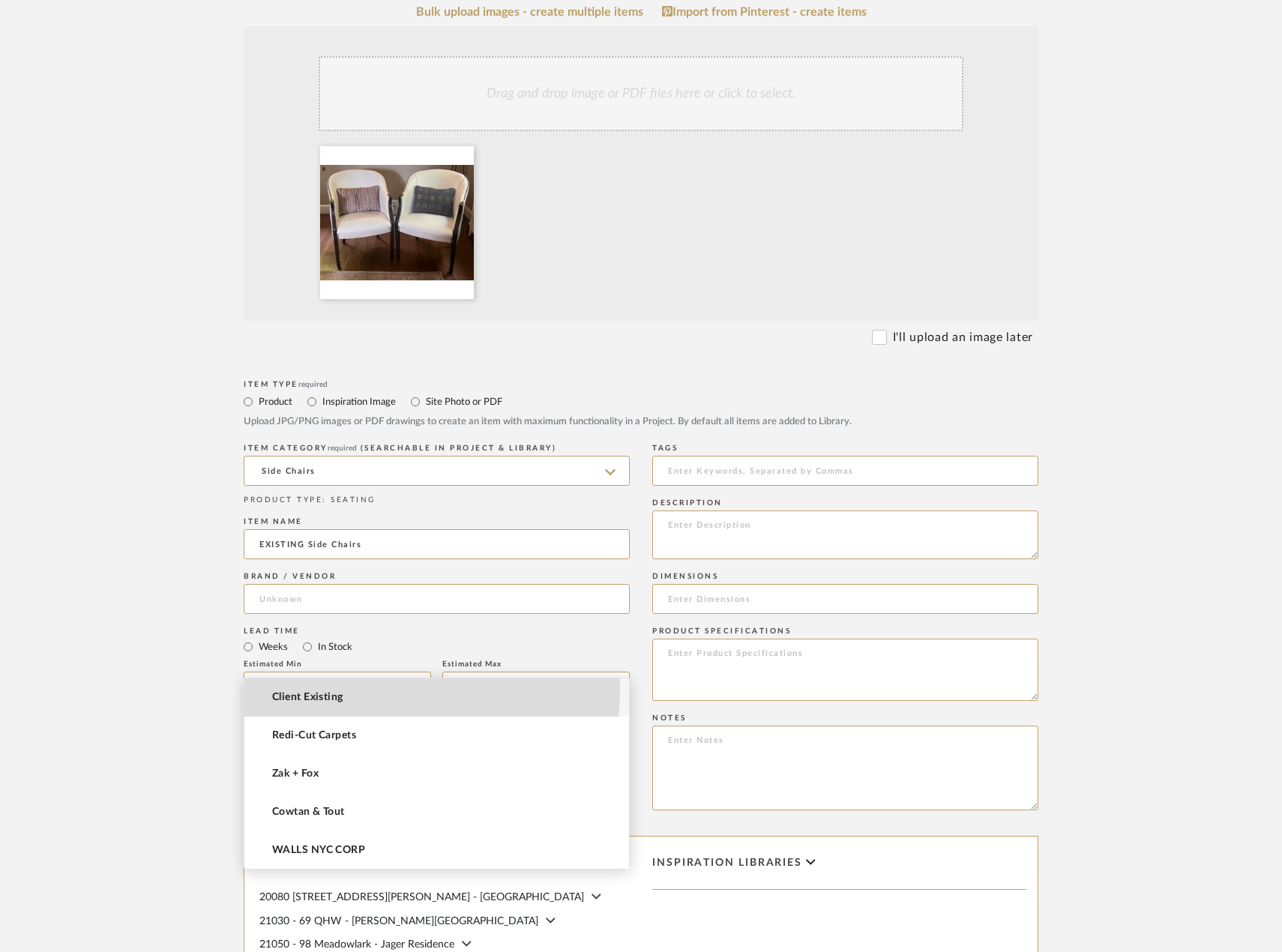
click at [388, 692] on mat-option "Client Existing" at bounding box center [437, 697] width 384 height 39
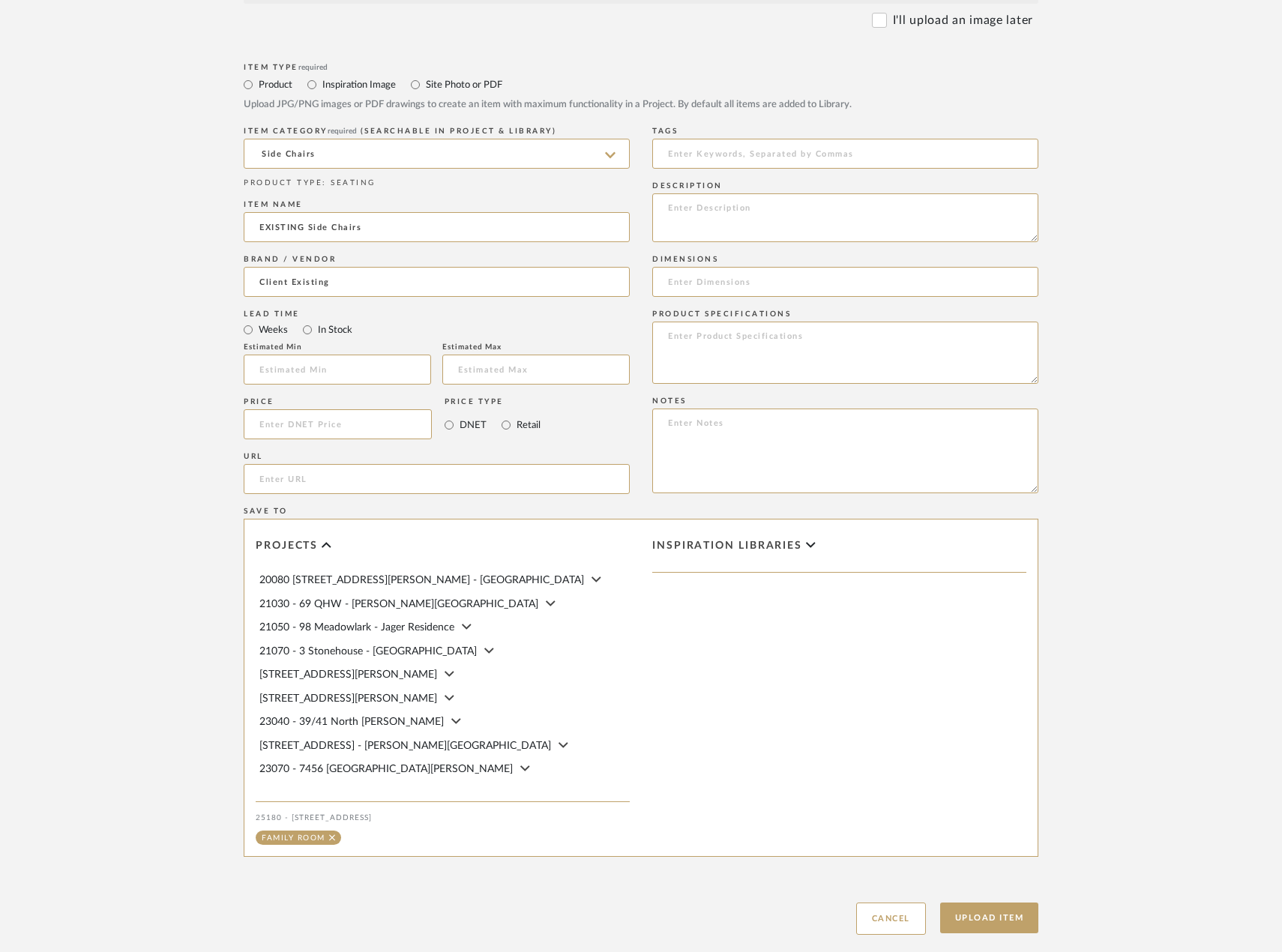
scroll to position [674, 0]
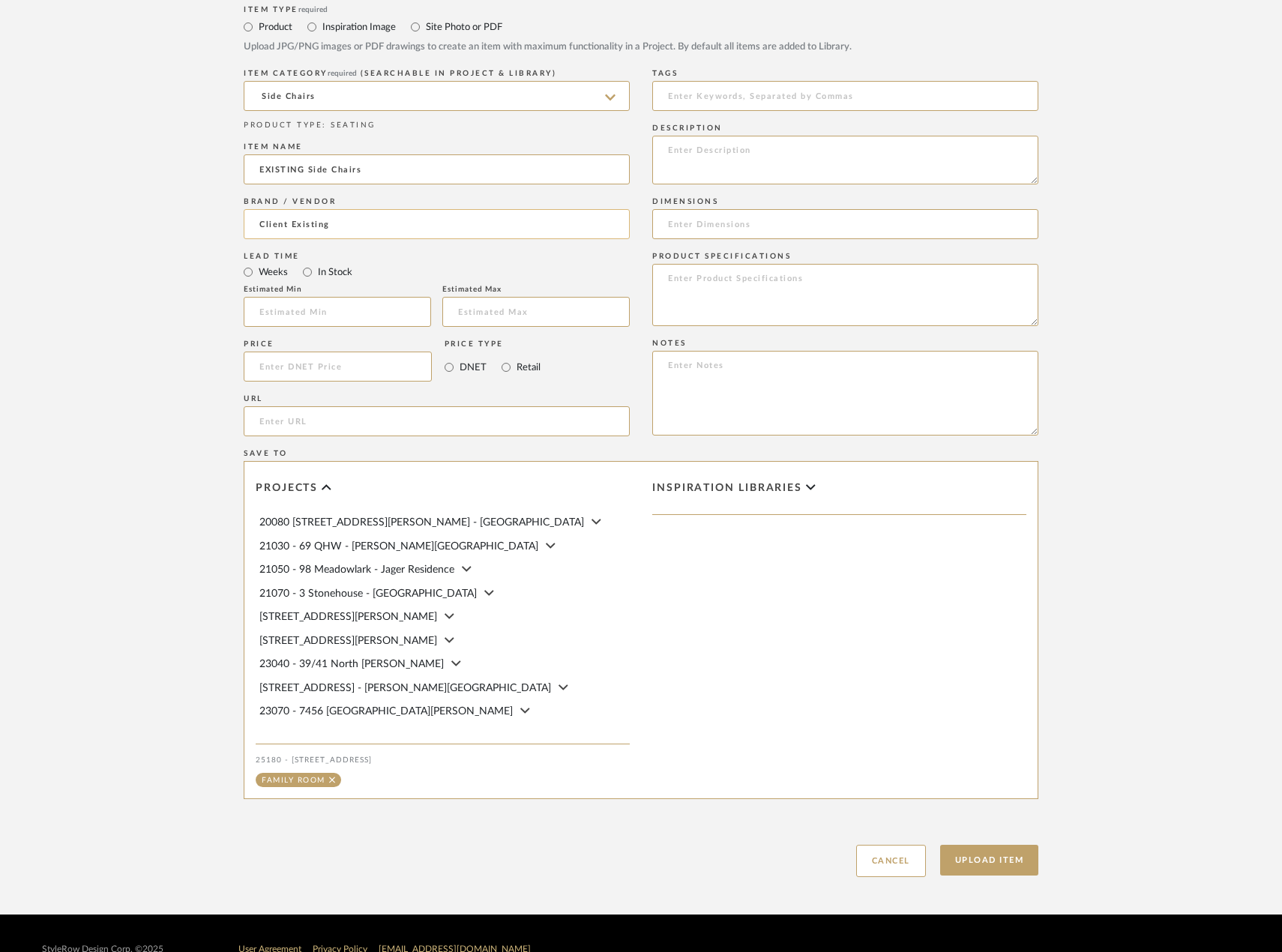
click at [402, 239] on input "Client Existing" at bounding box center [437, 224] width 386 height 30
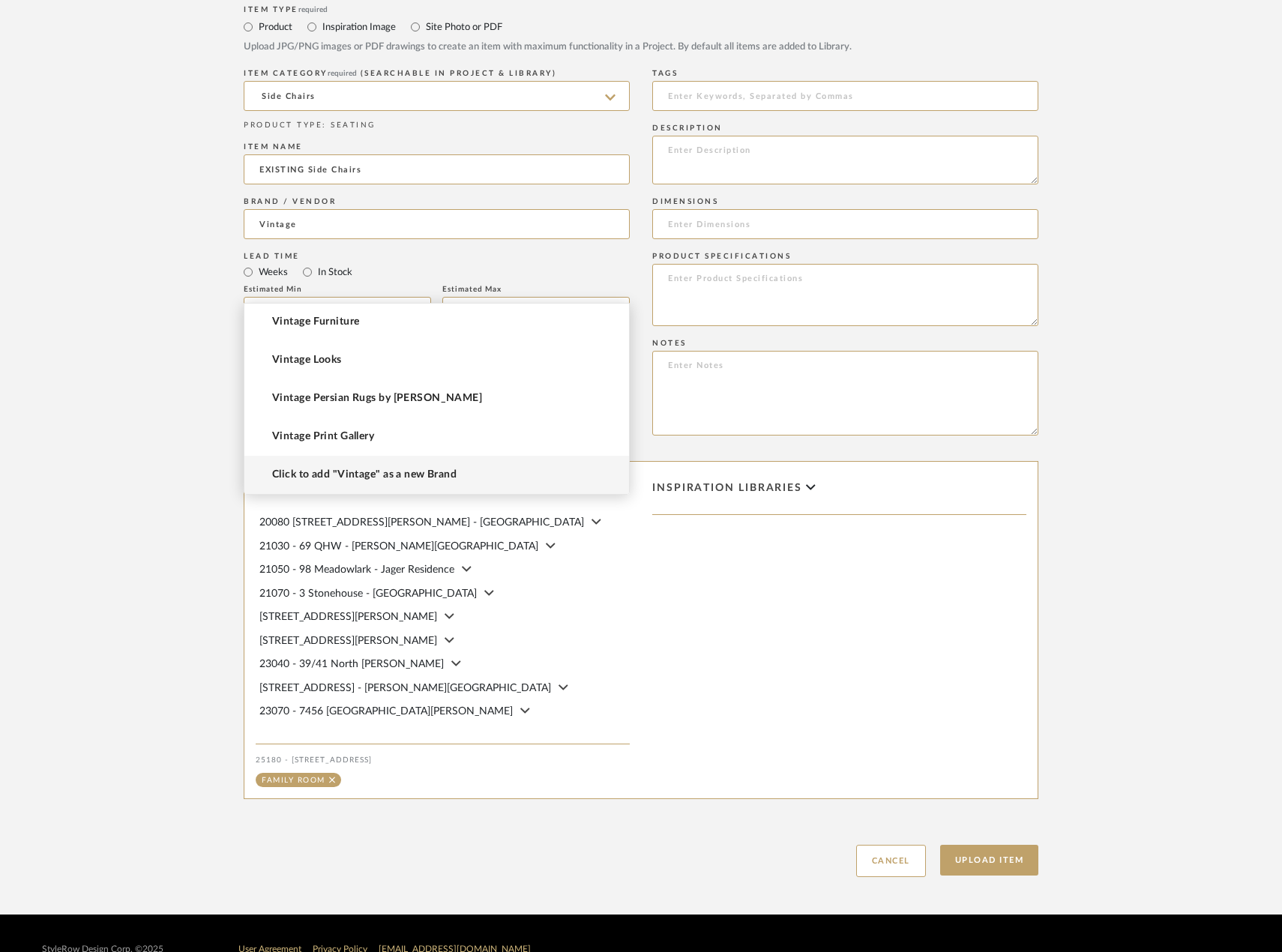
scroll to position [0, 0]
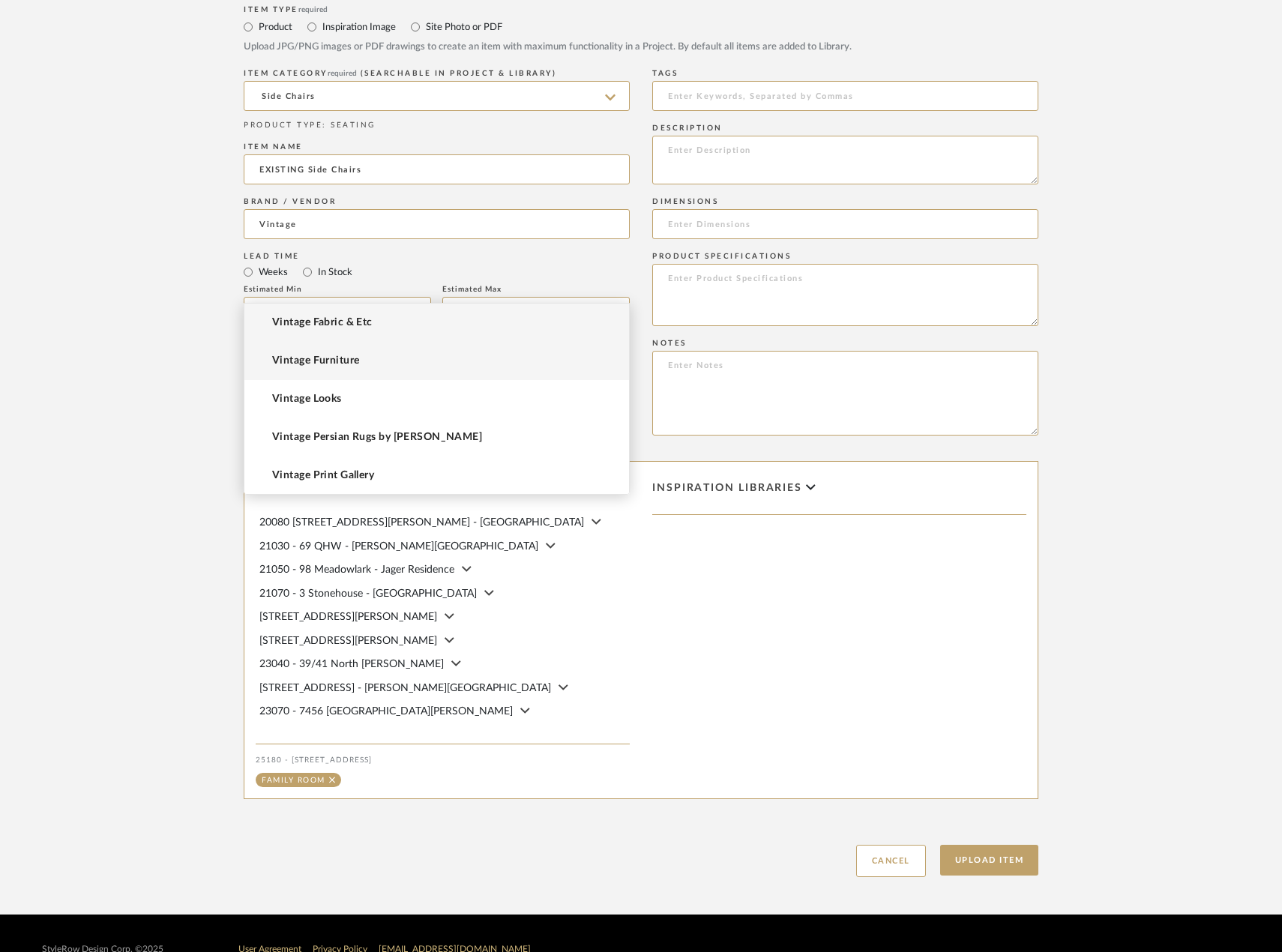
type input "Vintage"
click at [493, 239] on input at bounding box center [437, 224] width 386 height 30
click at [415, 350] on mat-option "Vintage Furniture" at bounding box center [437, 361] width 384 height 39
type input "Vintage Furniture"
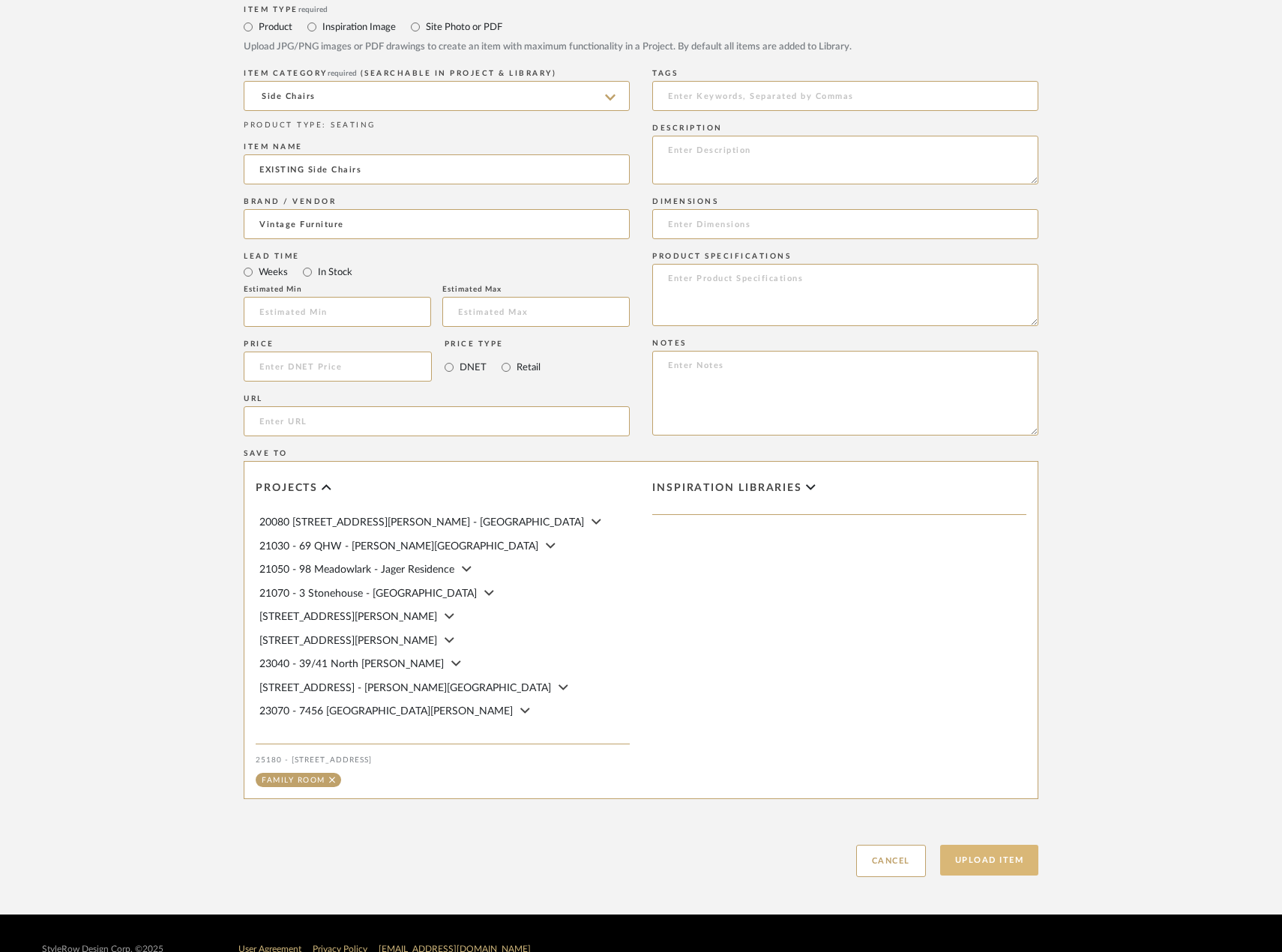
click at [1008, 876] on button "Upload Item" at bounding box center [990, 860] width 99 height 30
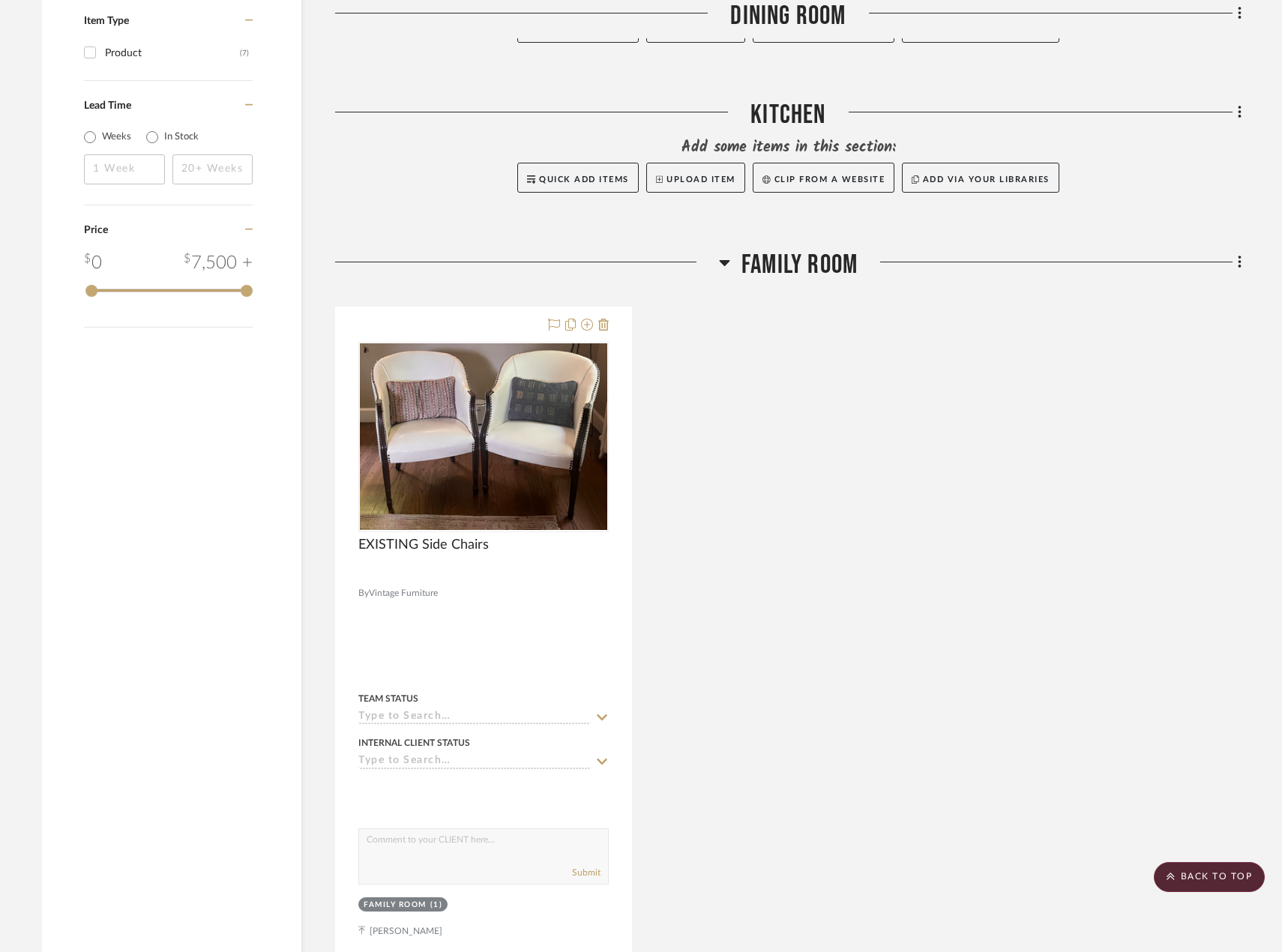
scroll to position [1386, 0]
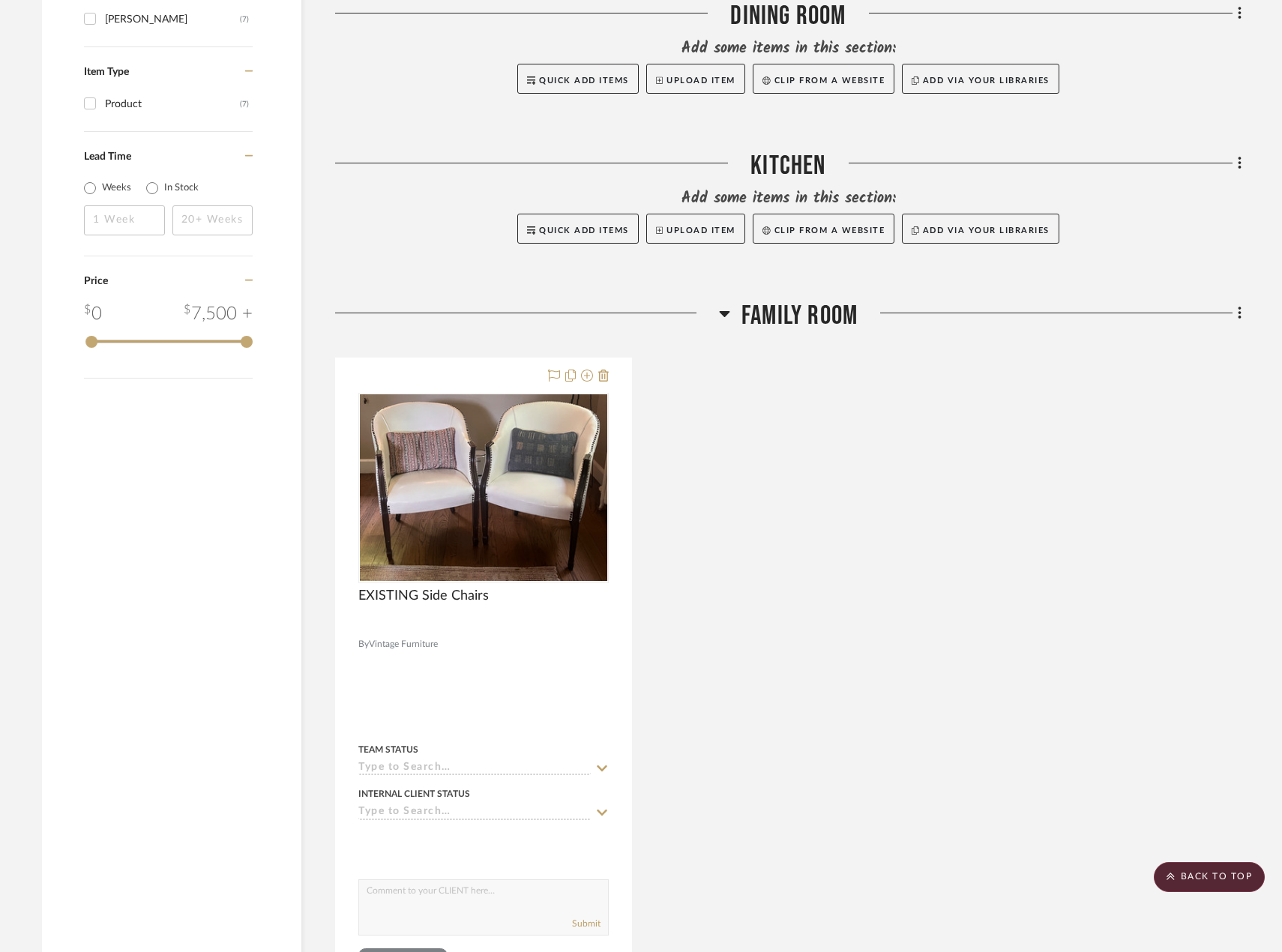
click at [1242, 320] on div "Filter by keyword, category or name prior to exporting to Excel or Bulk Actions…" at bounding box center [641, 881] width 1243 height 4022
click at [1238, 316] on icon at bounding box center [1239, 313] width 4 height 16
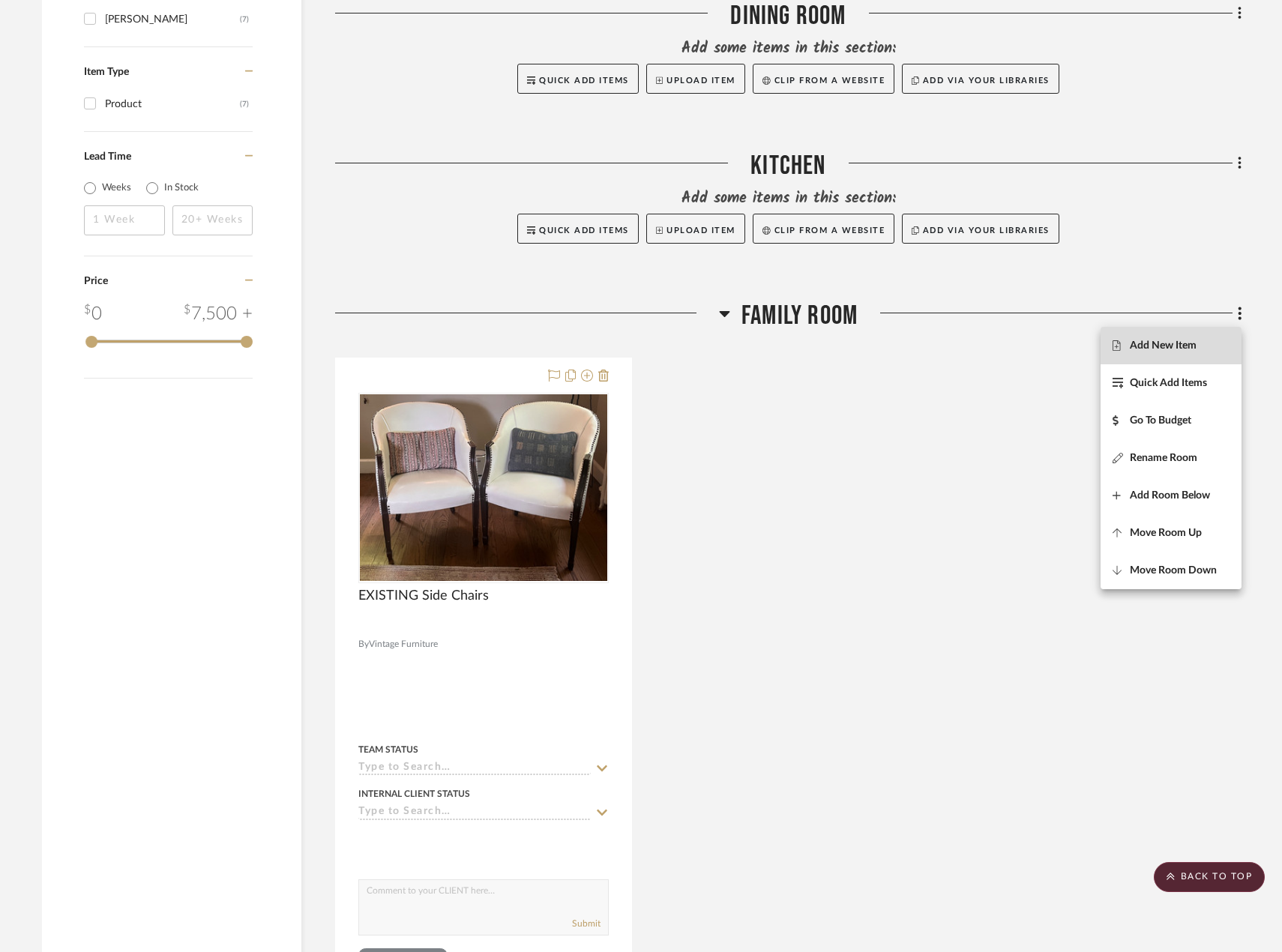
click at [1177, 354] on button "Add New Item" at bounding box center [1171, 346] width 141 height 38
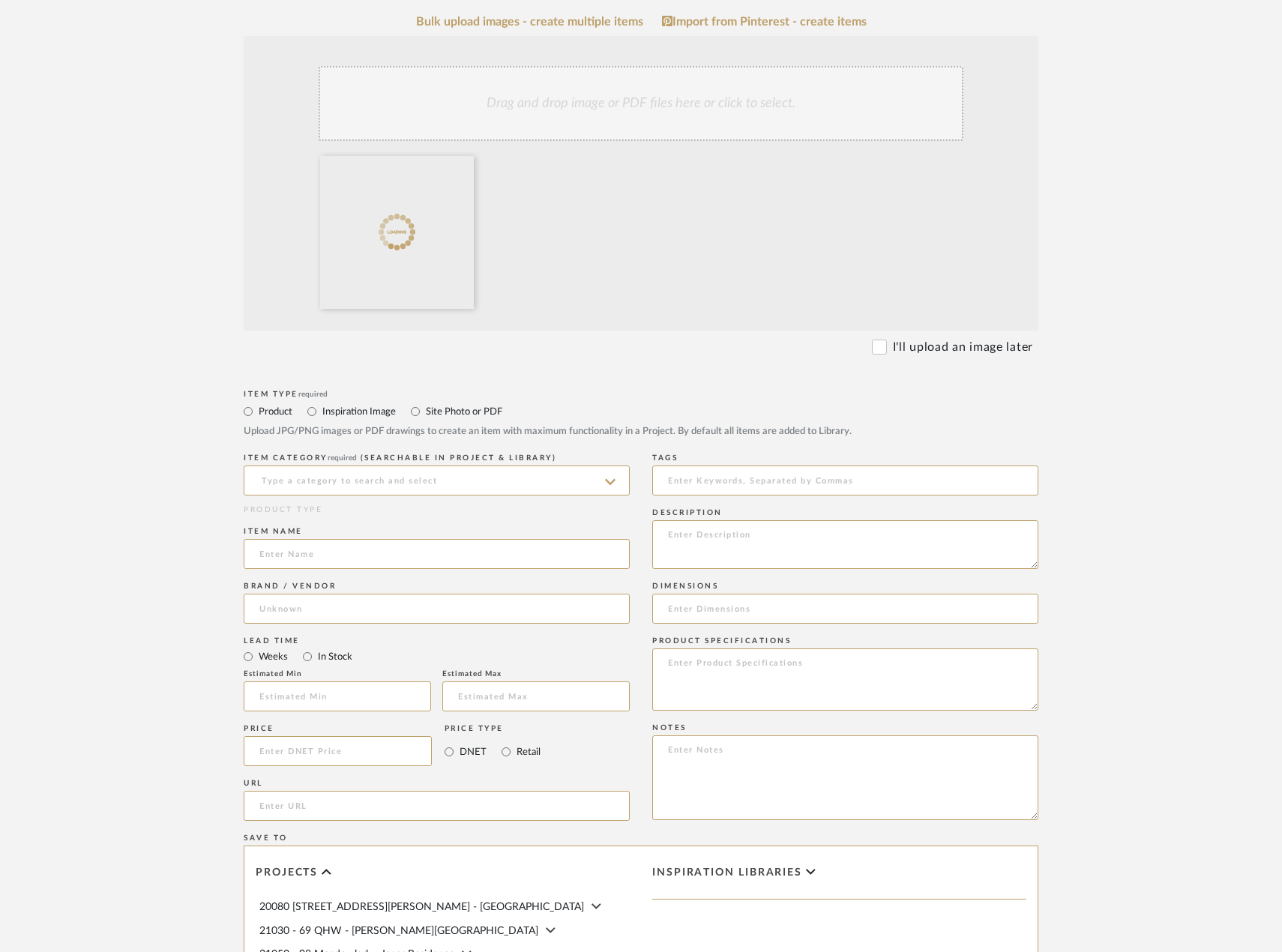
scroll to position [300, 0]
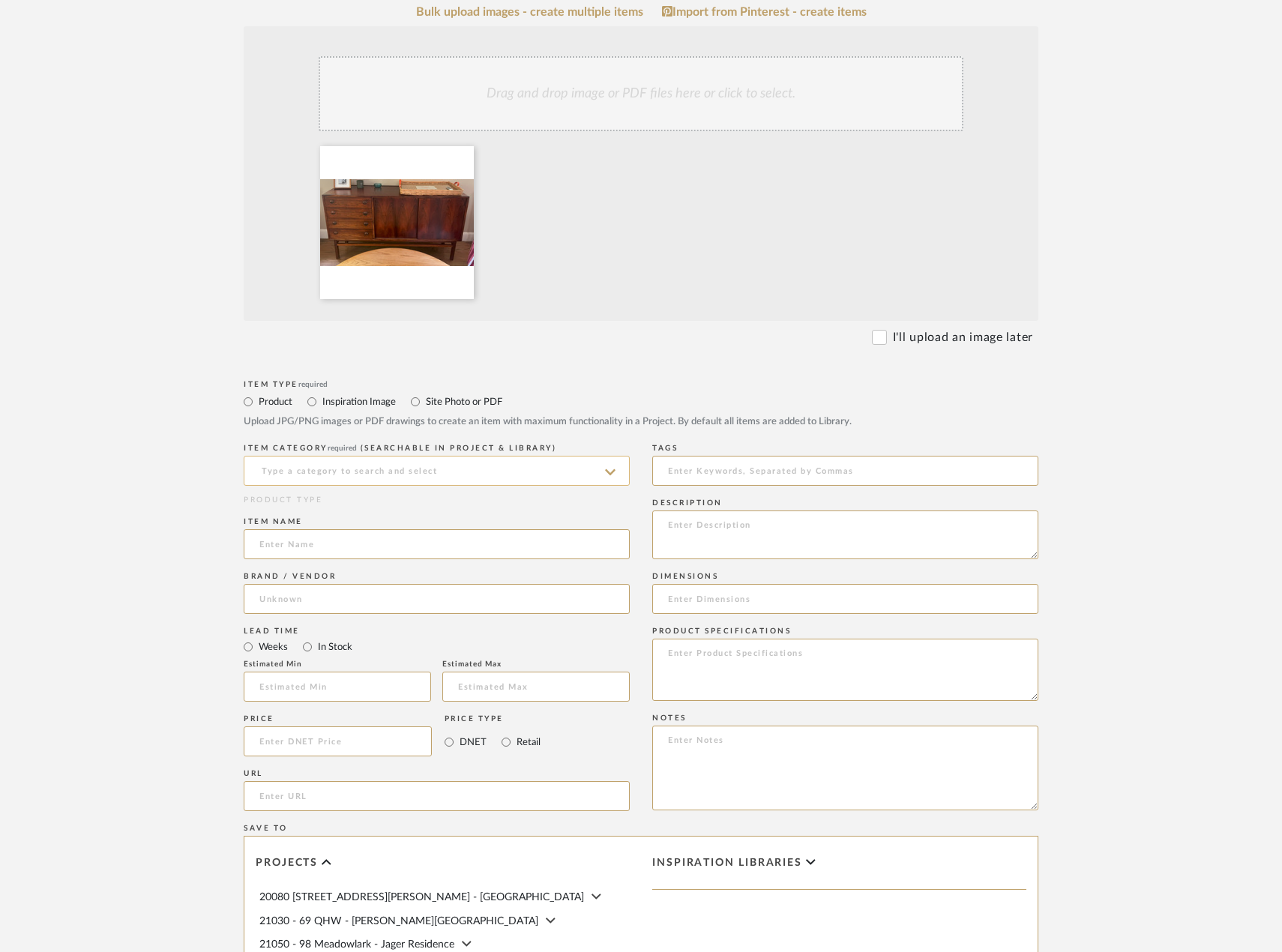
click at [517, 485] on input at bounding box center [437, 471] width 386 height 30
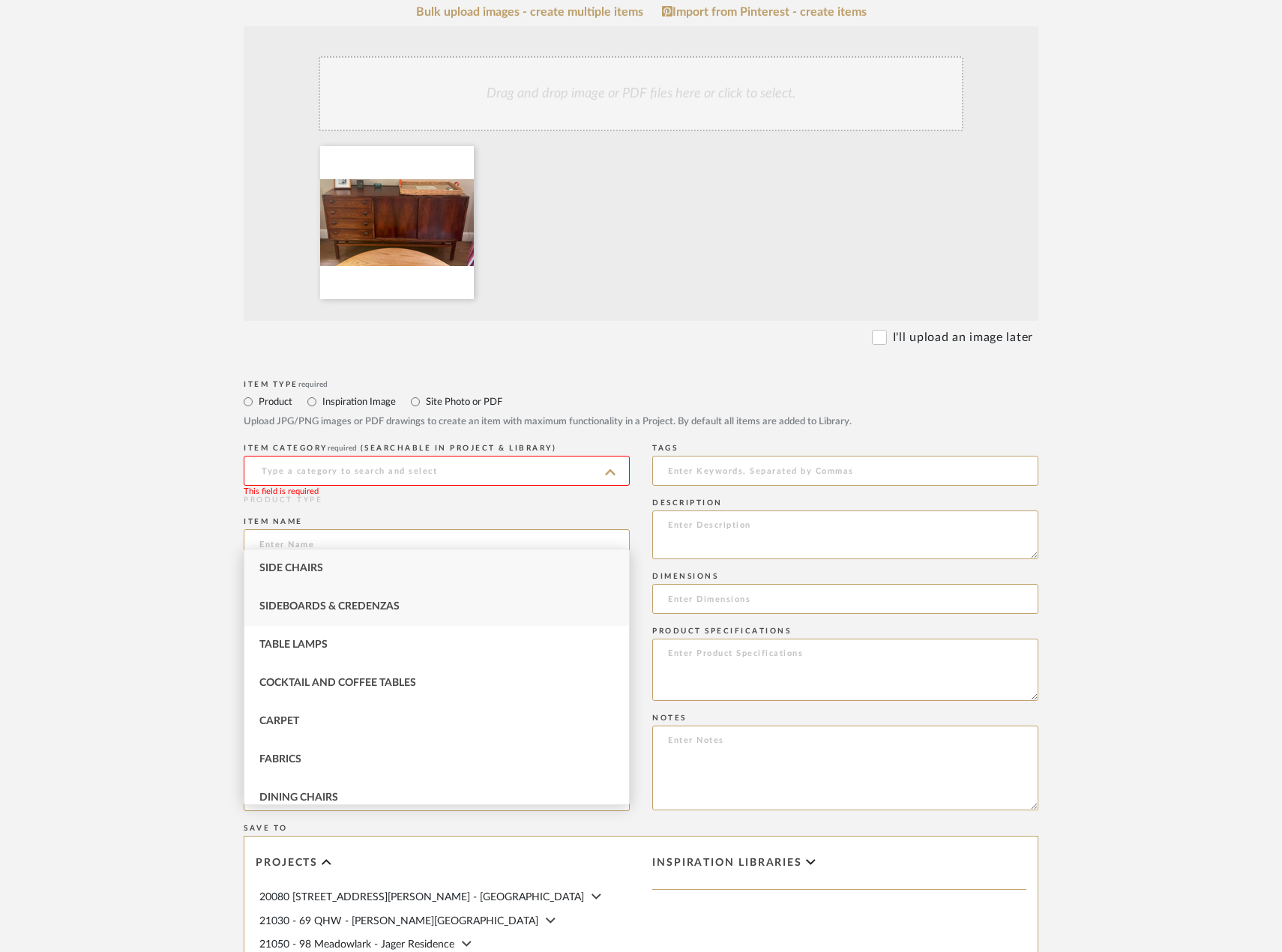
click at [523, 597] on div "Sideboards & Credenzas" at bounding box center [437, 607] width 384 height 39
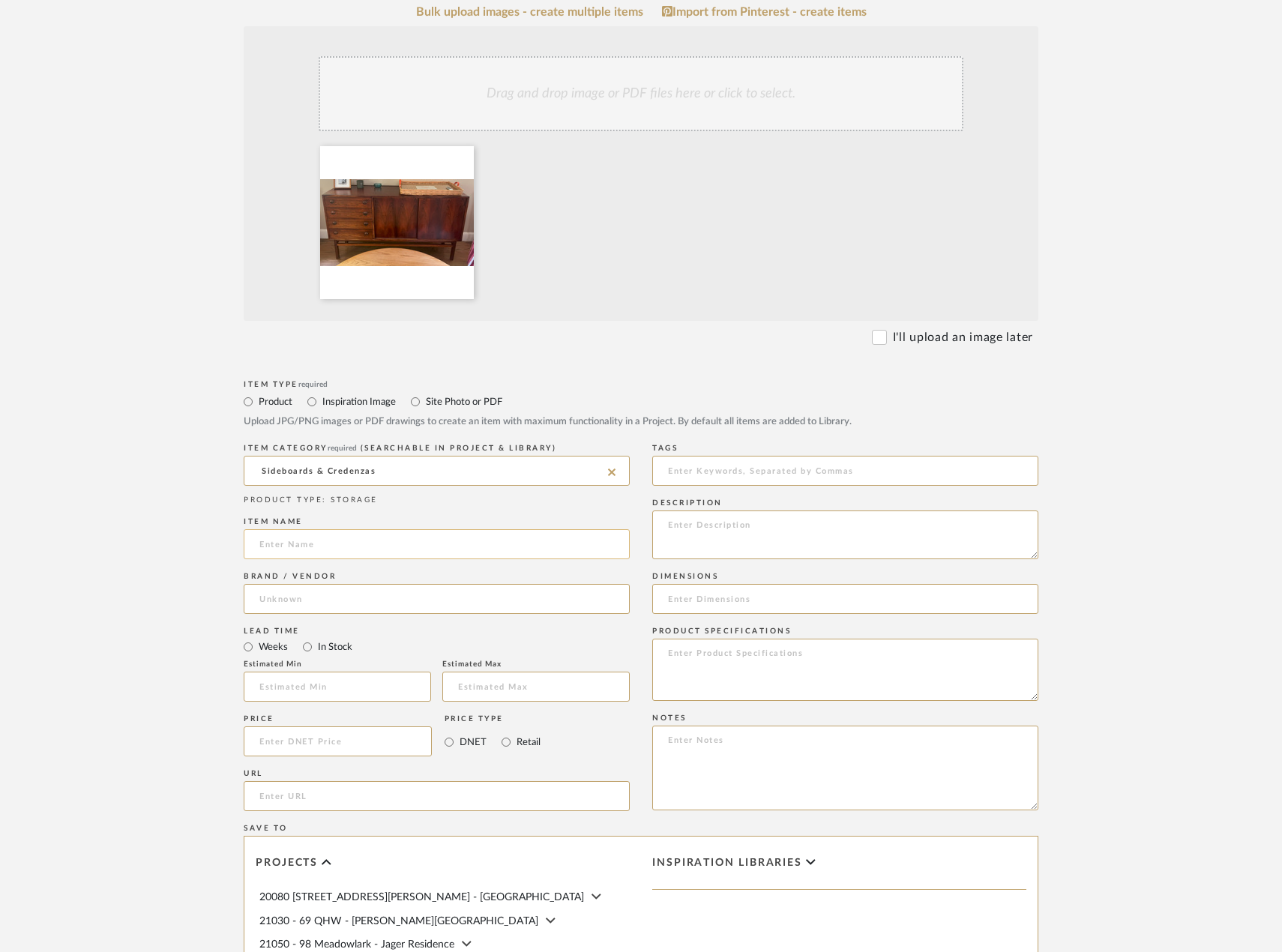
click at [488, 559] on input at bounding box center [437, 544] width 386 height 30
click at [476, 485] on input "Sideboards & Credenzas" at bounding box center [437, 471] width 386 height 30
click at [511, 571] on div "Console Tables" at bounding box center [437, 568] width 384 height 39
type input "Console Tables"
click at [494, 559] on input at bounding box center [437, 544] width 386 height 30
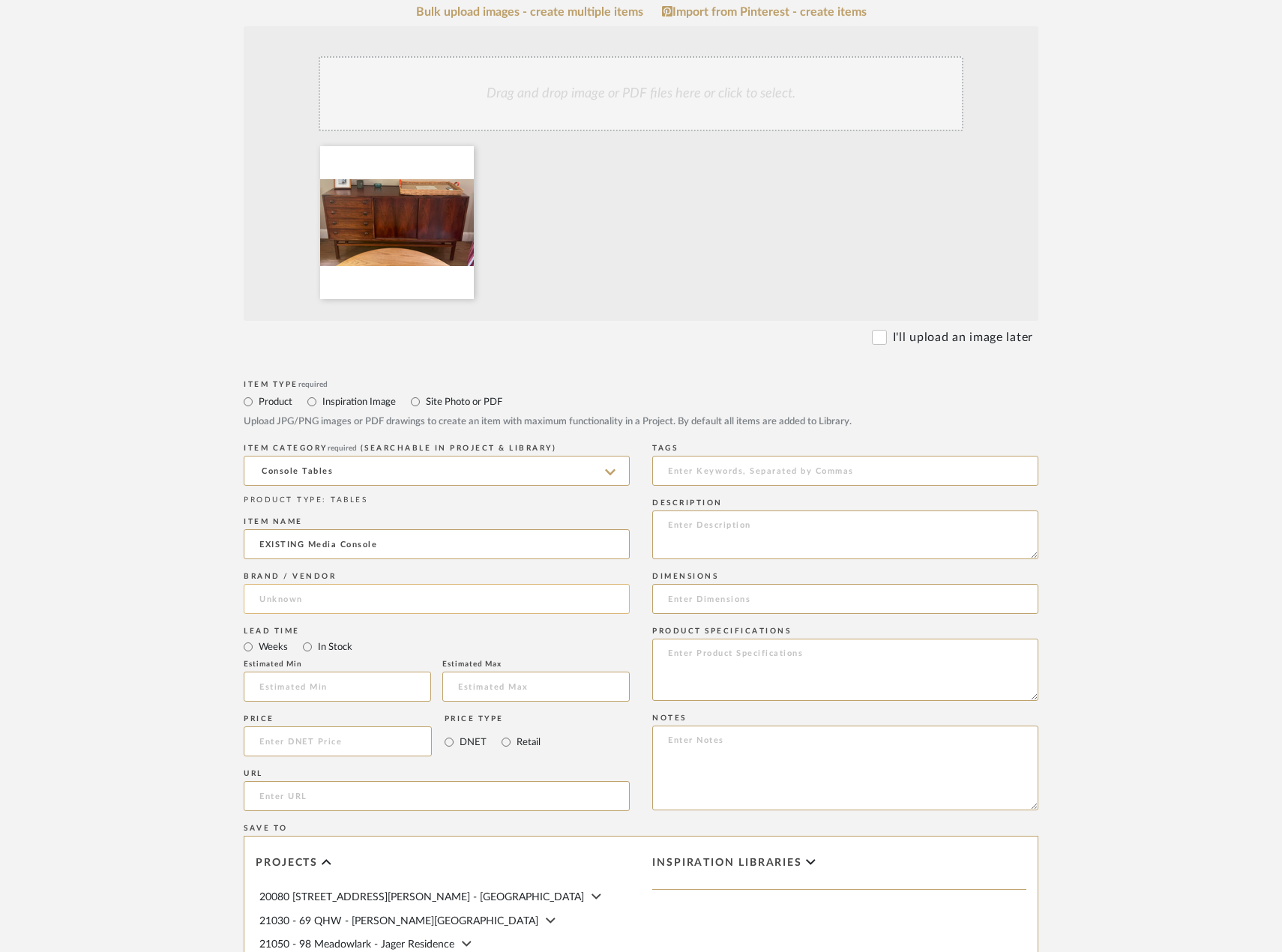
type input "EXISTING Media Console"
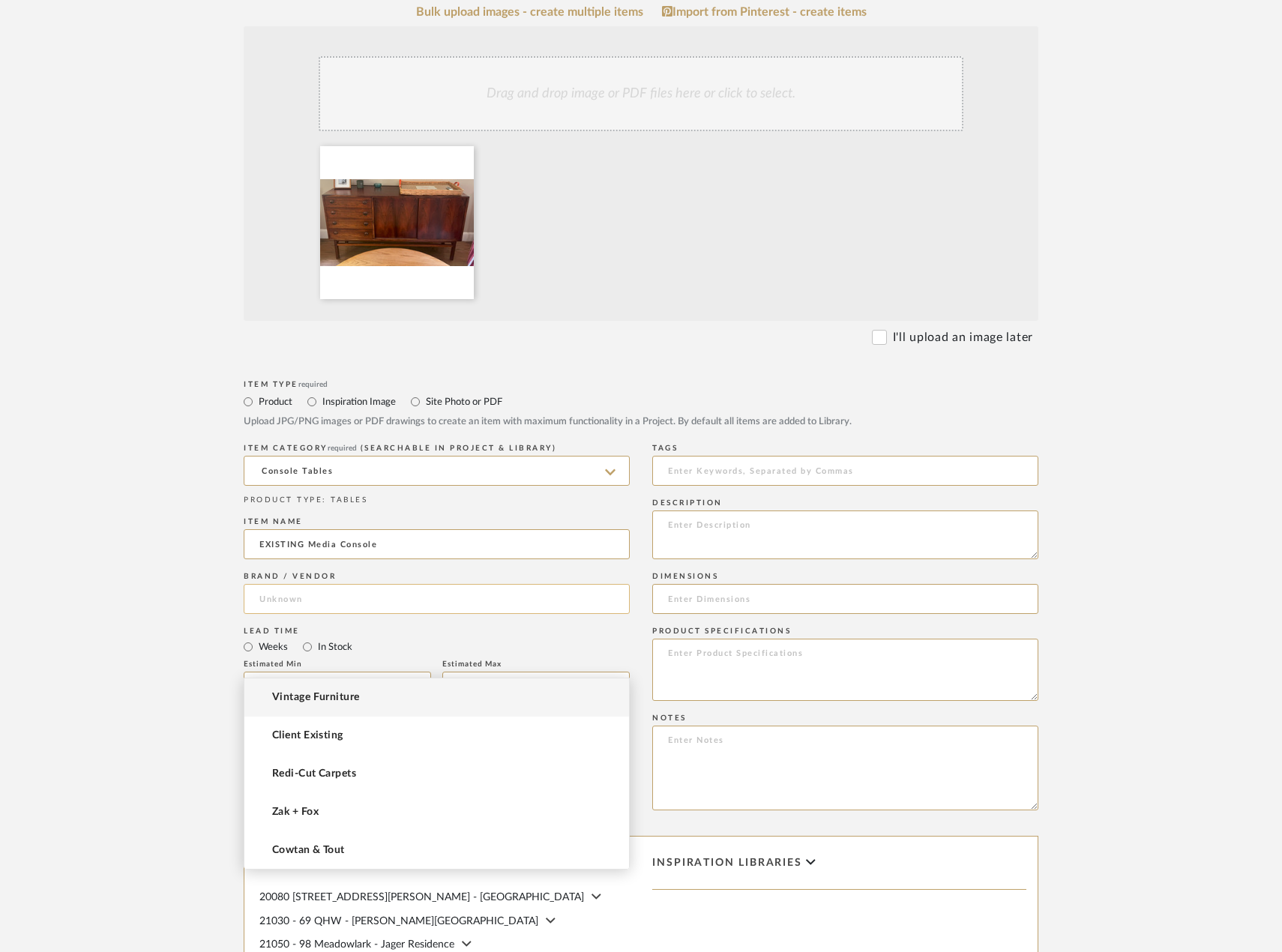
click at [353, 614] on input at bounding box center [437, 599] width 386 height 30
click at [397, 692] on mat-option "Vintage Furniture" at bounding box center [437, 697] width 384 height 39
type input "Vintage Furniture"
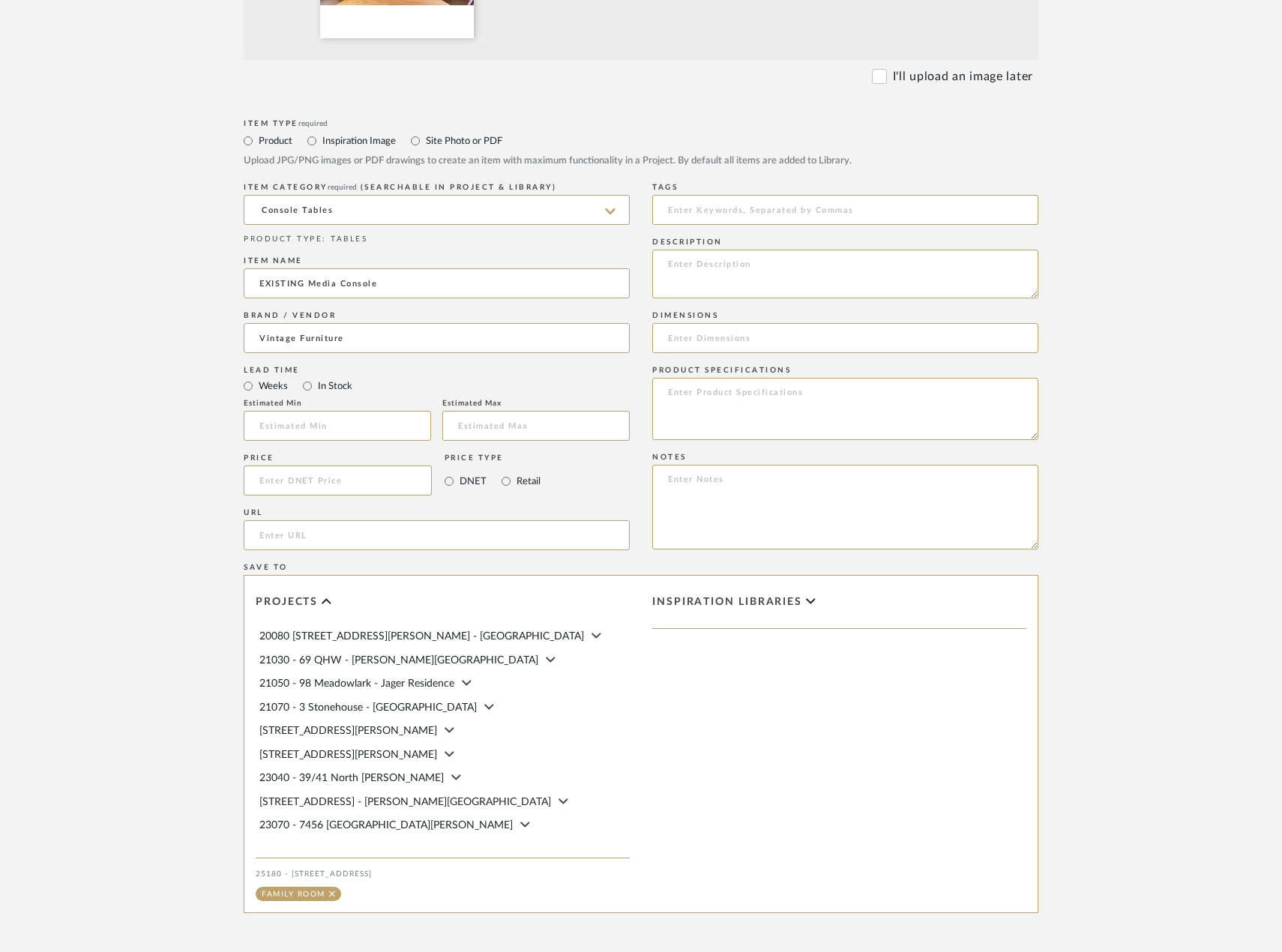
scroll to position [750, 0]
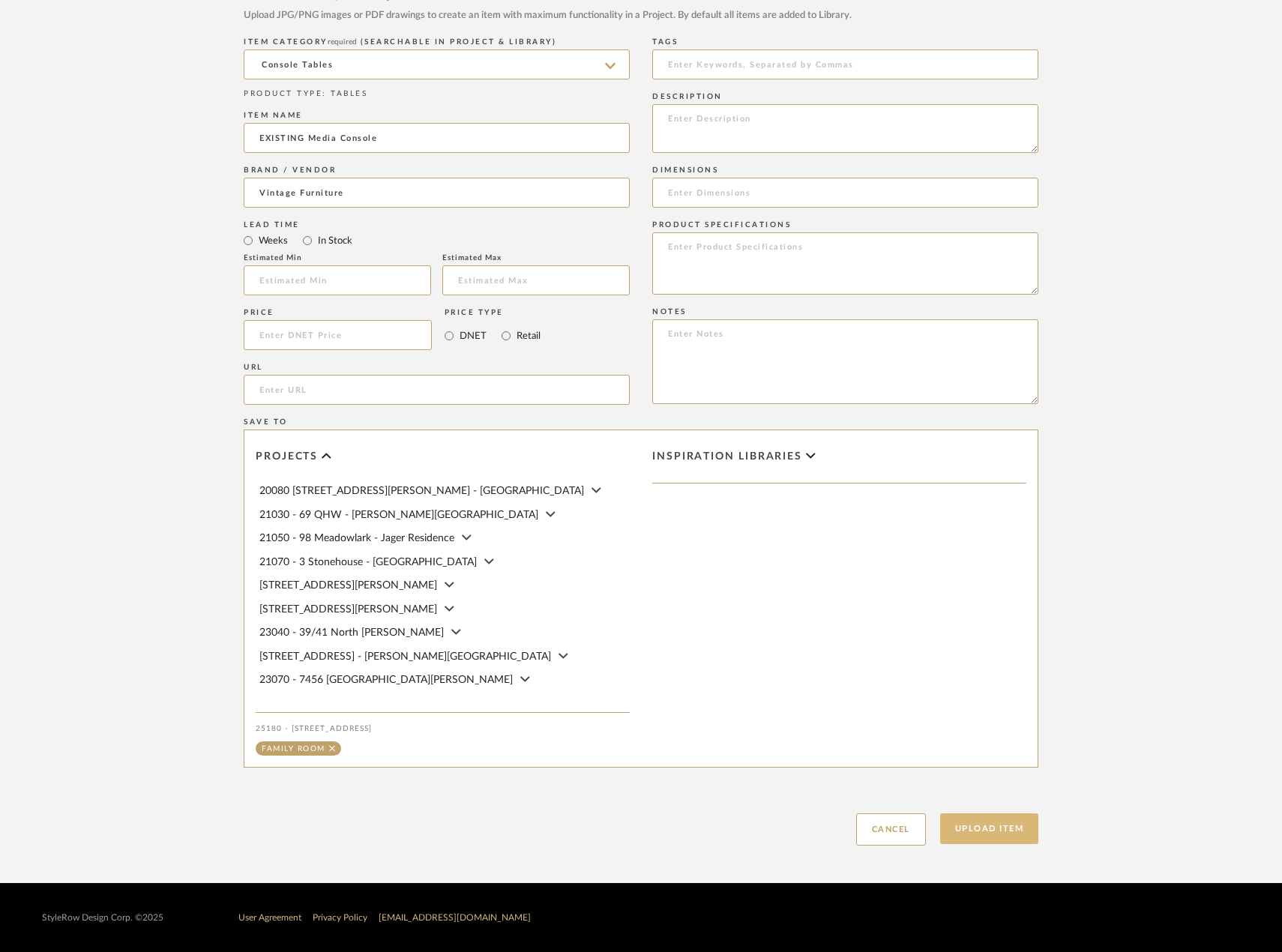
click at [995, 835] on button "Upload Item" at bounding box center [990, 828] width 99 height 30
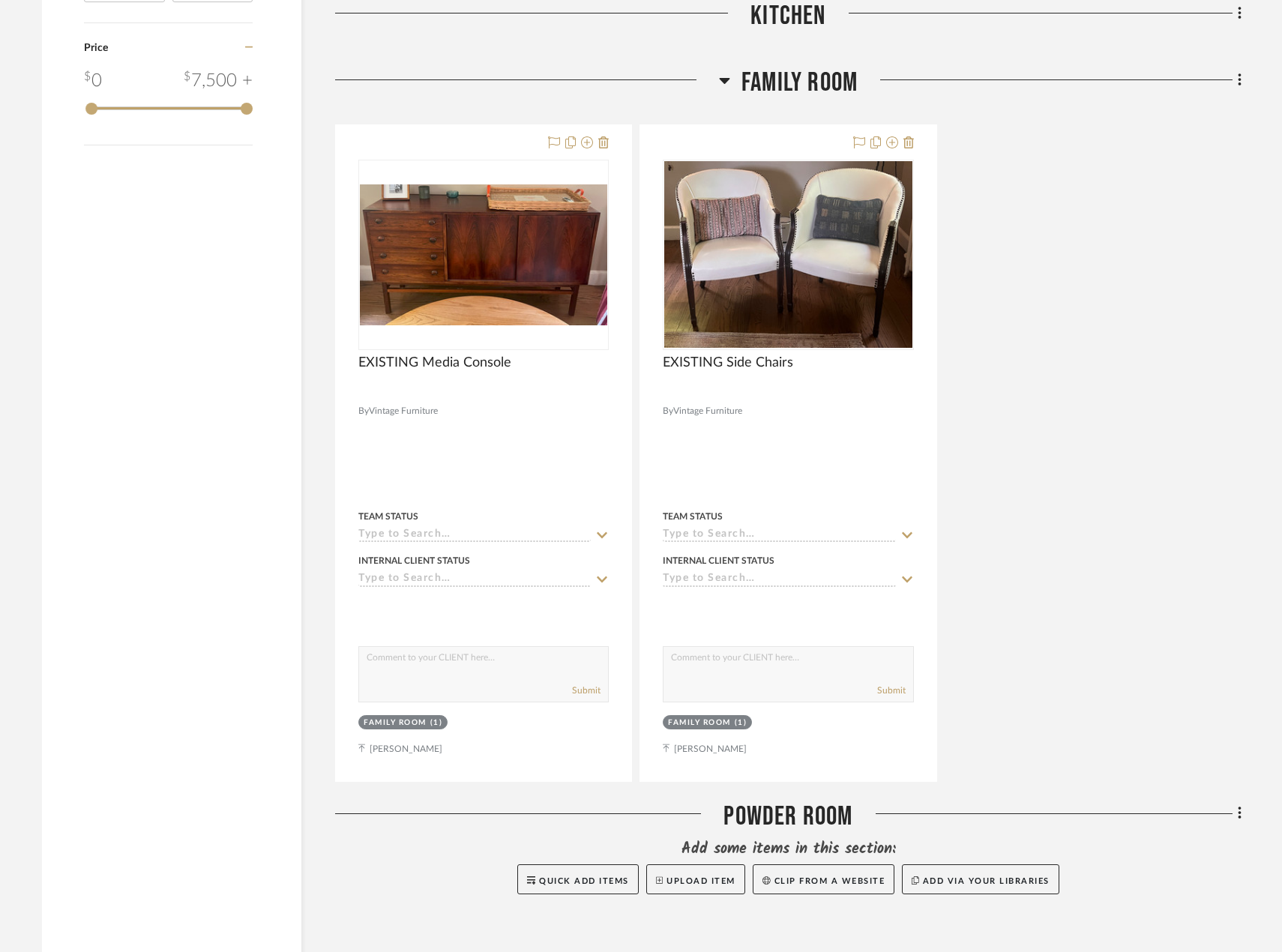
scroll to position [1686, 0]
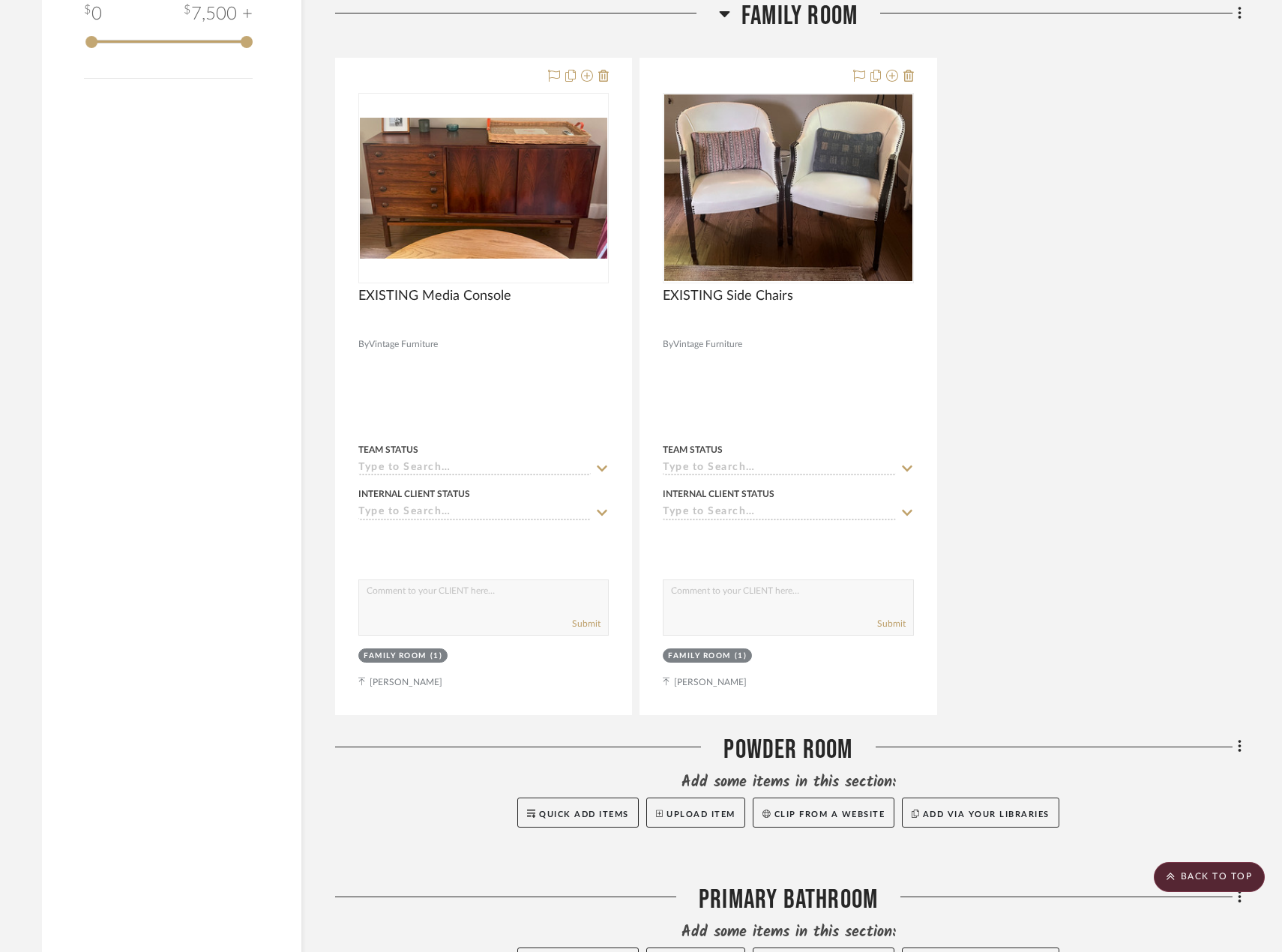
click at [1187, 438] on div "EXISTING Media Console By Vintage Furniture Team Status Internal Client Status …" at bounding box center [788, 386] width 906 height 657
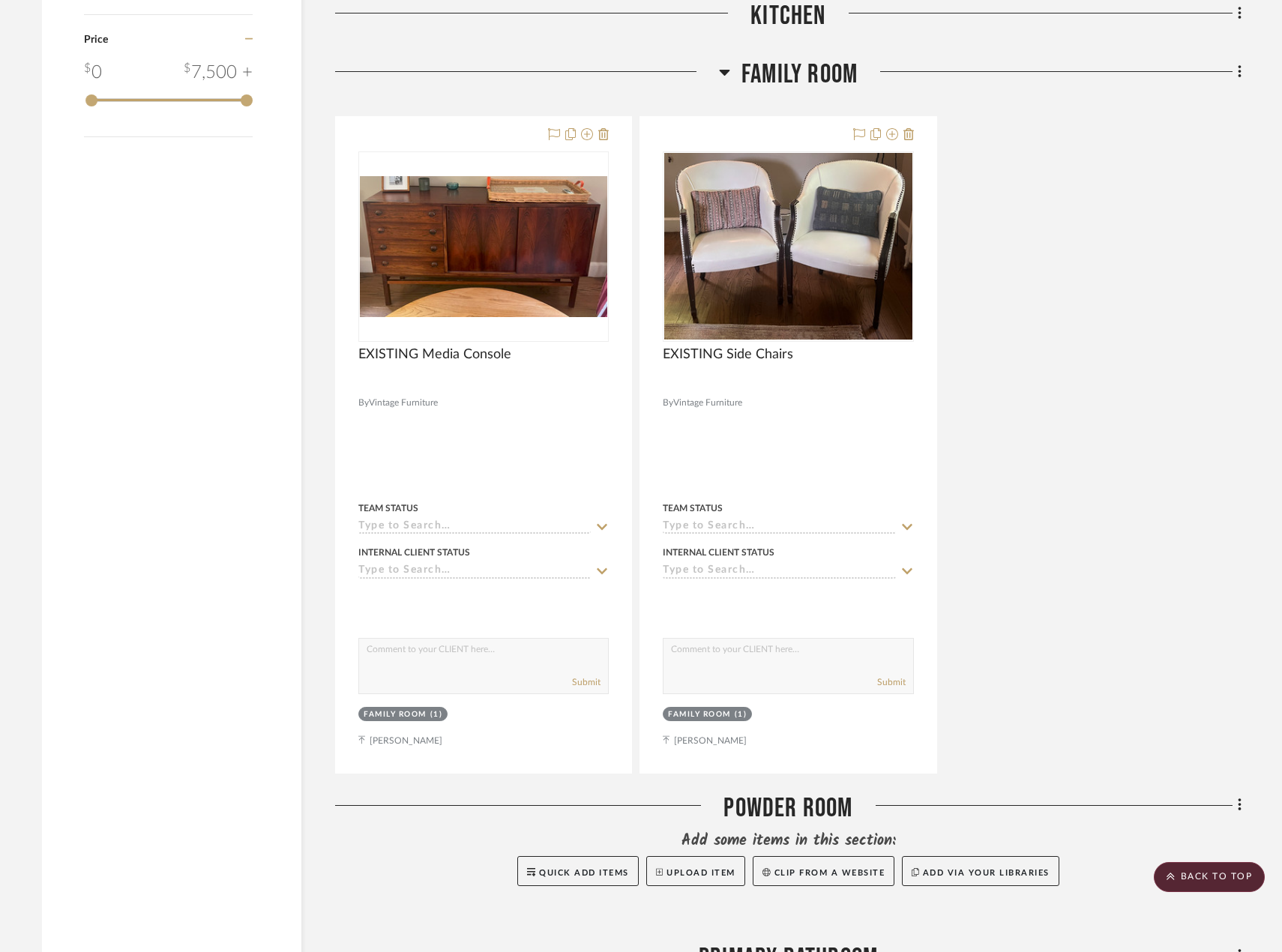
scroll to position [1649, 0]
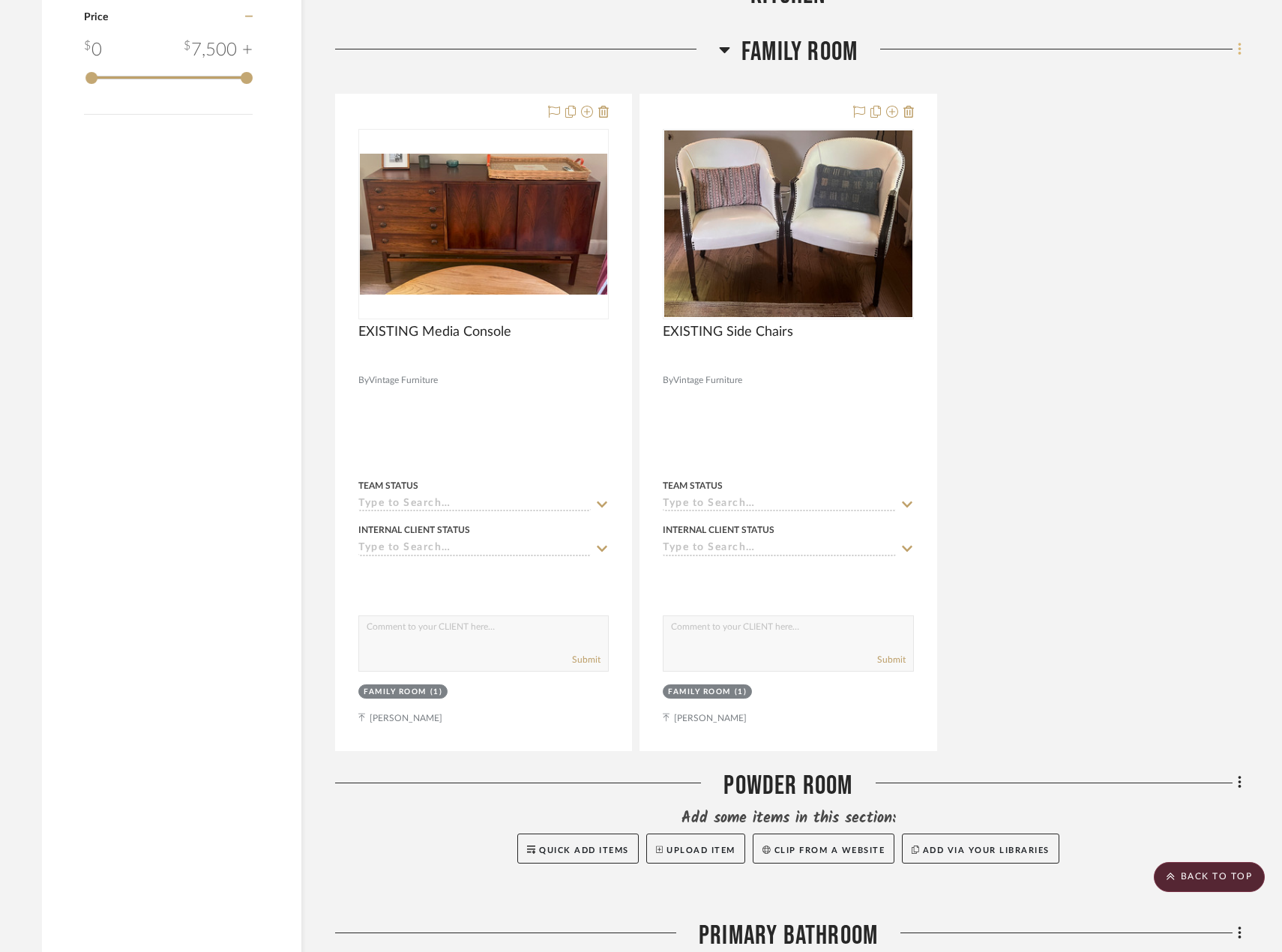
click at [1238, 53] on icon at bounding box center [1239, 49] width 4 height 16
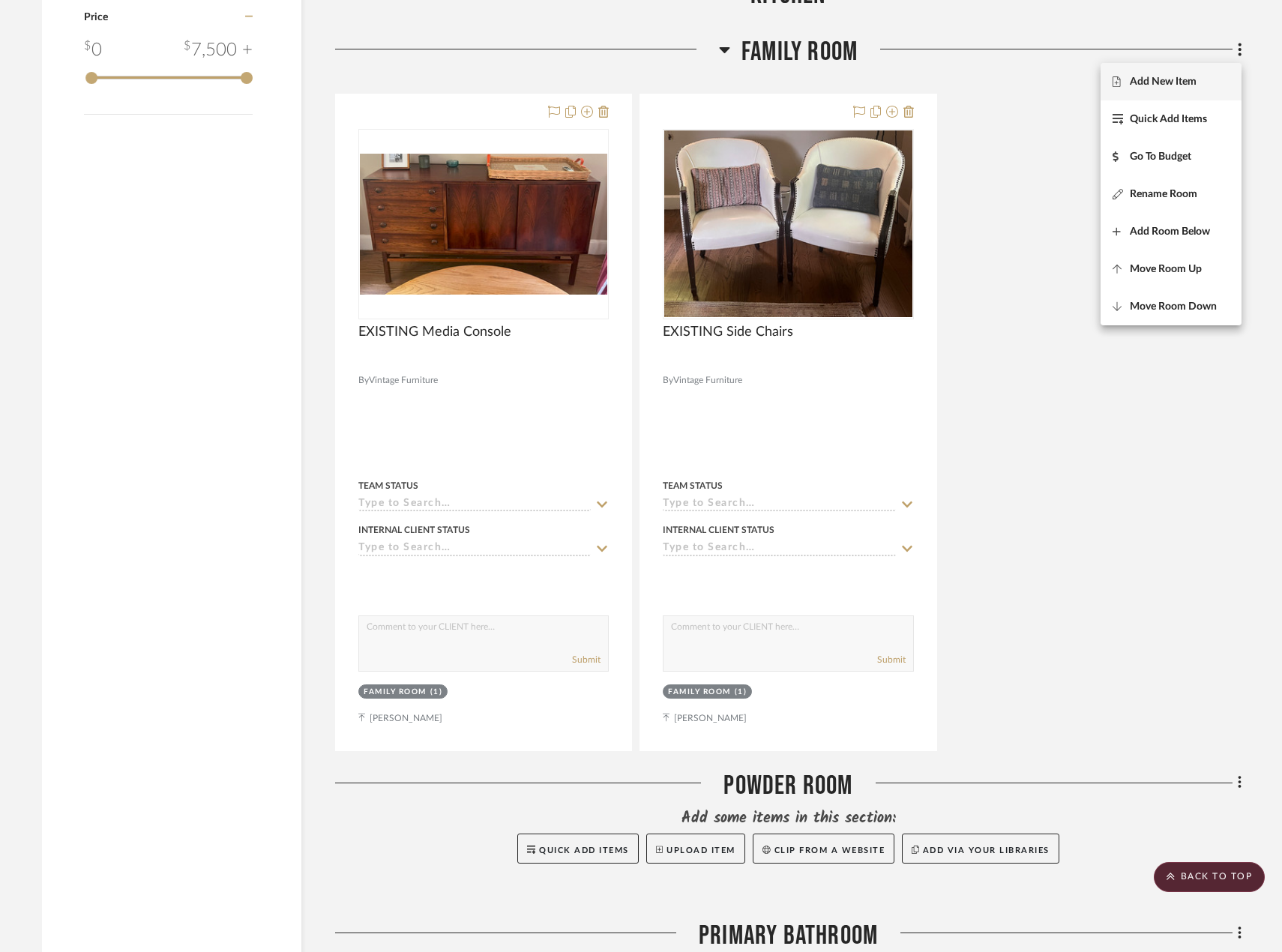
click at [1138, 81] on span "Add New Item" at bounding box center [1162, 82] width 67 height 13
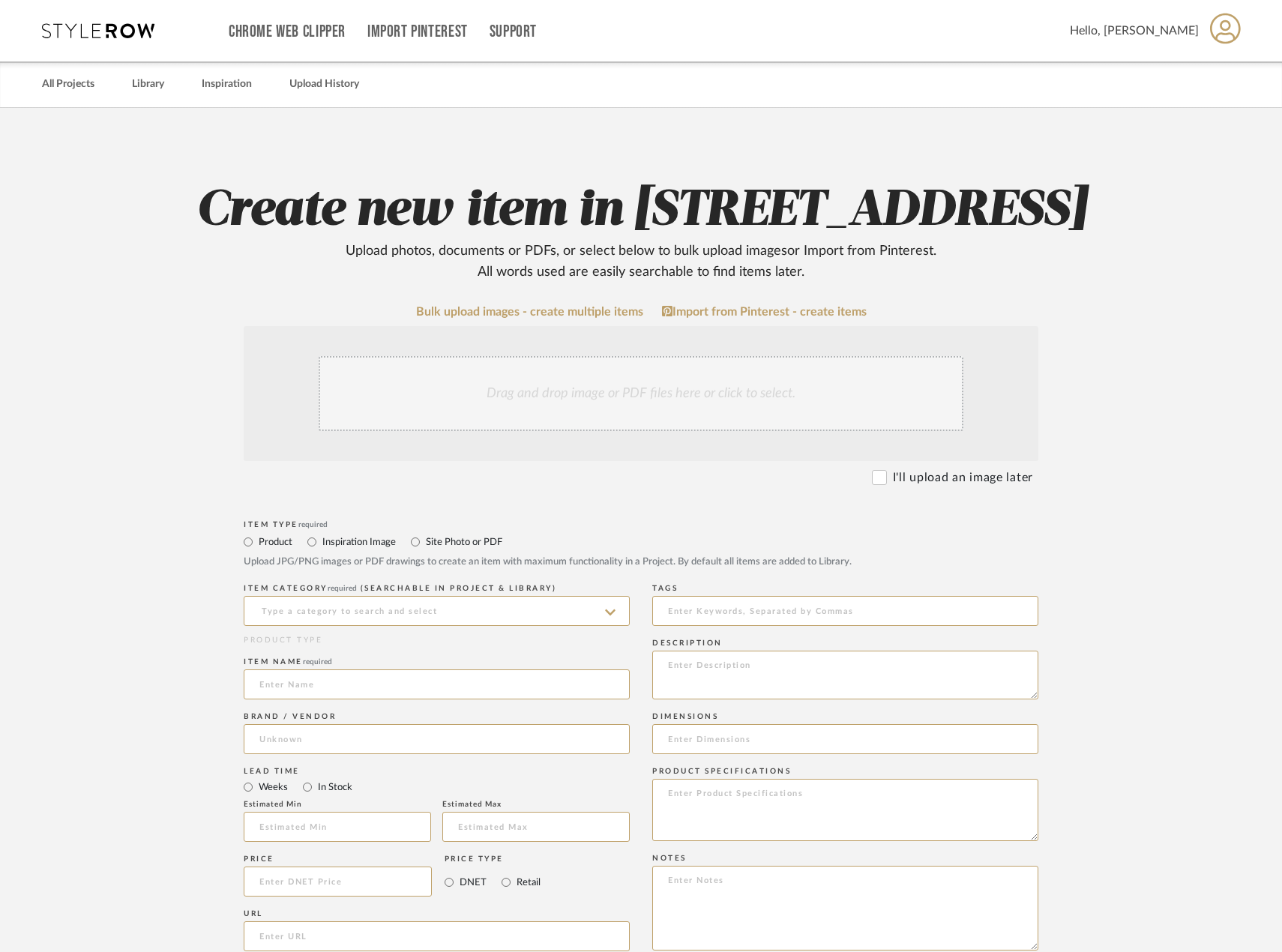
click at [616, 431] on div "Drag and drop image or PDF files here or click to select." at bounding box center [641, 393] width 645 height 75
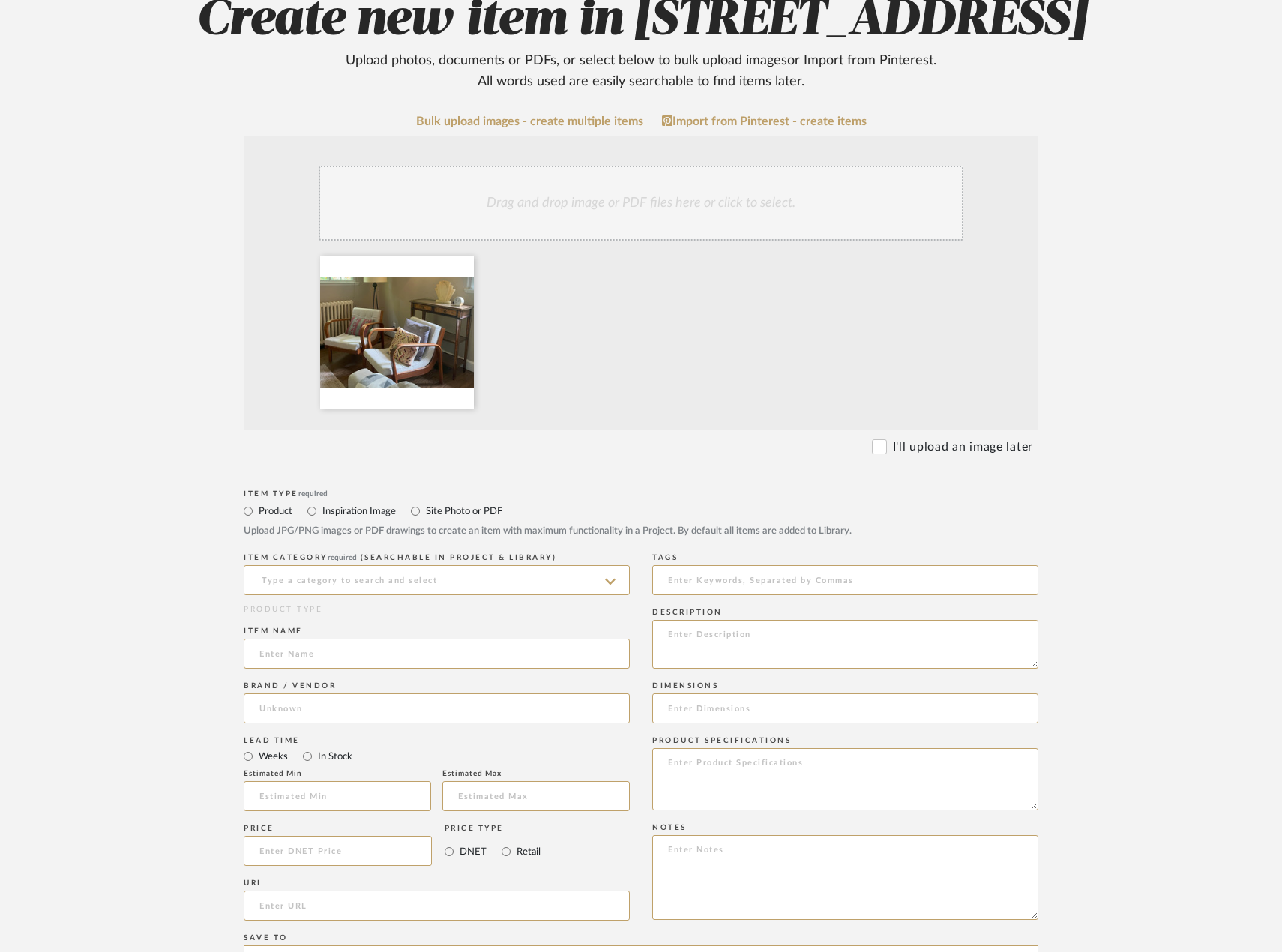
scroll to position [300, 0]
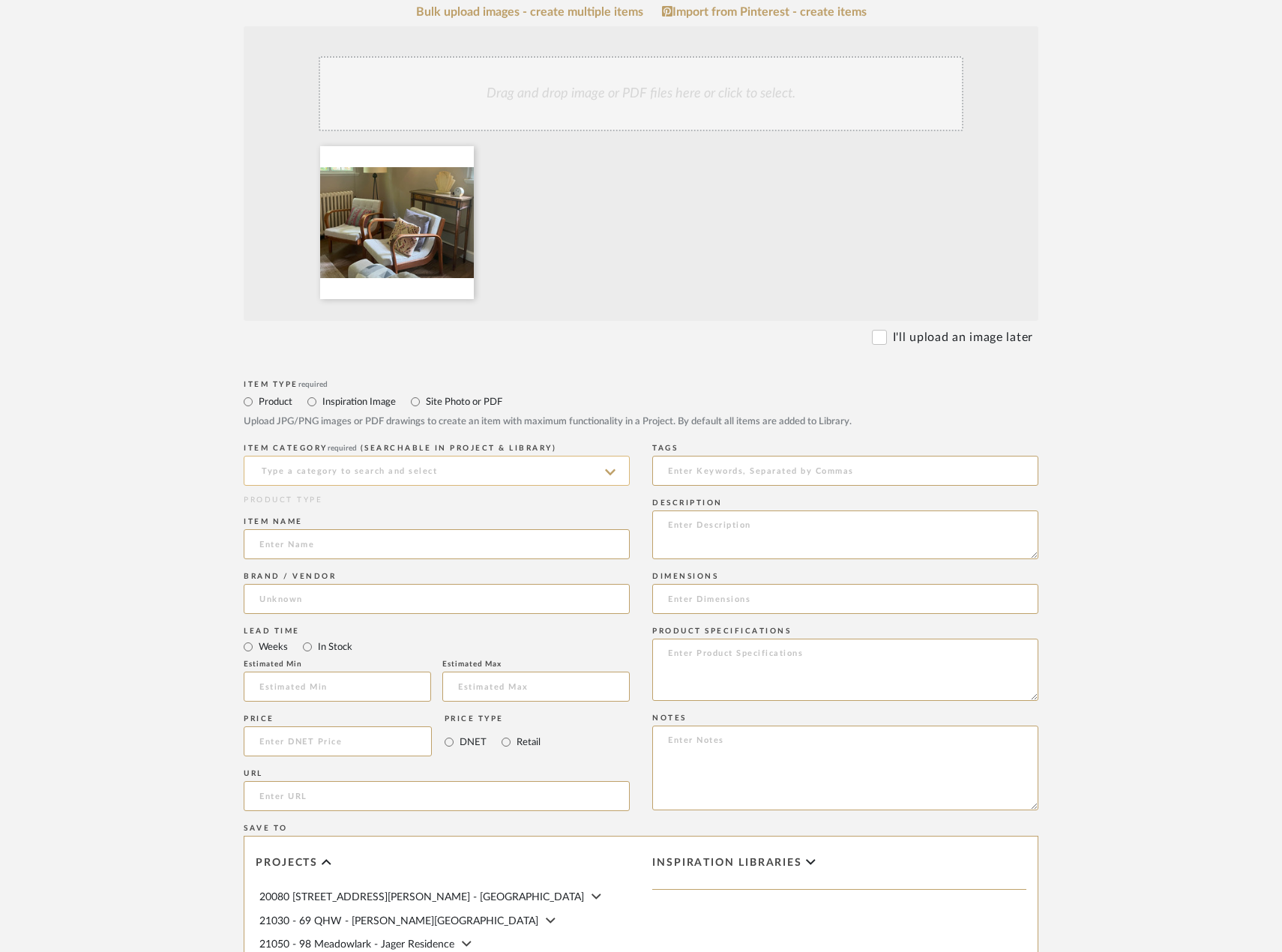
click at [435, 485] on input at bounding box center [437, 471] width 386 height 30
click at [443, 568] on div "Arm Chairs" at bounding box center [437, 568] width 384 height 39
type input "Arm Chairs"
click at [425, 559] on input at bounding box center [437, 544] width 386 height 30
type input "EXISTING Arm Chairs"
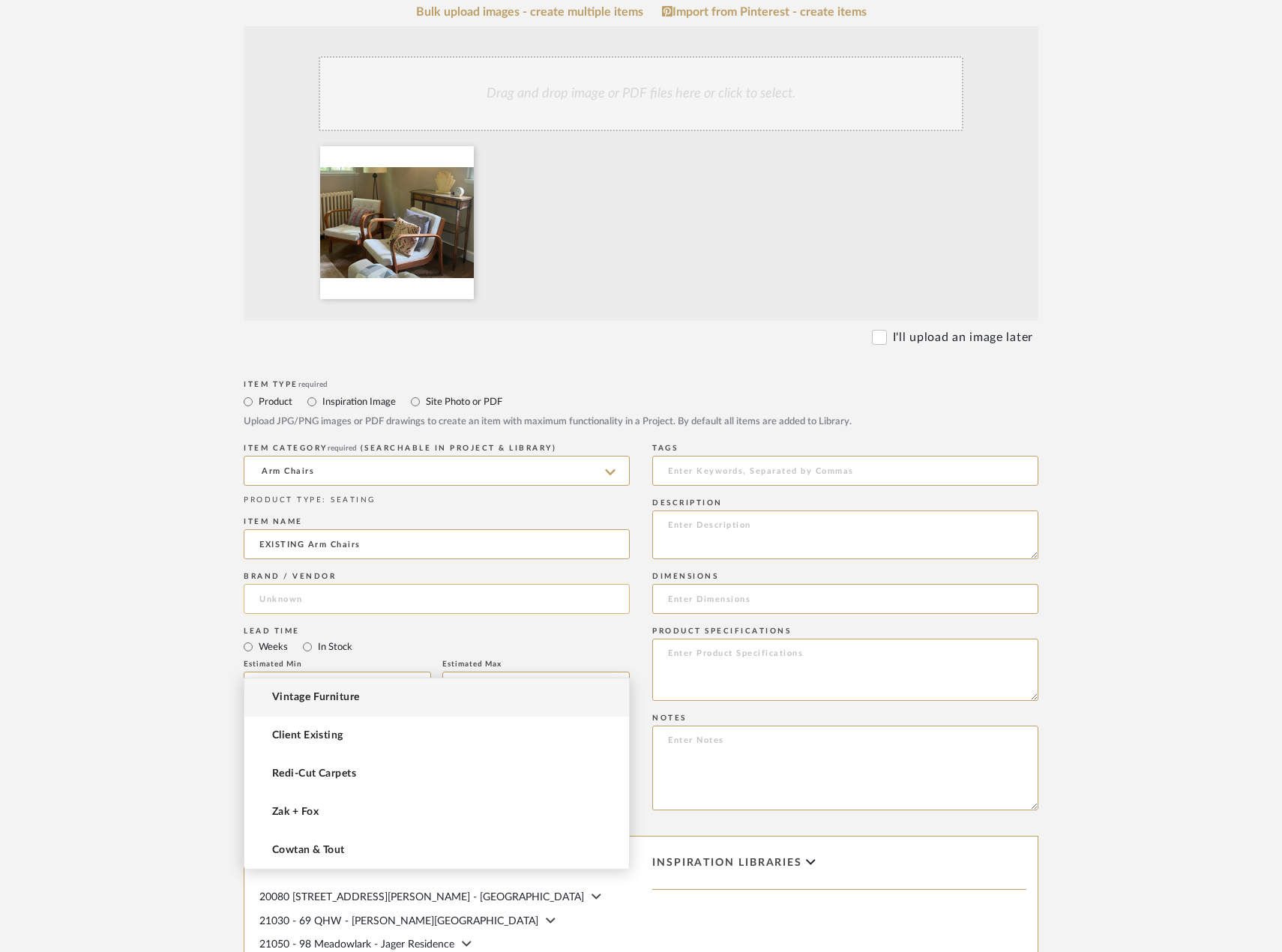
click at [365, 614] on input at bounding box center [437, 599] width 386 height 30
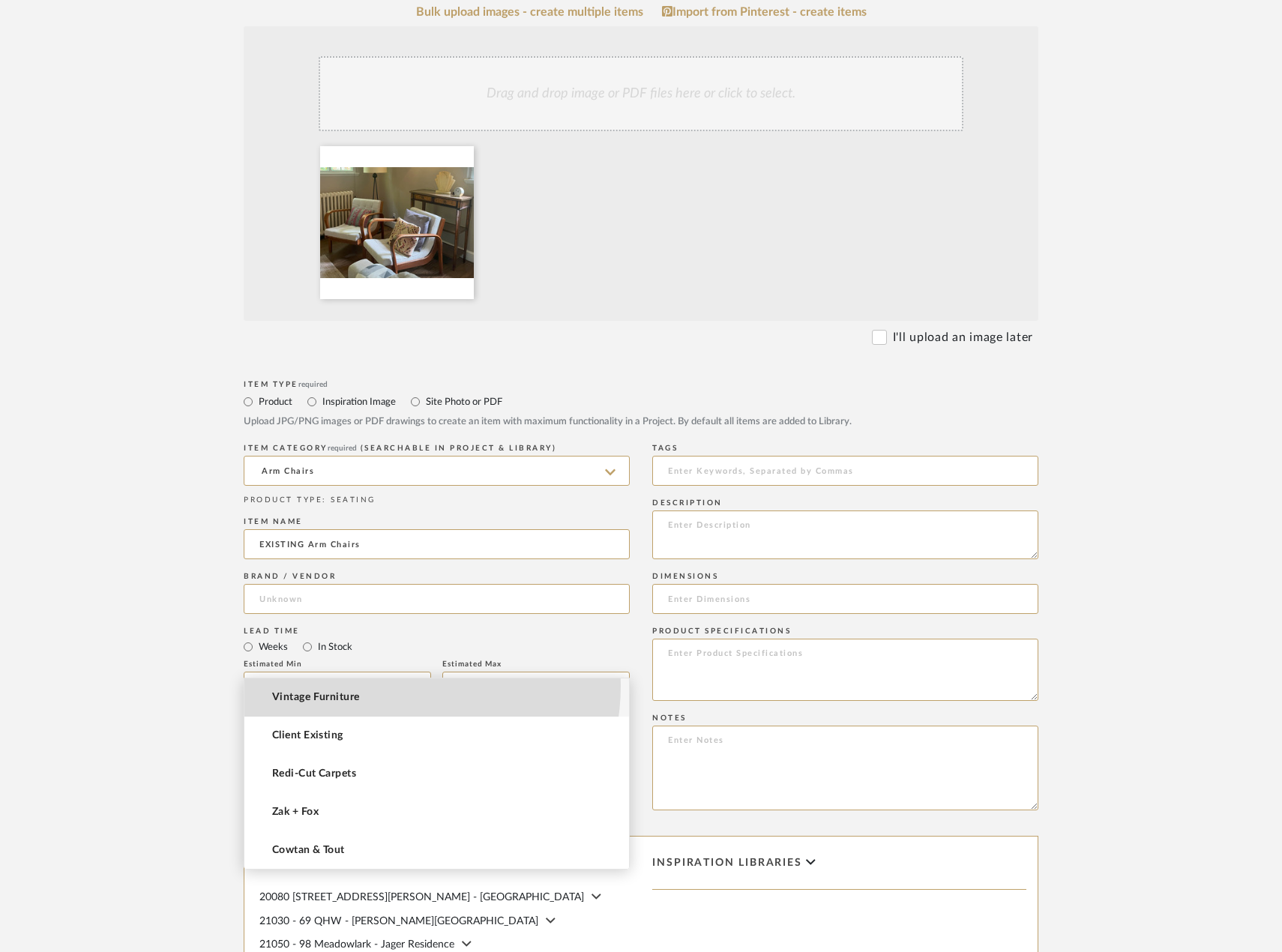
click at [382, 685] on mat-option "Vintage Furniture" at bounding box center [437, 697] width 384 height 39
type input "Vintage Furniture"
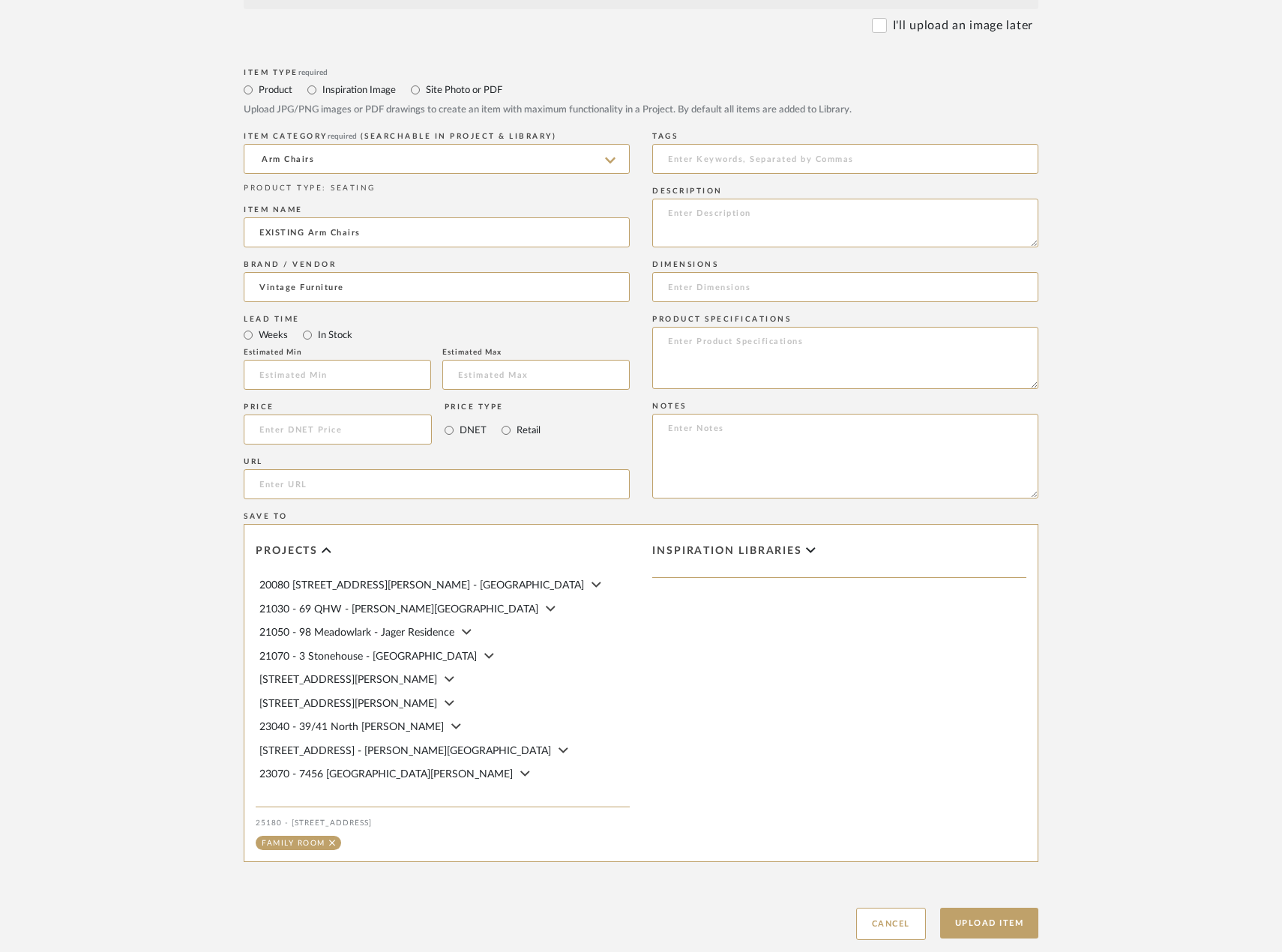
scroll to position [766, 0]
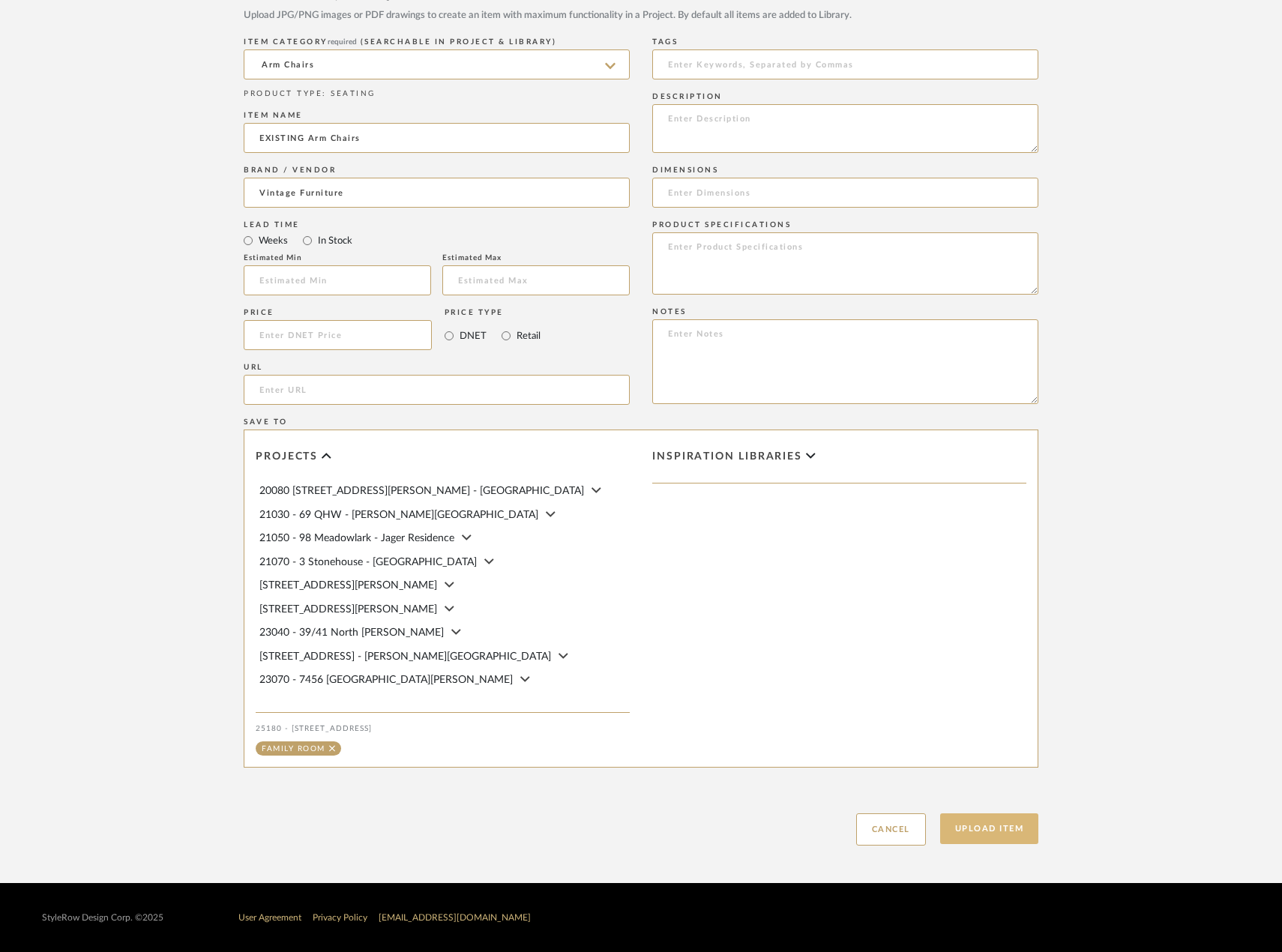
click at [958, 820] on button "Upload Item" at bounding box center [990, 828] width 99 height 30
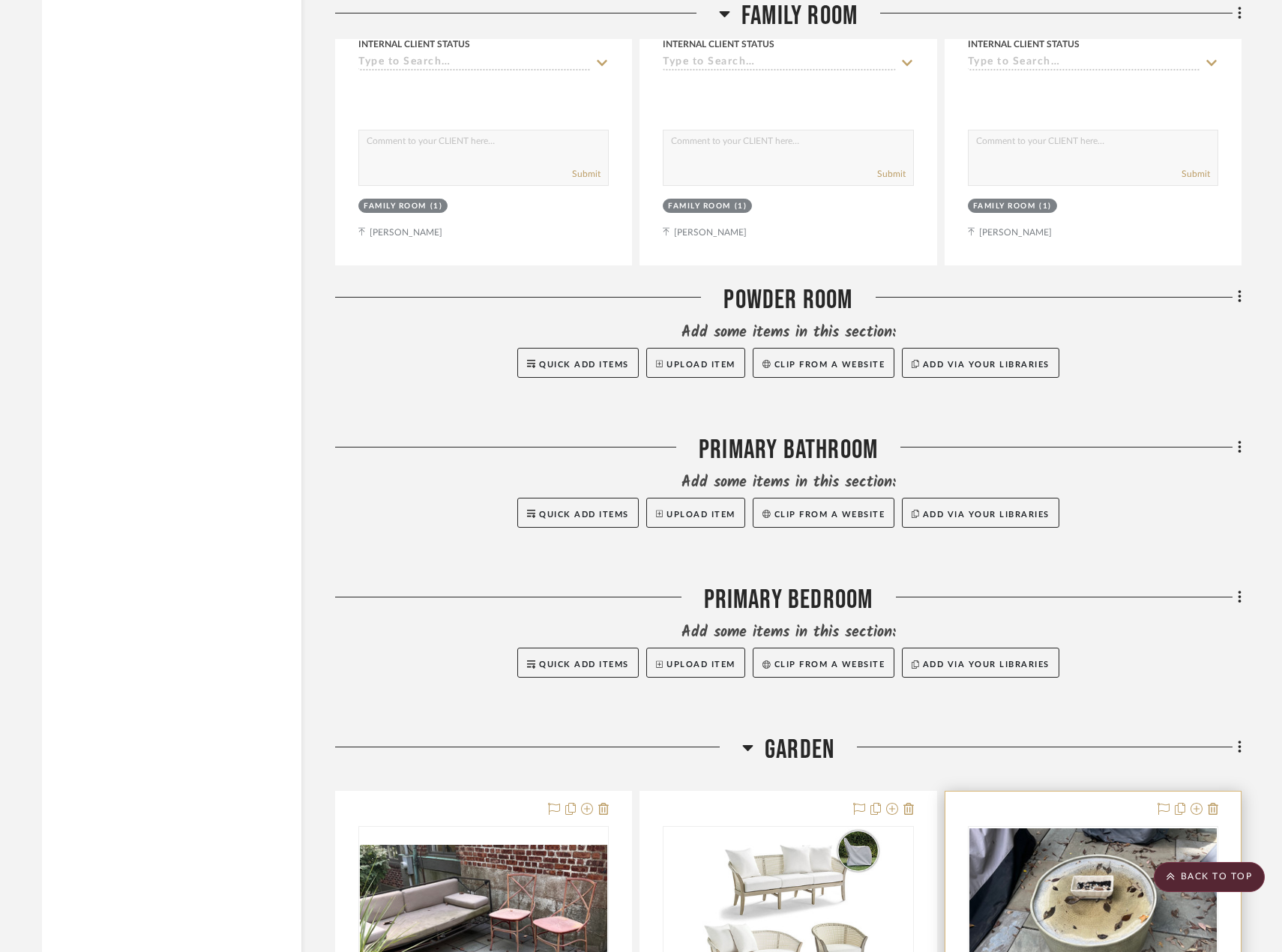
scroll to position [2735, 0]
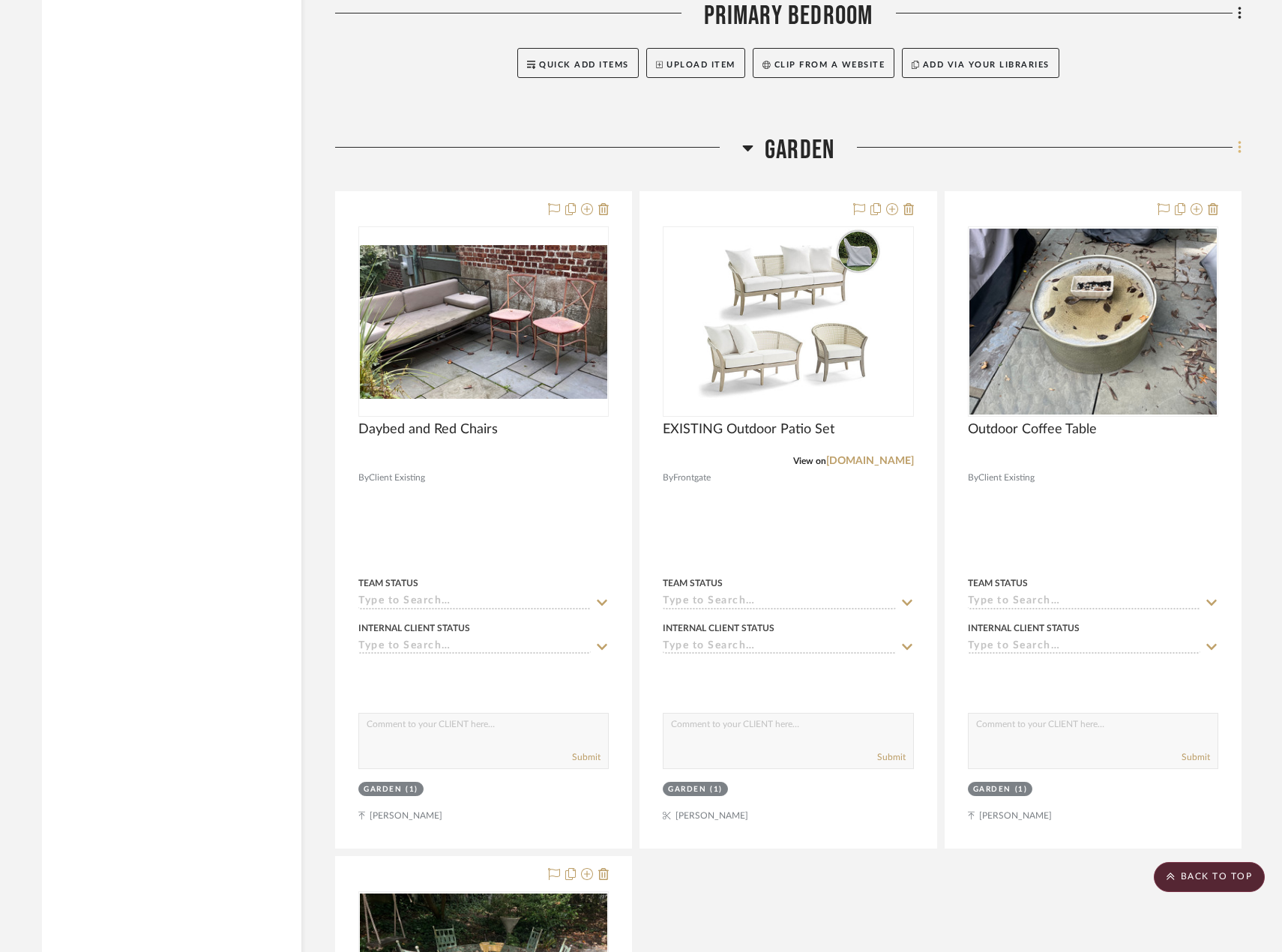
click at [1238, 148] on icon at bounding box center [1239, 148] width 3 height 13
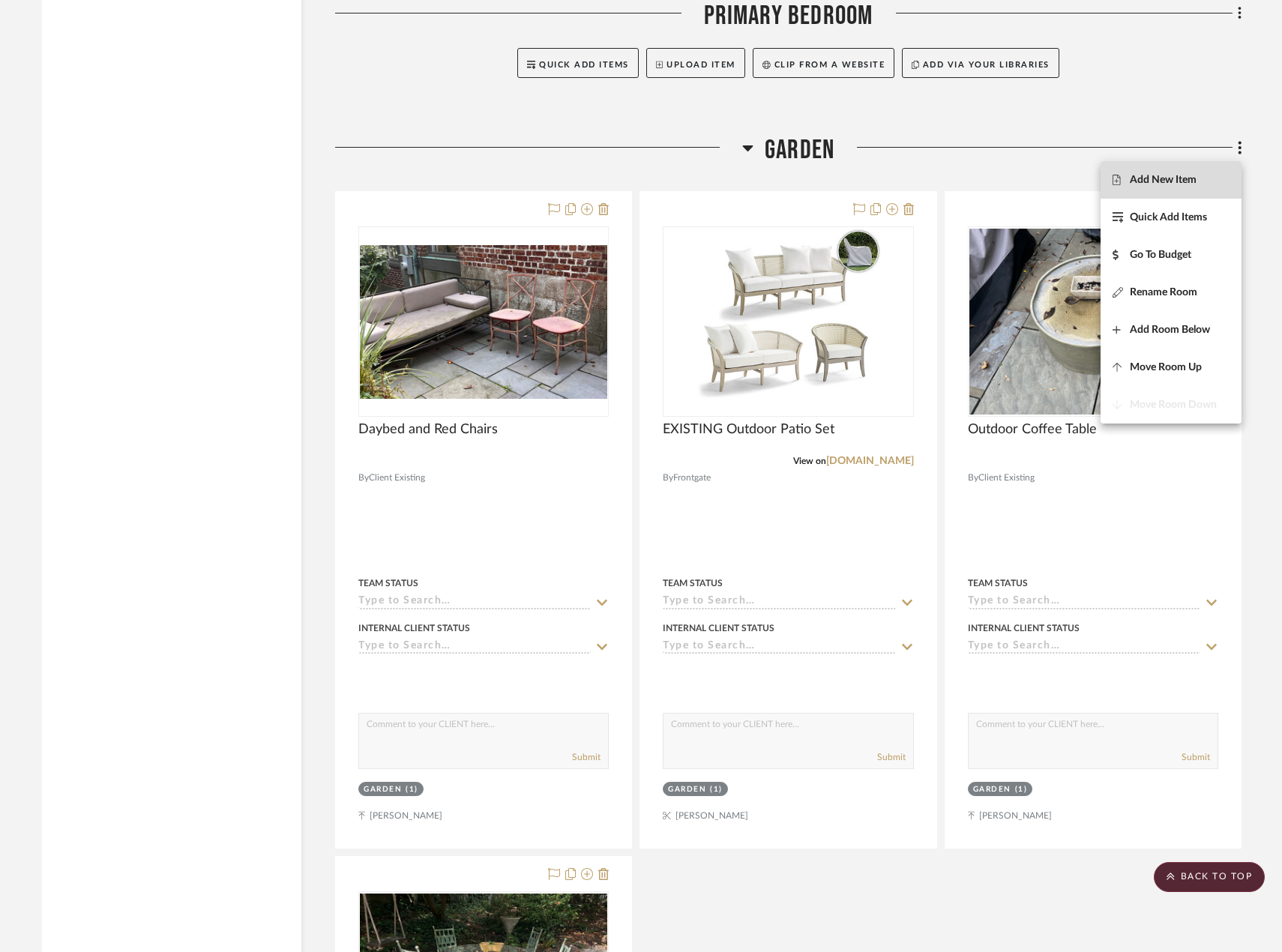
click at [1155, 188] on button "Add New Item" at bounding box center [1171, 180] width 141 height 38
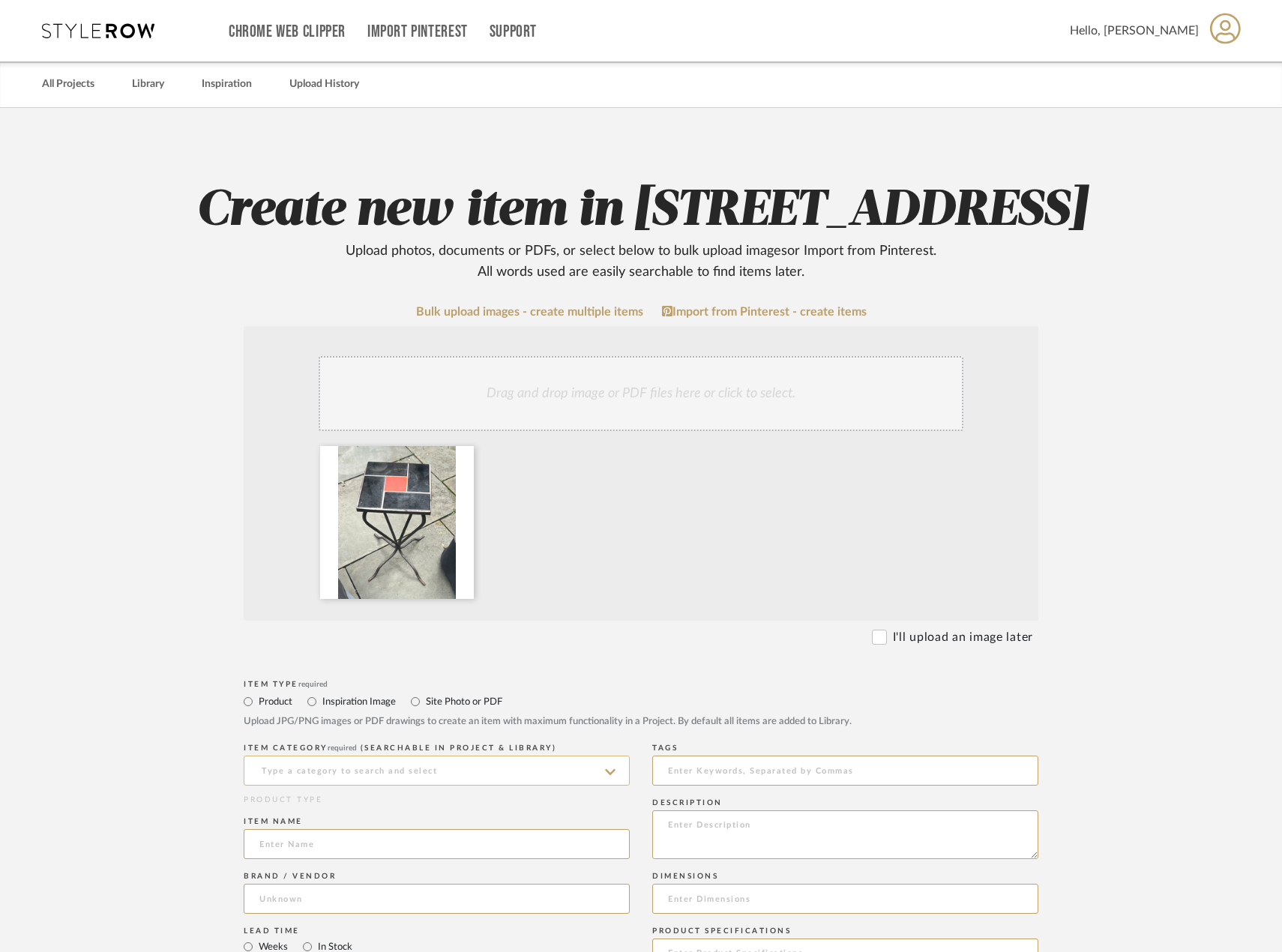
click at [413, 786] on input at bounding box center [437, 770] width 386 height 30
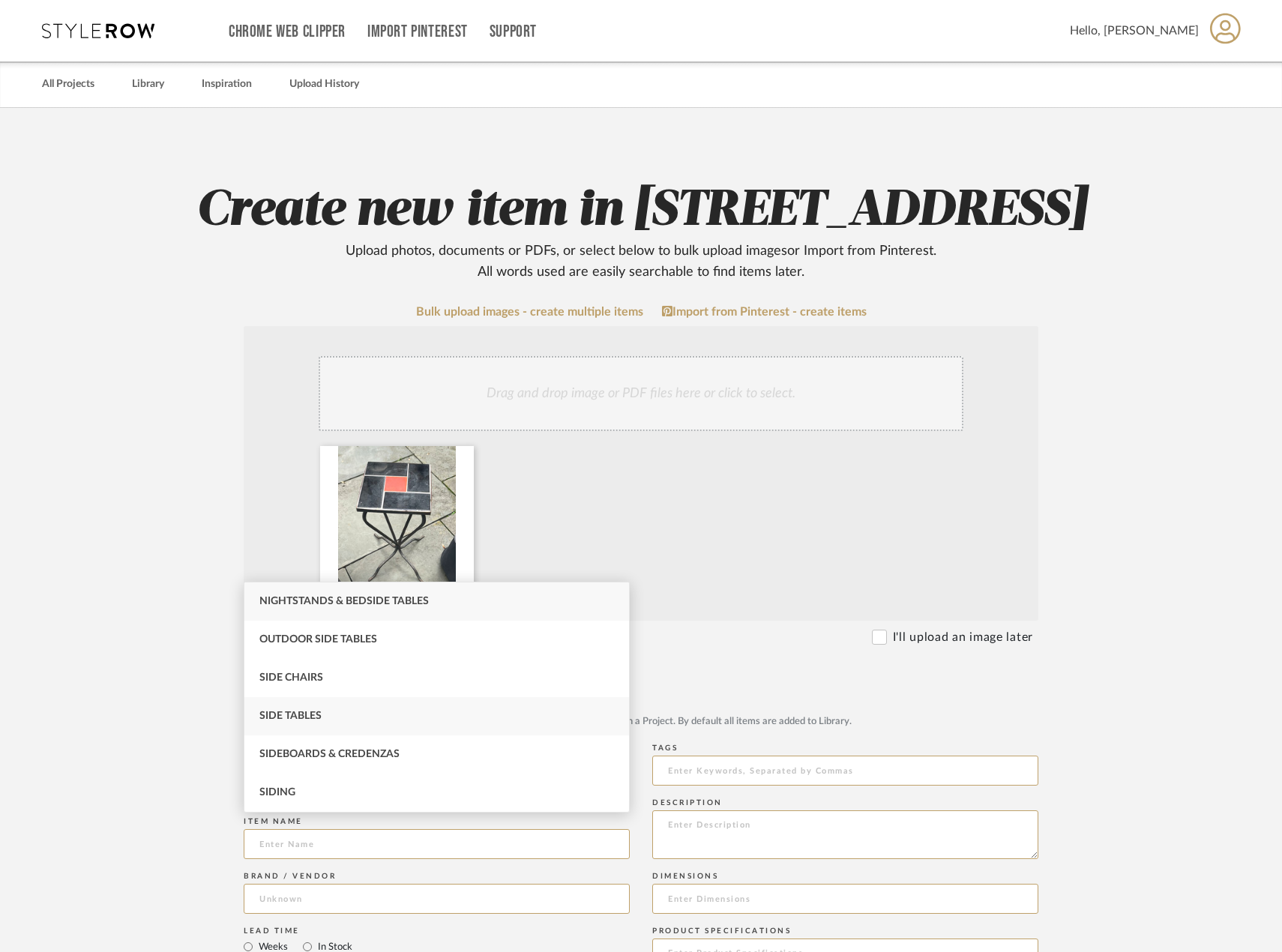
click at [499, 709] on div "Side Tables" at bounding box center [437, 716] width 384 height 39
type input "Side Tables"
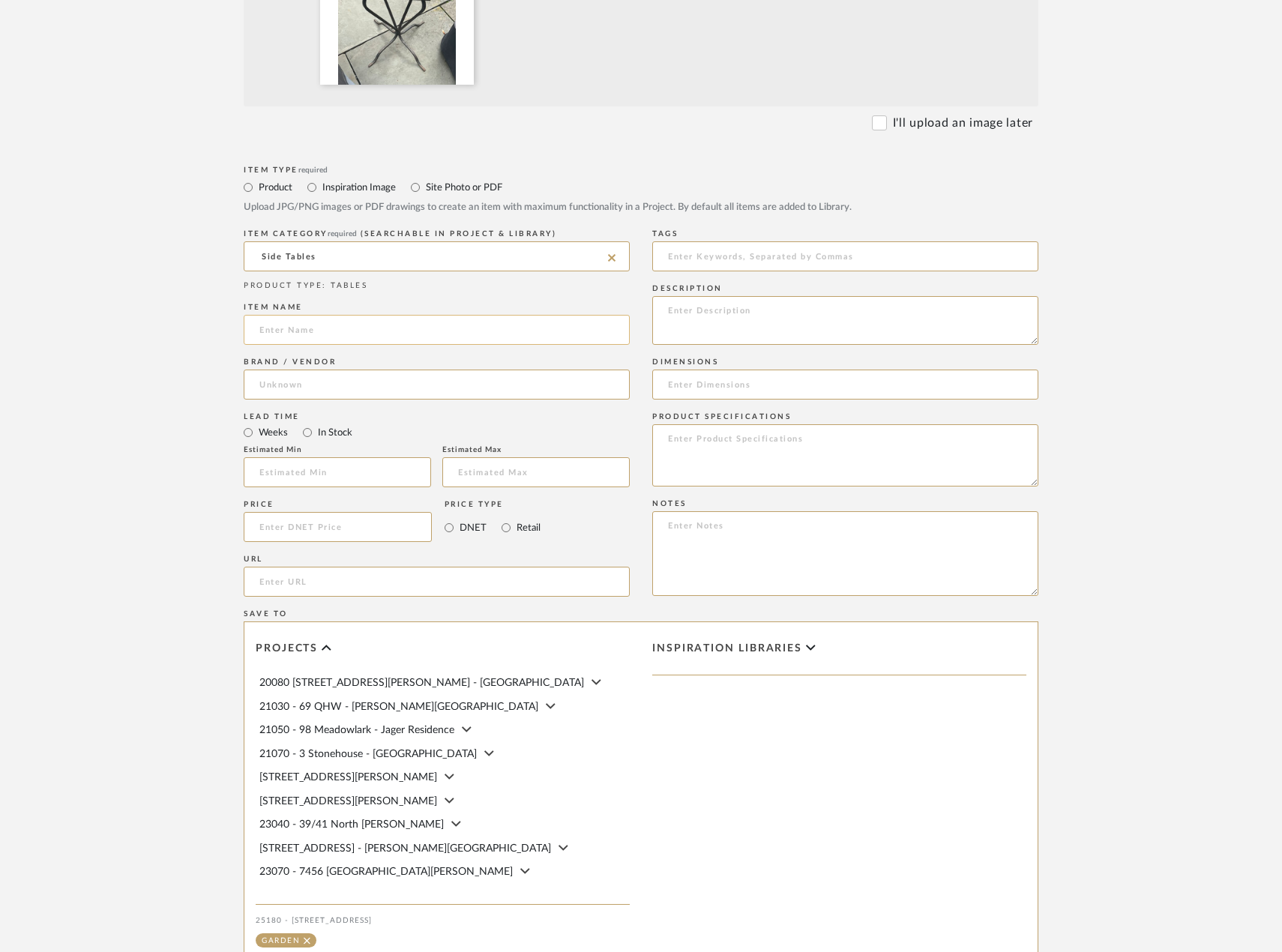
scroll to position [525, 0]
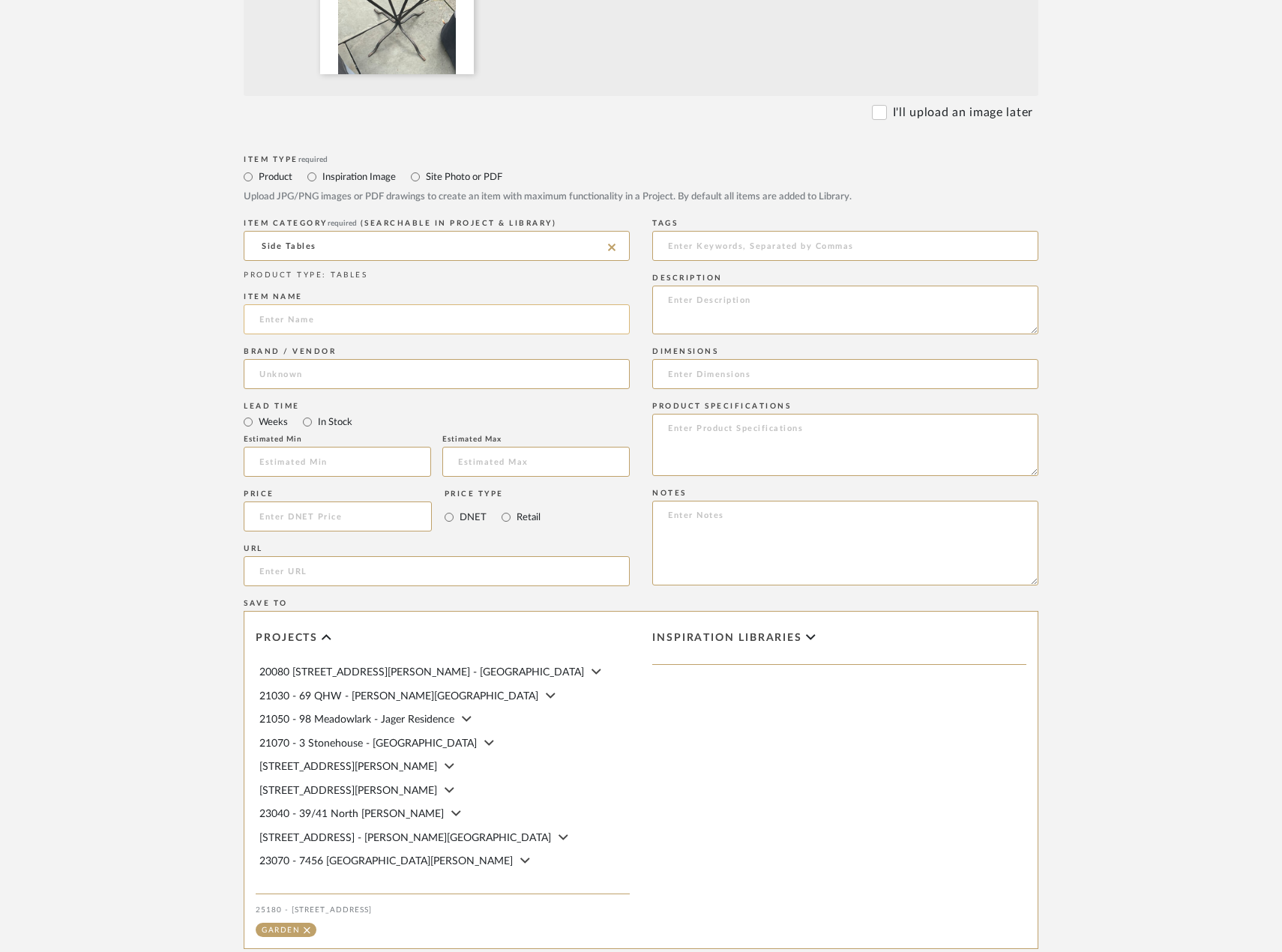
click at [416, 334] on input at bounding box center [437, 320] width 386 height 30
type input "Existing Outdoor Side Table"
click at [453, 389] on input at bounding box center [437, 374] width 386 height 30
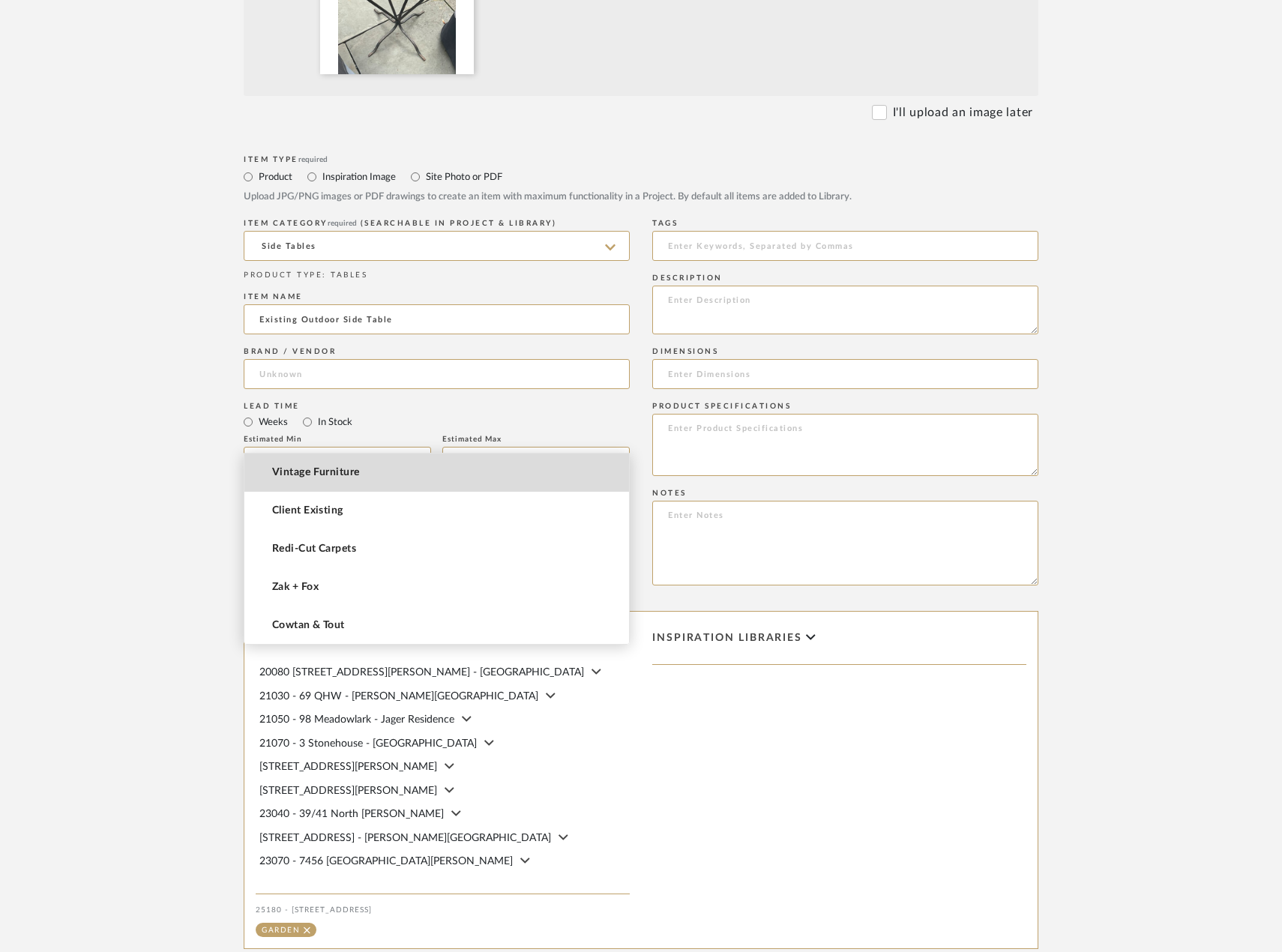
click at [457, 480] on mat-option "Vintage Furniture" at bounding box center [437, 472] width 384 height 39
type input "Vintage Furniture"
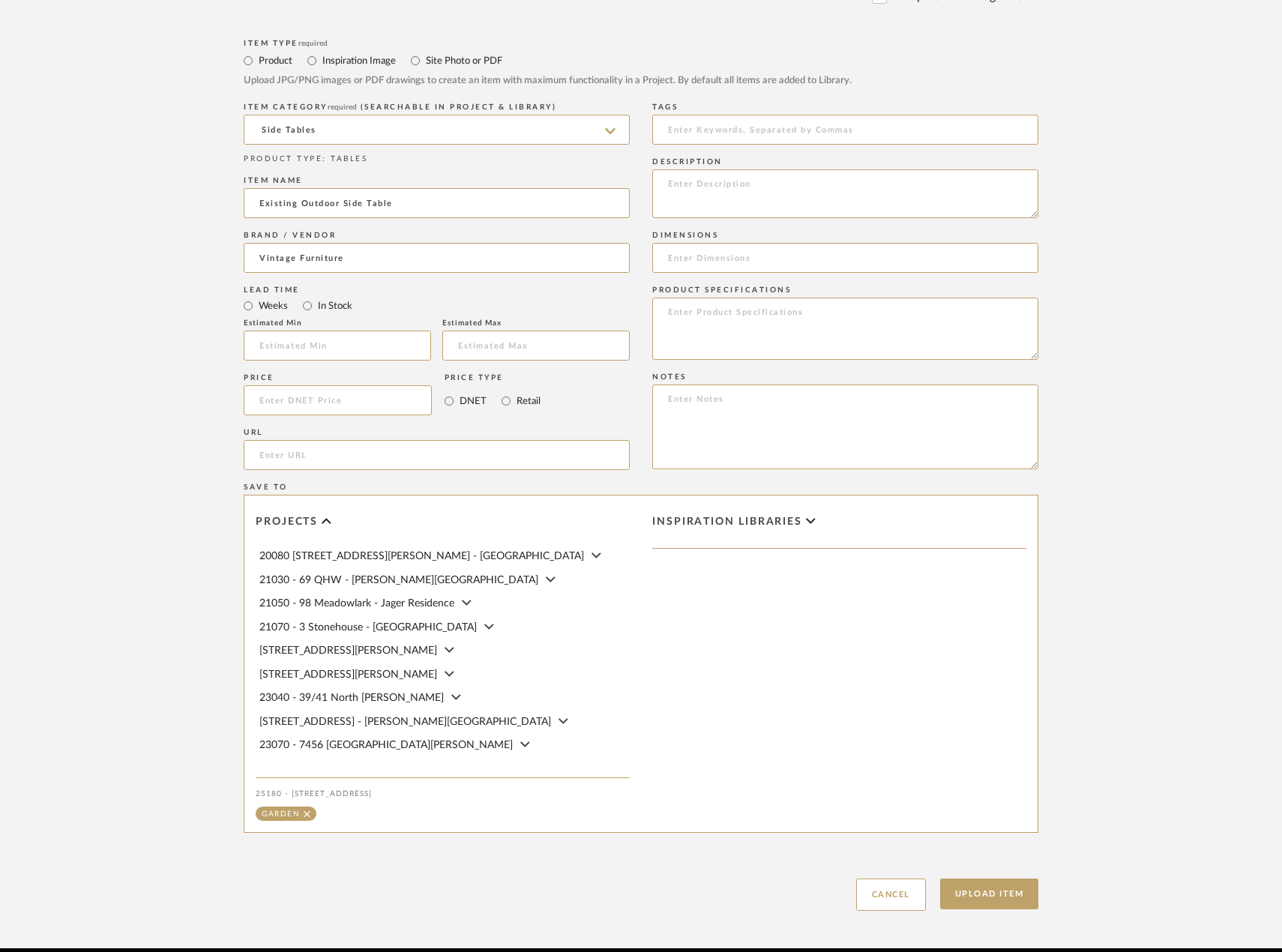
scroll to position [766, 0]
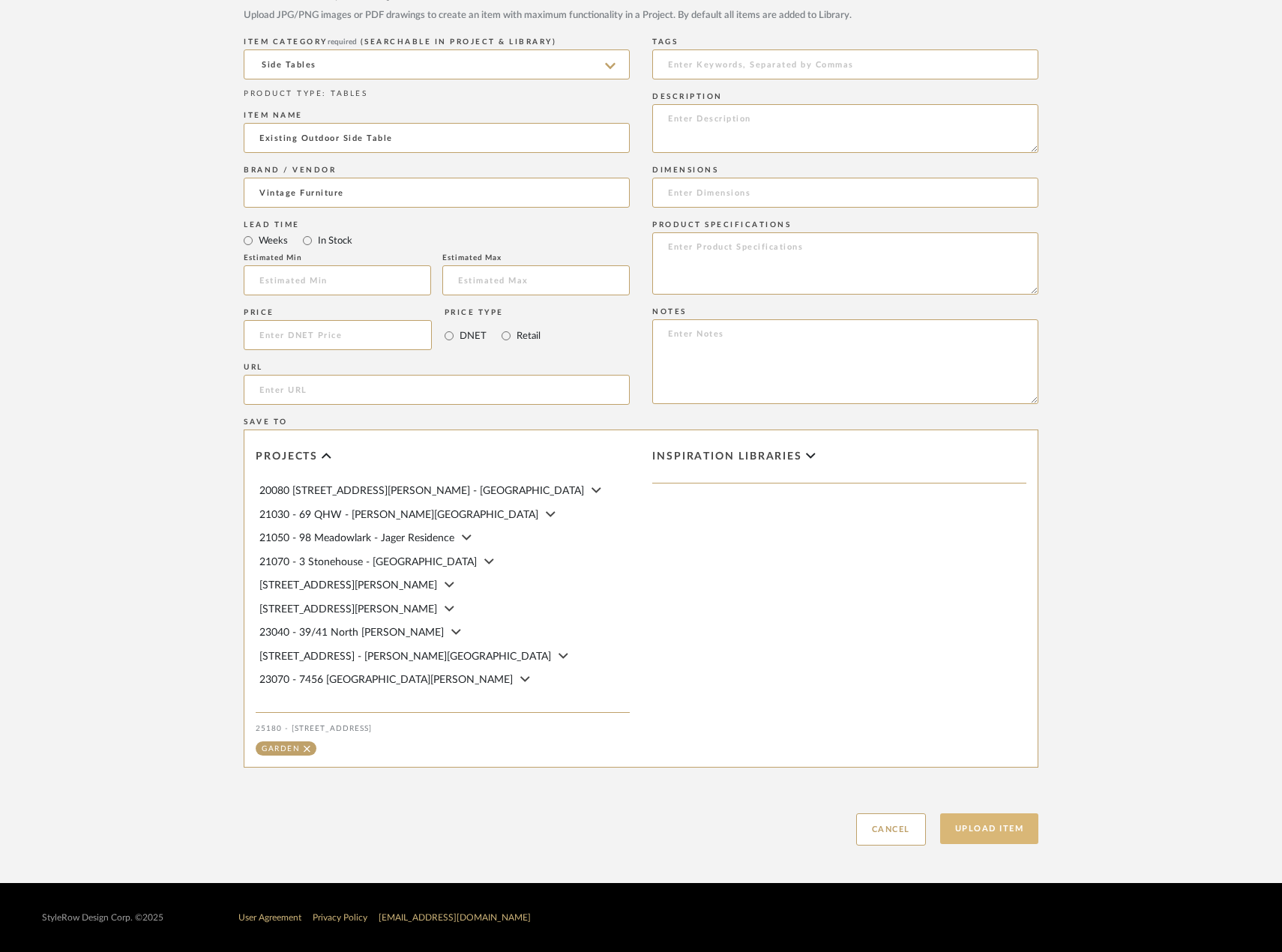
click at [976, 837] on button "Upload Item" at bounding box center [990, 828] width 99 height 30
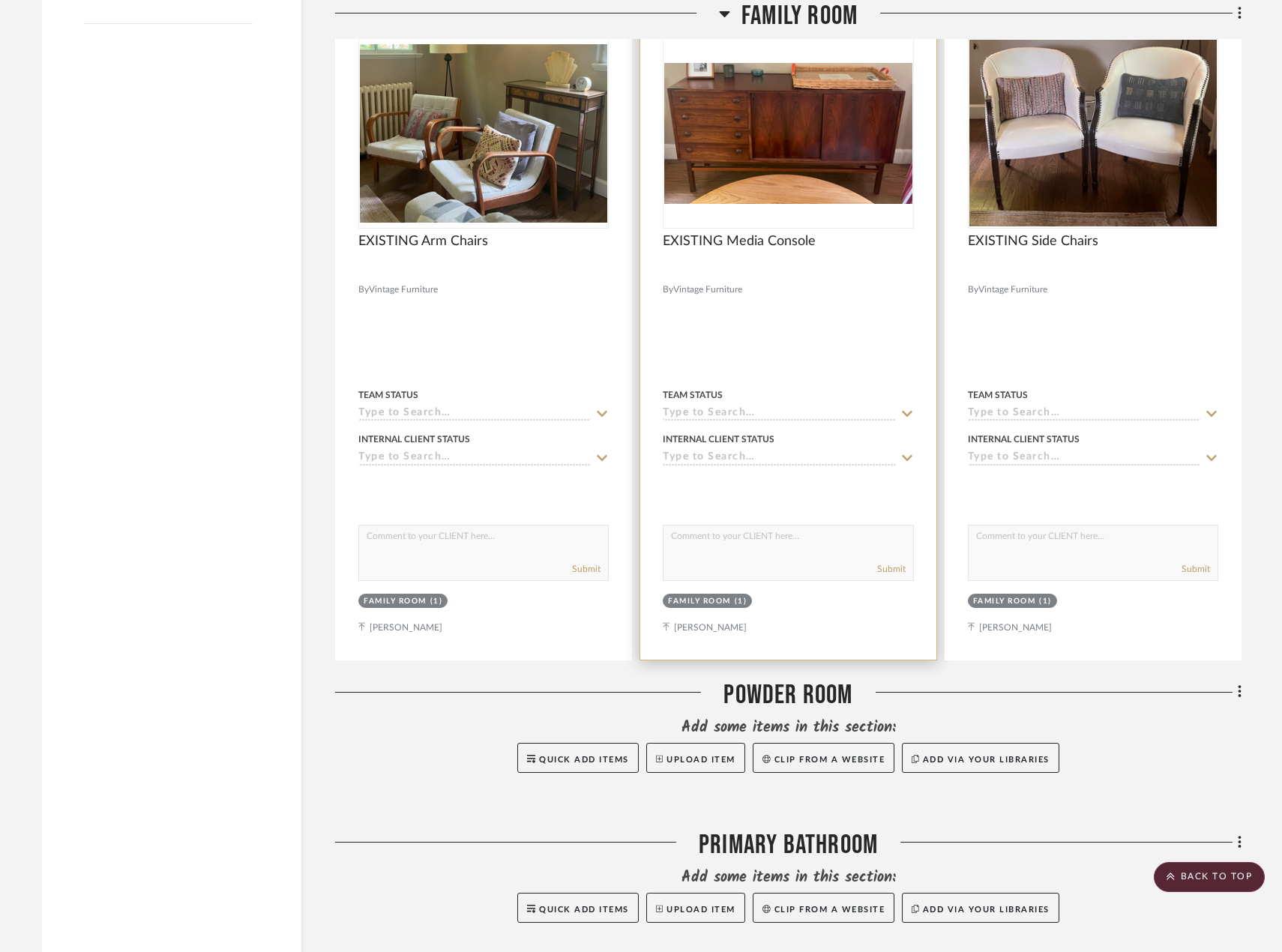
scroll to position [2195, 0]
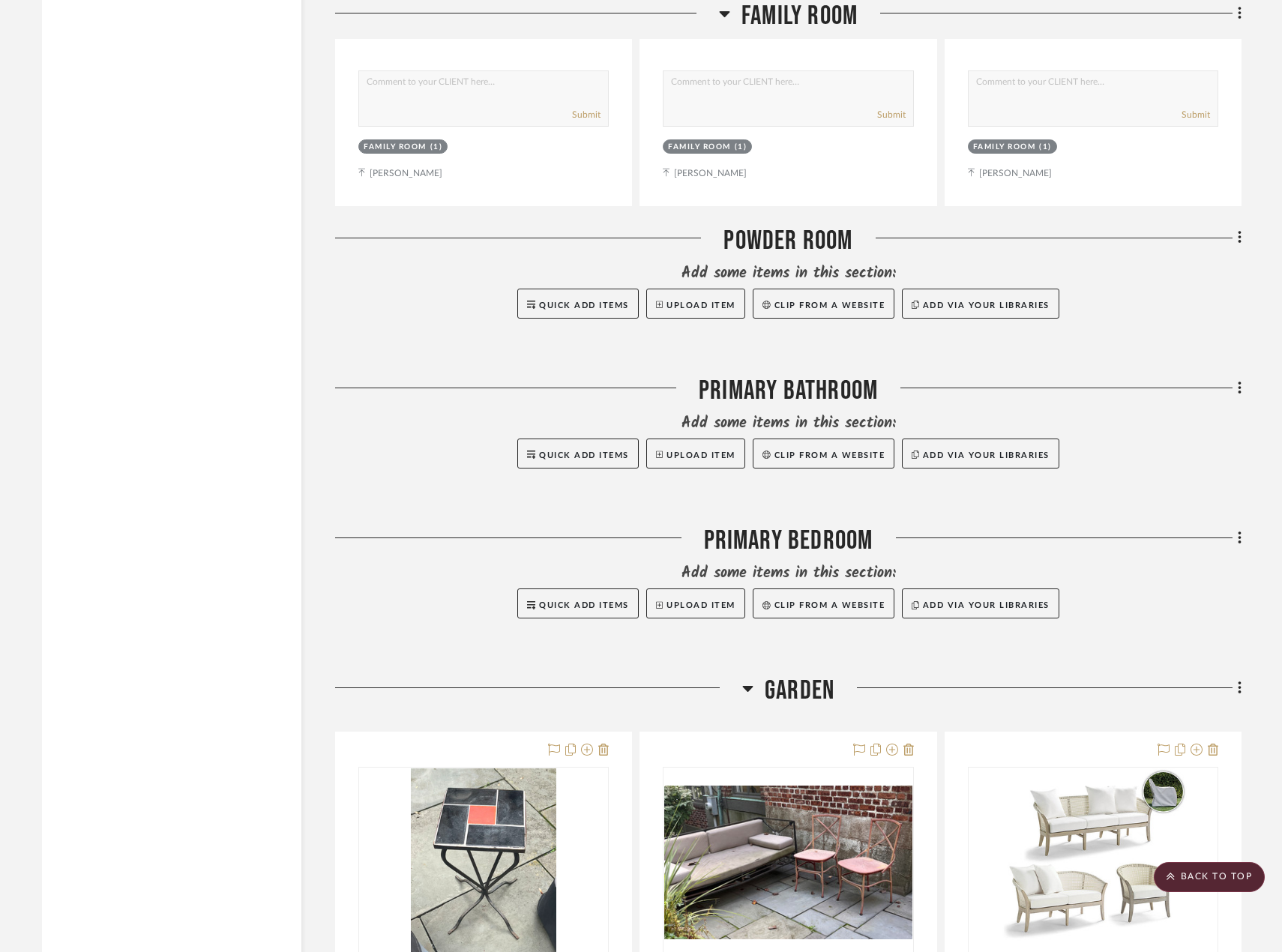
click at [1138, 499] on div at bounding box center [788, 487] width 906 height 38
click at [1243, 393] on div "Filter by keyword, category or name prior to exporting to Excel or Bulk Actions…" at bounding box center [641, 73] width 1243 height 4024
click at [1240, 389] on icon at bounding box center [1239, 389] width 3 height 13
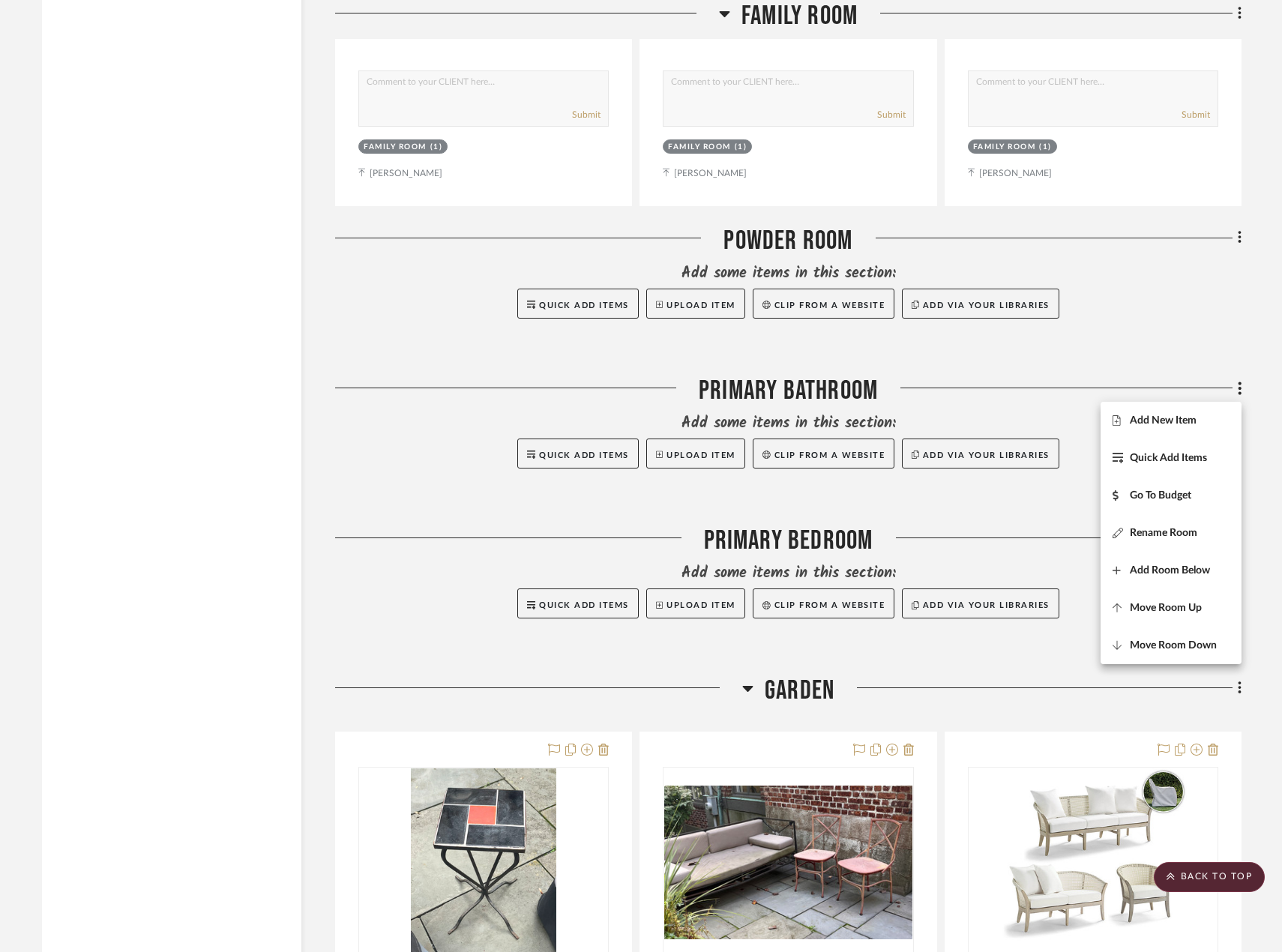
click at [1234, 333] on div at bounding box center [641, 476] width 1282 height 952
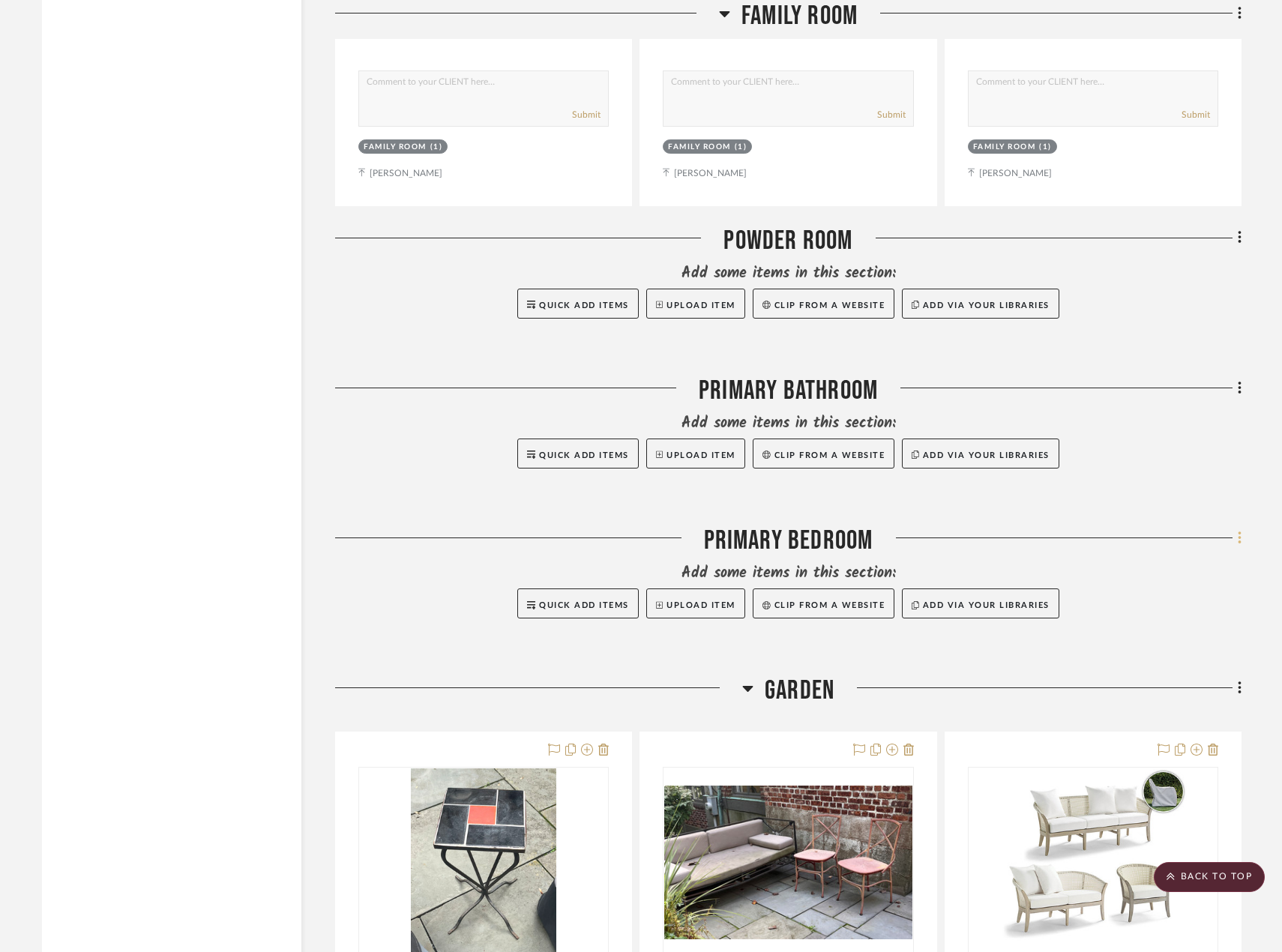
click at [1234, 540] on fa-icon at bounding box center [1238, 540] width 10 height 25
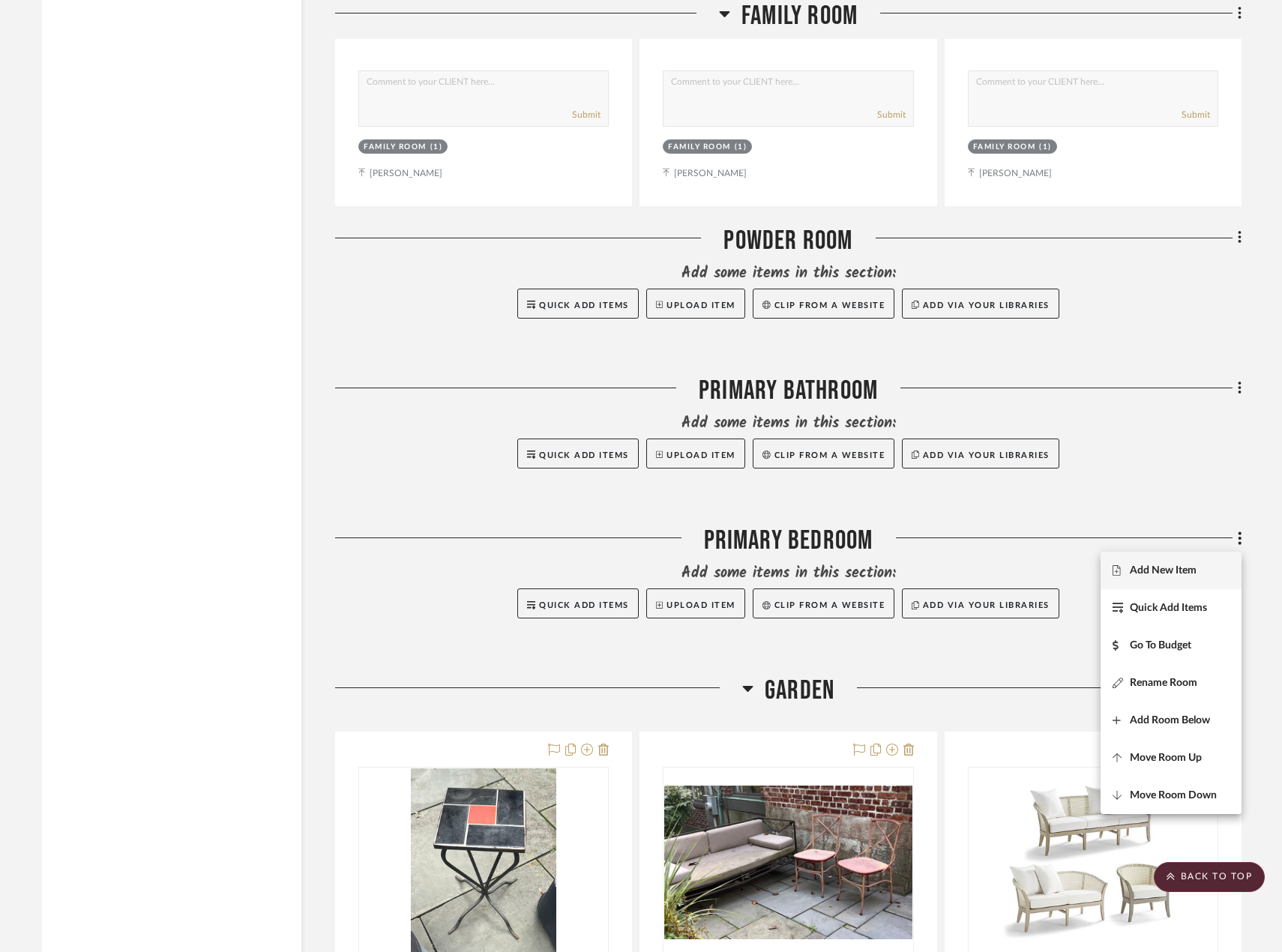
click at [1214, 564] on span "Add New Item" at bounding box center [1170, 571] width 117 height 13
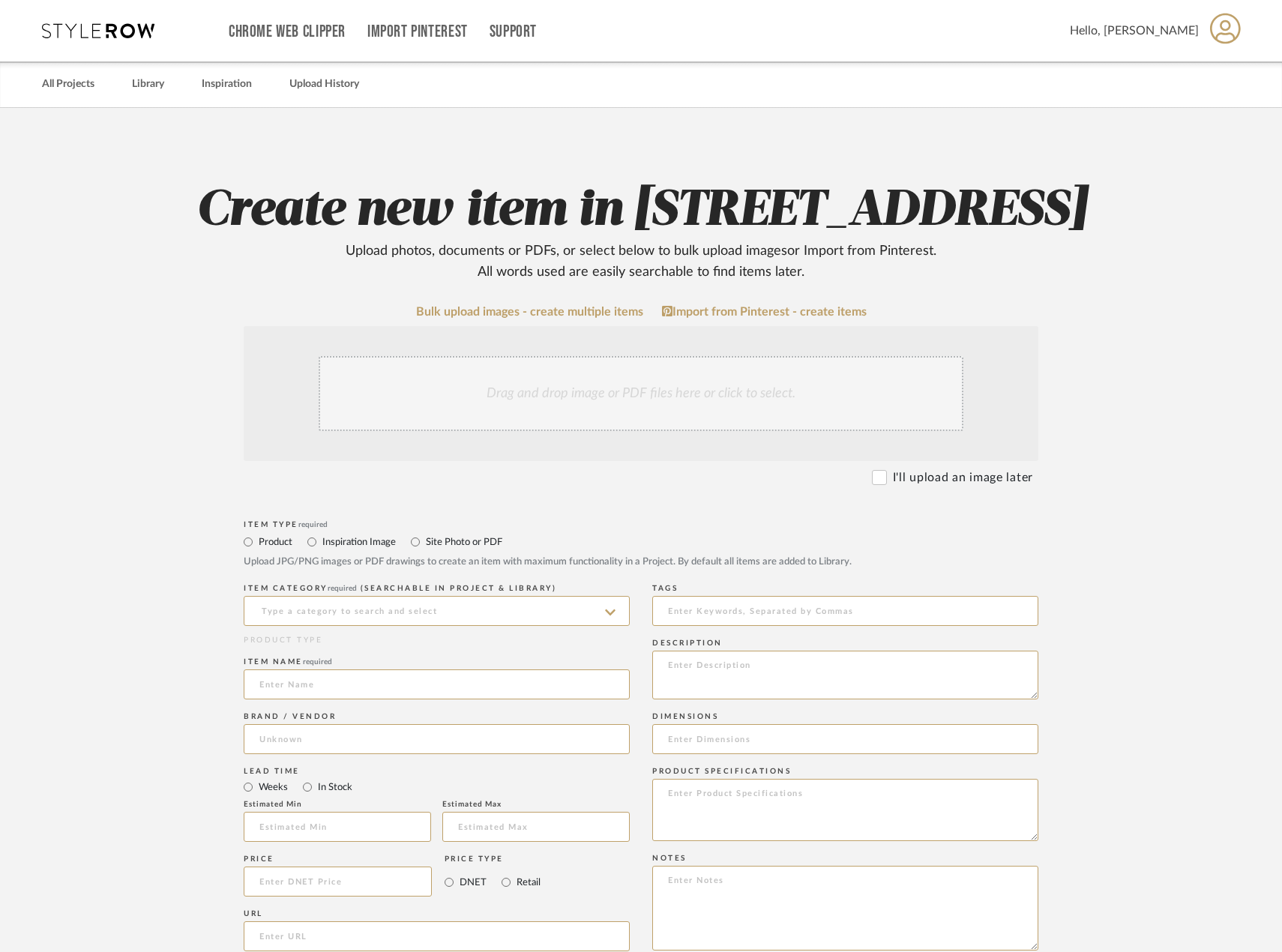
click at [715, 431] on div "Drag and drop image or PDF files here or click to select." at bounding box center [641, 393] width 645 height 75
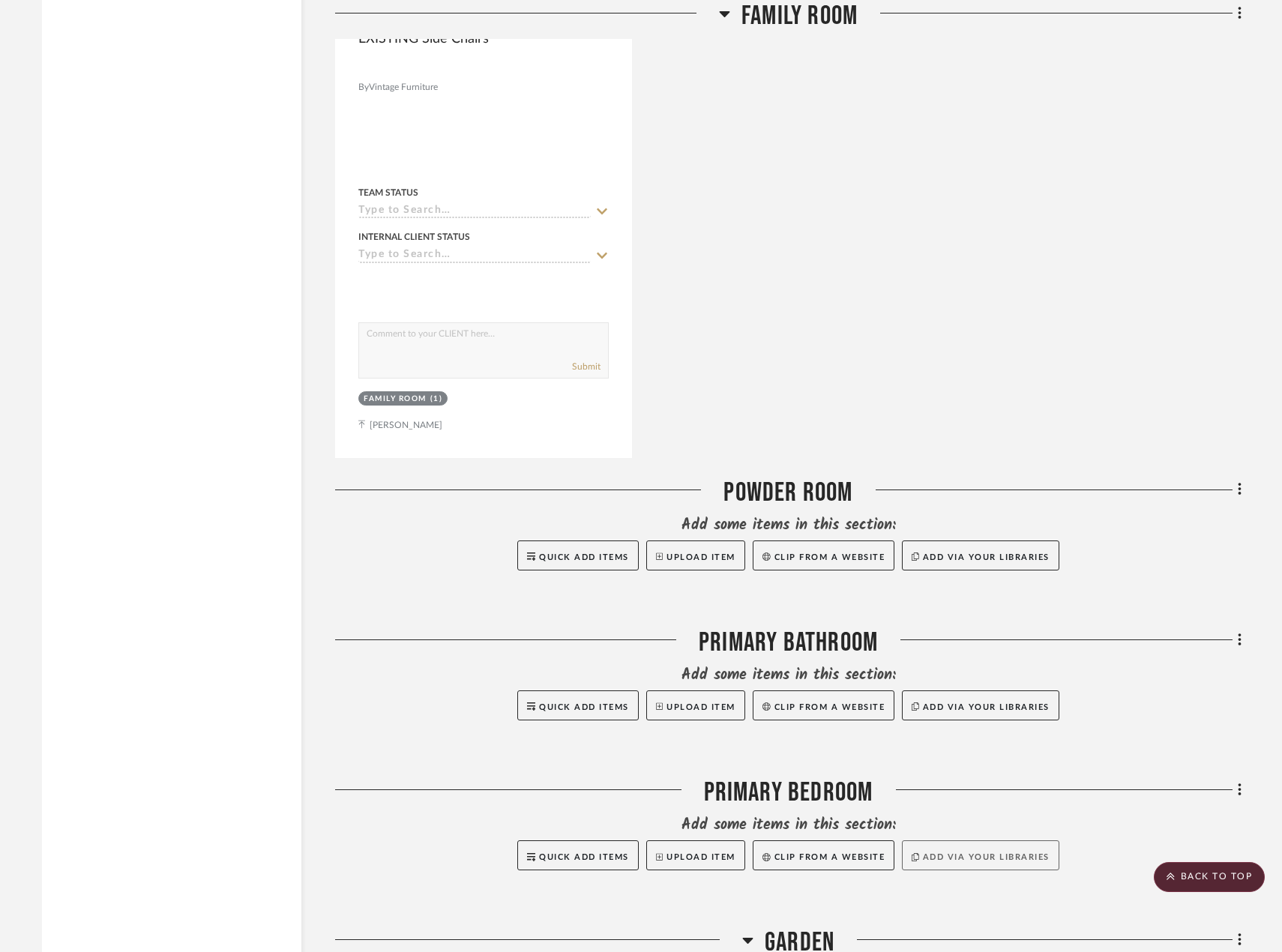
scroll to position [2849, 0]
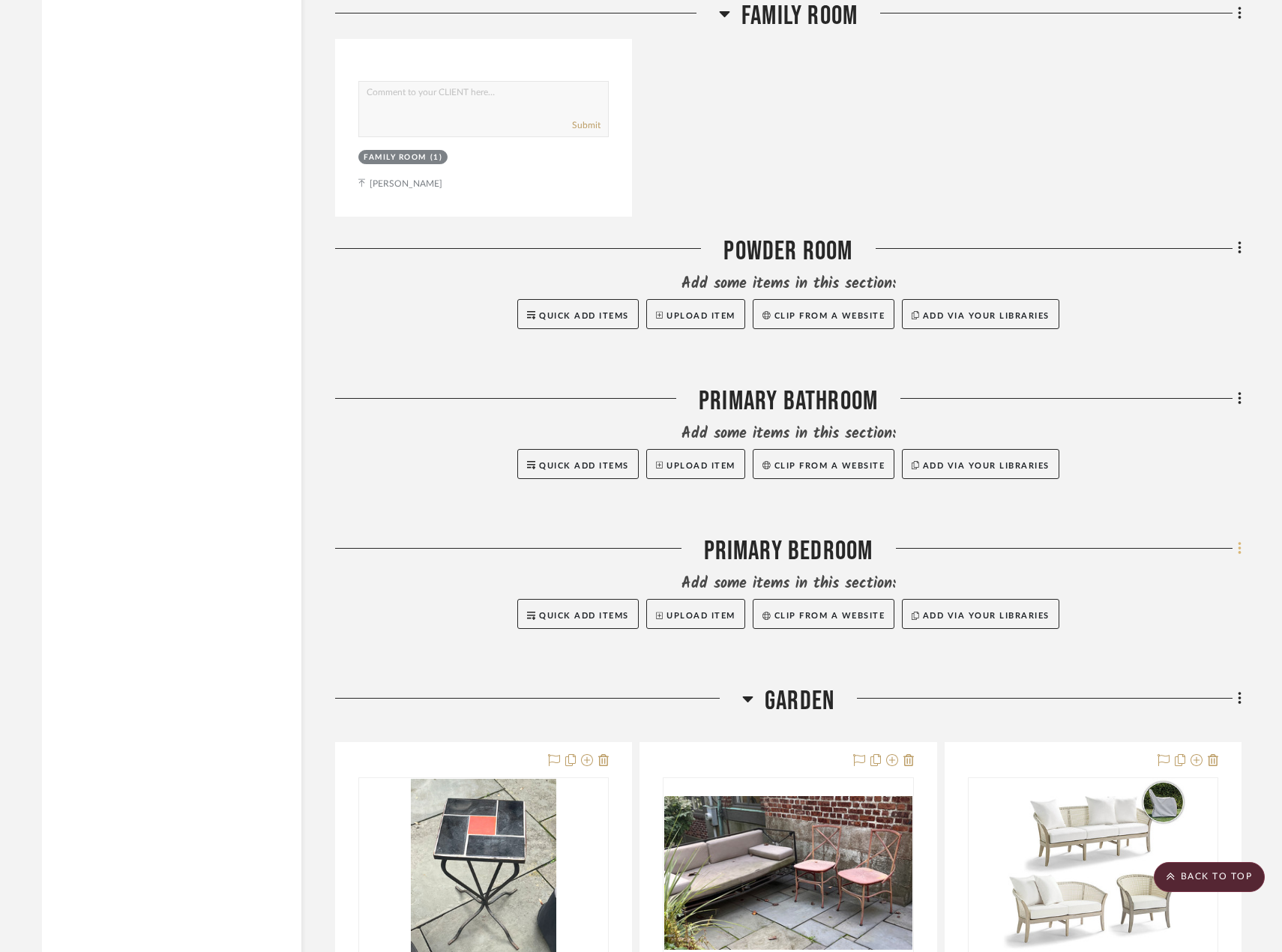
click at [1238, 554] on icon at bounding box center [1239, 549] width 3 height 13
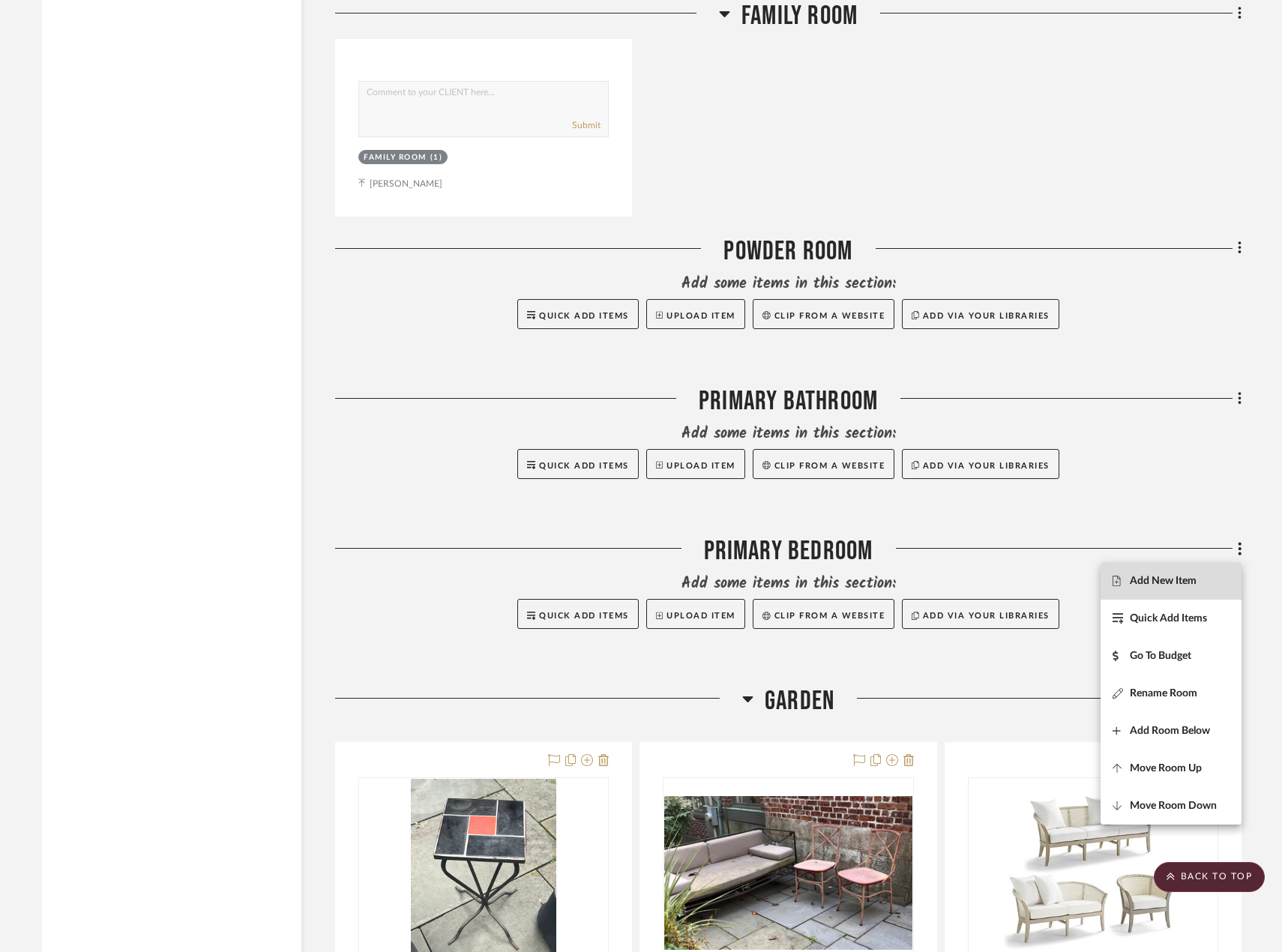
click at [1199, 592] on button "Add New Item" at bounding box center [1171, 582] width 141 height 38
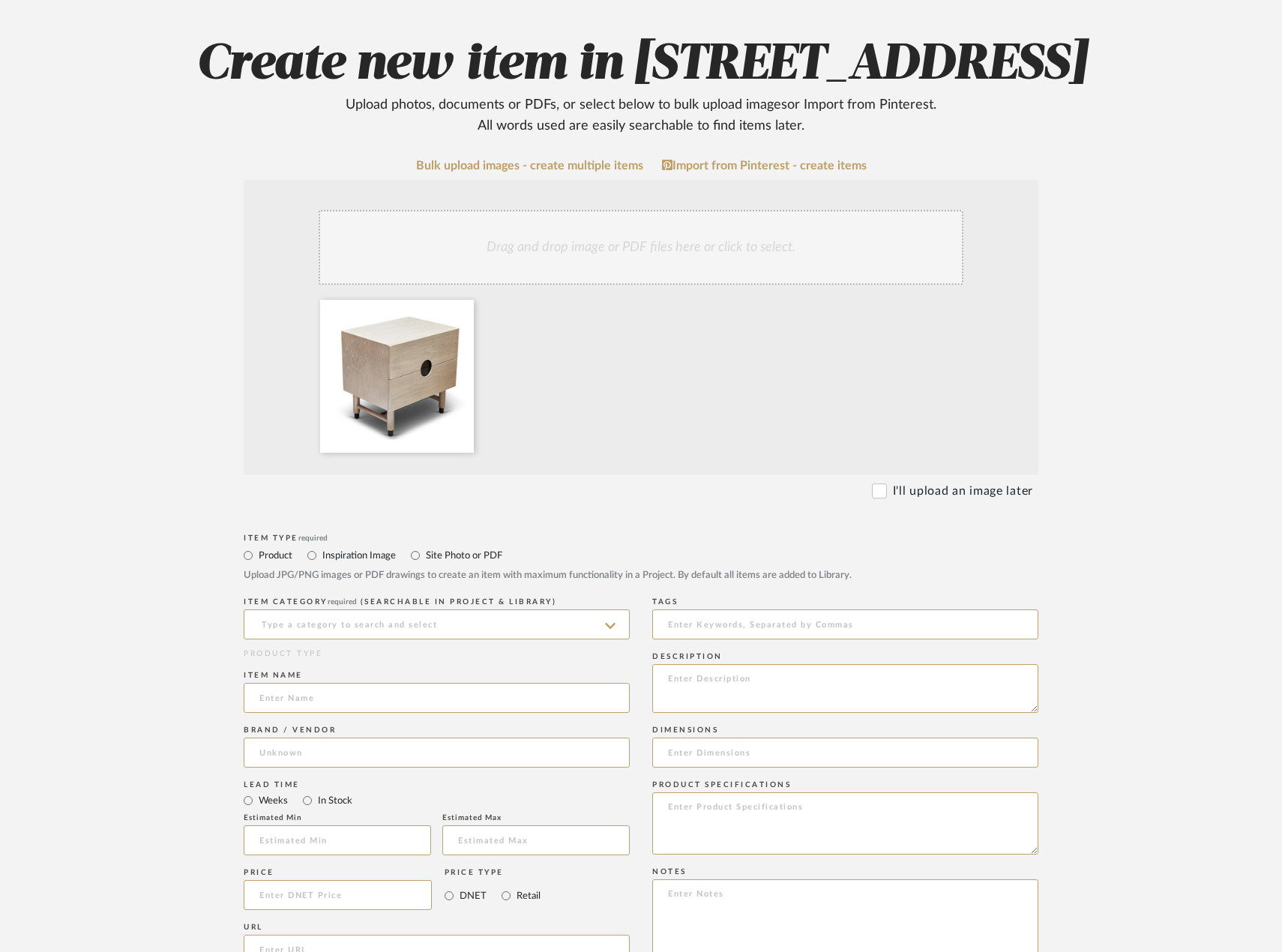
scroll to position [150, 0]
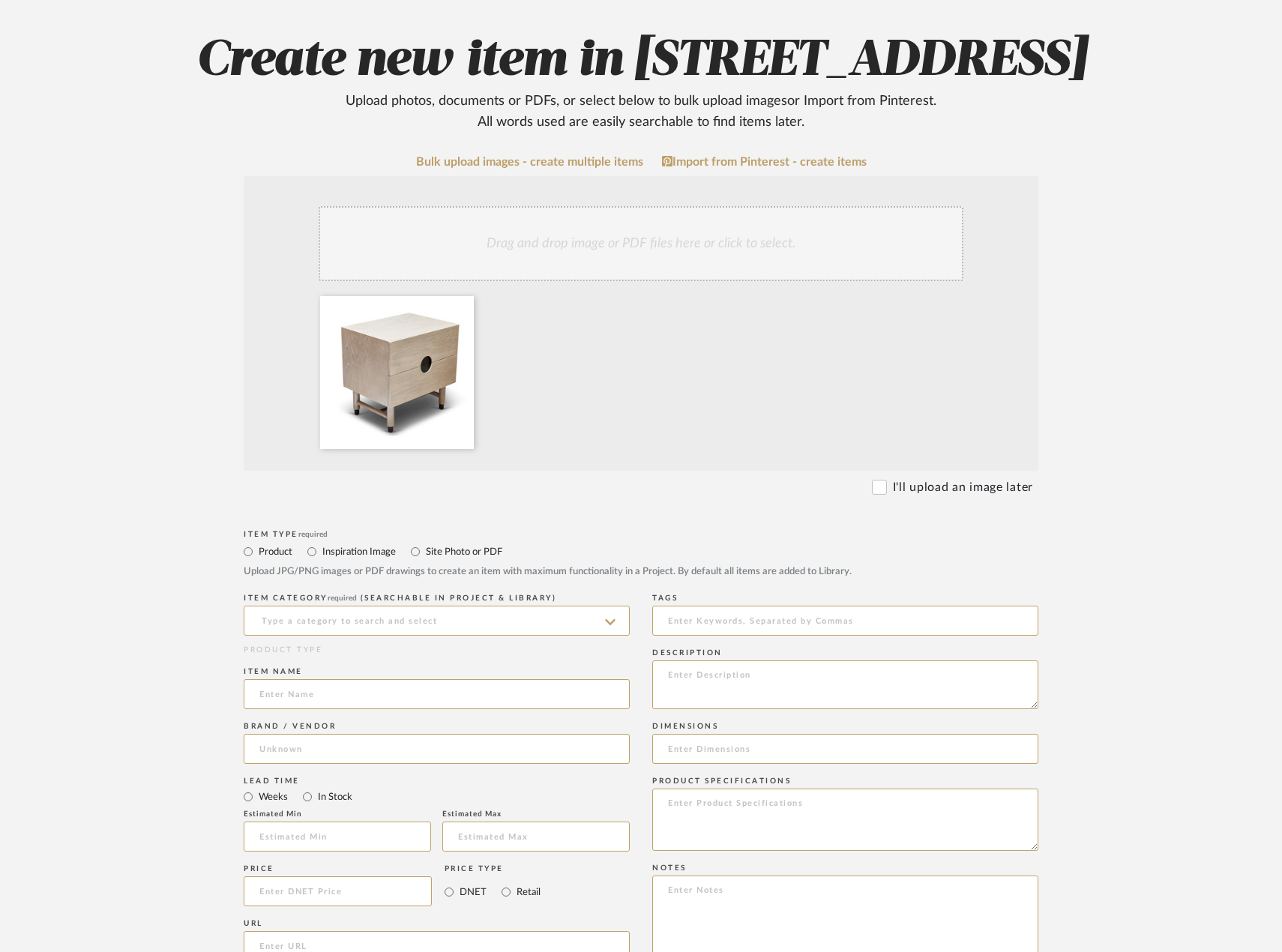
click at [1151, 605] on upload-items "Create new item in [STREET_ADDRESS] Upload photos, documents or PDFs, or select…" at bounding box center [641, 699] width 1282 height 1482
click at [476, 636] on input at bounding box center [437, 620] width 386 height 30
drag, startPoint x: 419, startPoint y: 638, endPoint x: 416, endPoint y: 673, distance: 35.1
click at [419, 639] on span "Nightstands‎‎‏‏‎ & Bedside Tables" at bounding box center [344, 642] width 169 height 11
type input "Nightstands‎‎‏‏‎ & Bedside Tables"
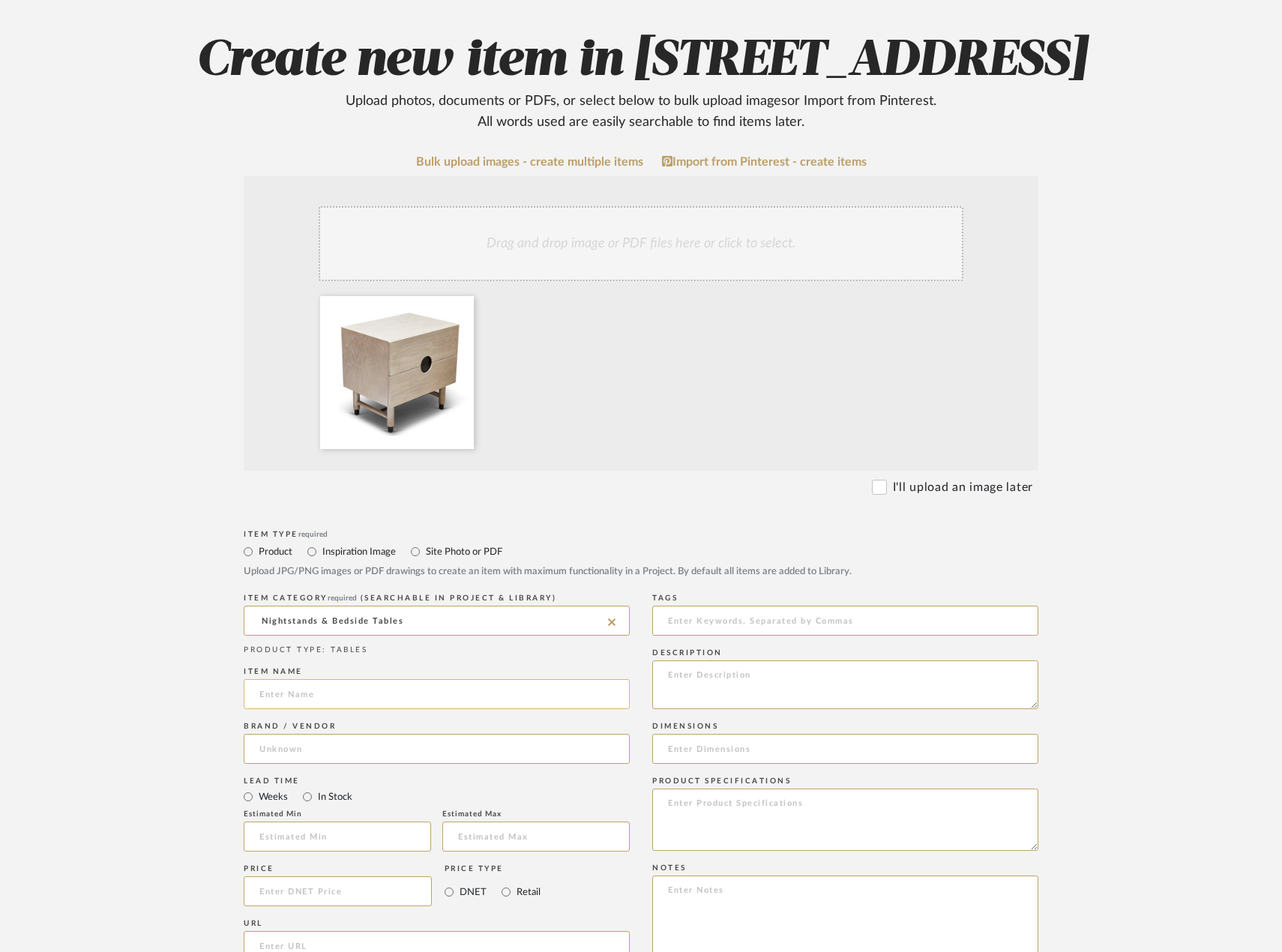
click at [397, 709] on input at bounding box center [437, 694] width 386 height 30
type input "EXISTING Nightstands"
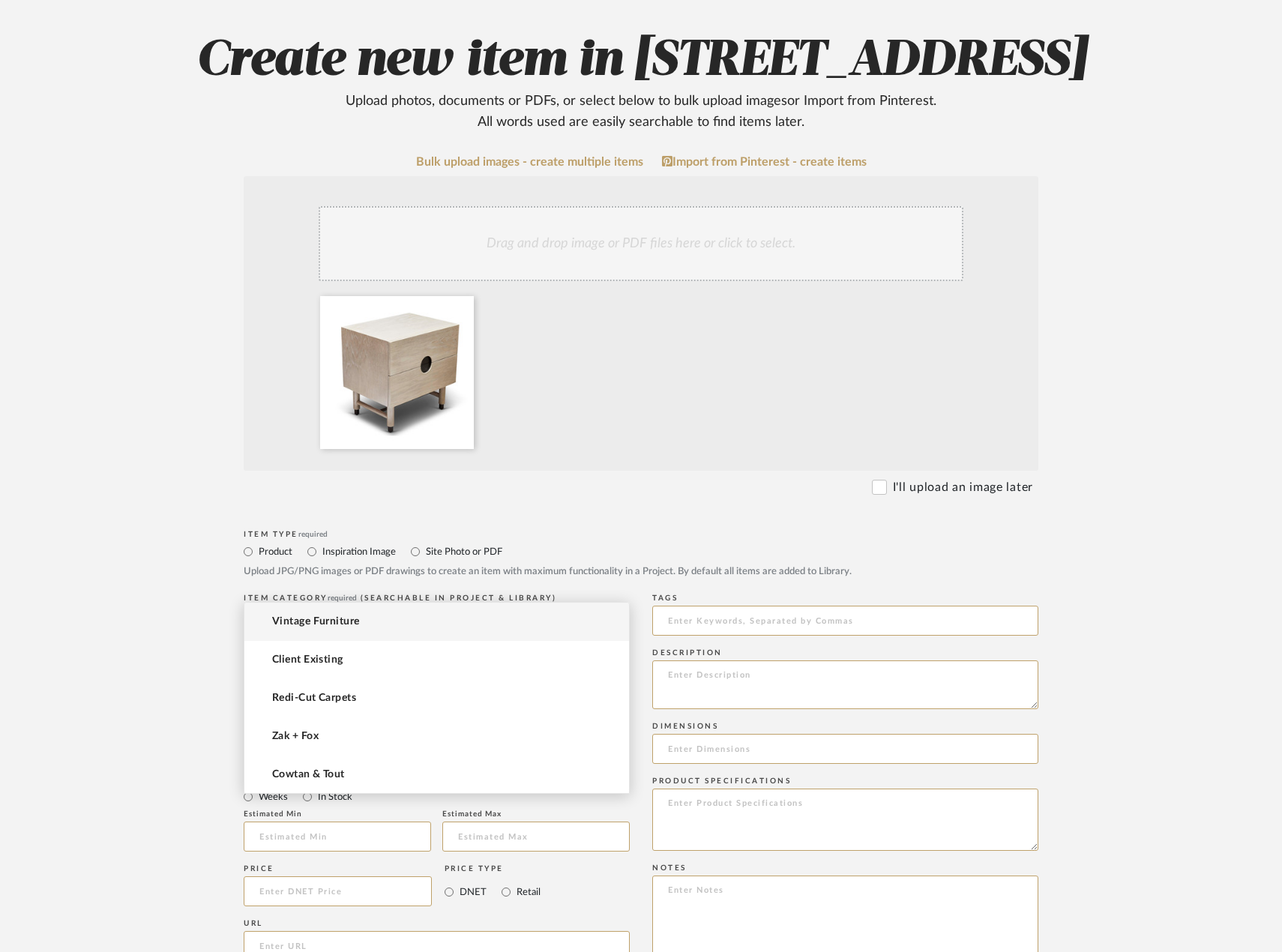
click at [365, 764] on input at bounding box center [437, 749] width 386 height 30
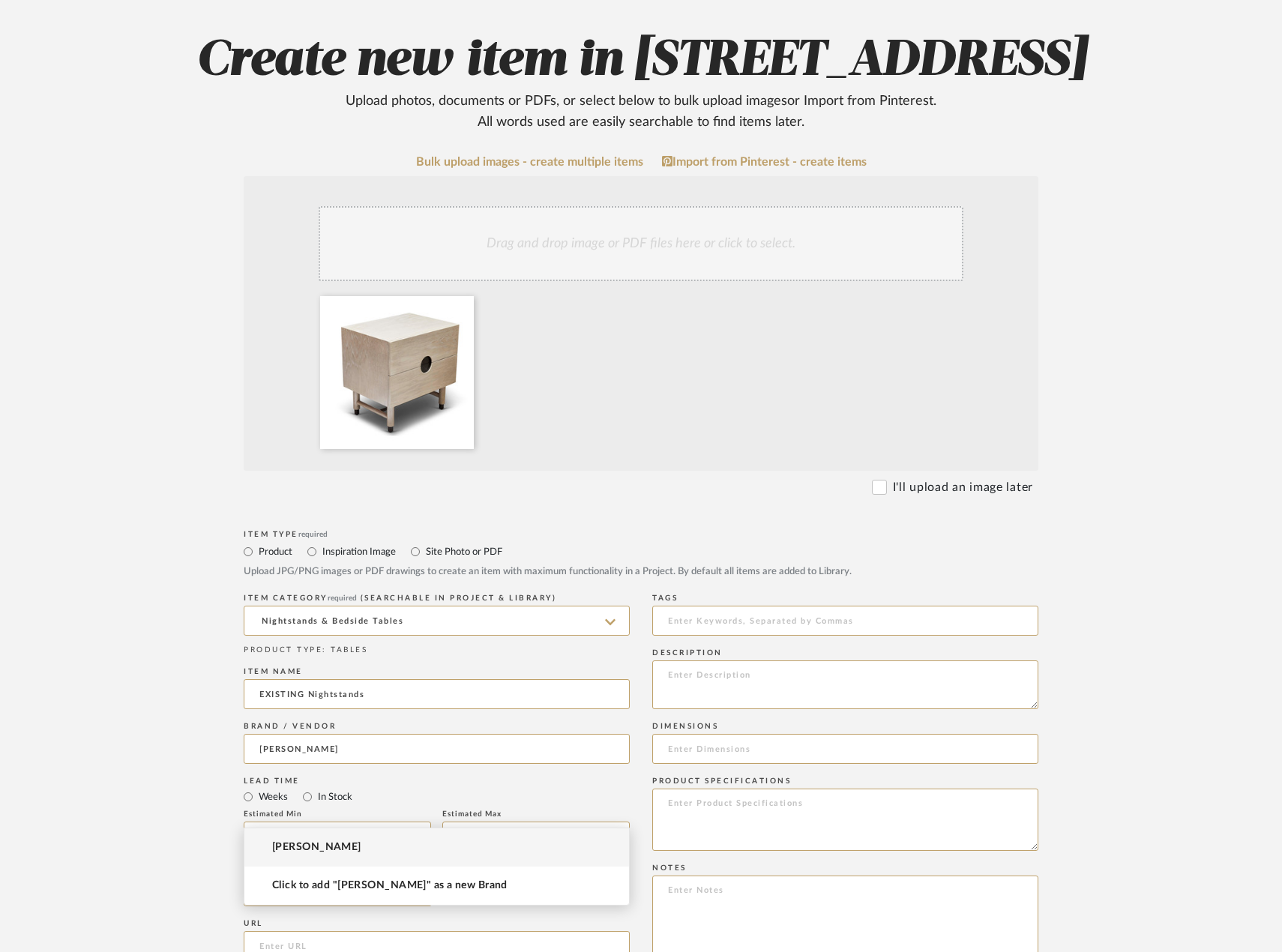
click at [411, 853] on mat-option "[PERSON_NAME]" at bounding box center [437, 848] width 384 height 39
type input "[PERSON_NAME]"
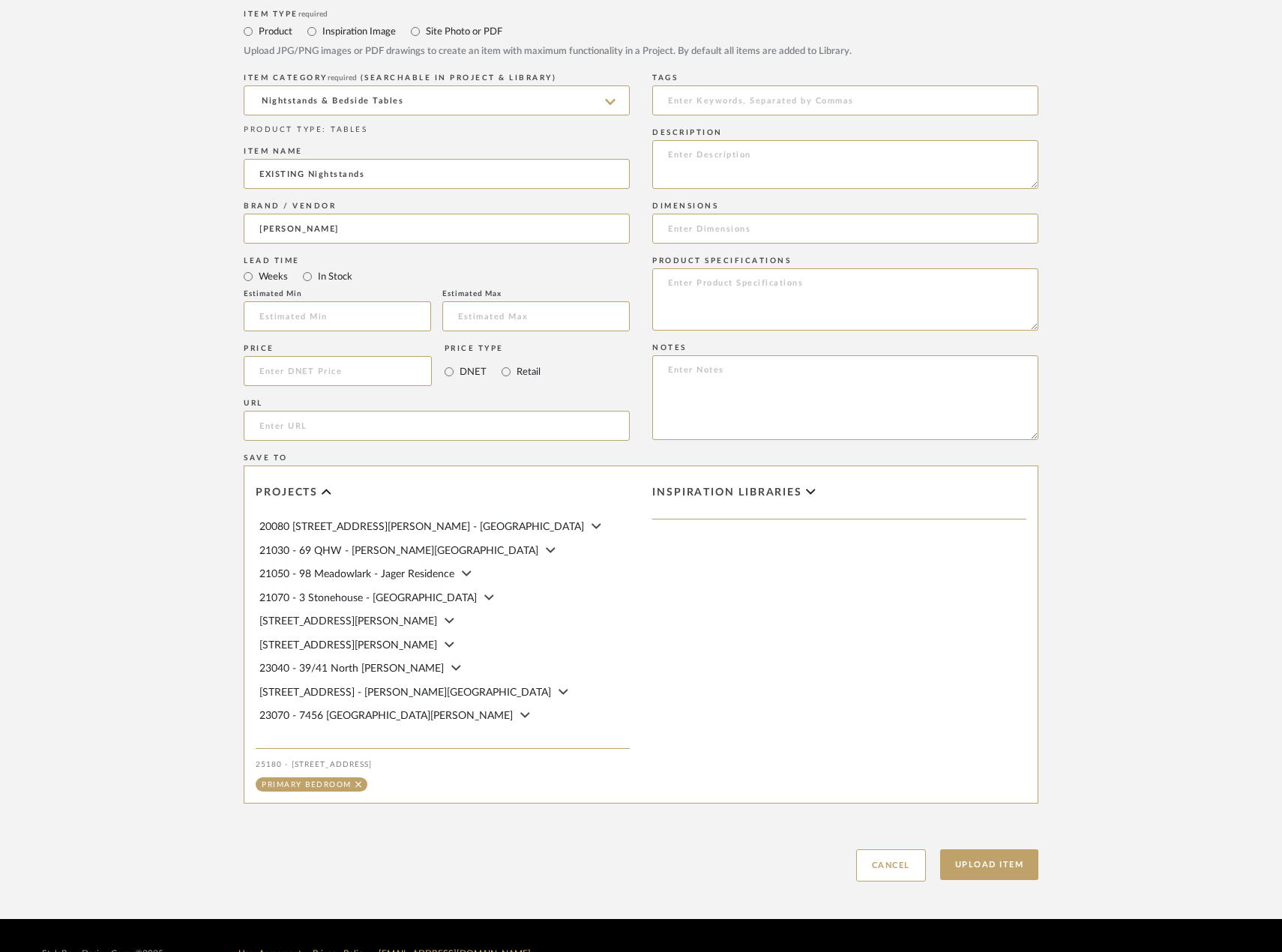
scroll to position [674, 0]
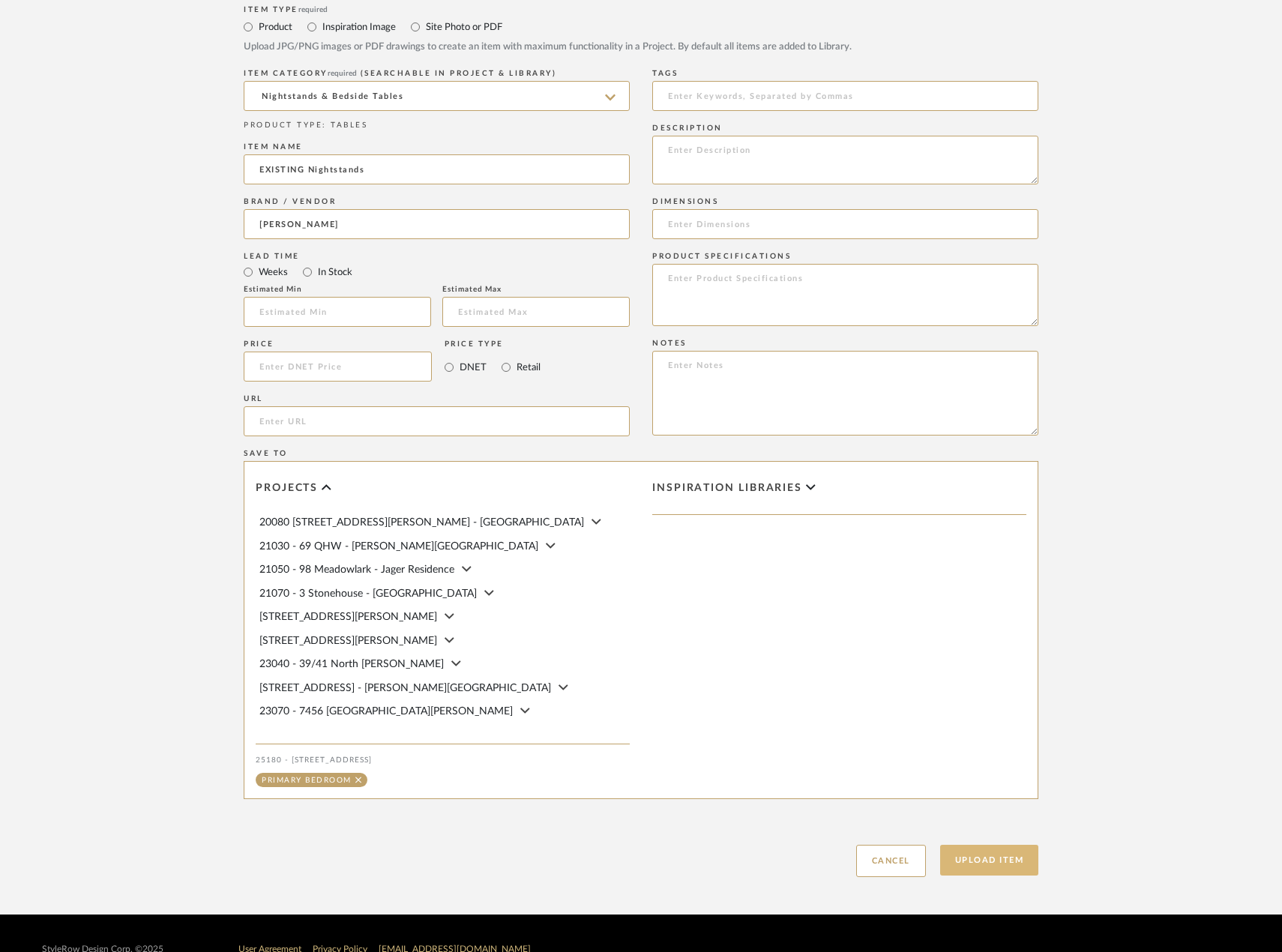
click at [977, 876] on button "Upload Item" at bounding box center [990, 860] width 99 height 30
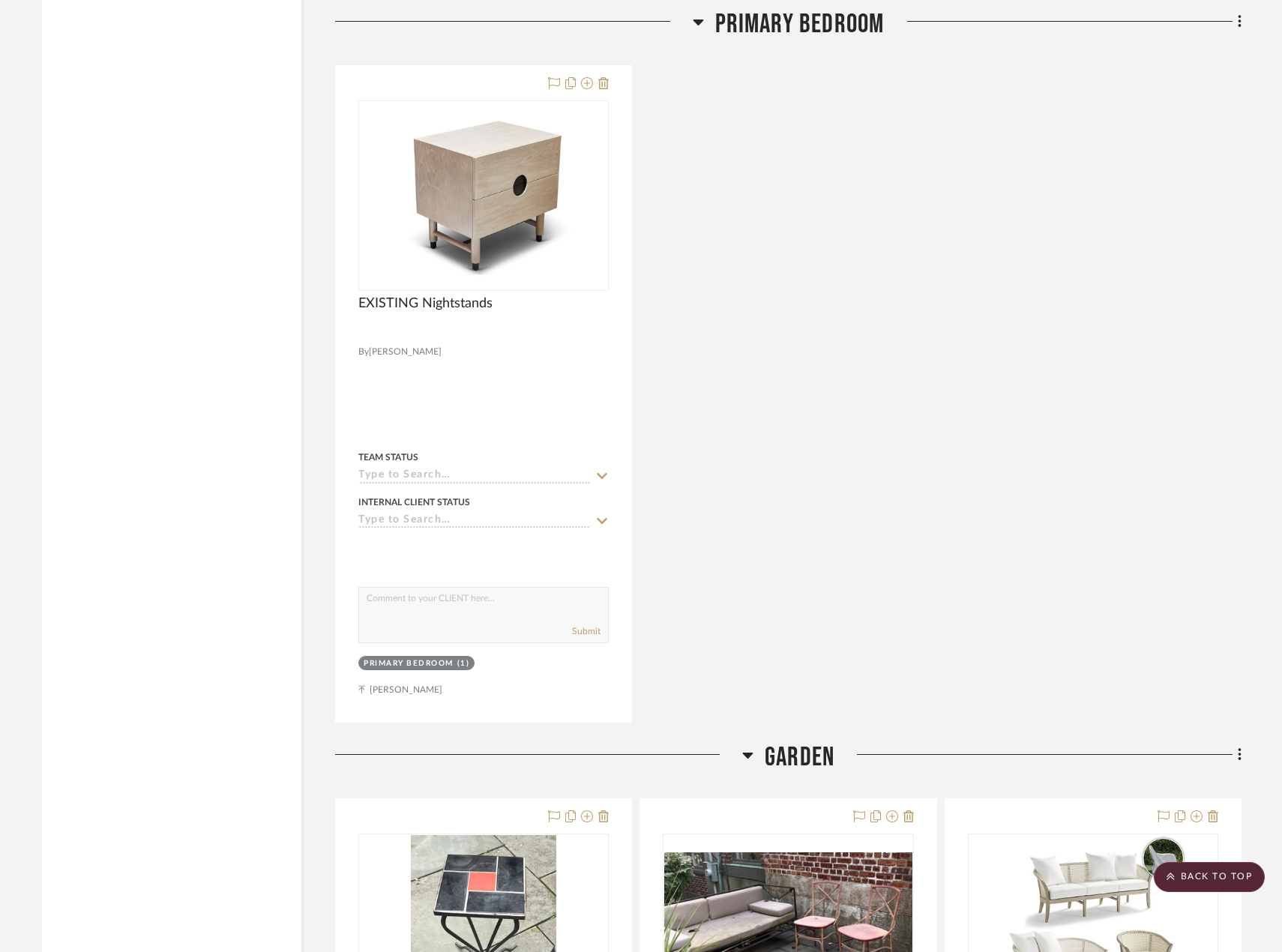
scroll to position [3383, 0]
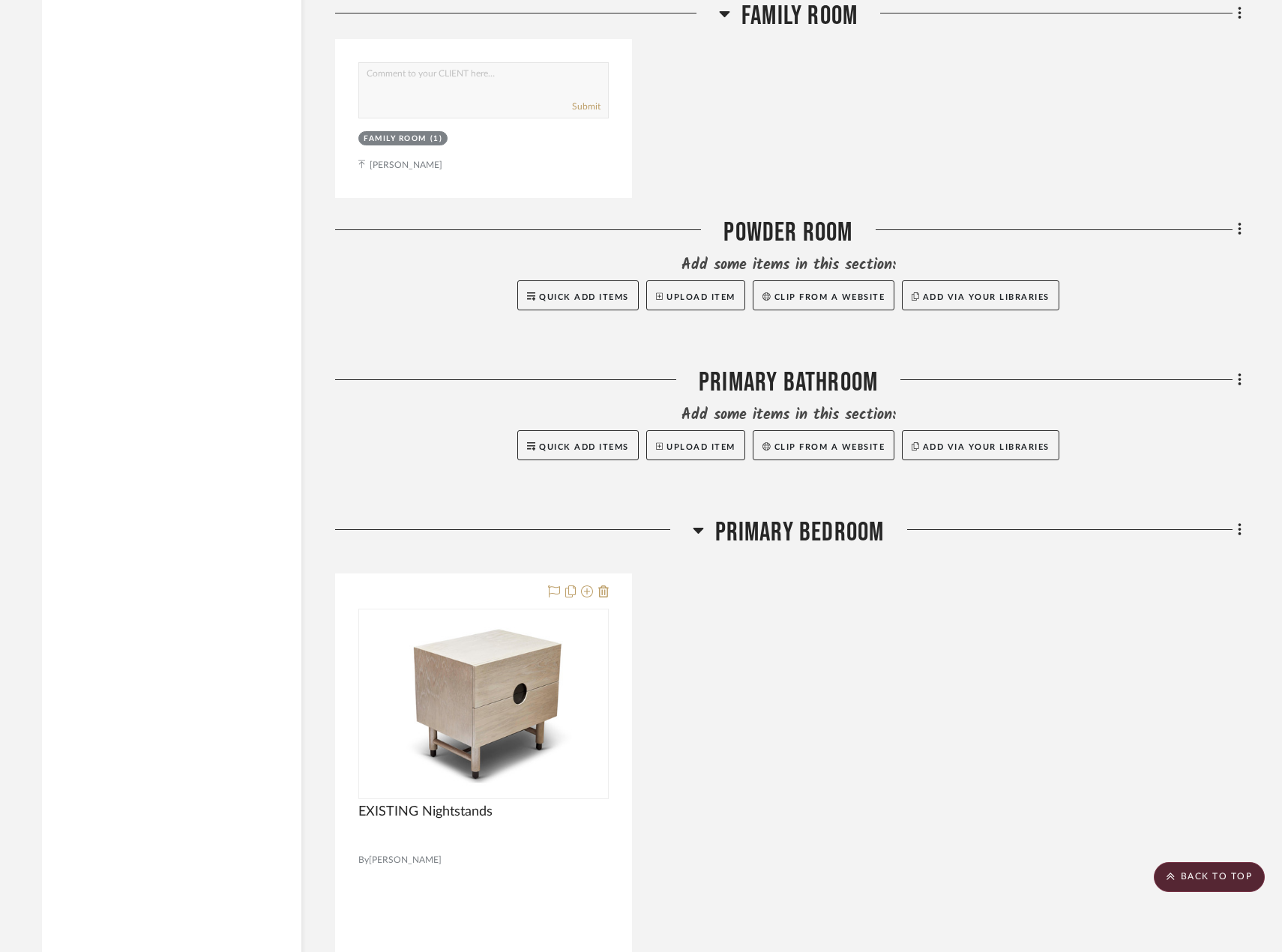
scroll to position [3224, 0]
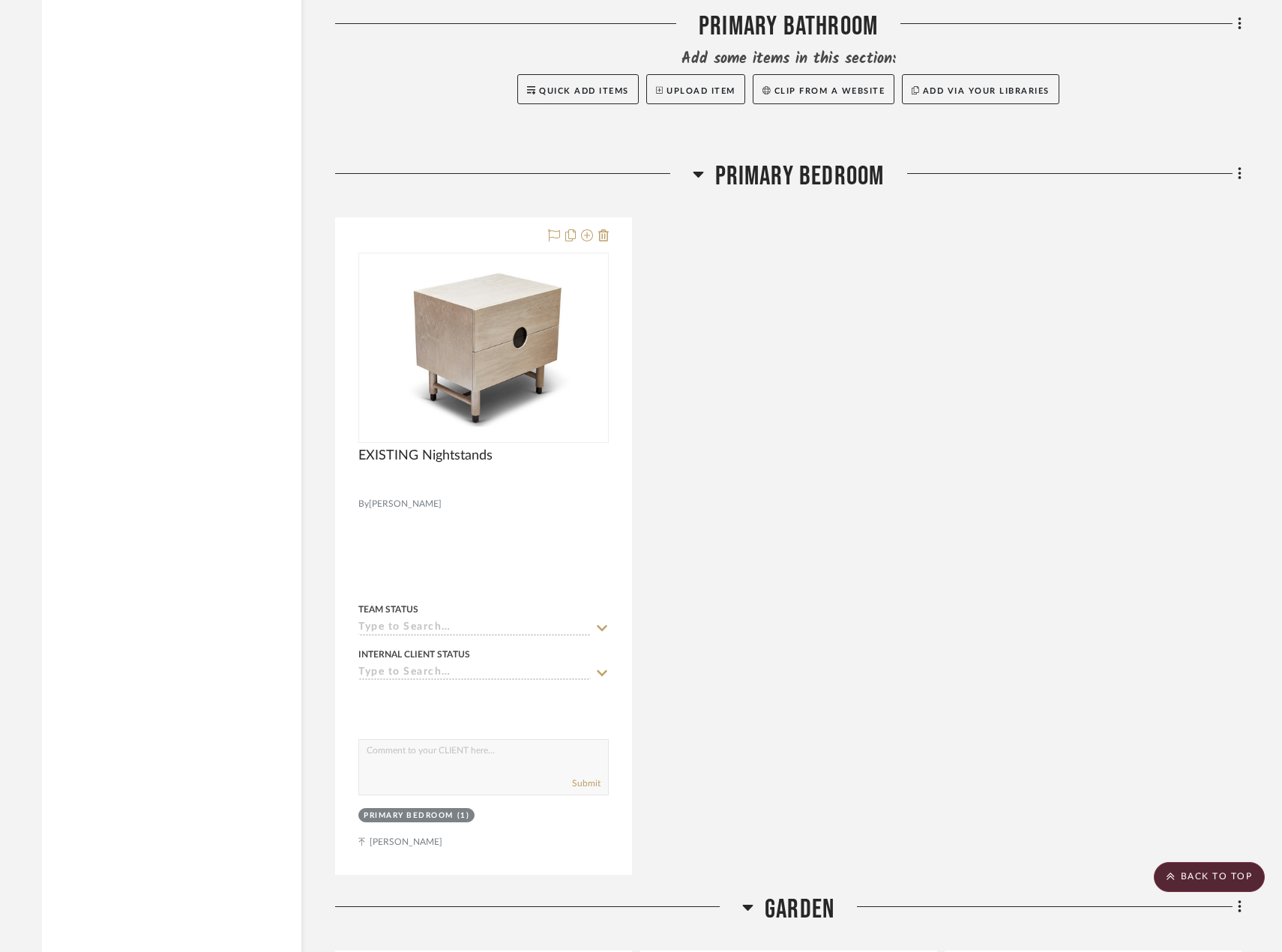
click at [1087, 545] on div "EXISTING Nightstands By Lawson Fenning Team Status Internal Client Status clien…" at bounding box center [788, 546] width 906 height 657
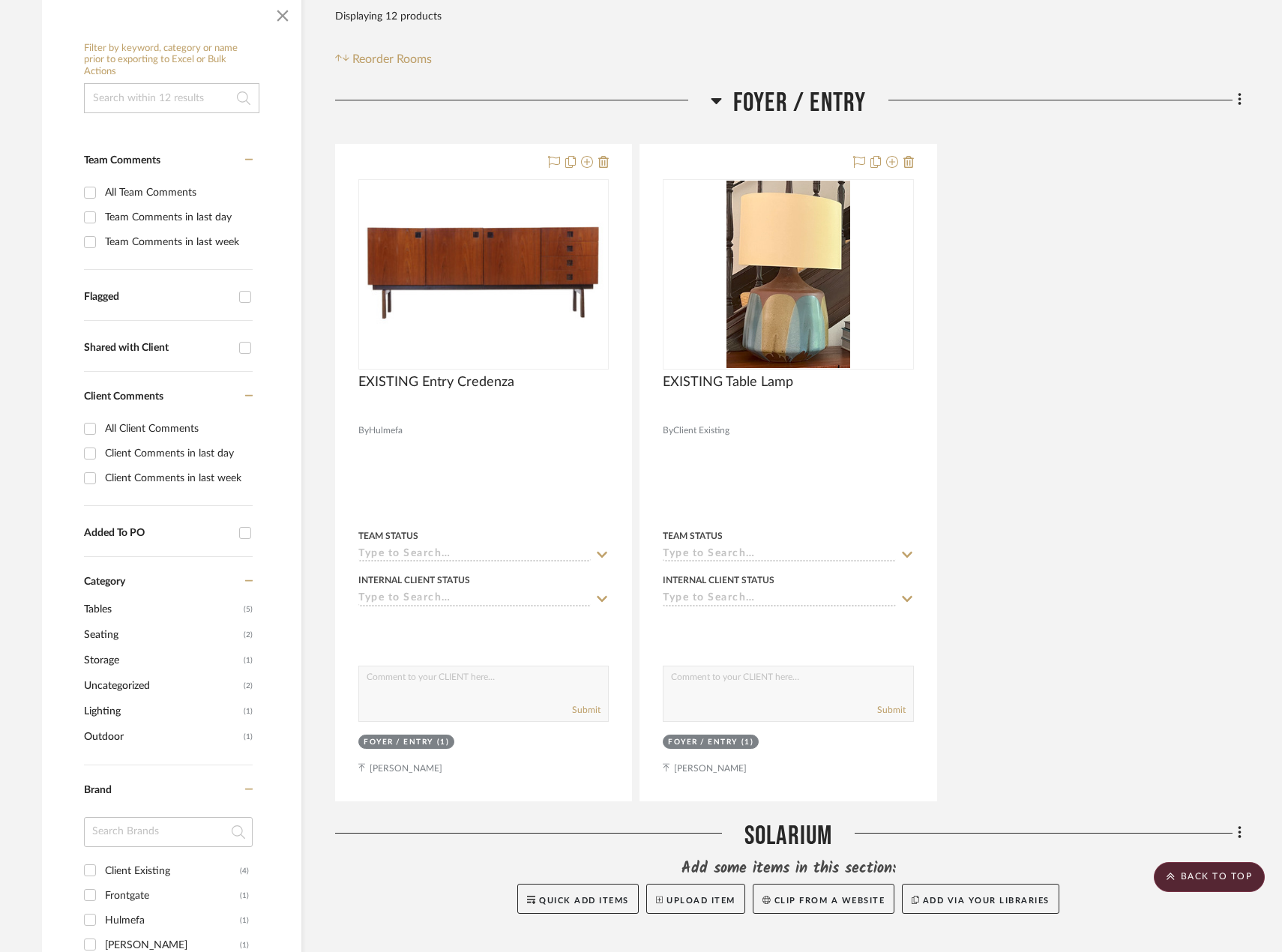
scroll to position [0, 0]
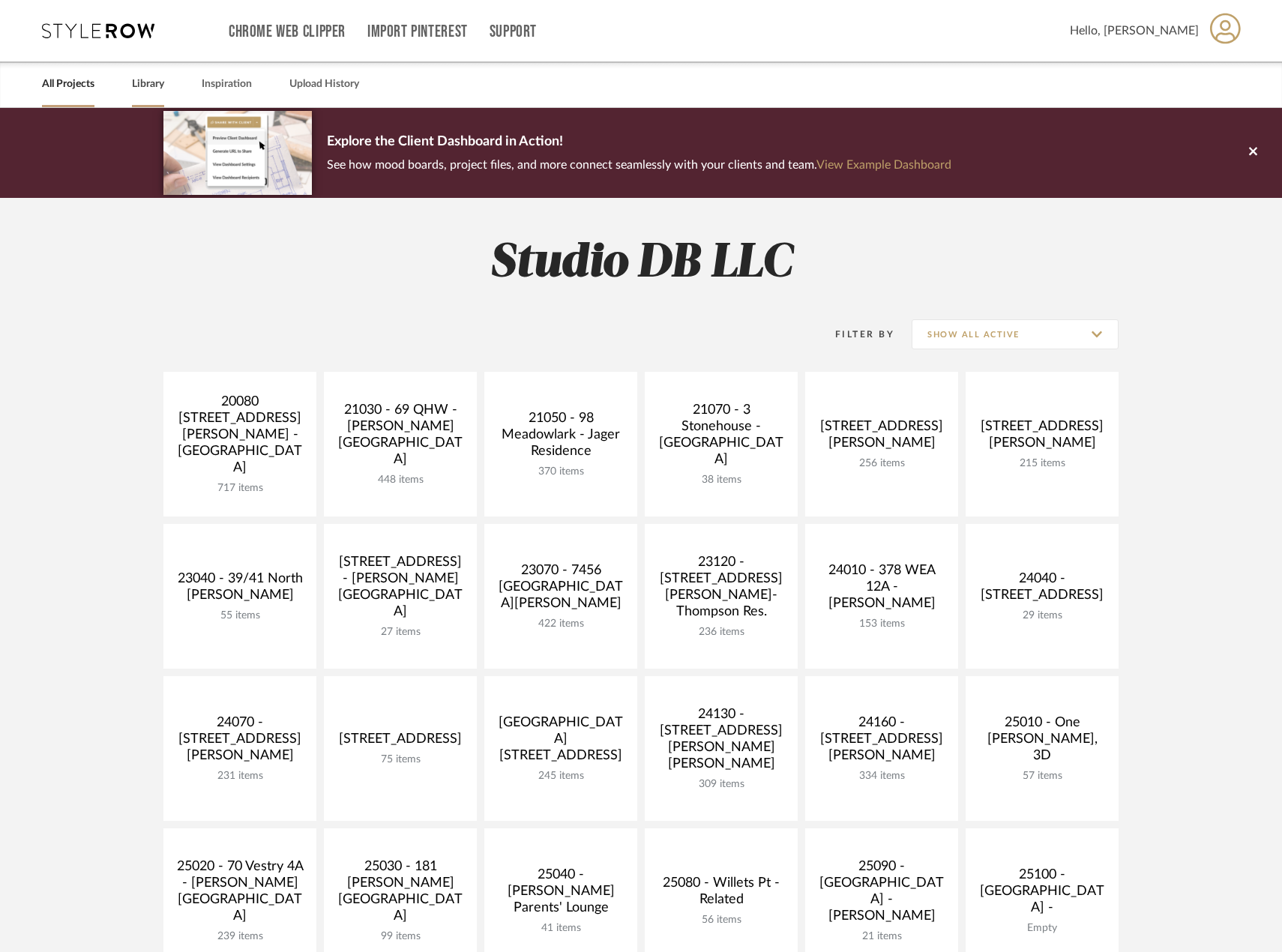
click at [145, 81] on link "Library" at bounding box center [148, 84] width 32 height 21
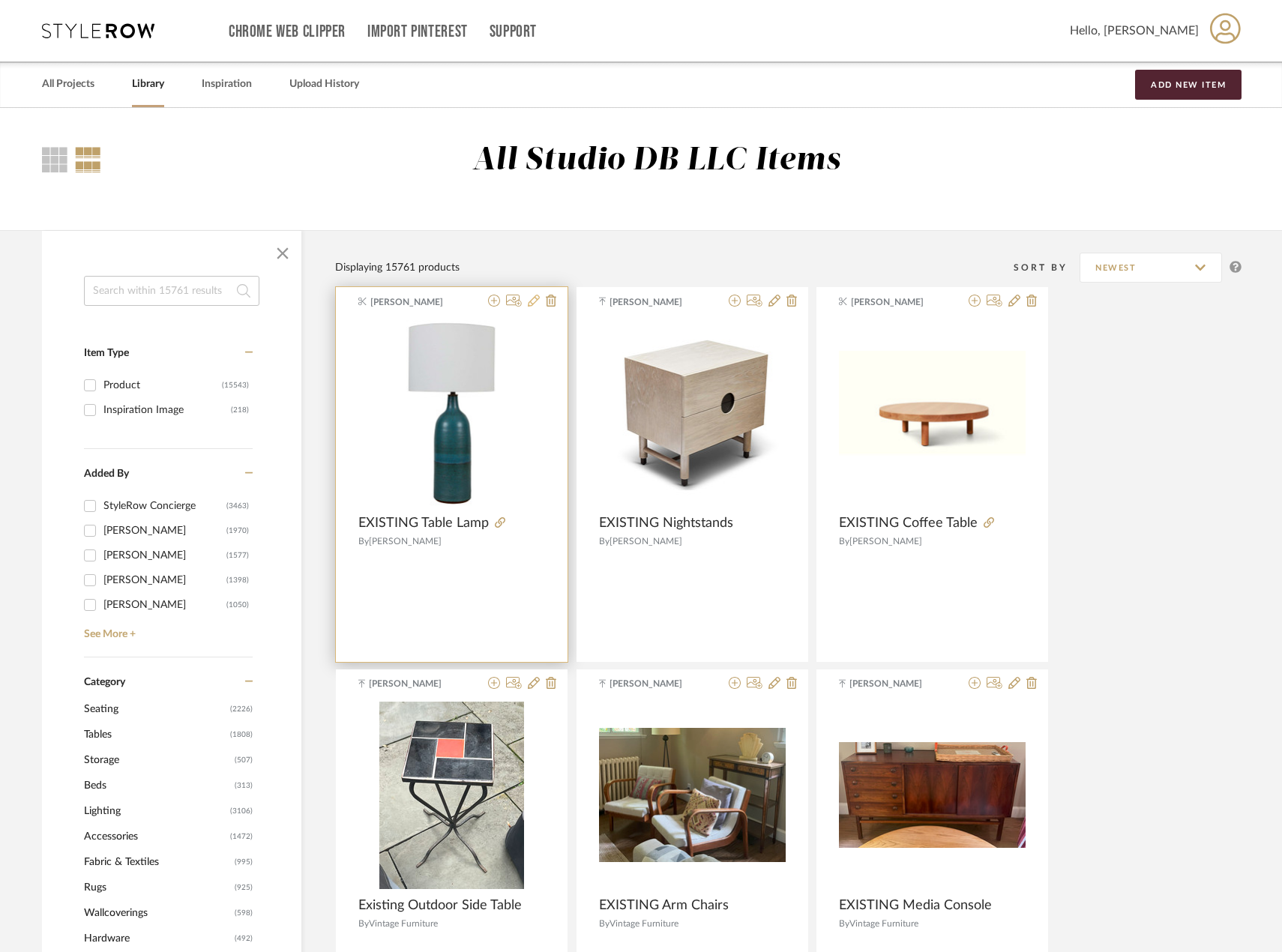
click at [531, 299] on icon at bounding box center [534, 301] width 12 height 12
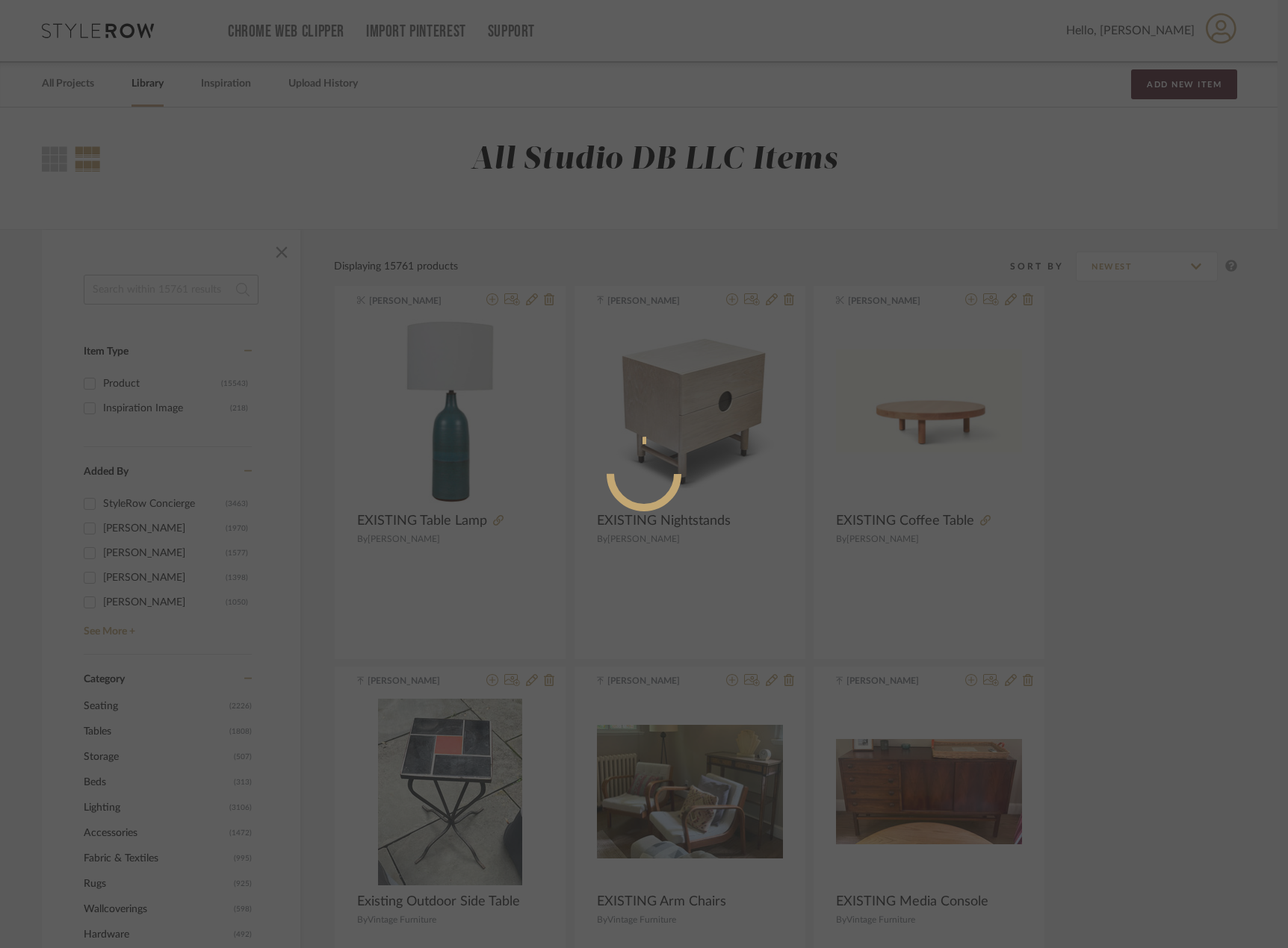
radio input "true"
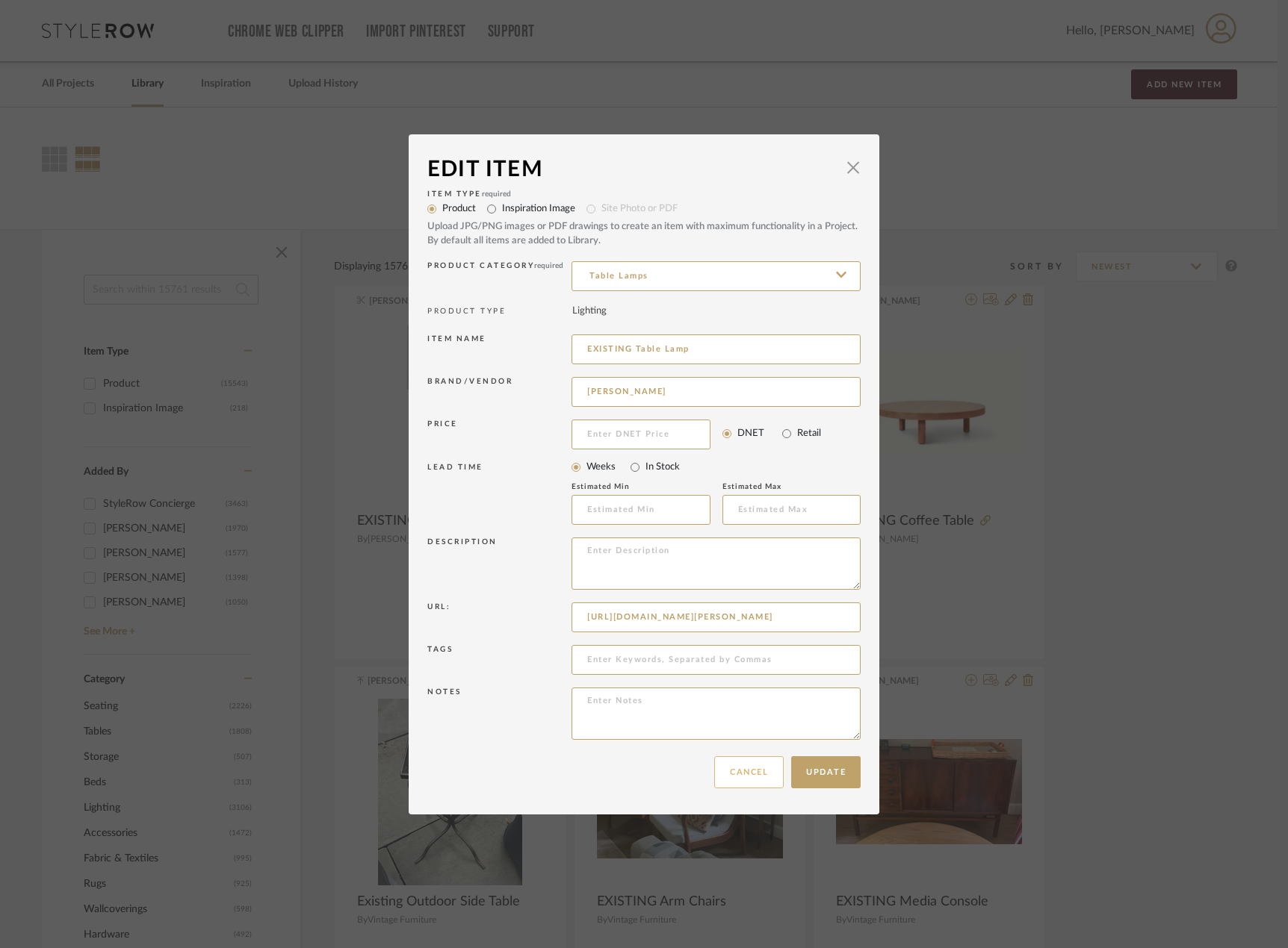
click at [763, 774] on button "Cancel" at bounding box center [749, 772] width 70 height 32
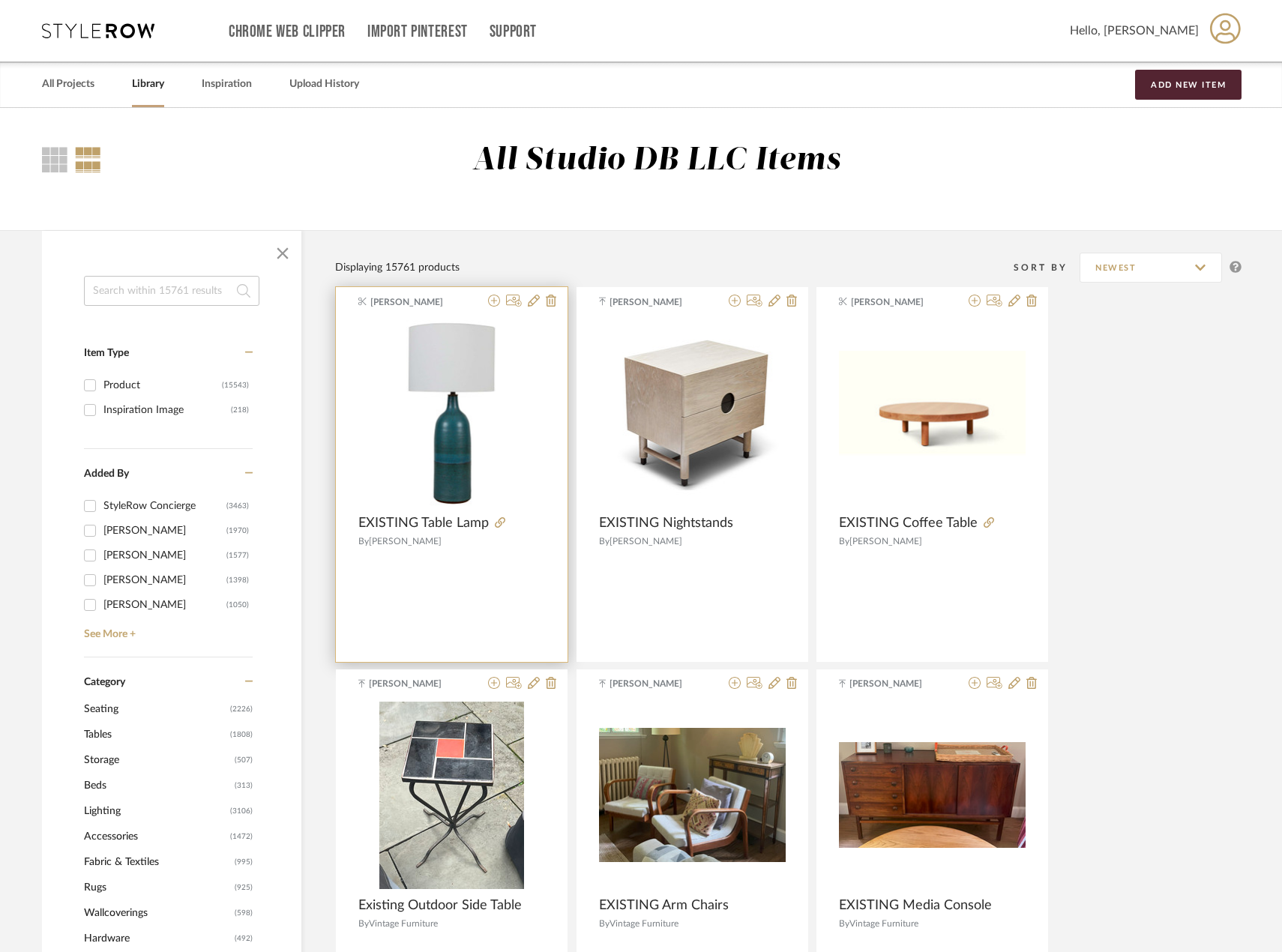
click at [479, 578] on div at bounding box center [452, 564] width 232 height 29
click at [459, 443] on img "0" at bounding box center [451, 413] width 186 height 186
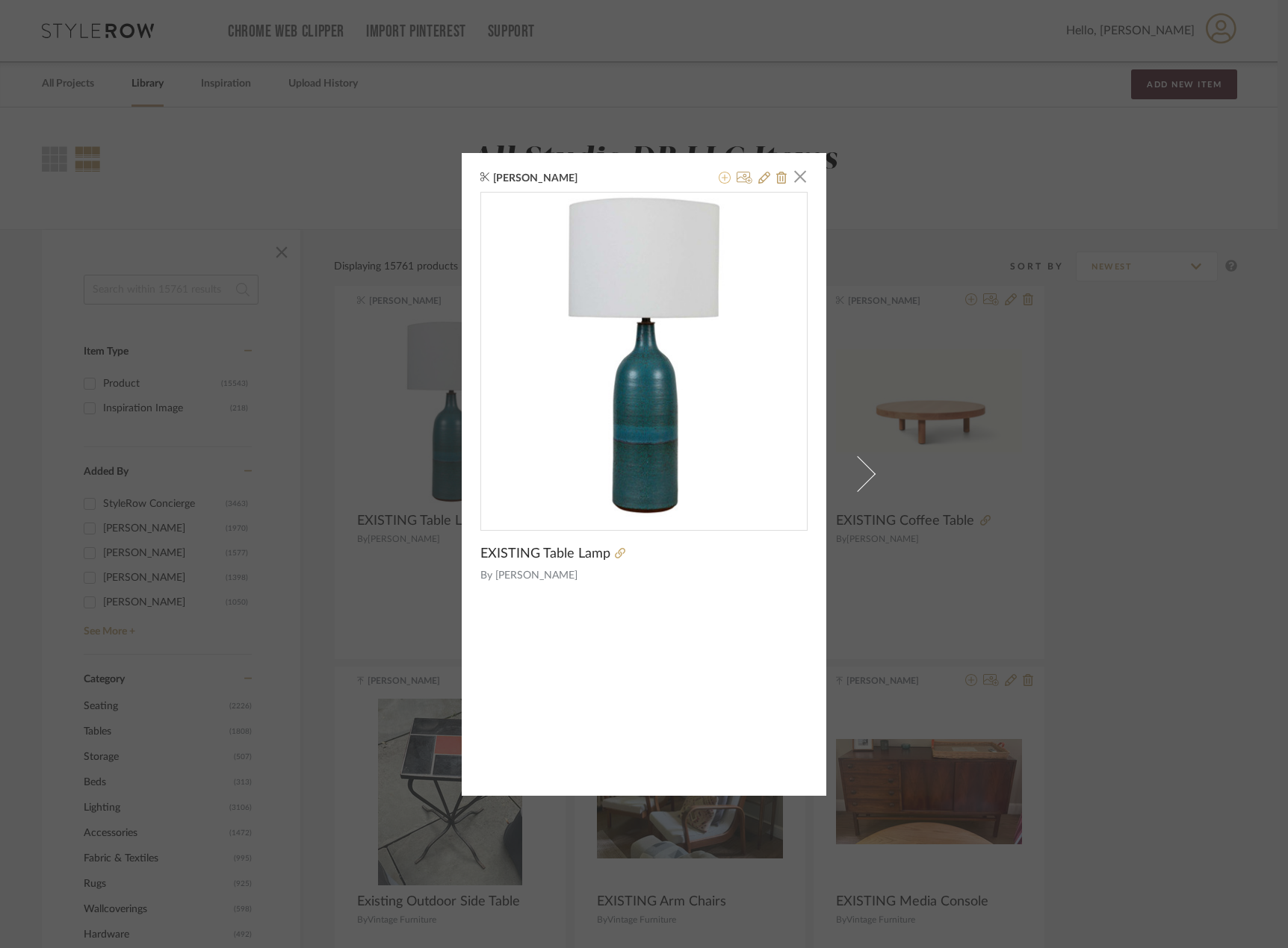
click at [723, 177] on icon at bounding box center [724, 177] width 12 height 12
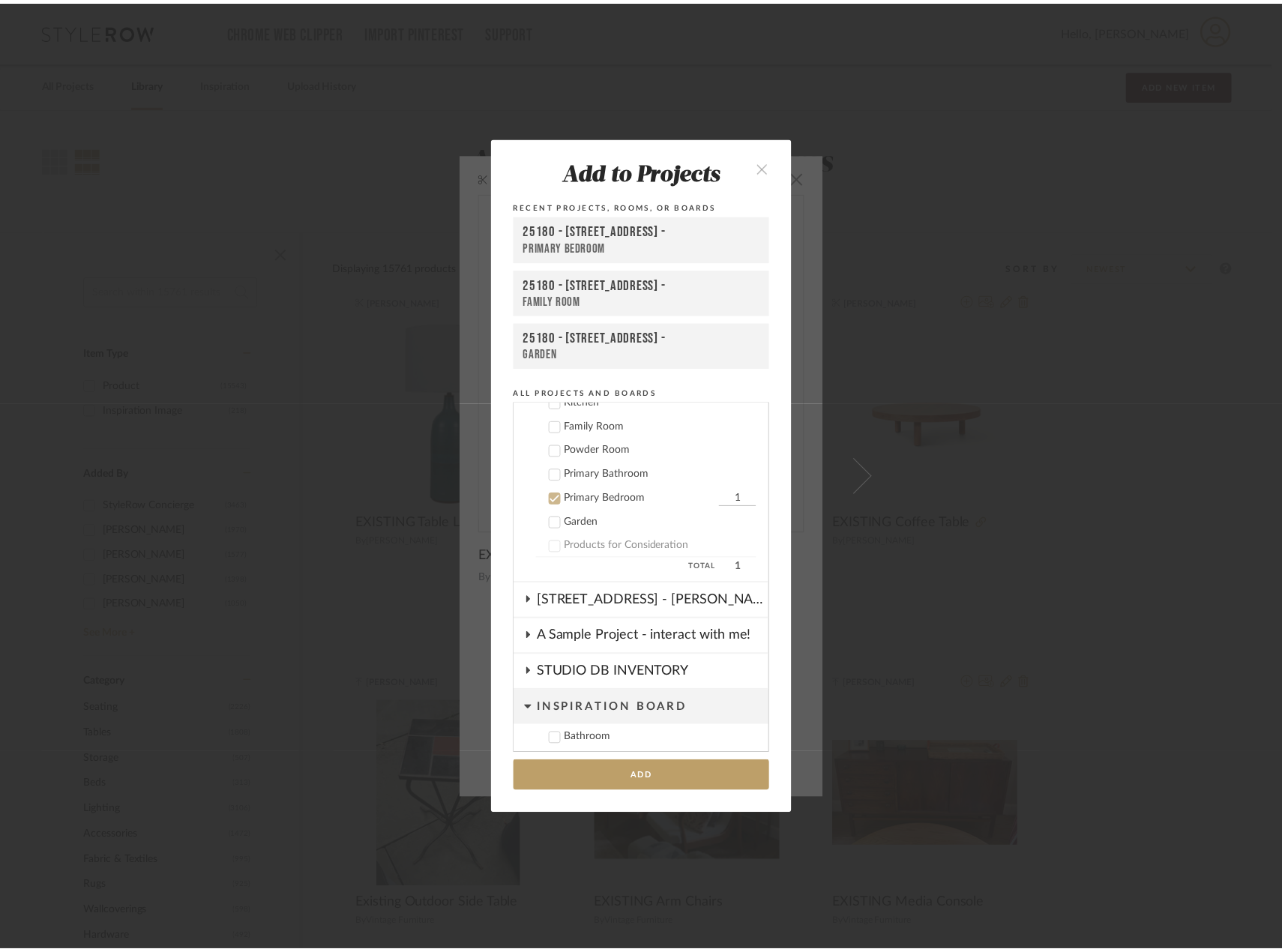
scroll to position [1348, 0]
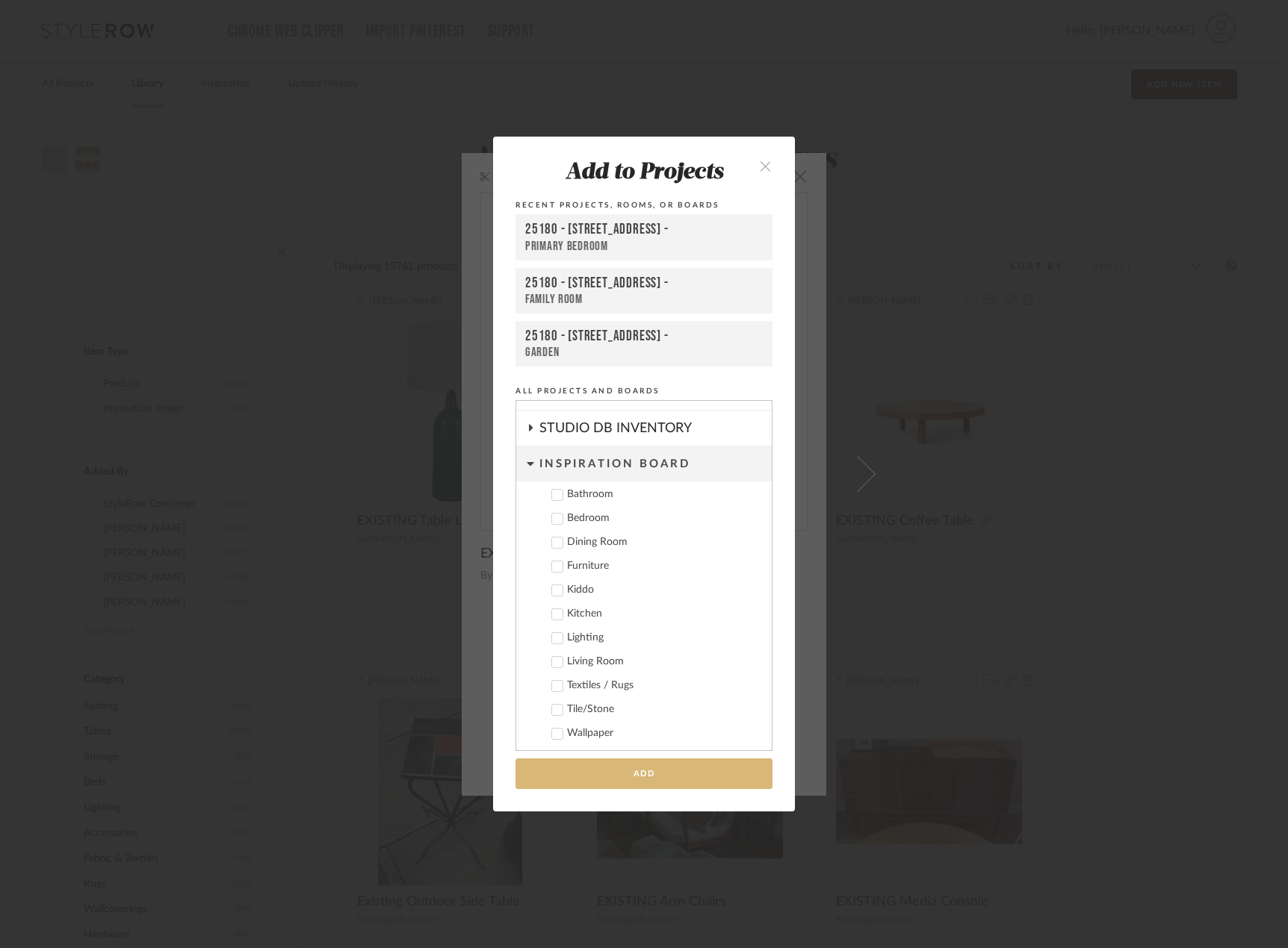
click at [682, 767] on button "Add" at bounding box center [644, 773] width 257 height 30
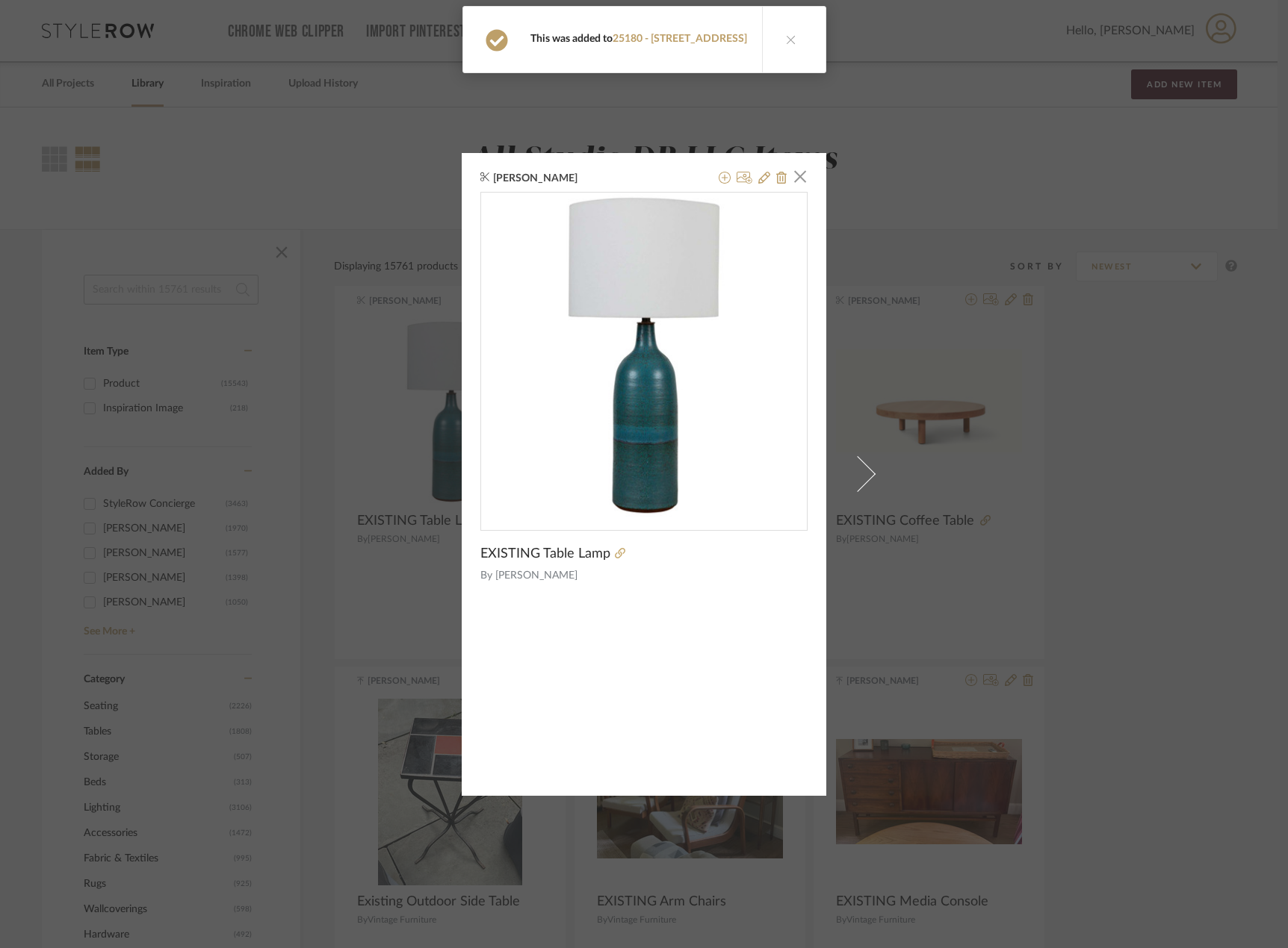
click at [1105, 635] on div "Madeleine Gawronski × EXISTING Table Lamp By Lawson Fenning" at bounding box center [644, 474] width 1288 height 948
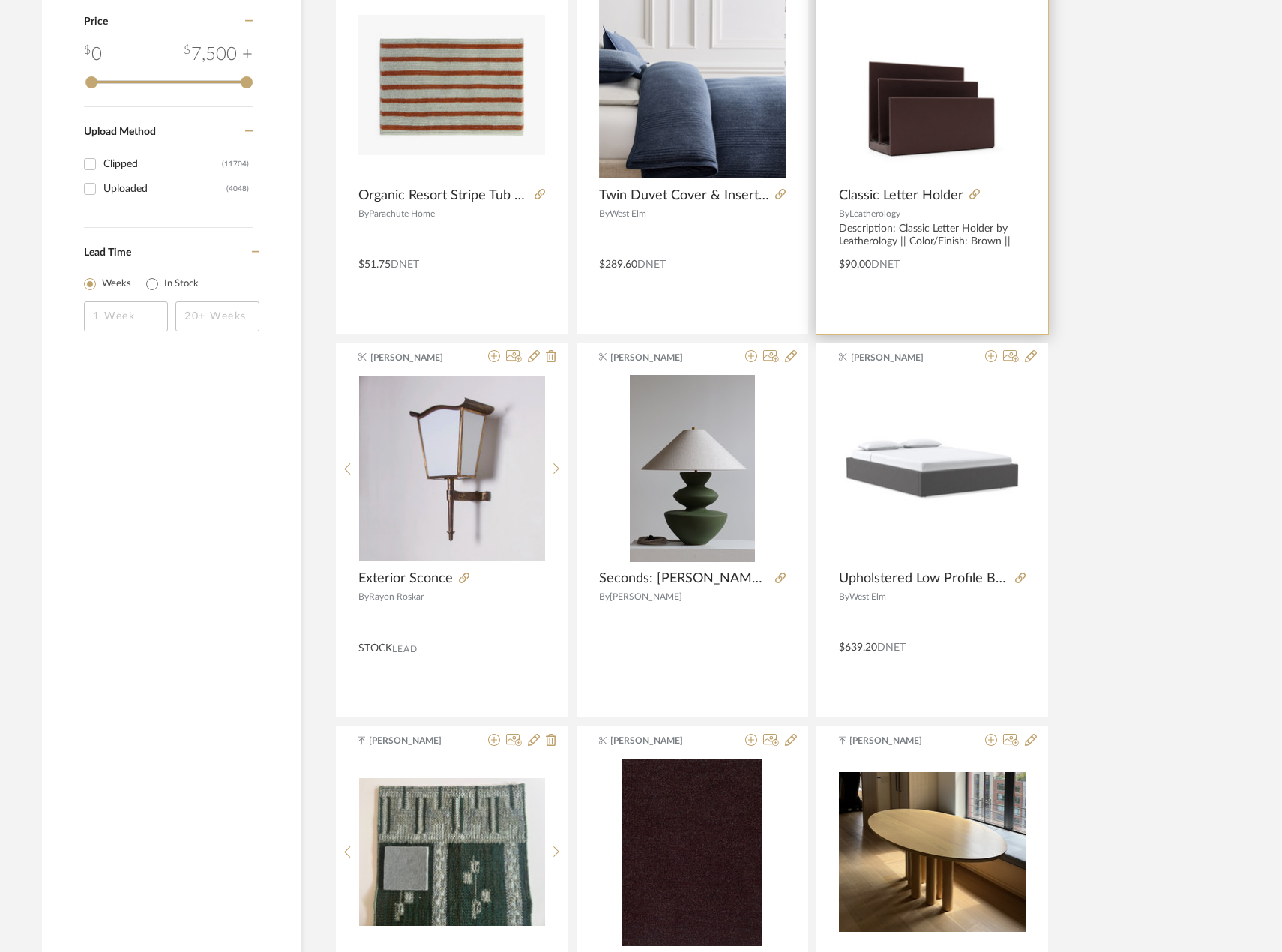
scroll to position [2324, 0]
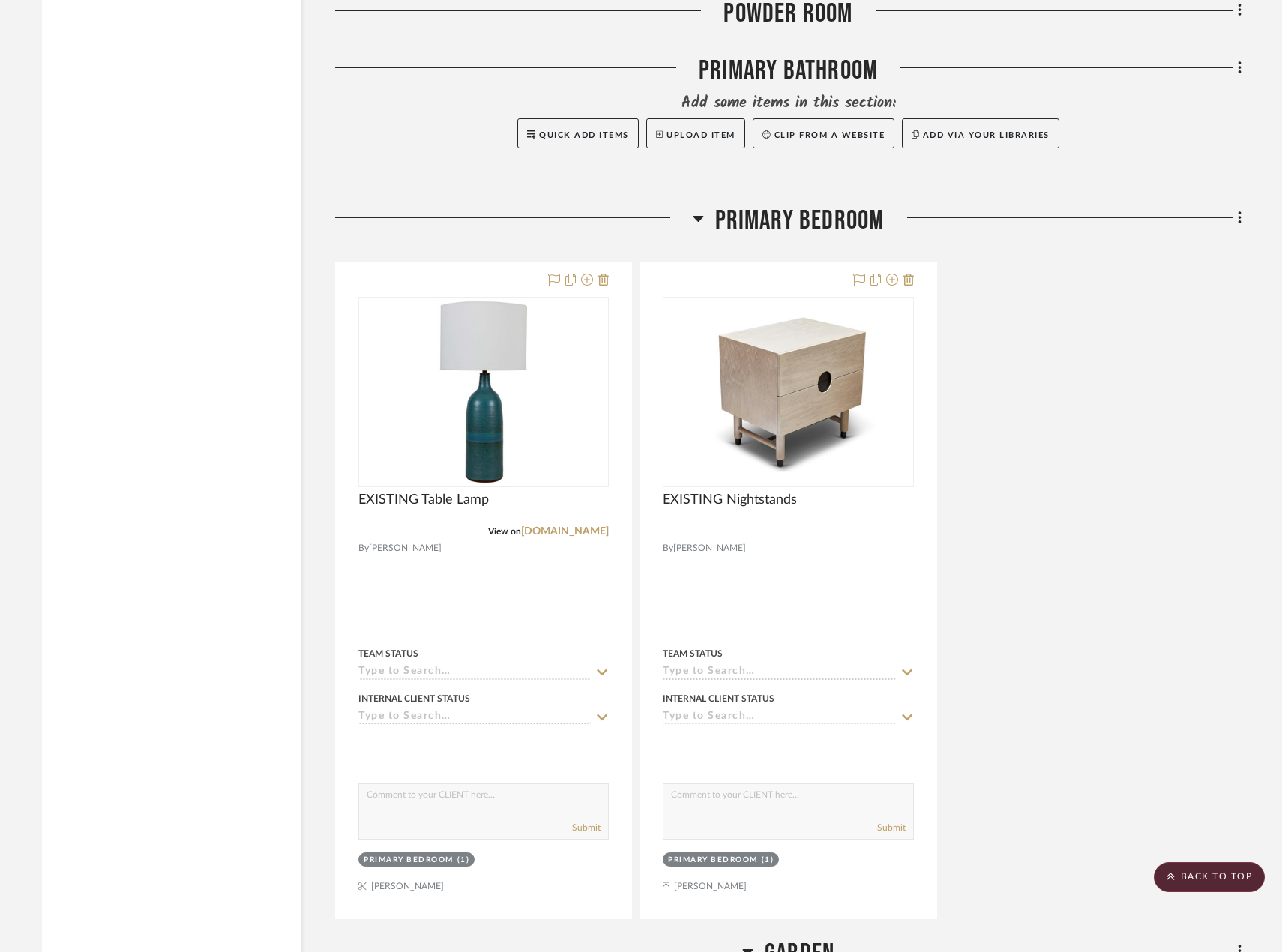
scroll to position [3219, 0]
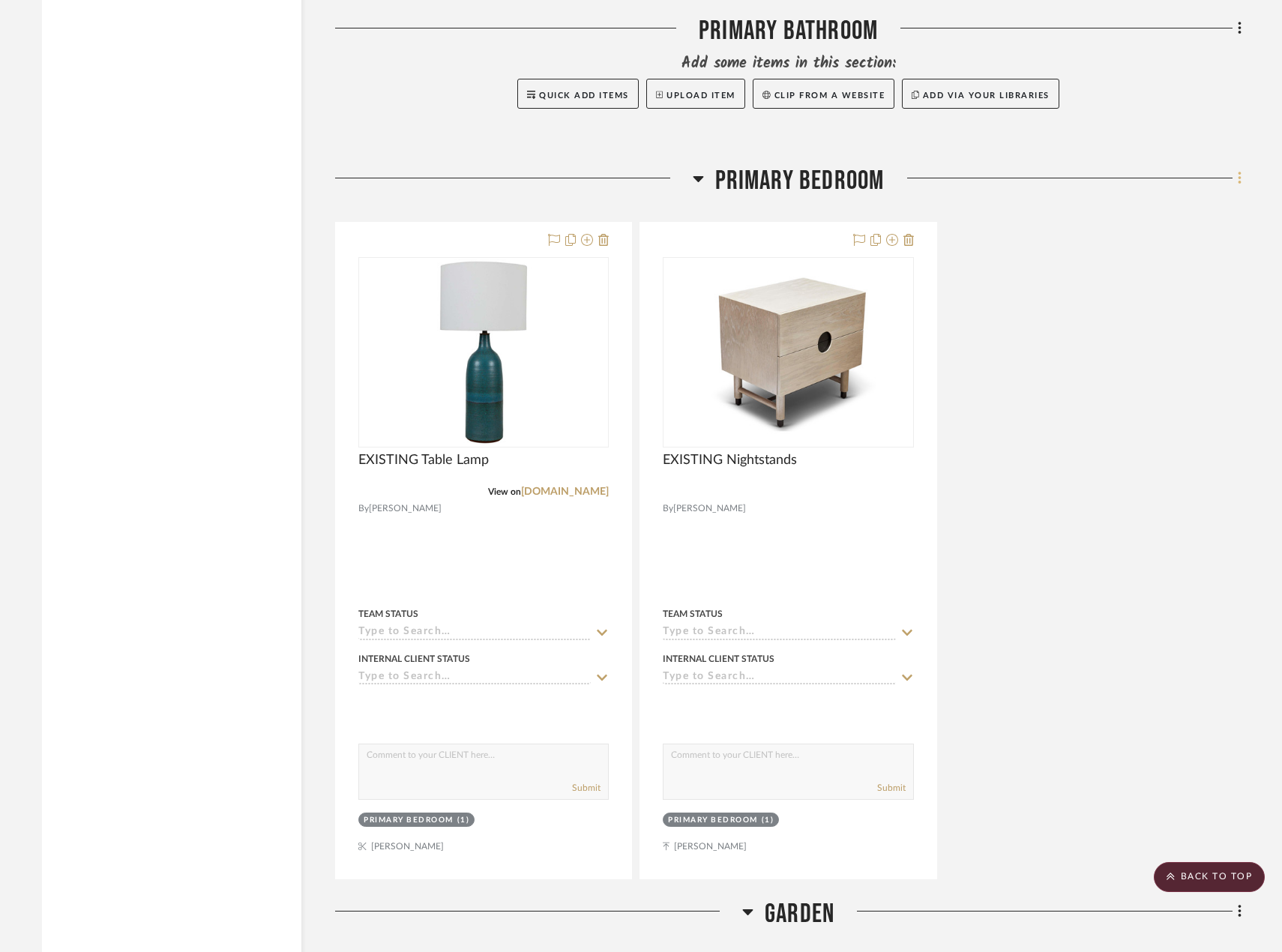
click at [1234, 177] on fa-icon at bounding box center [1238, 180] width 10 height 25
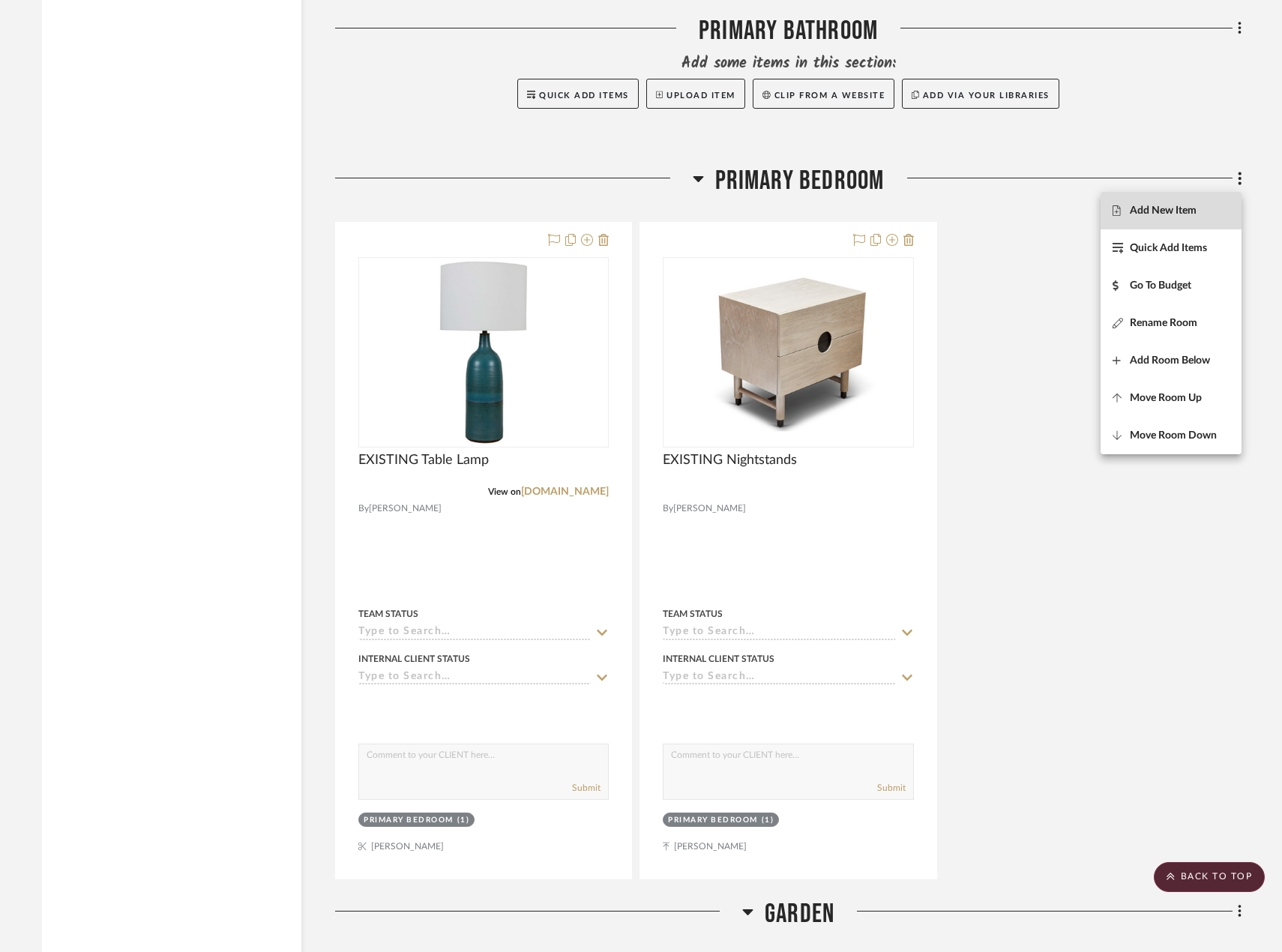
click at [1201, 219] on button "Add New Item" at bounding box center [1171, 211] width 141 height 38
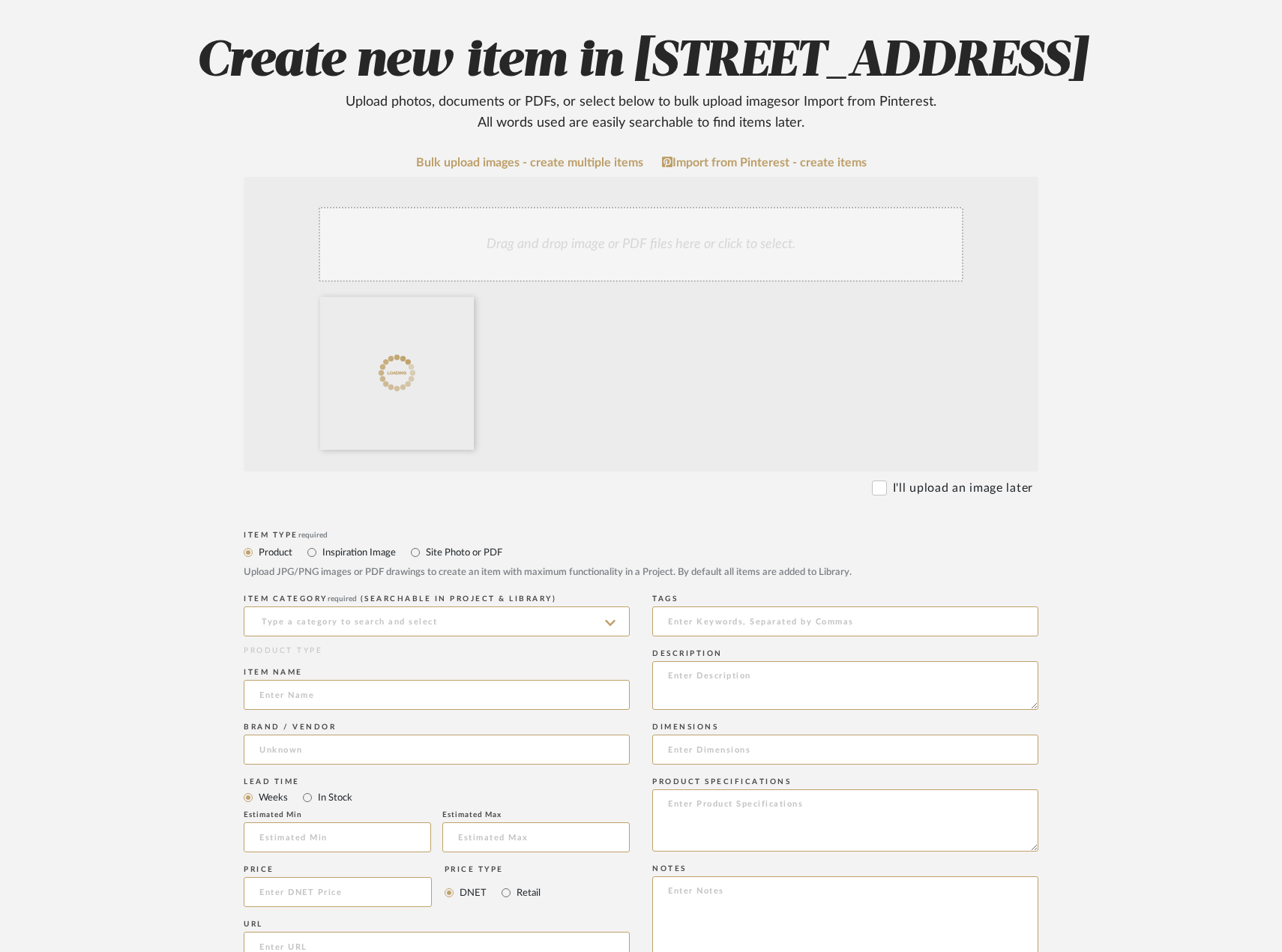
scroll to position [150, 0]
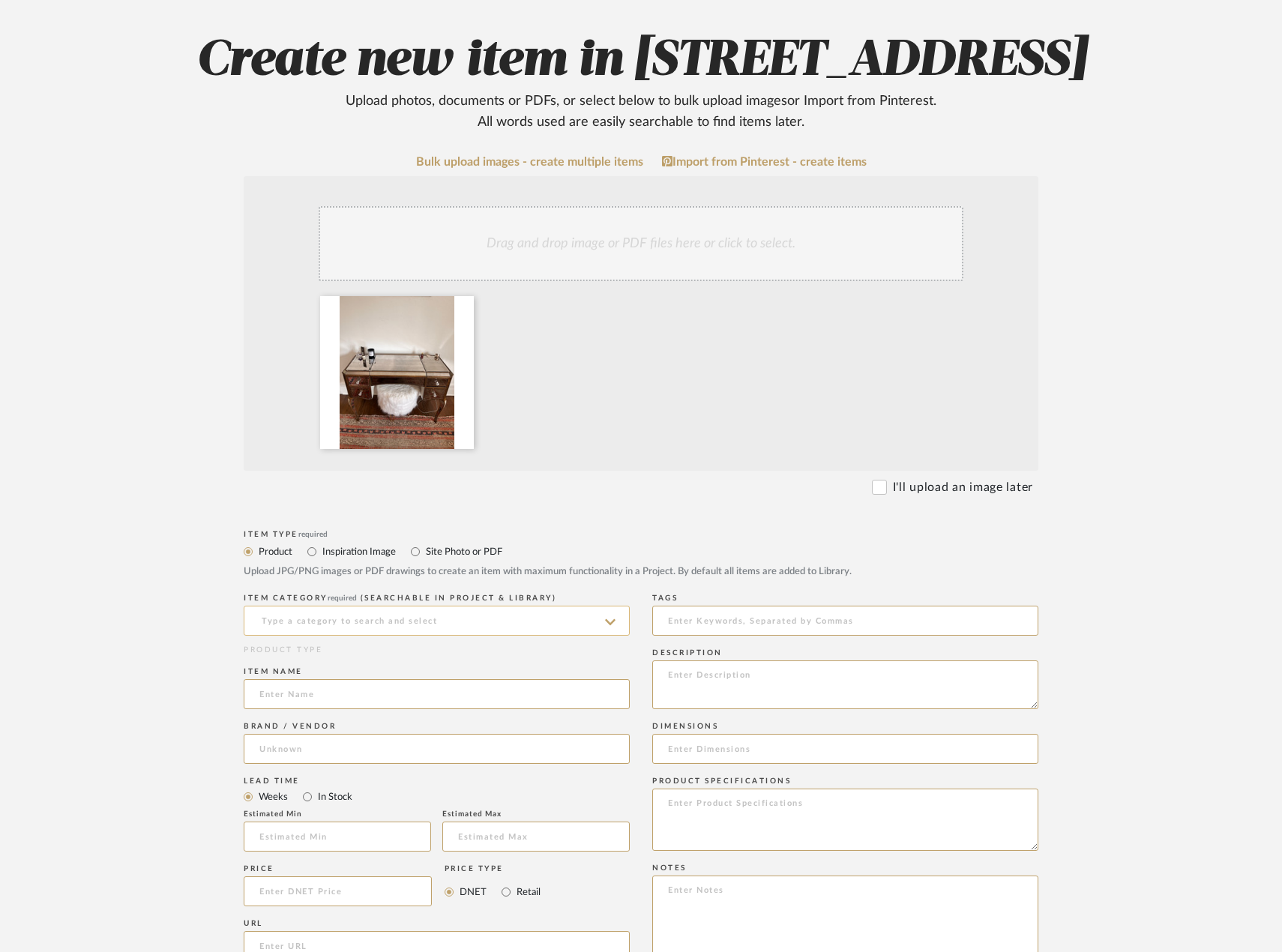
click at [446, 636] on input at bounding box center [437, 620] width 386 height 30
click at [319, 635] on div "Uncategorized" at bounding box center [437, 642] width 384 height 39
type input "Uncategorized"
drag, startPoint x: 326, startPoint y: 752, endPoint x: 312, endPoint y: 757, distance: 14.9
click at [326, 709] on input at bounding box center [437, 694] width 386 height 30
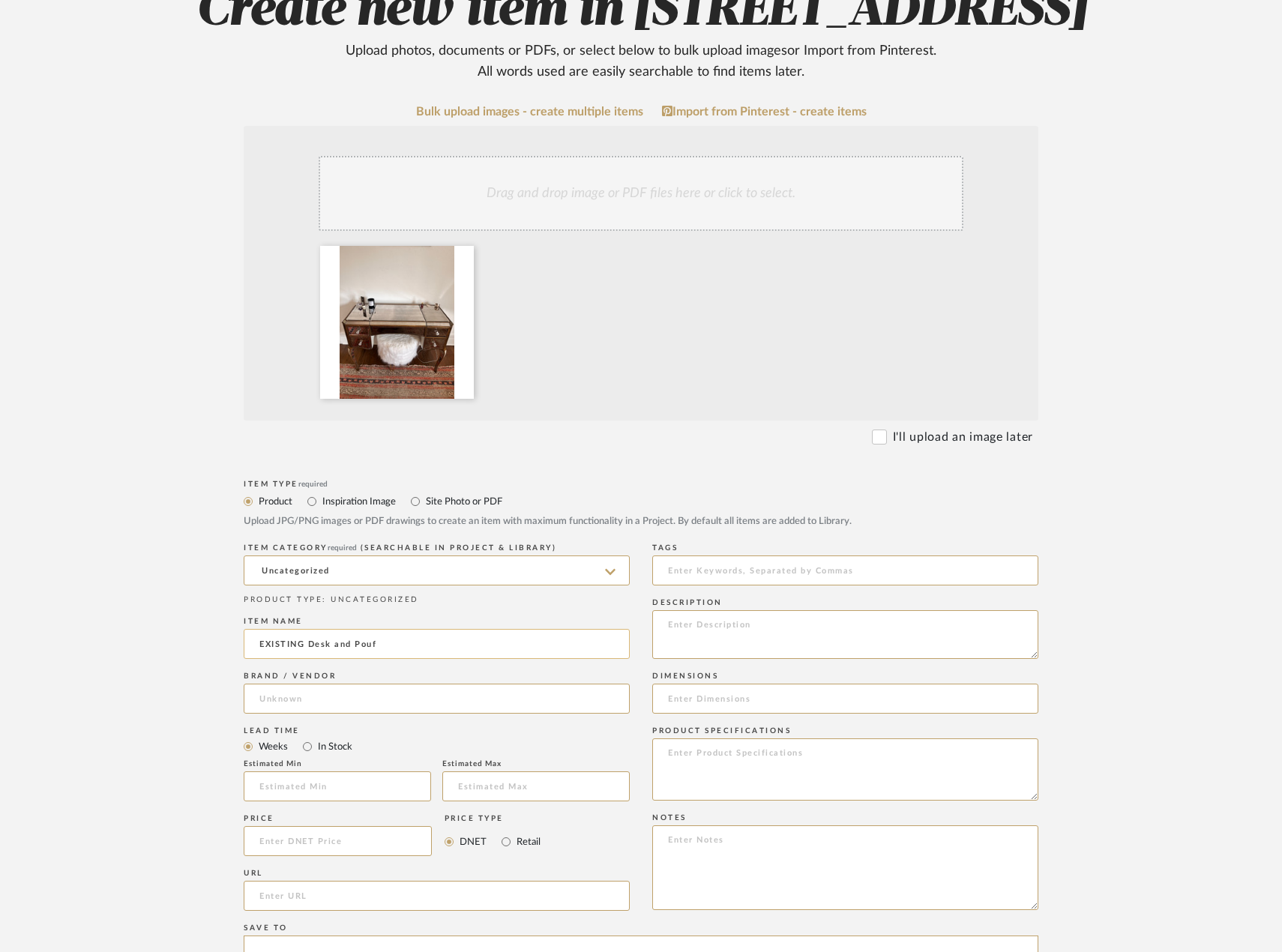
scroll to position [225, 0]
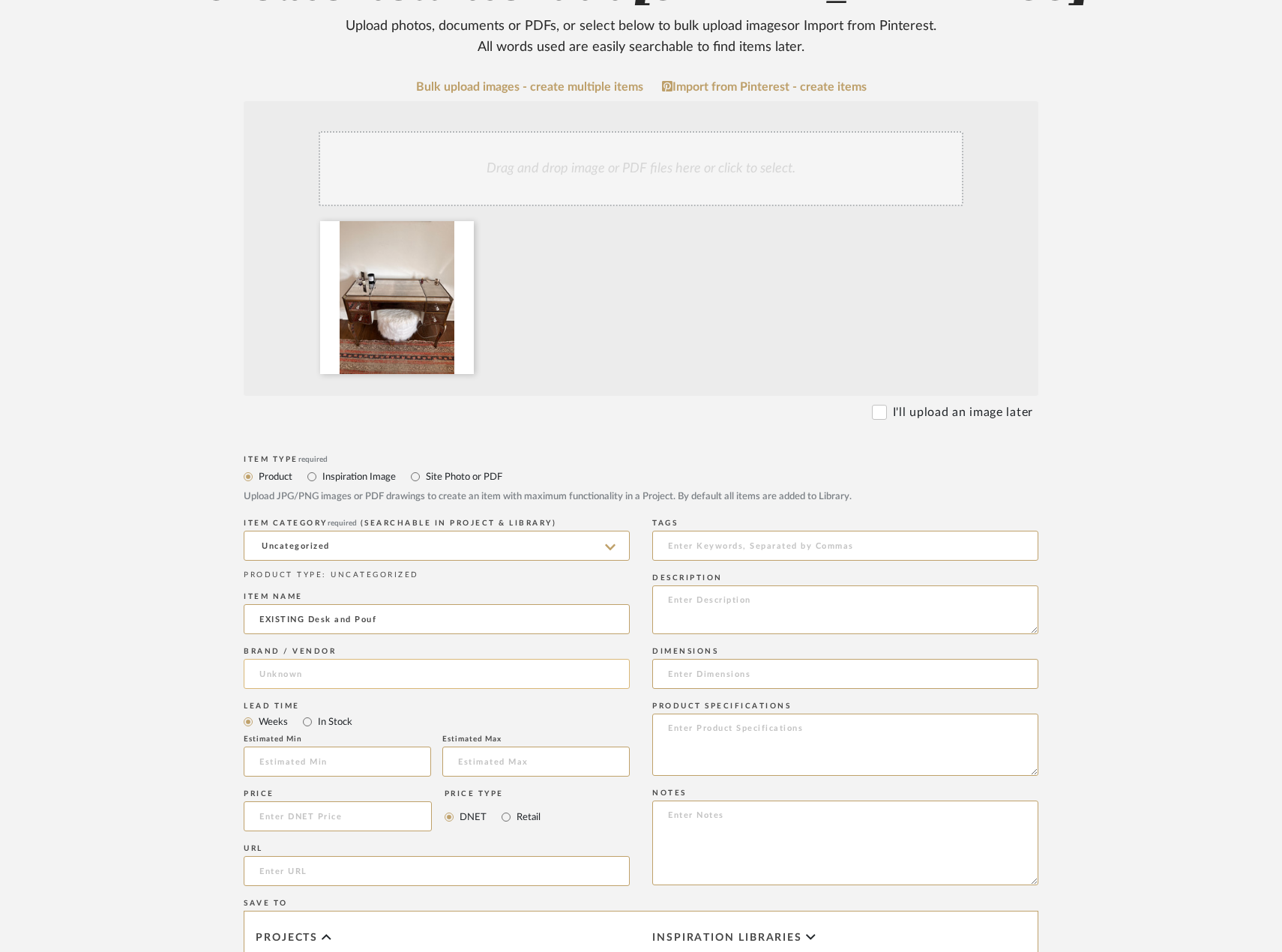
type input "EXISTING Desk and Pouf"
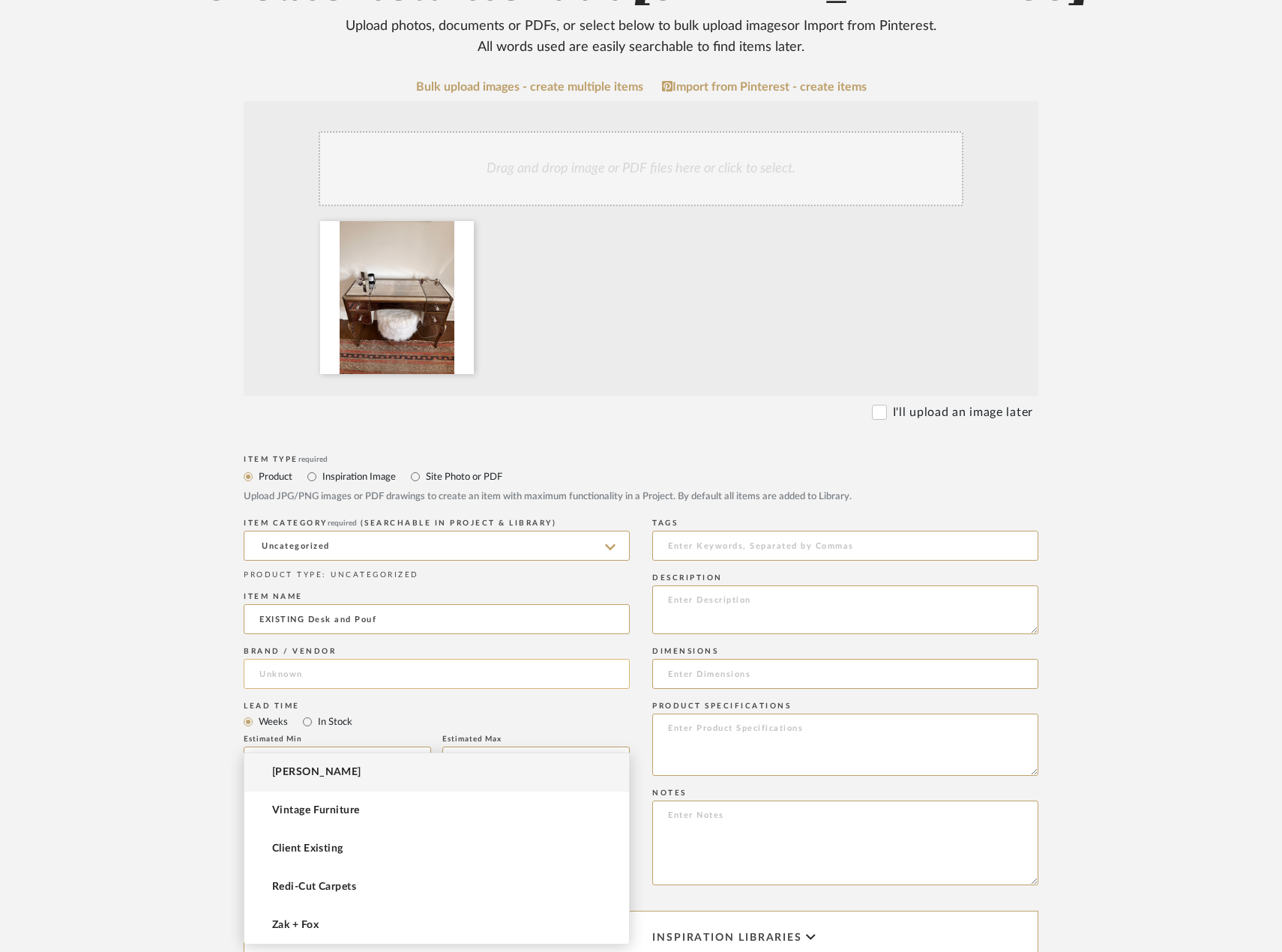
click at [419, 689] on input at bounding box center [437, 674] width 386 height 30
click at [486, 845] on mat-option "Client Existing" at bounding box center [437, 849] width 384 height 39
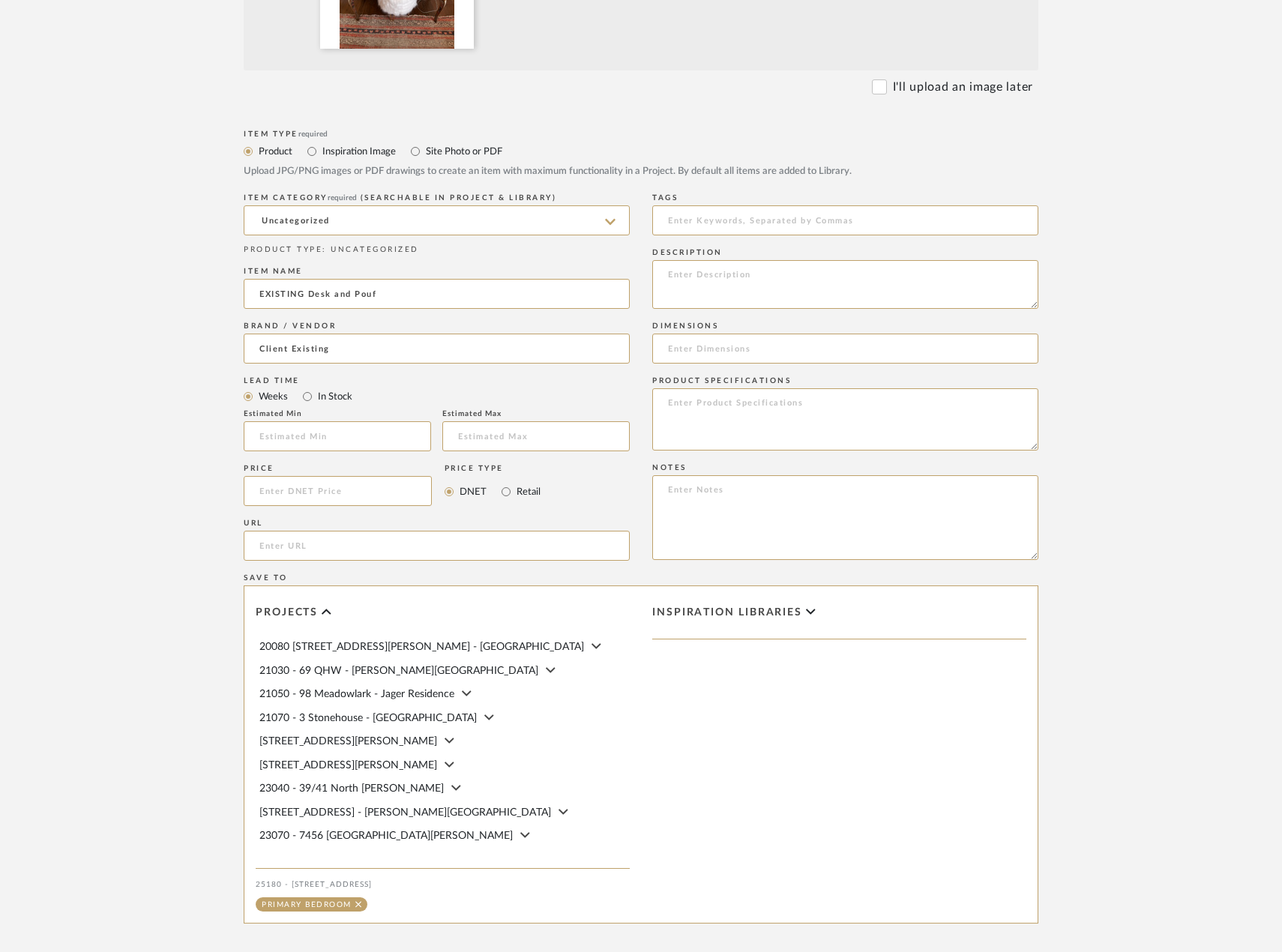
scroll to position [766, 0]
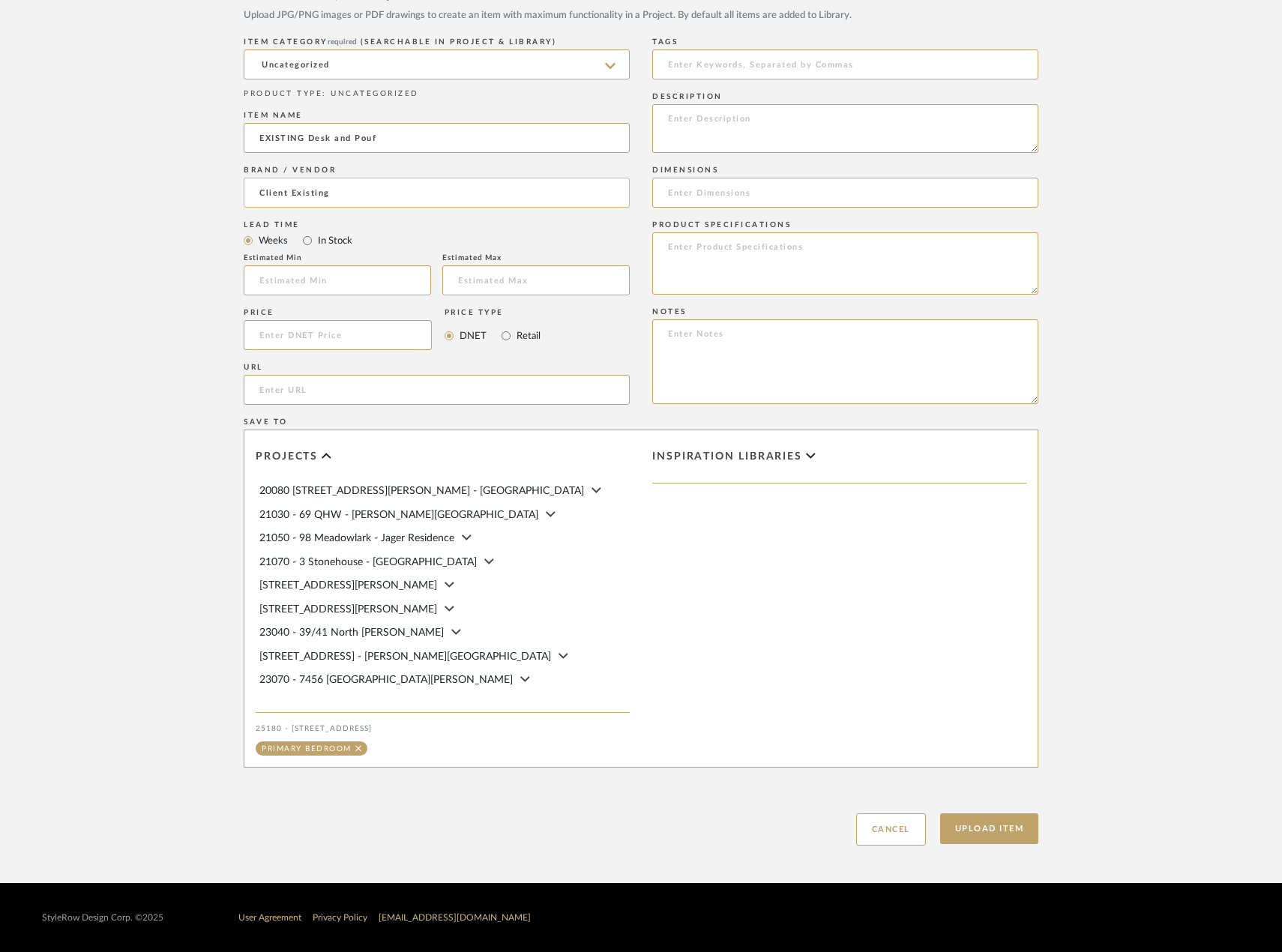
click at [414, 200] on input "Client Existing" at bounding box center [437, 192] width 386 height 30
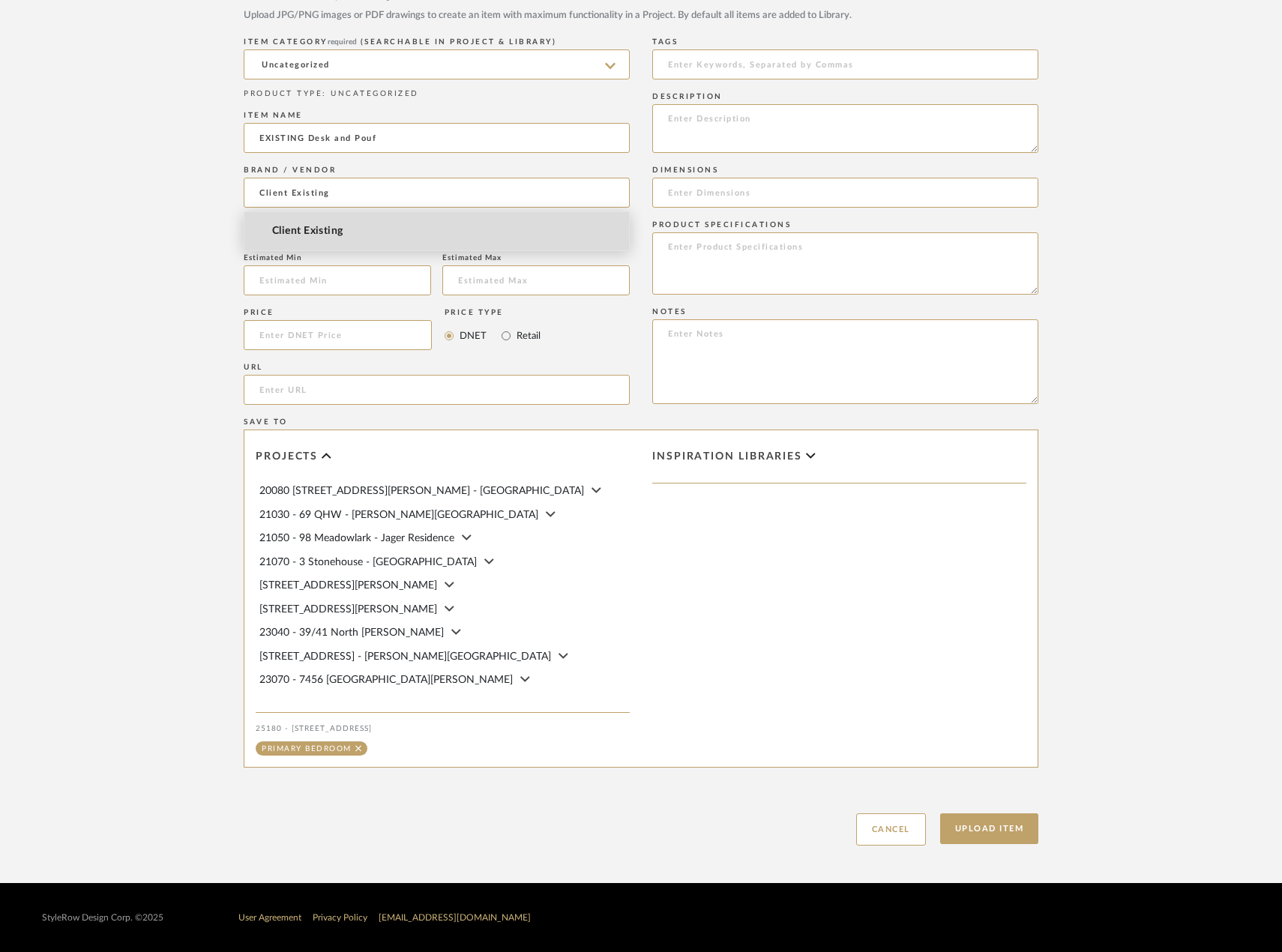
click at [455, 237] on mat-option "Client Existing" at bounding box center [437, 231] width 384 height 39
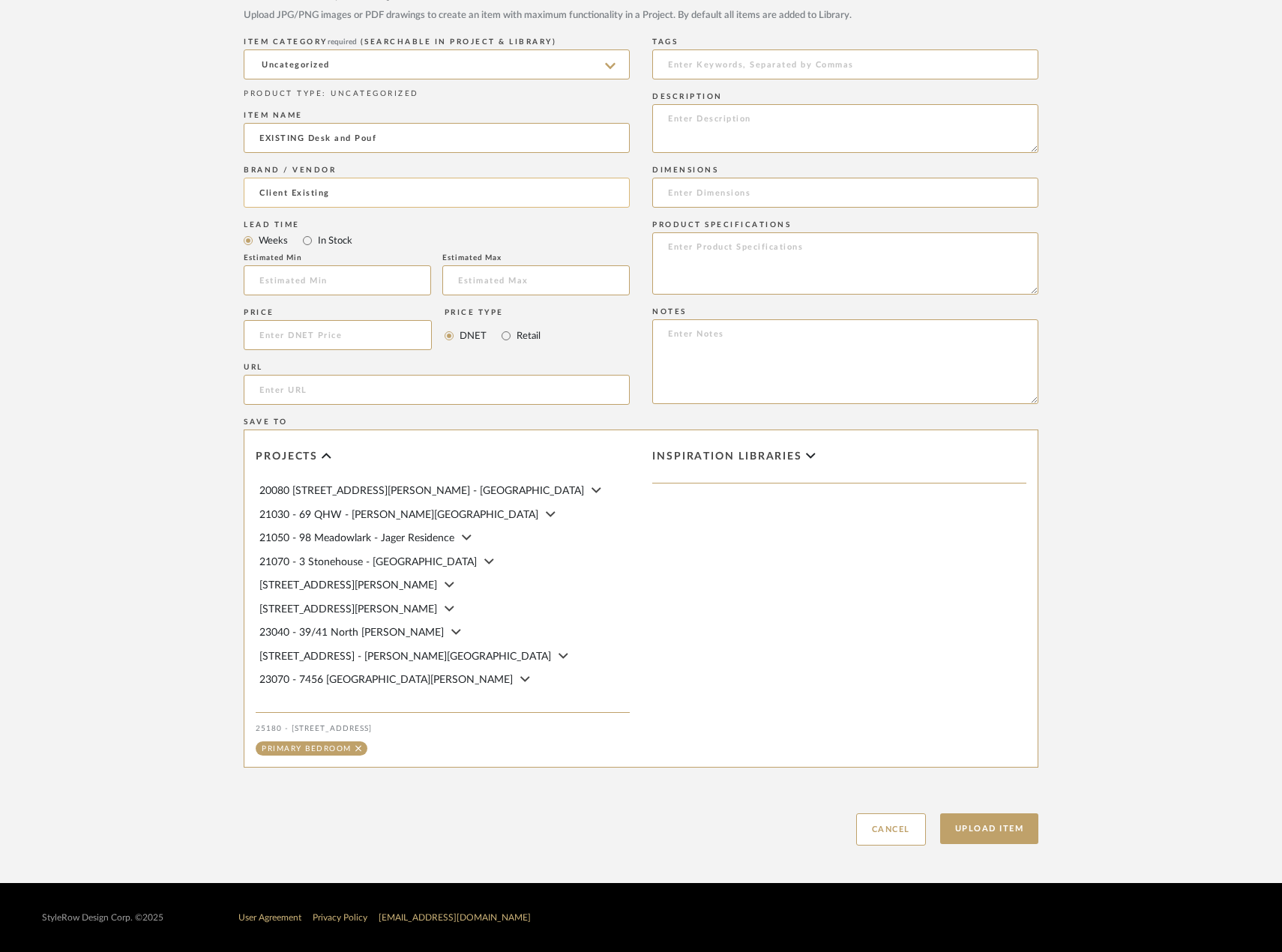
click at [618, 177] on div "Brand / Vendor Client Existing" at bounding box center [437, 189] width 386 height 55
click at [613, 192] on input "Client Existing" at bounding box center [437, 192] width 386 height 30
type input "C"
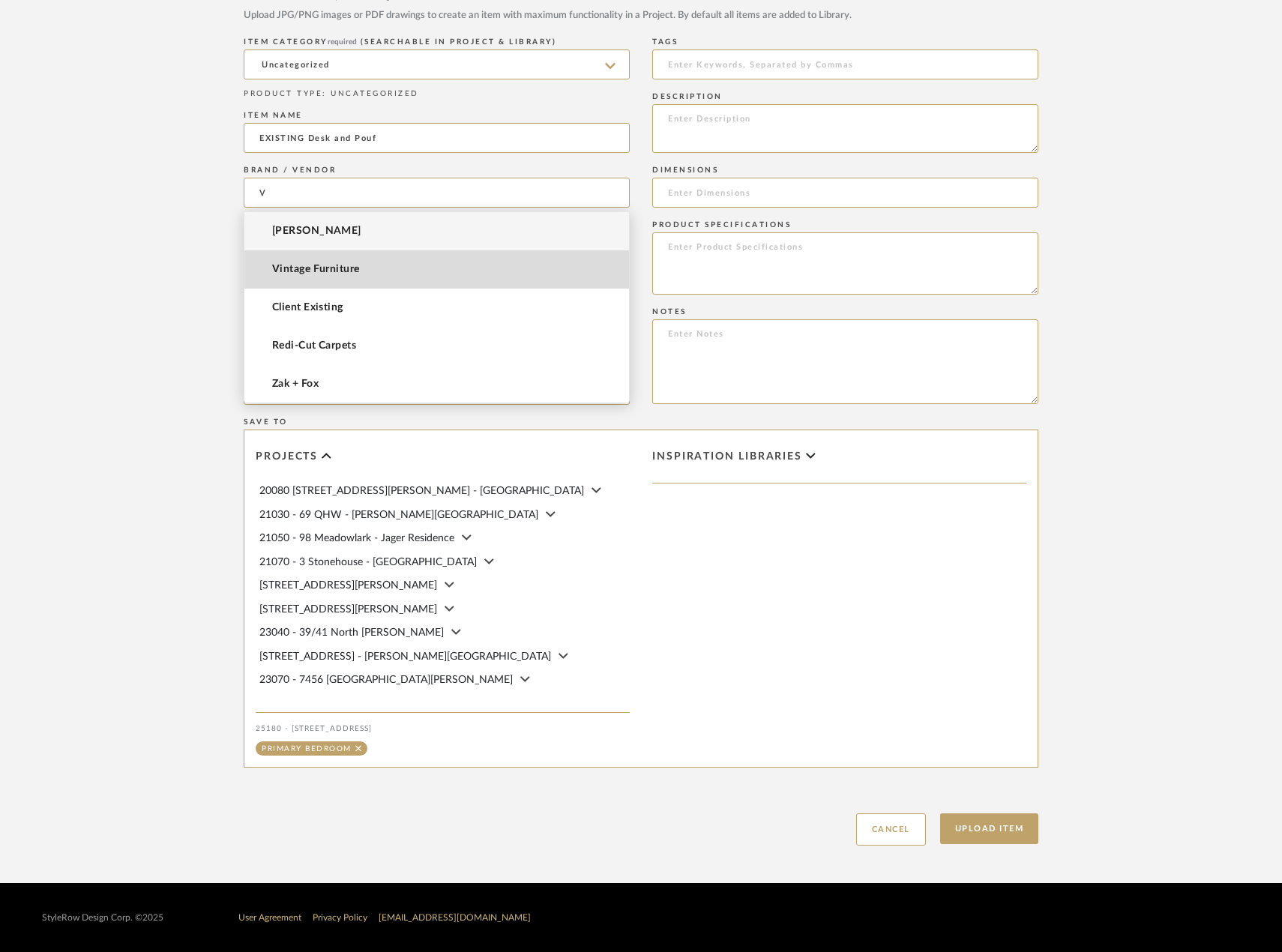
click at [495, 257] on mat-option "Vintage Furniture" at bounding box center [437, 269] width 384 height 39
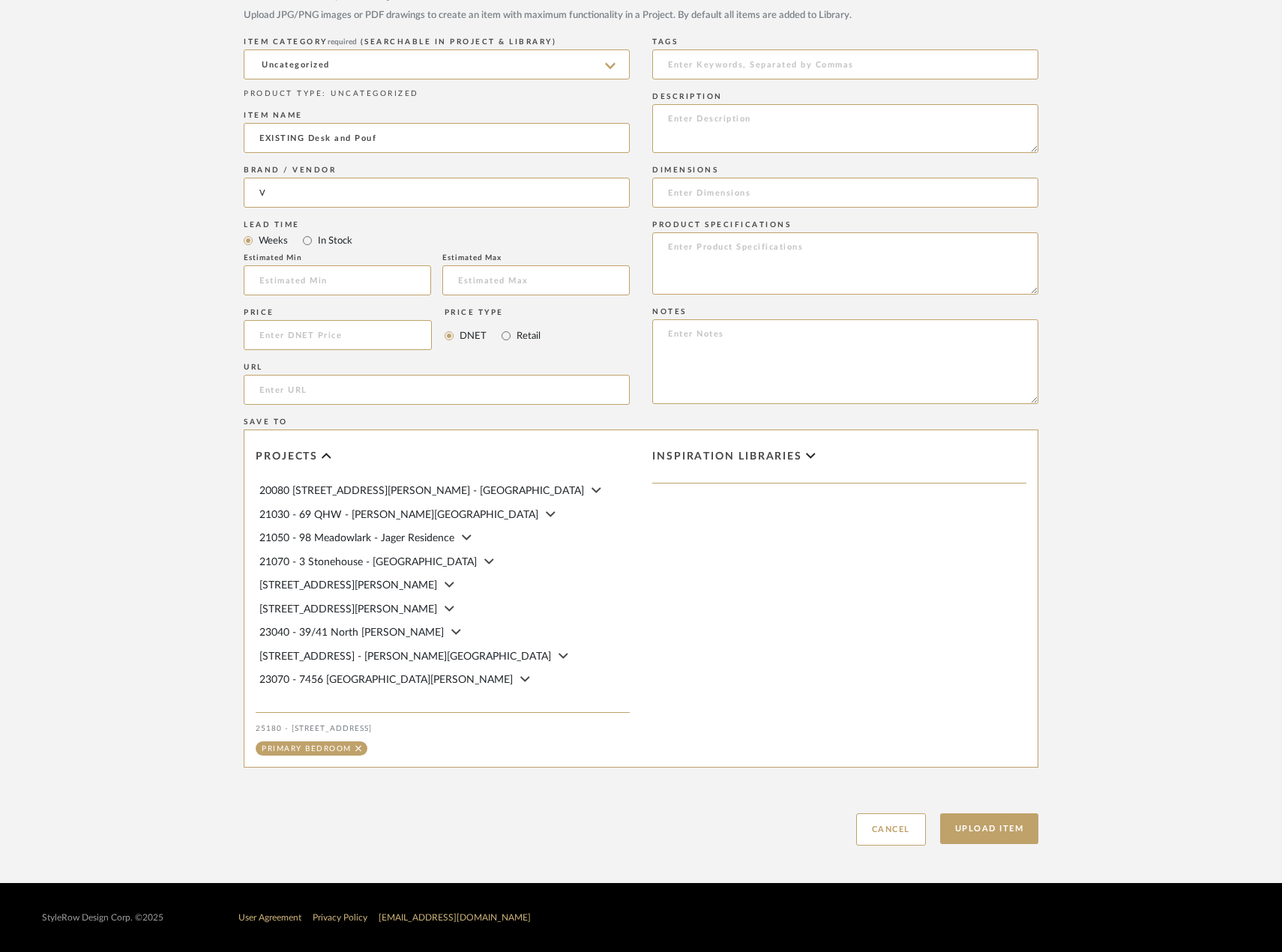
type input "Vintage Furniture"
click at [1003, 829] on button "Upload Item" at bounding box center [990, 828] width 99 height 30
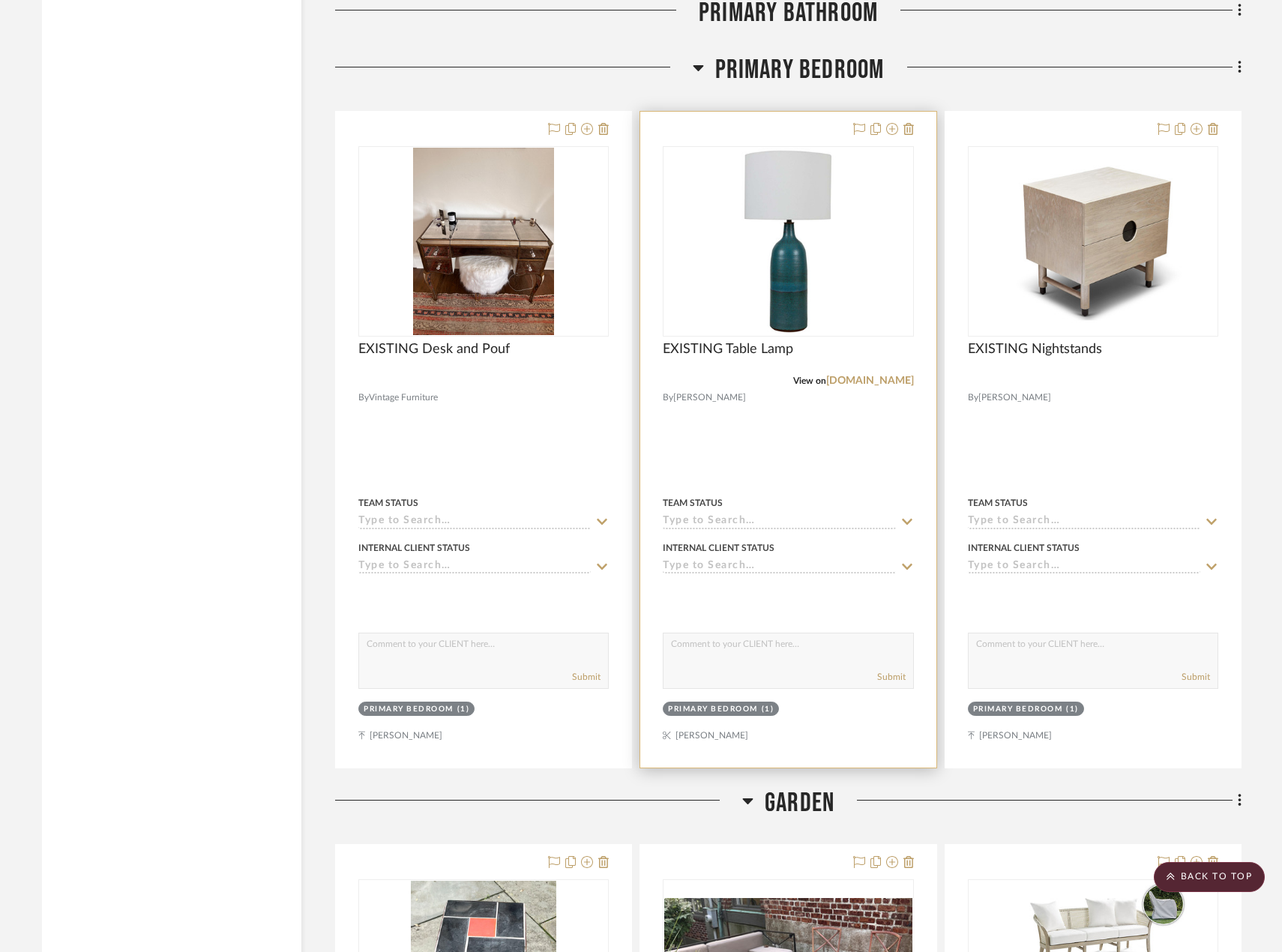
scroll to position [3306, 0]
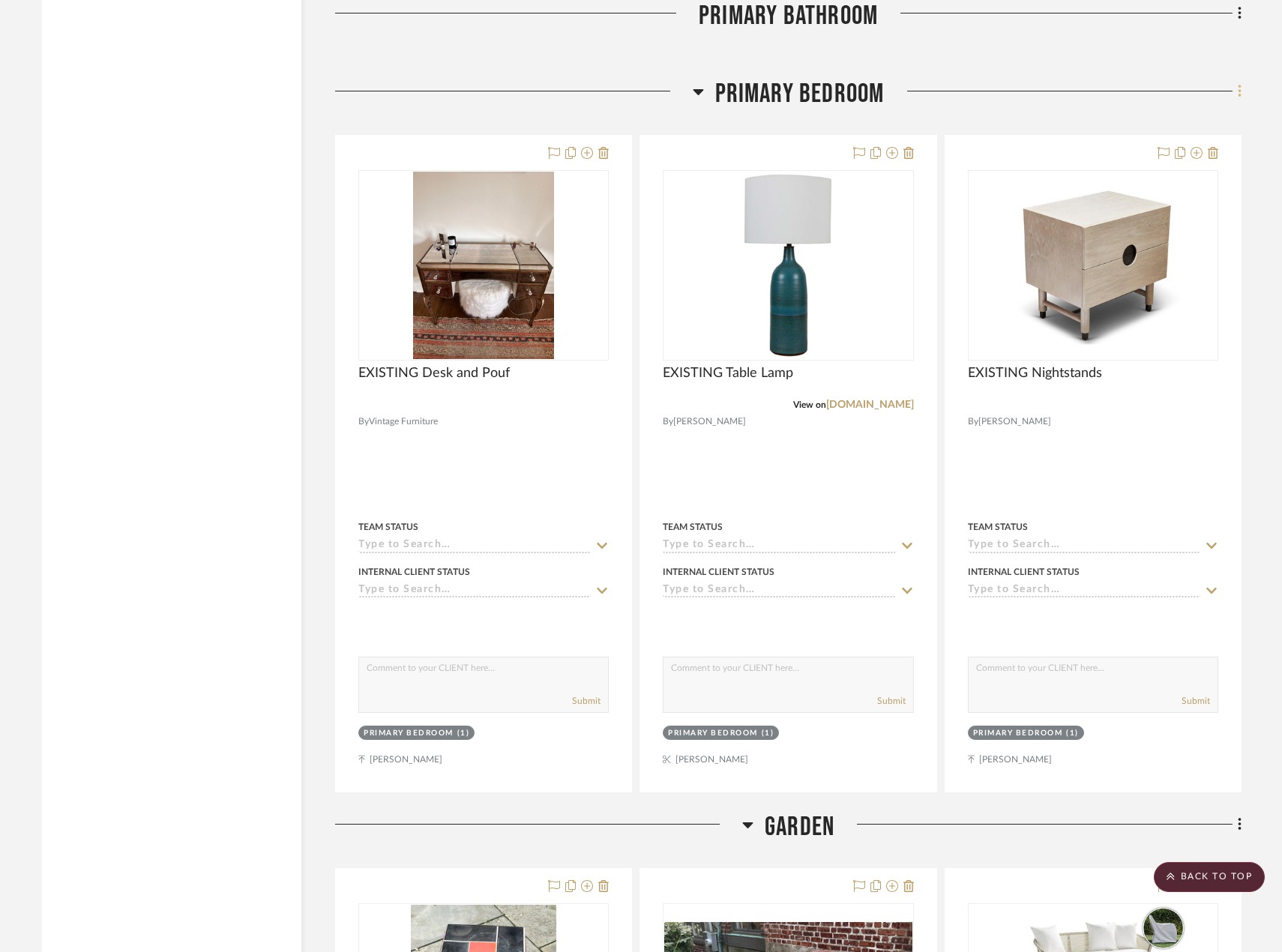
click at [1240, 101] on fa-icon at bounding box center [1238, 93] width 10 height 25
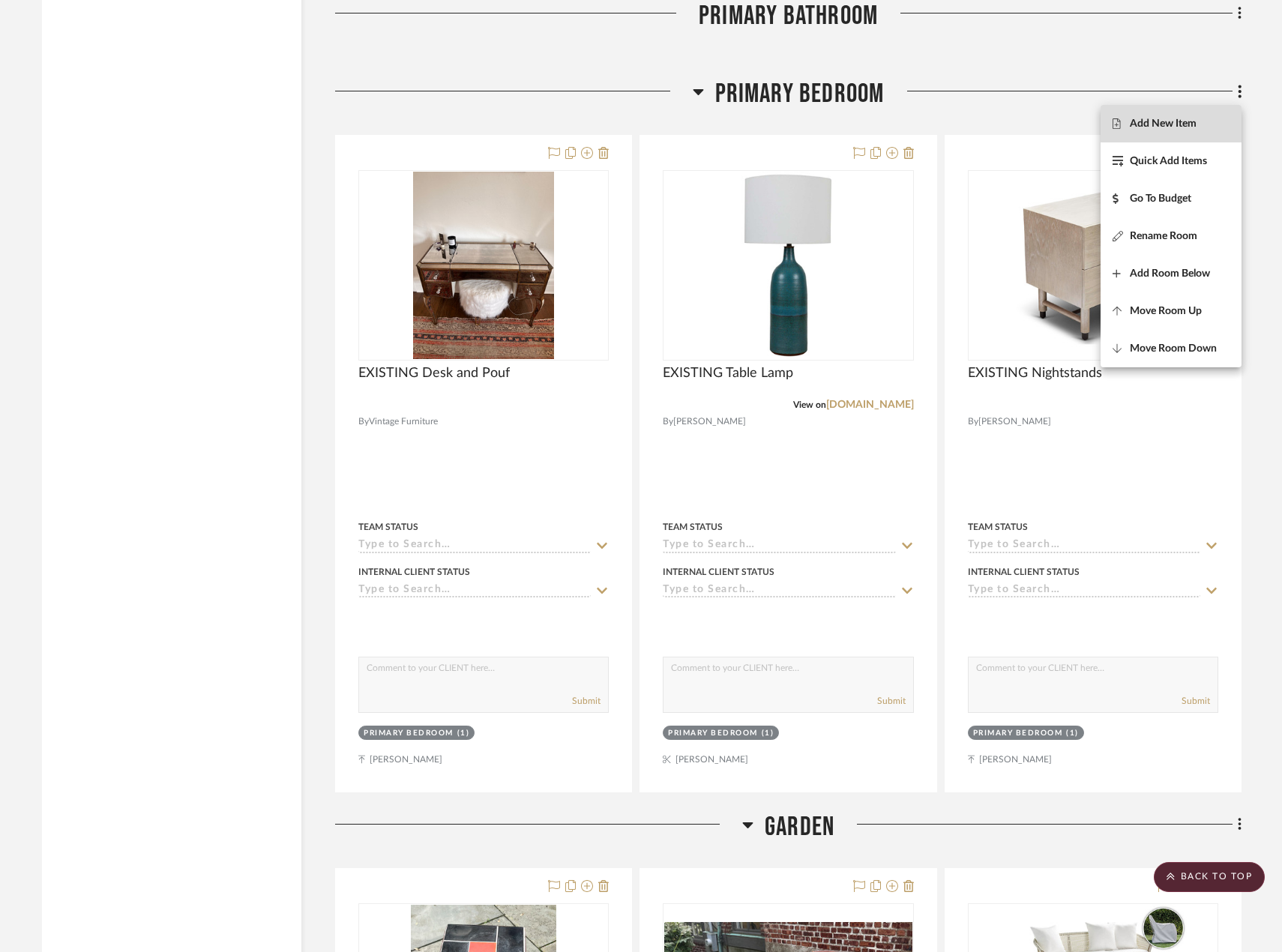
click at [1211, 114] on button "Add New Item" at bounding box center [1171, 124] width 141 height 38
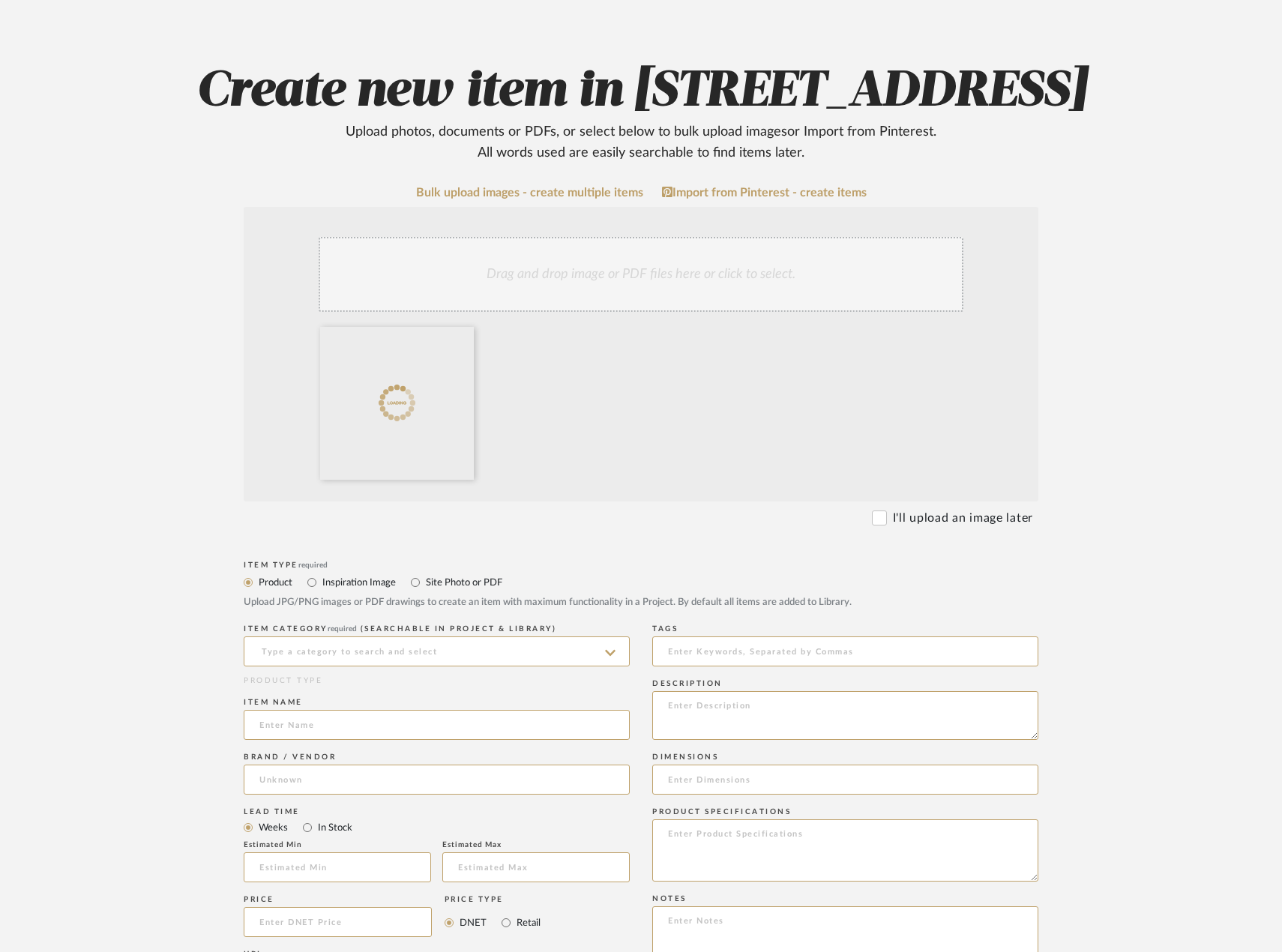
scroll to position [150, 0]
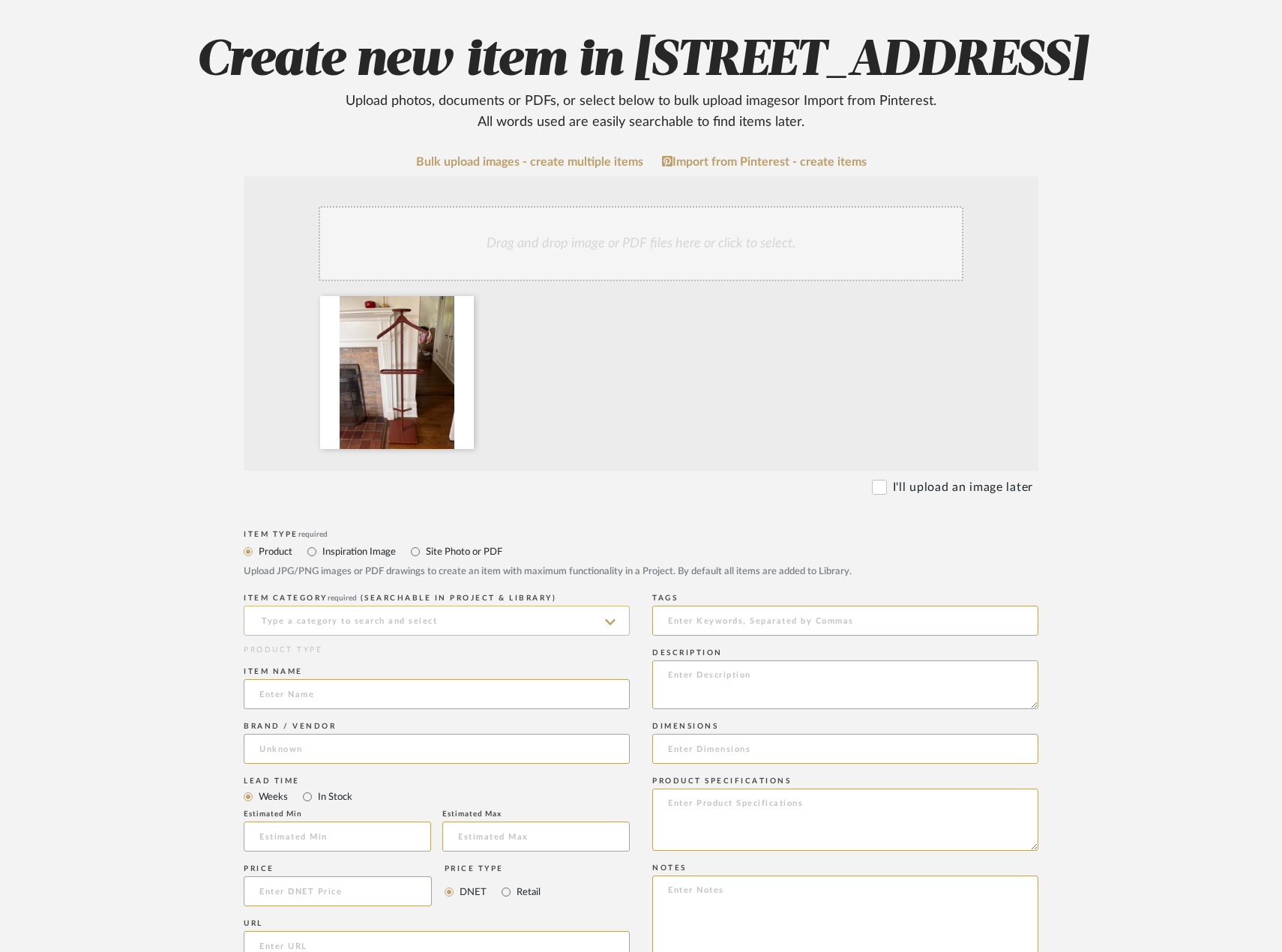
click at [460, 636] on input at bounding box center [437, 620] width 386 height 30
click at [394, 641] on div "Uncategorized" at bounding box center [437, 642] width 384 height 39
type input "Uncategorized"
click at [365, 709] on input at bounding box center [437, 694] width 386 height 30
type input "EXISTING"
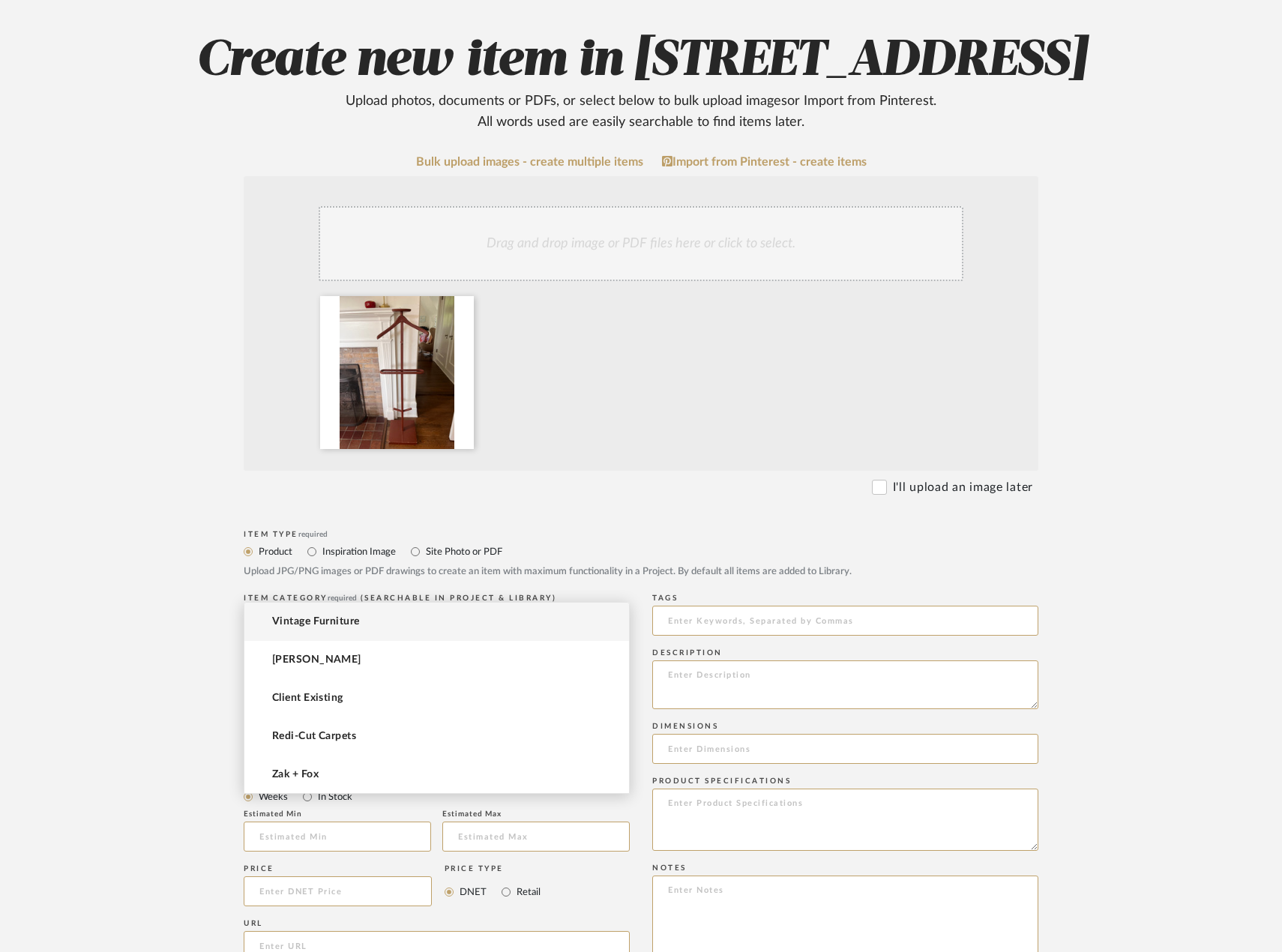
click at [374, 764] on input at bounding box center [437, 749] width 386 height 30
click at [416, 621] on mat-option "Vintage Furniture" at bounding box center [437, 622] width 384 height 39
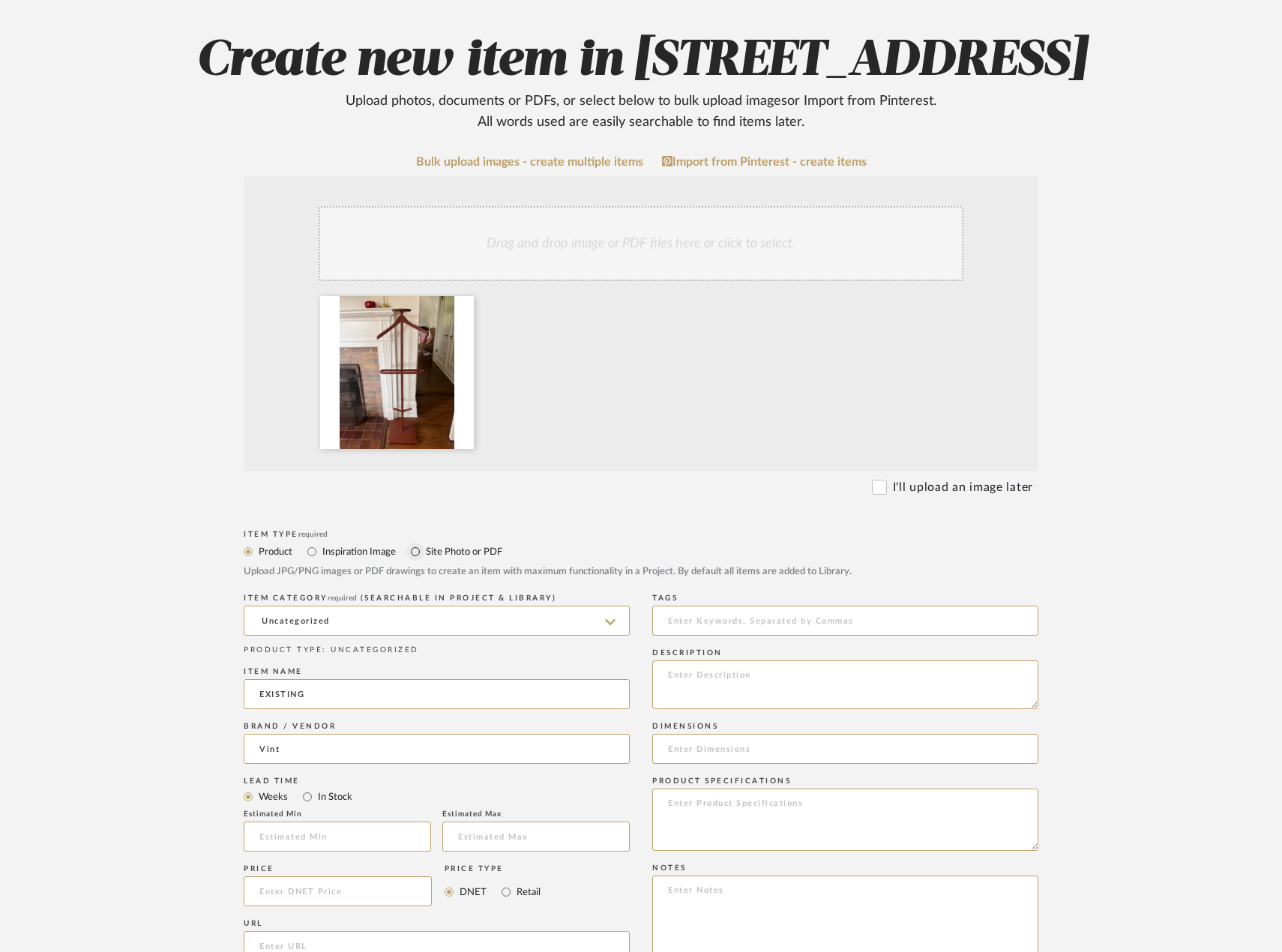
type input "Vintage Furniture"
click at [395, 709] on input "EXISTING" at bounding box center [437, 694] width 386 height 30
type input "EXISTING Accessory"
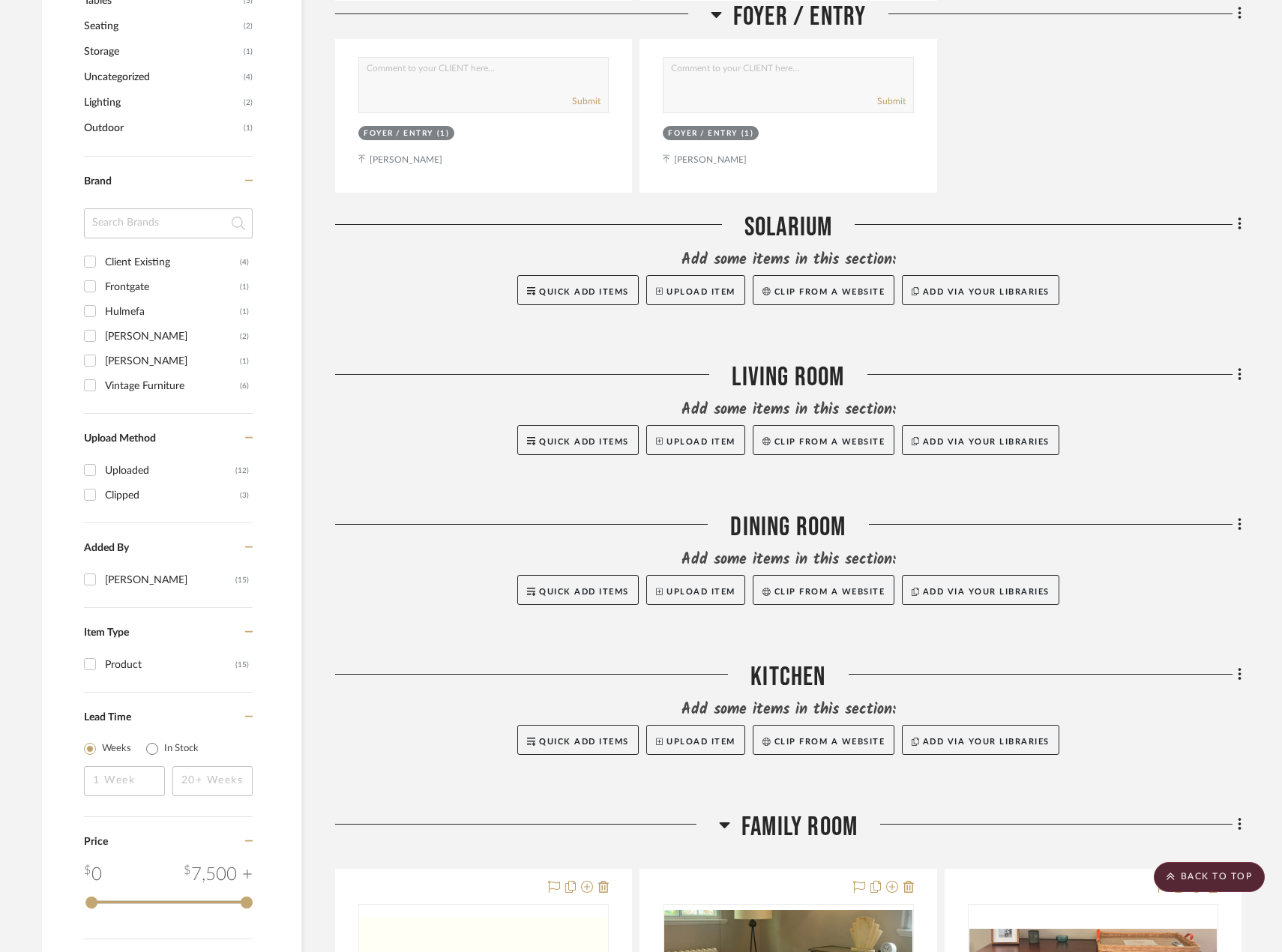
scroll to position [885, 0]
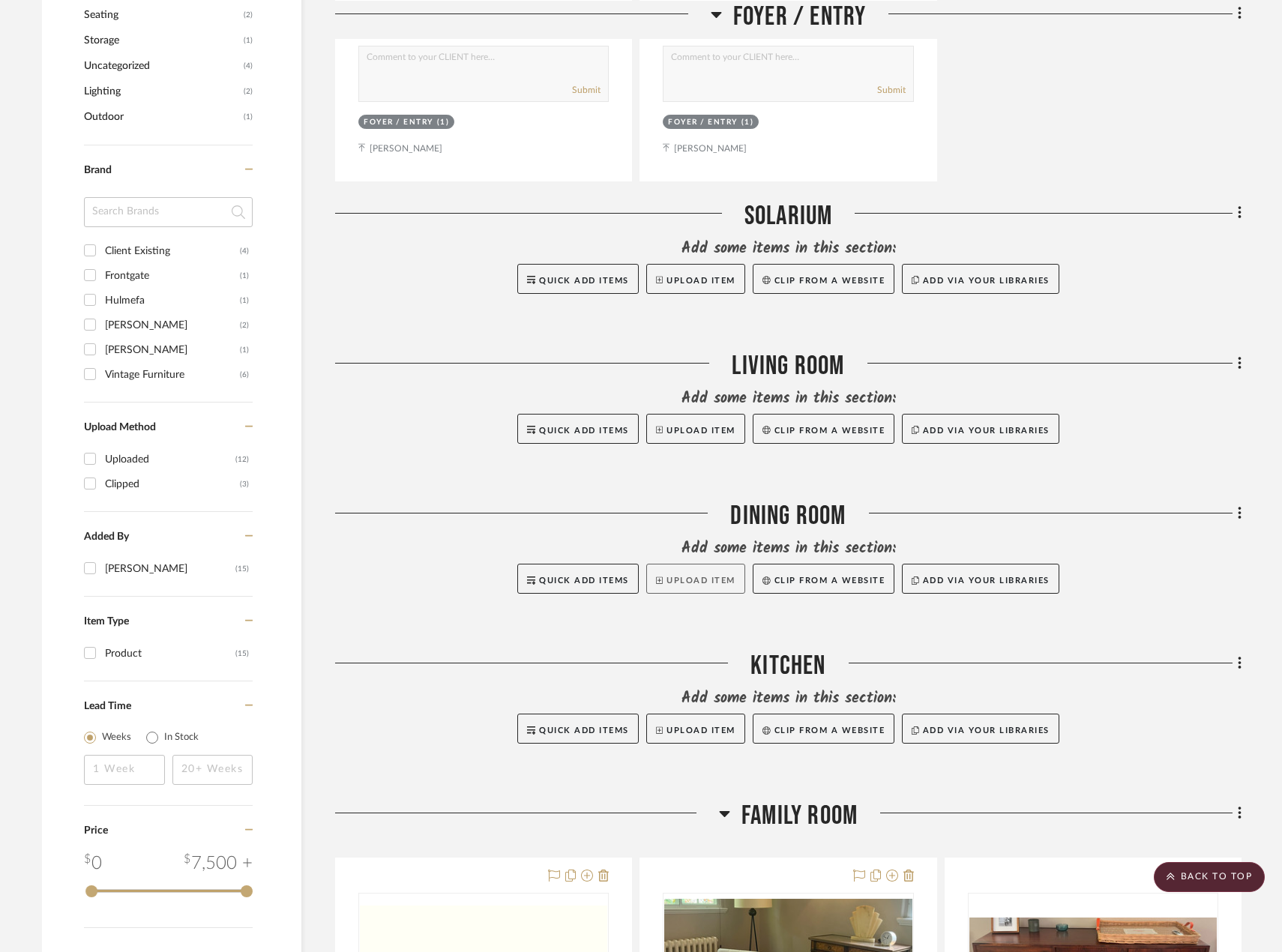
click at [665, 577] on button "Upload Item" at bounding box center [696, 578] width 99 height 30
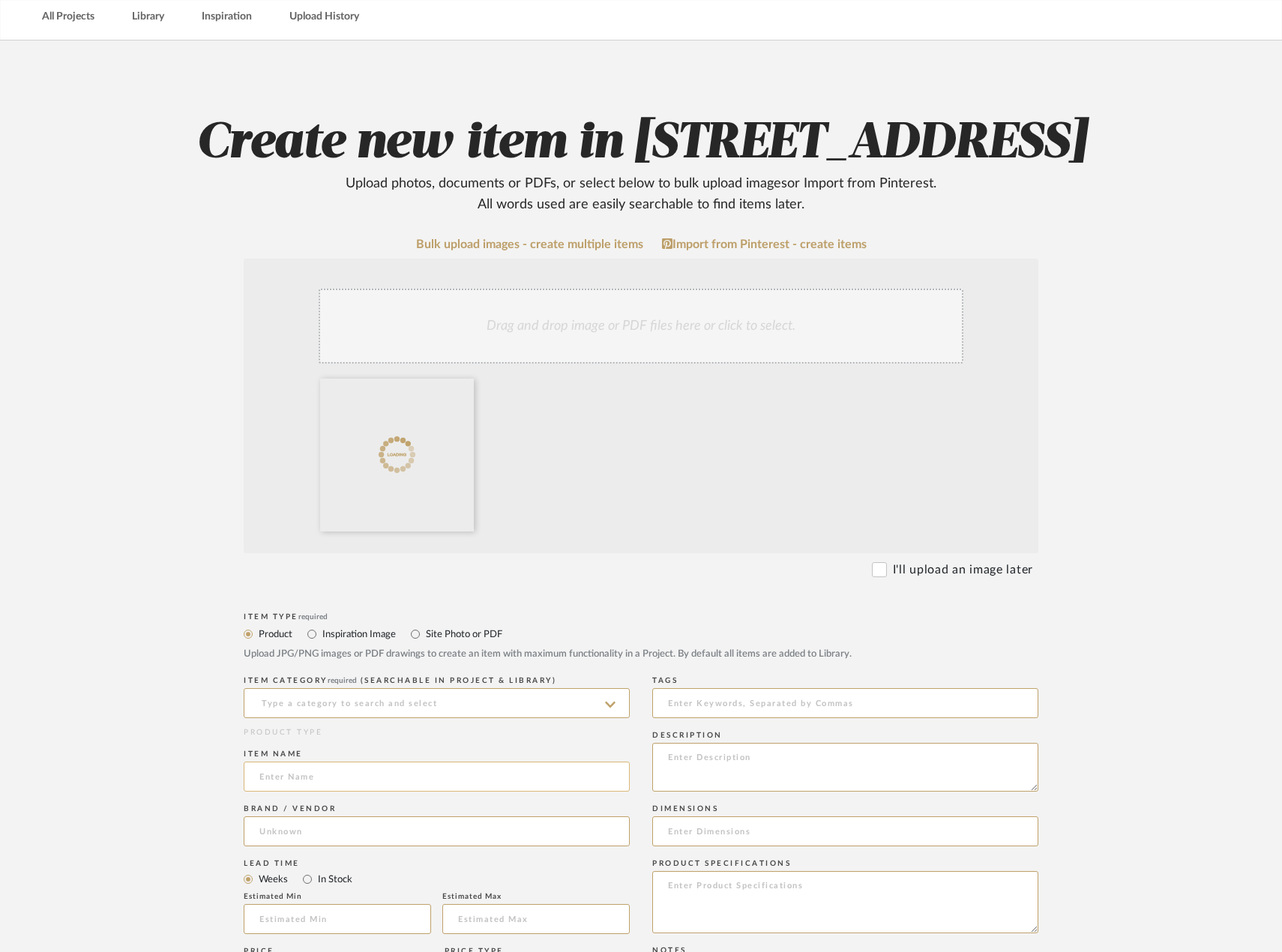
scroll to position [150, 0]
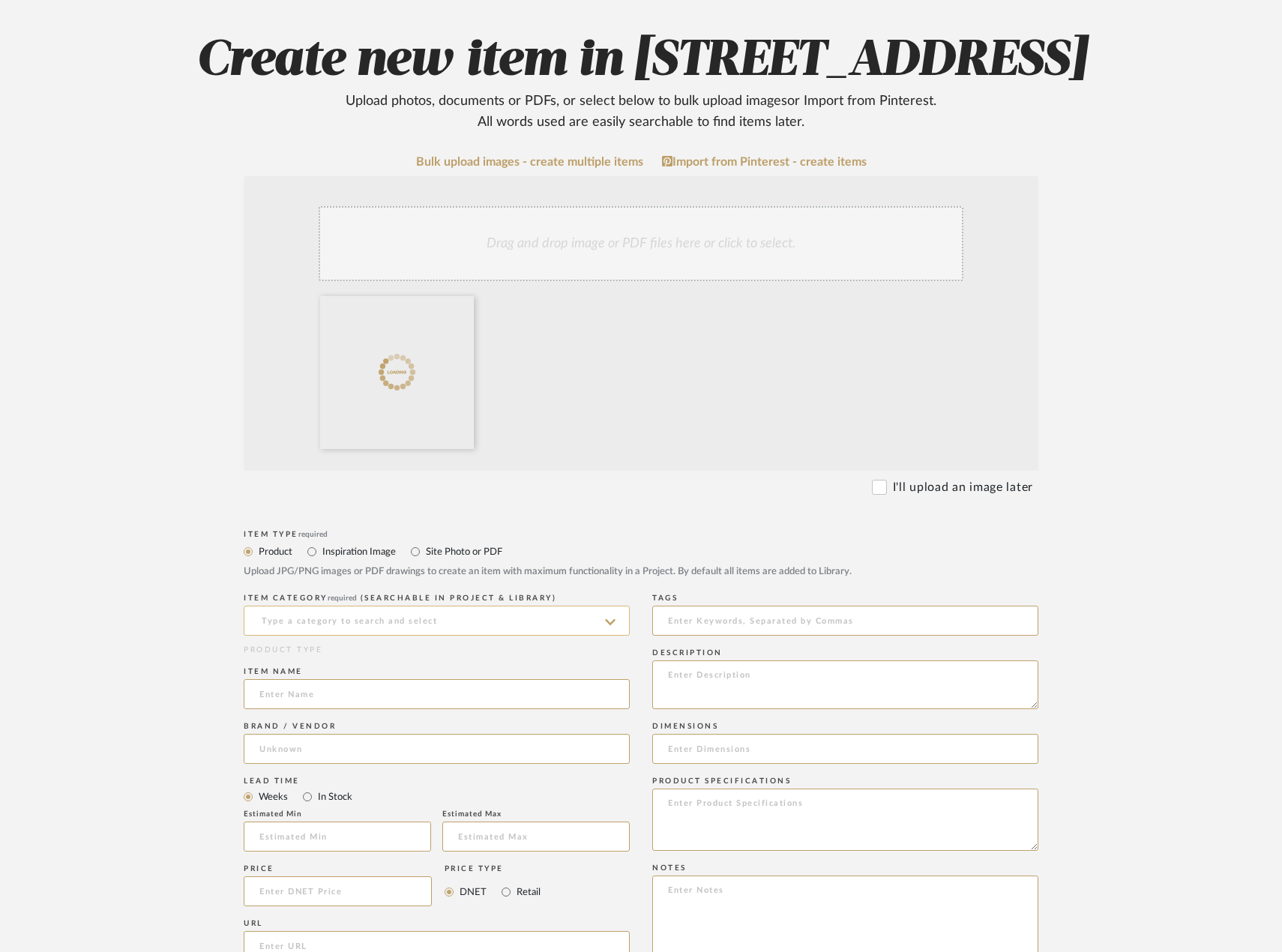
click at [419, 636] on input at bounding box center [437, 620] width 386 height 30
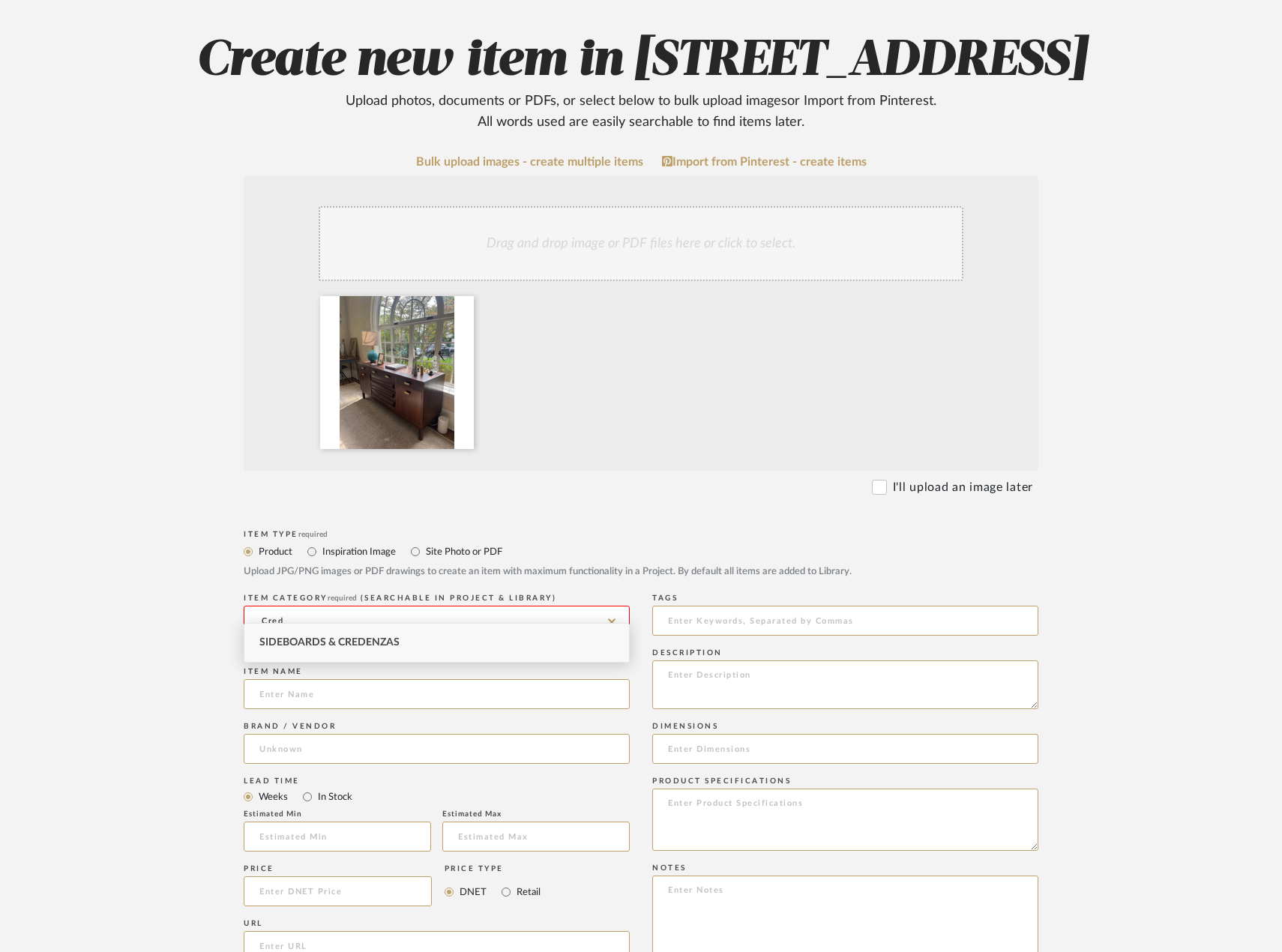
click at [399, 633] on div "Sideboards & Credenzas" at bounding box center [437, 642] width 384 height 39
type input "Sideboards & Credenzas"
click at [394, 709] on input at bounding box center [437, 694] width 386 height 30
type input "EXISTING Dining Credenza"
click at [476, 764] on input at bounding box center [437, 749] width 386 height 30
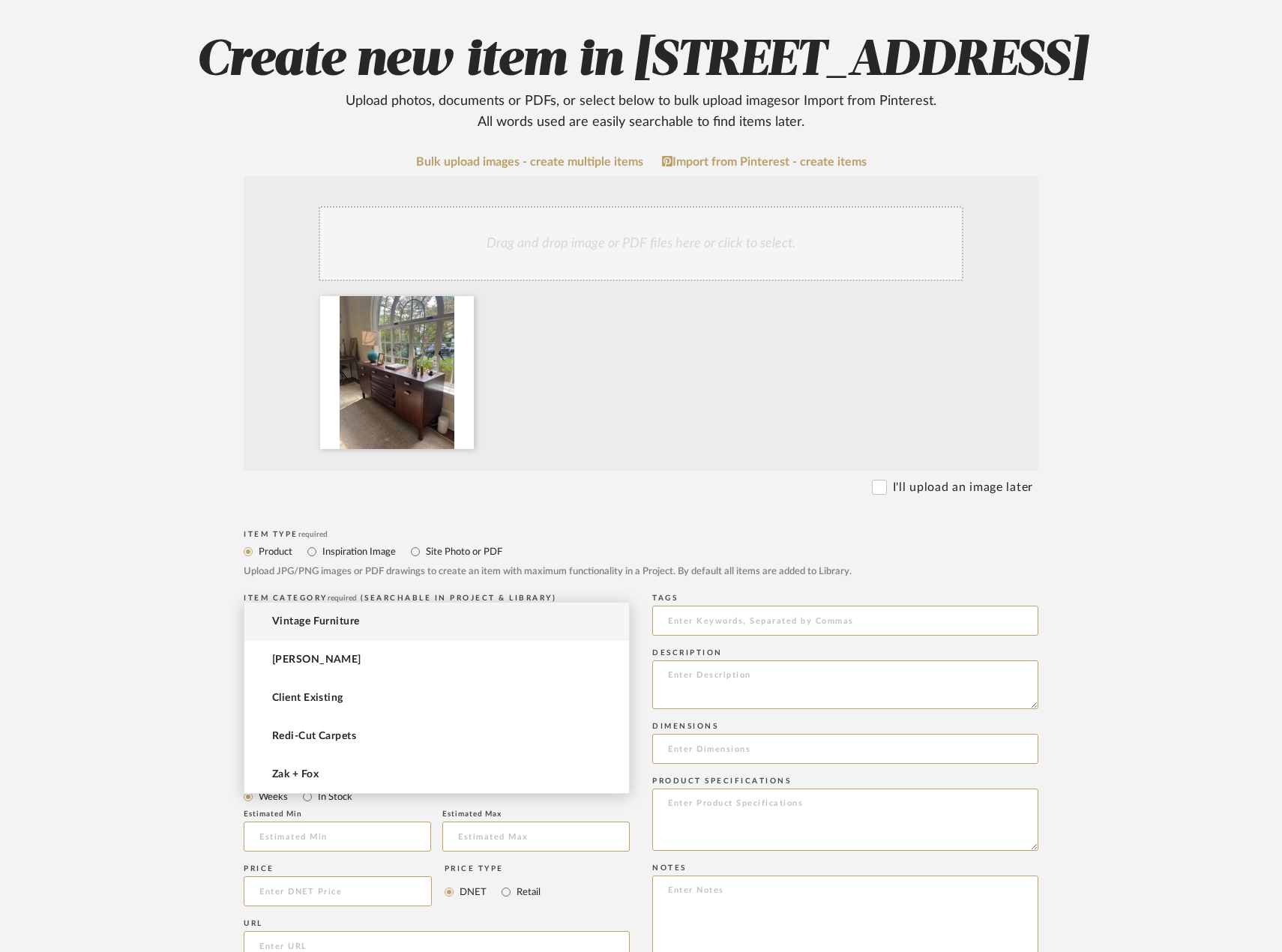
click at [398, 623] on mat-option "Vintage Furniture" at bounding box center [437, 622] width 384 height 39
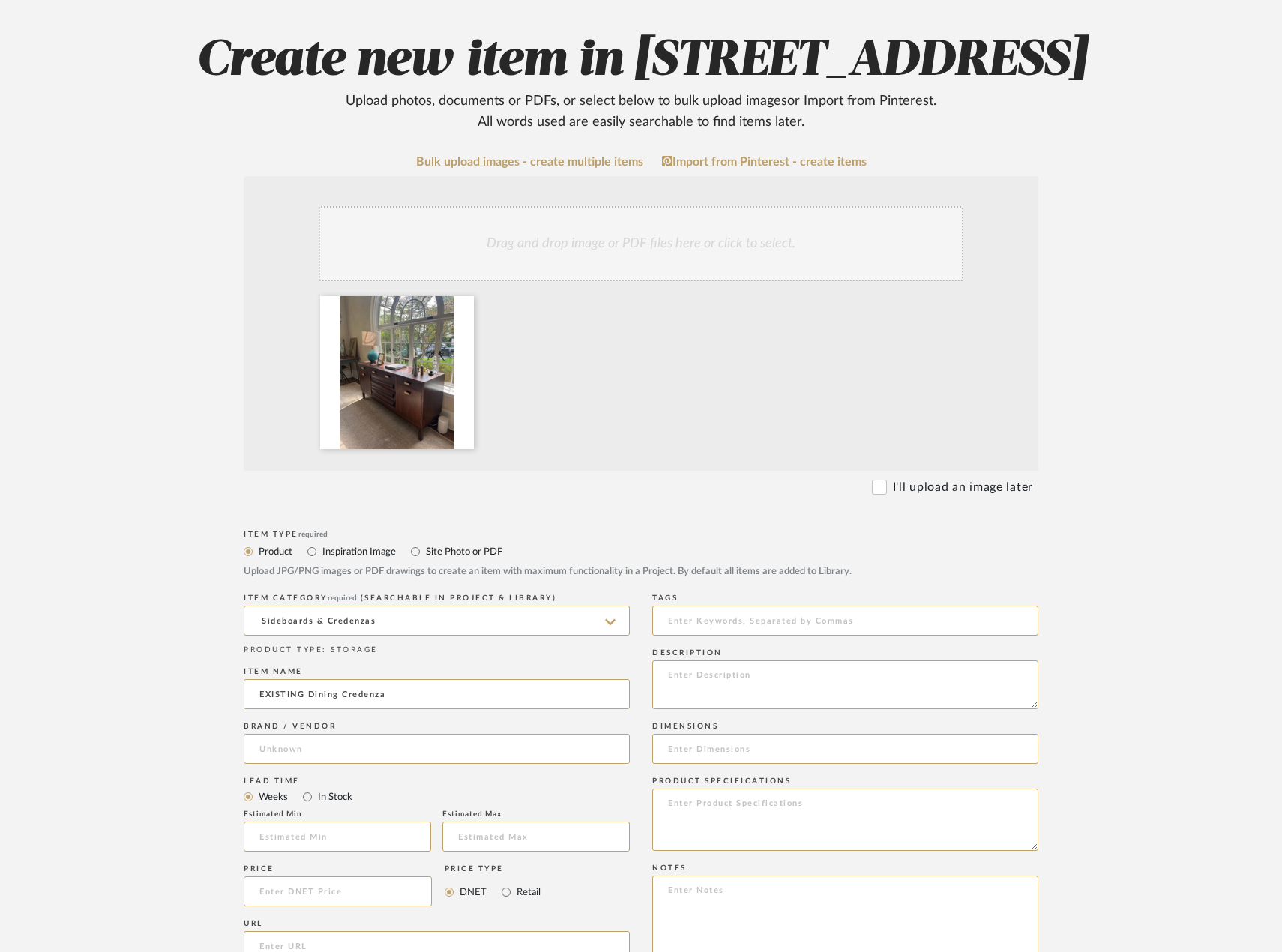
type input "Vintage Furniture"
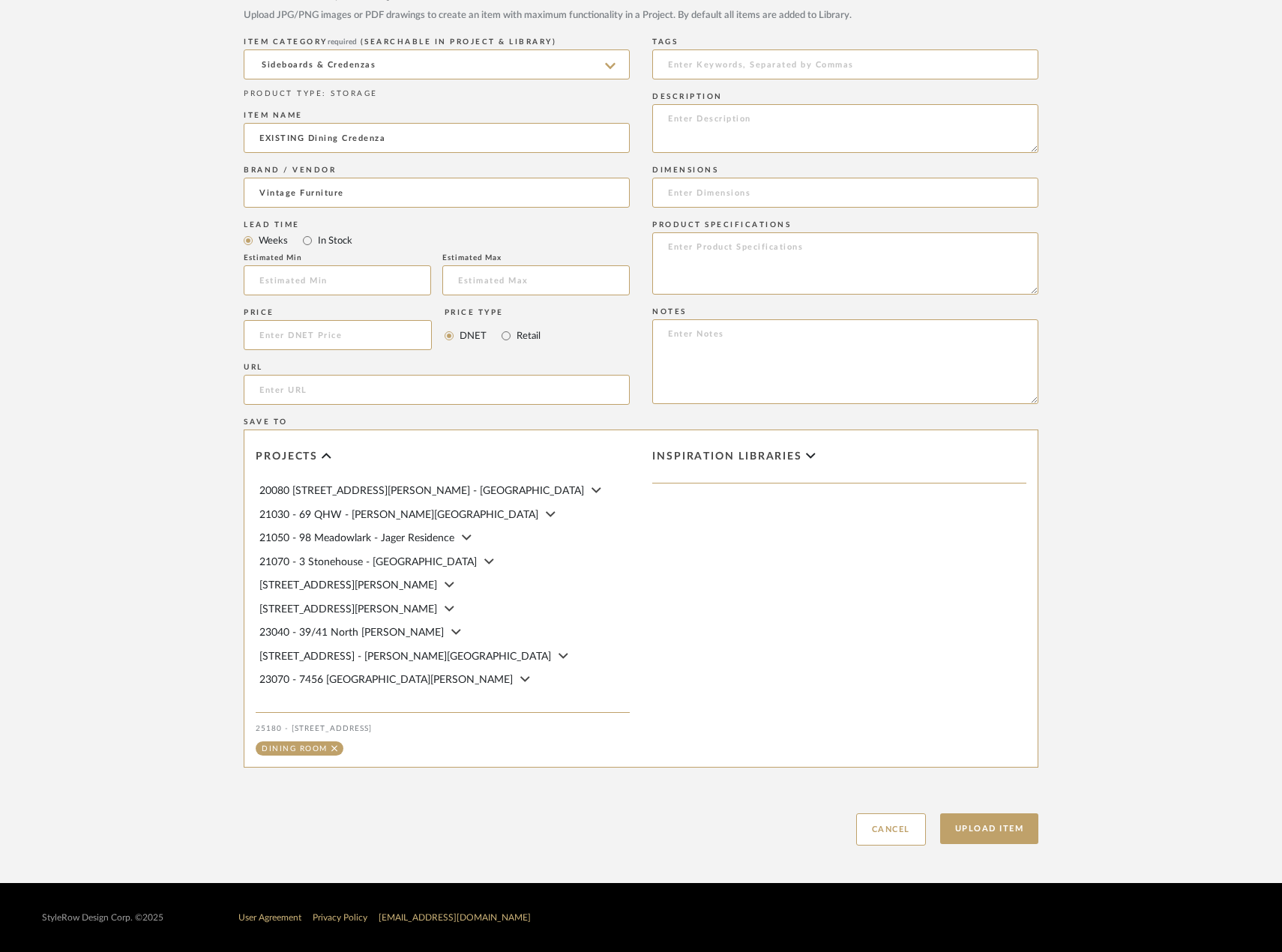
scroll to position [766, 0]
click at [962, 826] on button "Upload Item" at bounding box center [990, 828] width 99 height 30
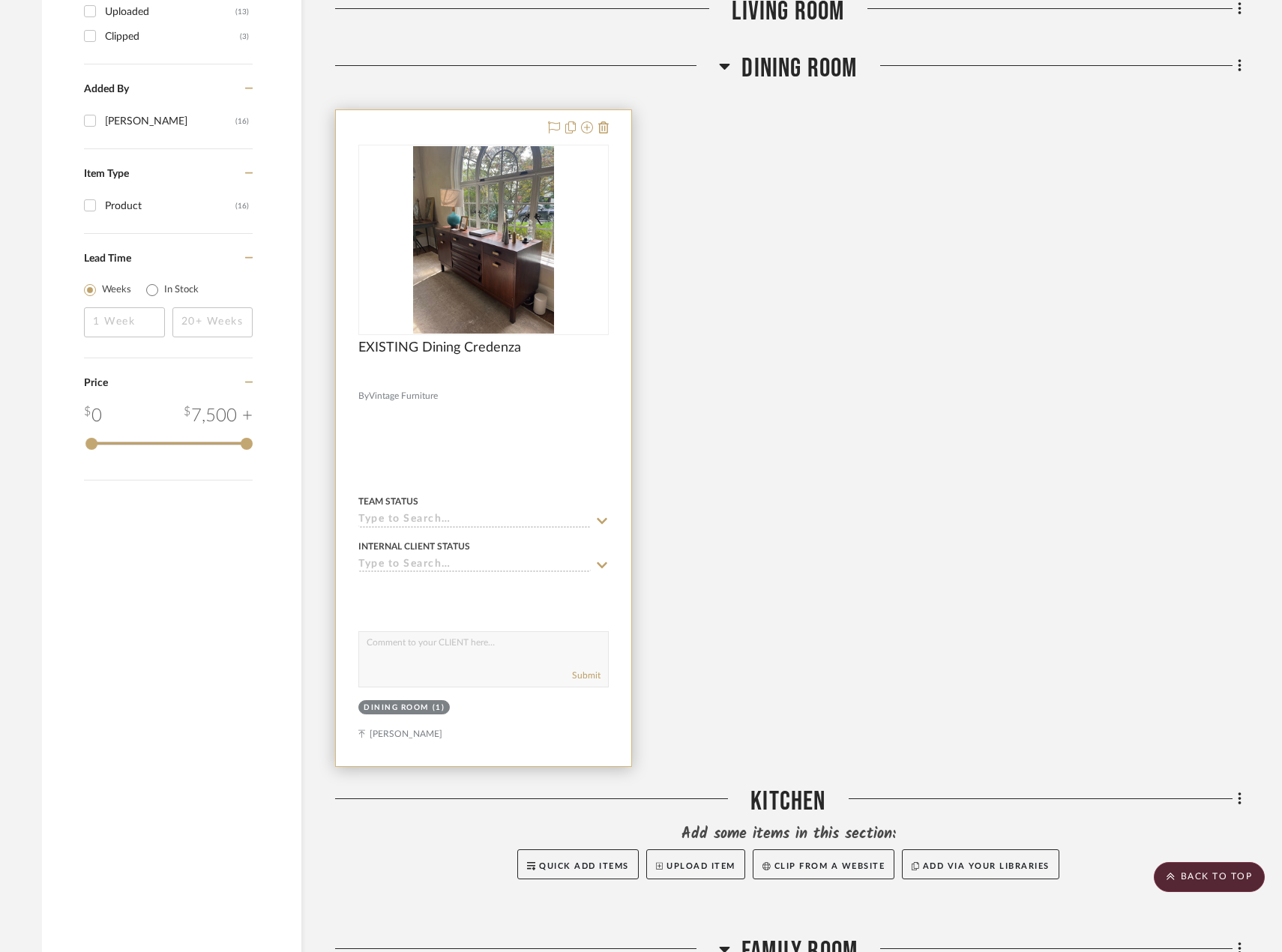
scroll to position [1310, 0]
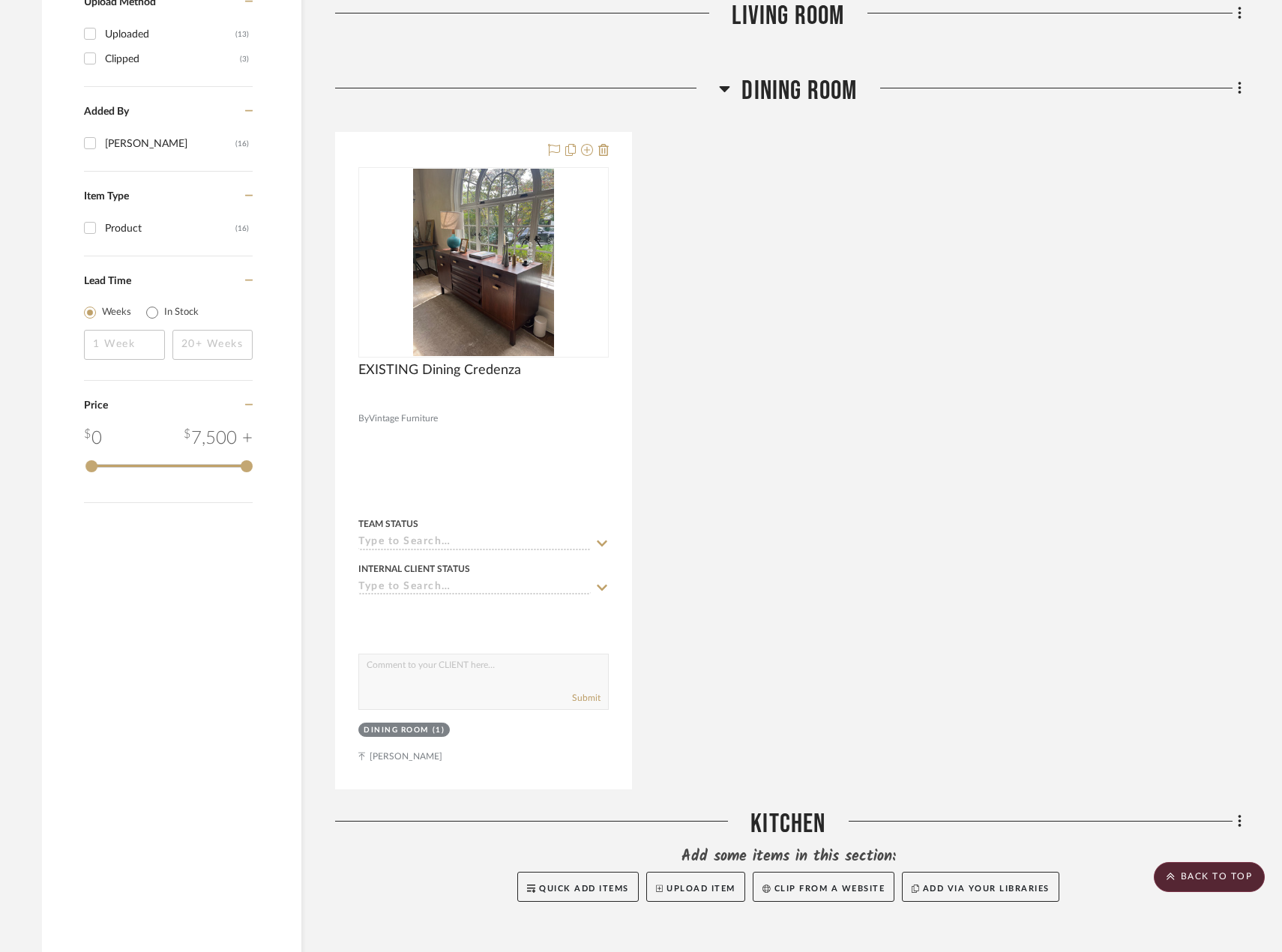
click at [1005, 499] on div "EXISTING Dining Credenza By Vintage Furniture Team Status Internal Client Statu…" at bounding box center [788, 461] width 906 height 657
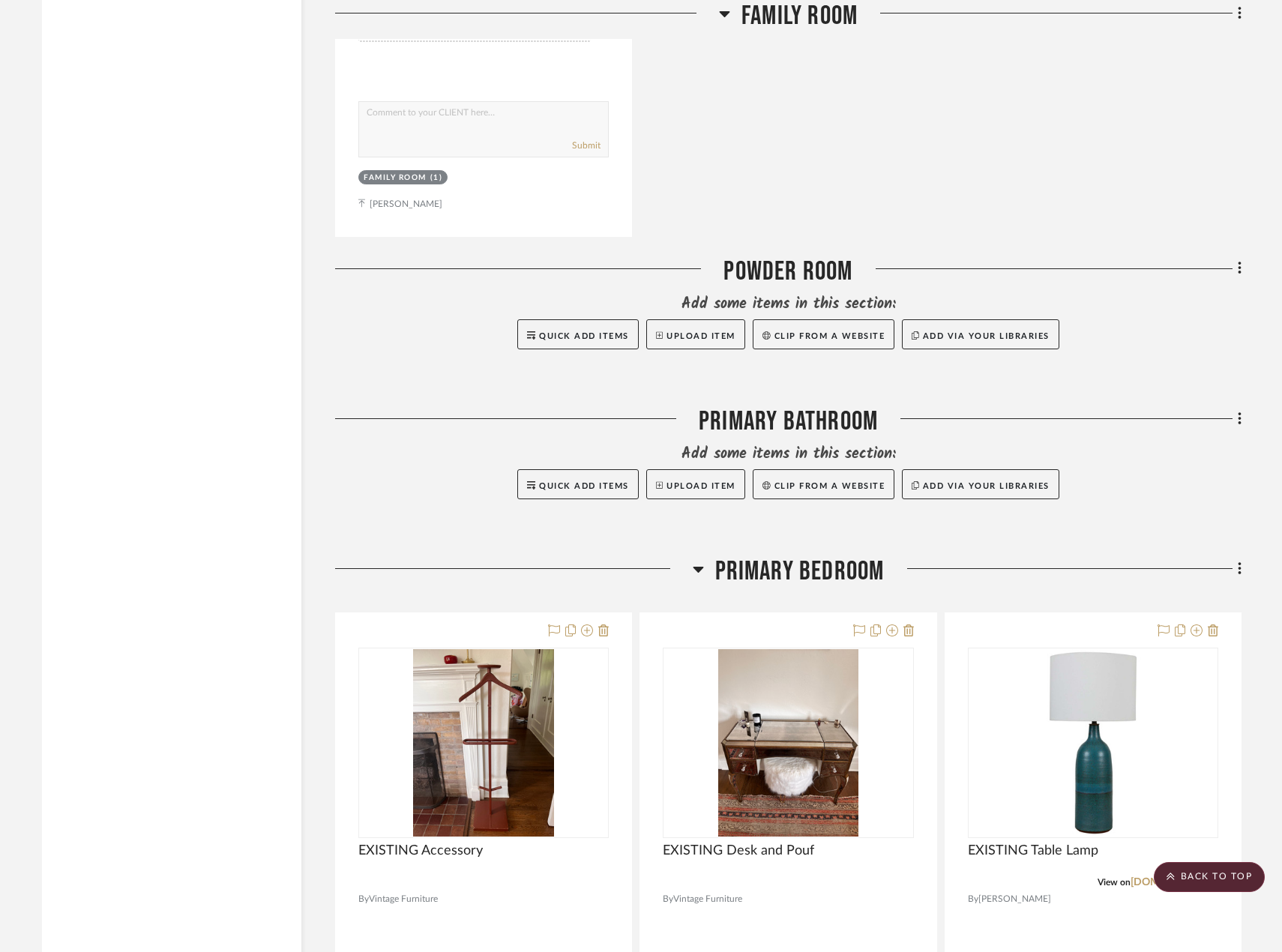
scroll to position [3335, 0]
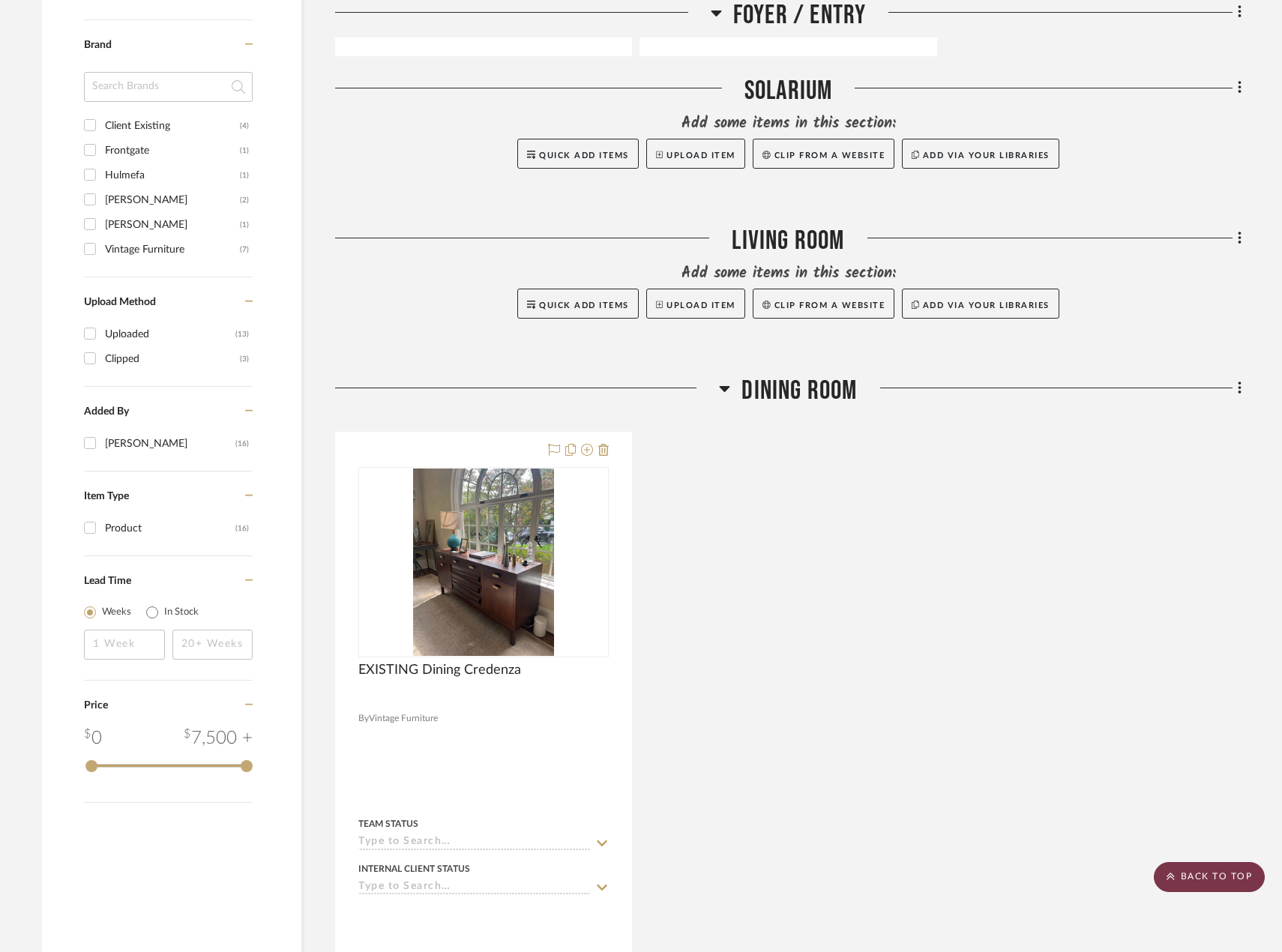
click at [1169, 878] on icon at bounding box center [1169, 876] width 7 height 7
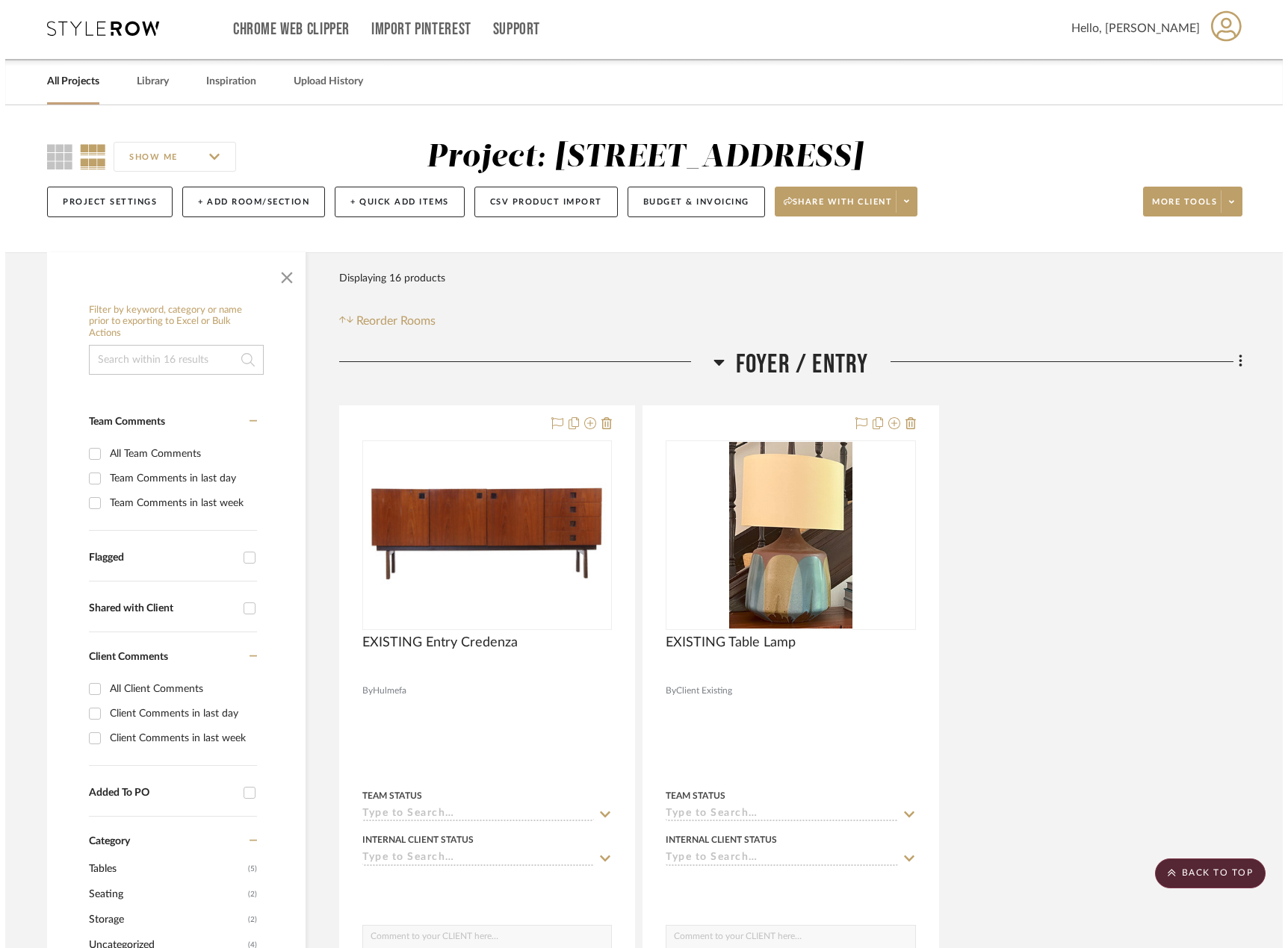
scroll to position [0, 0]
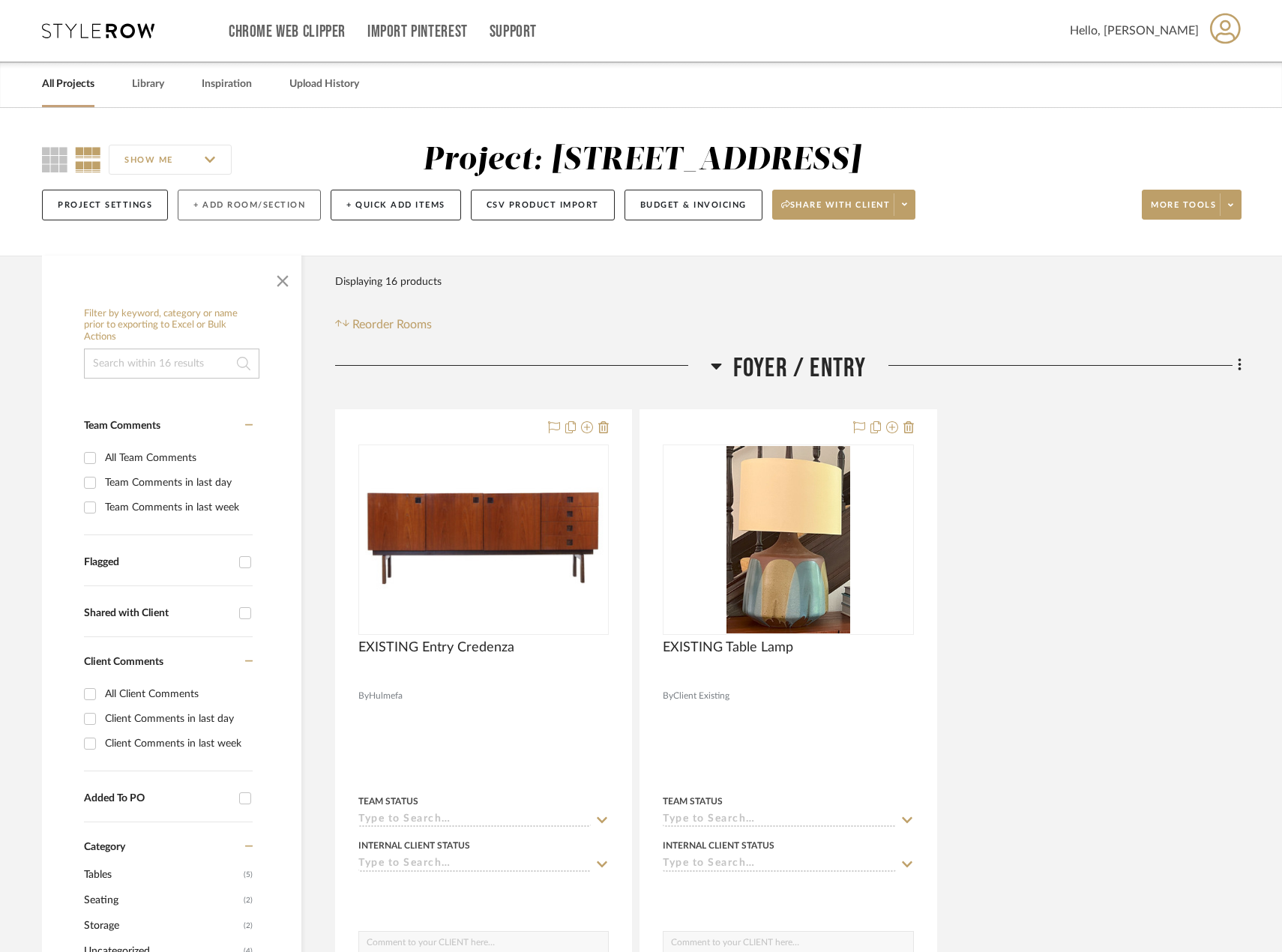
click at [266, 200] on button "+ Add Room/Section" at bounding box center [249, 205] width 143 height 30
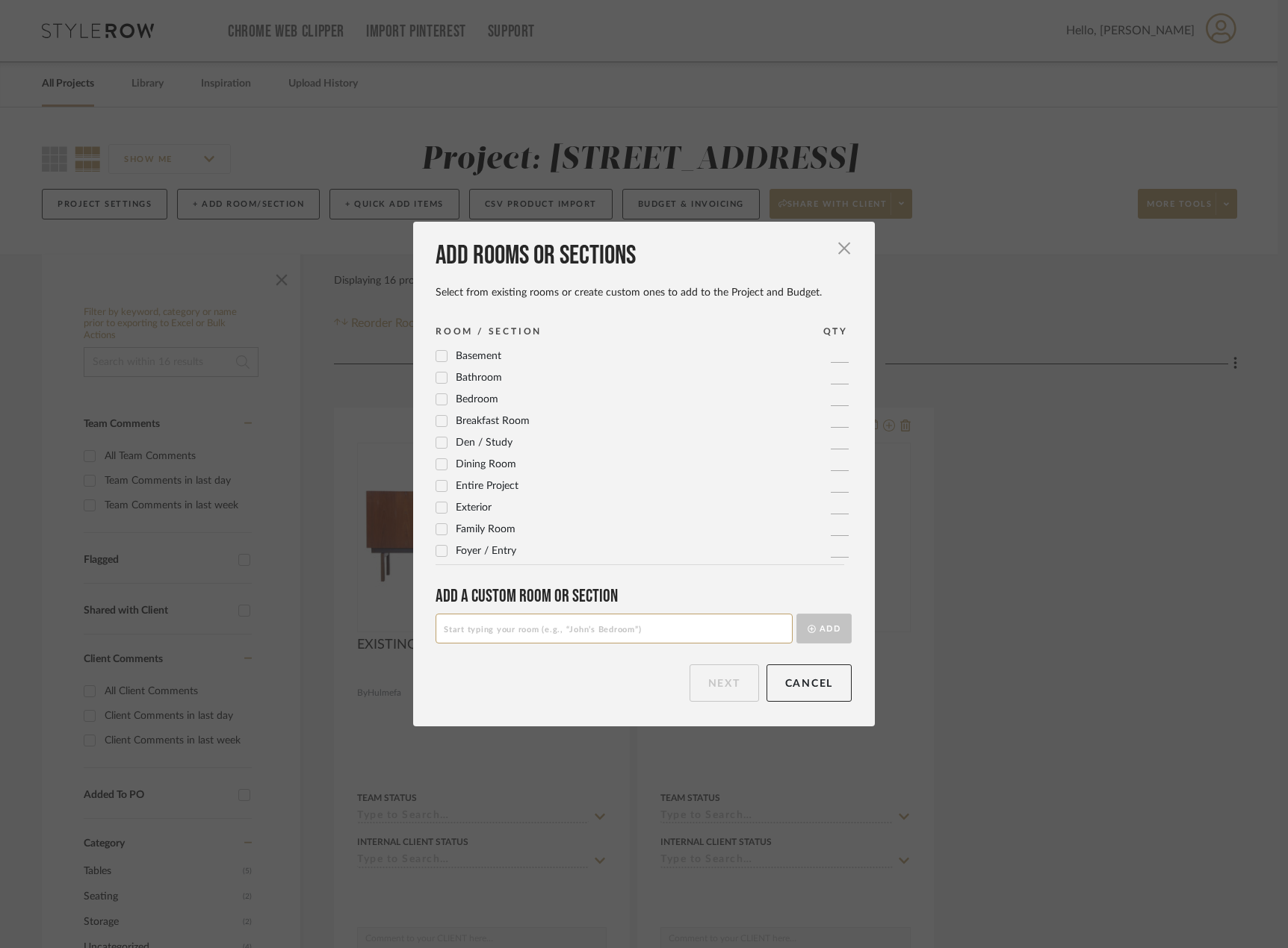
click at [600, 627] on input at bounding box center [614, 628] width 357 height 30
type input "Primary Sitting Room"
click at [808, 626] on button "Add" at bounding box center [824, 628] width 56 height 30
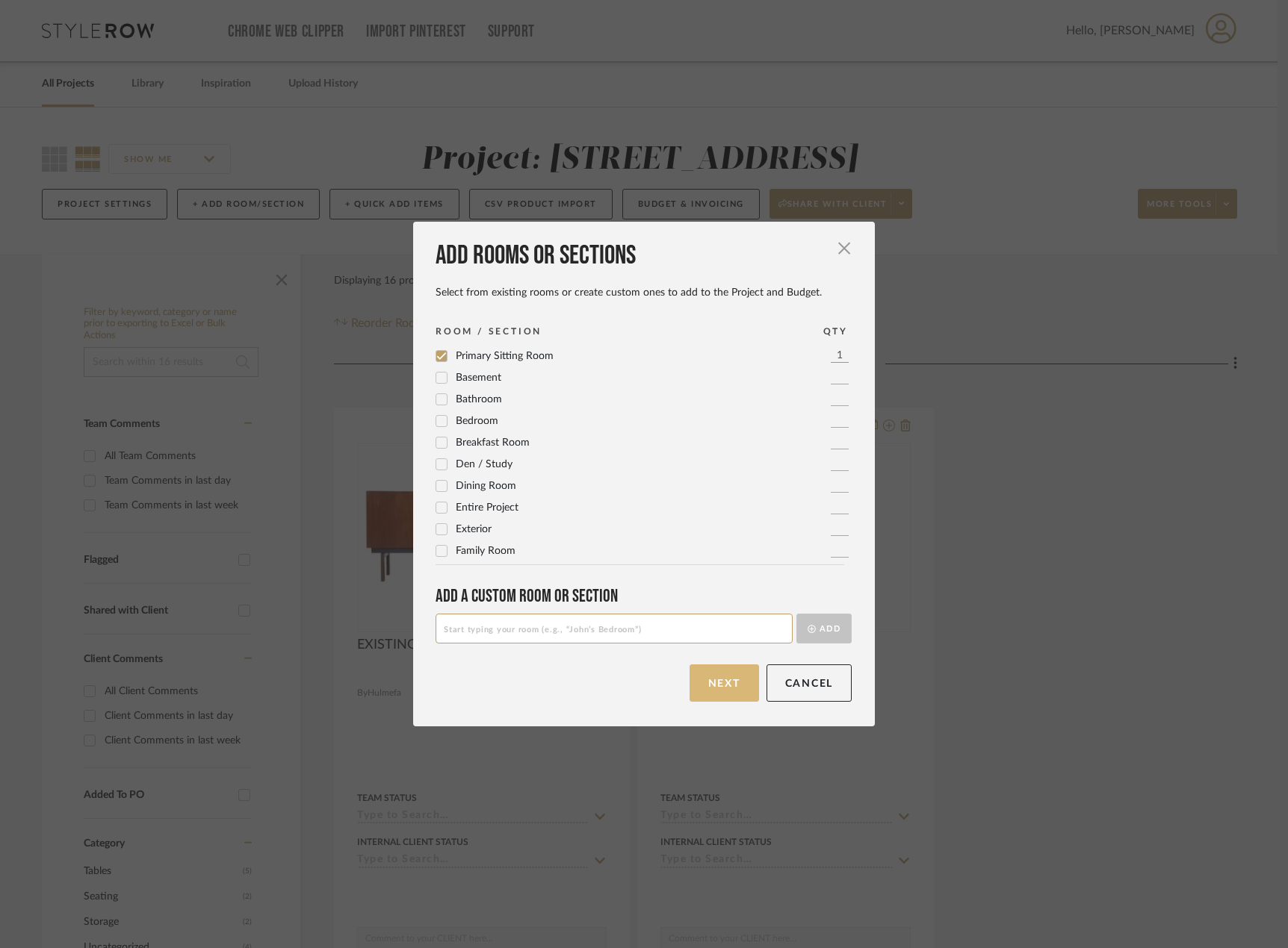
click at [696, 689] on button "Next" at bounding box center [723, 683] width 70 height 38
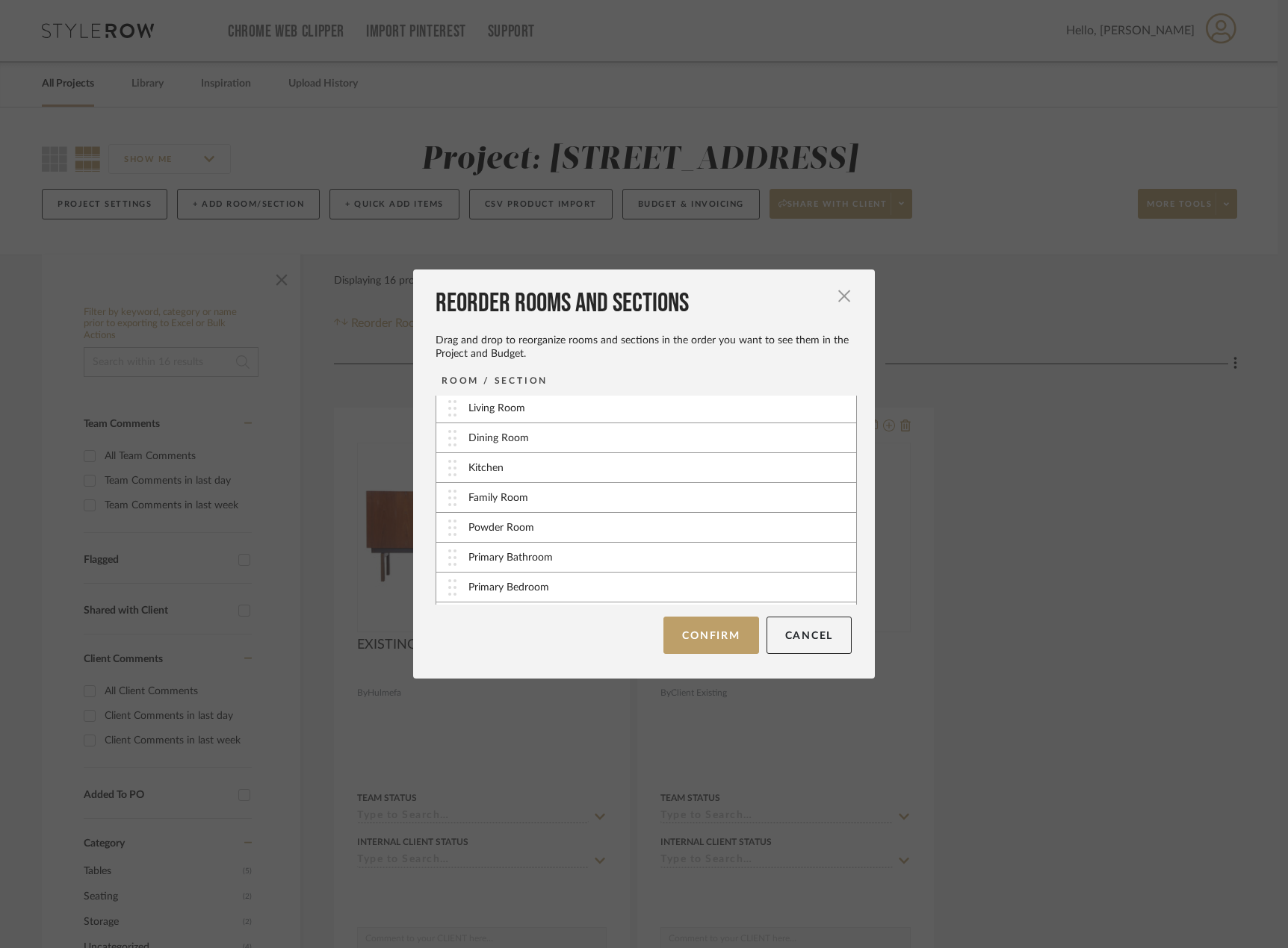
scroll to position [120, 0]
drag, startPoint x: 620, startPoint y: 593, endPoint x: 628, endPoint y: 543, distance: 50.6
drag, startPoint x: 663, startPoint y: 532, endPoint x: 669, endPoint y: 558, distance: 26.7
click at [733, 625] on button "Confirm" at bounding box center [710, 636] width 95 height 38
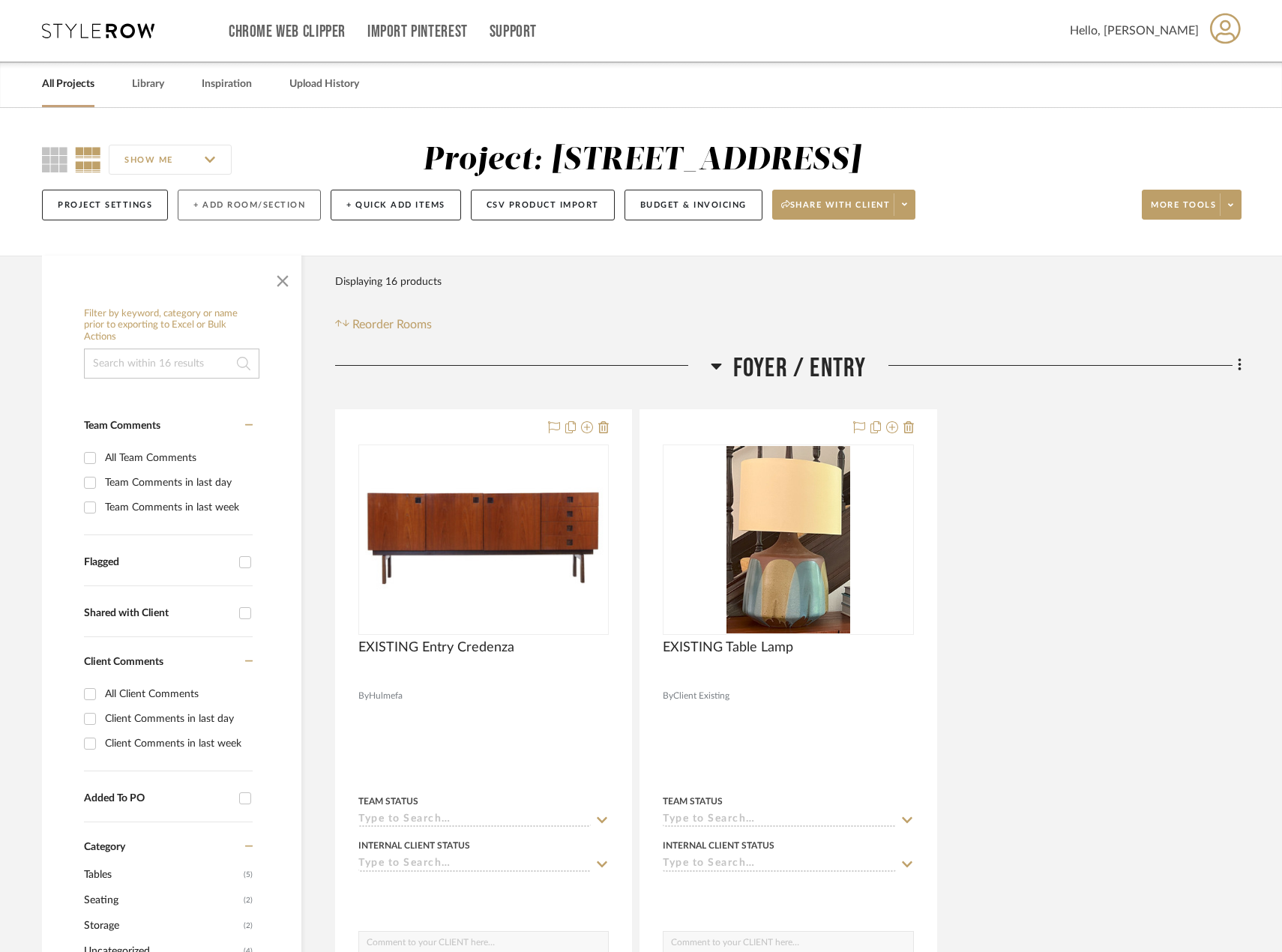
click at [302, 210] on button "+ Add Room/Section" at bounding box center [249, 205] width 143 height 30
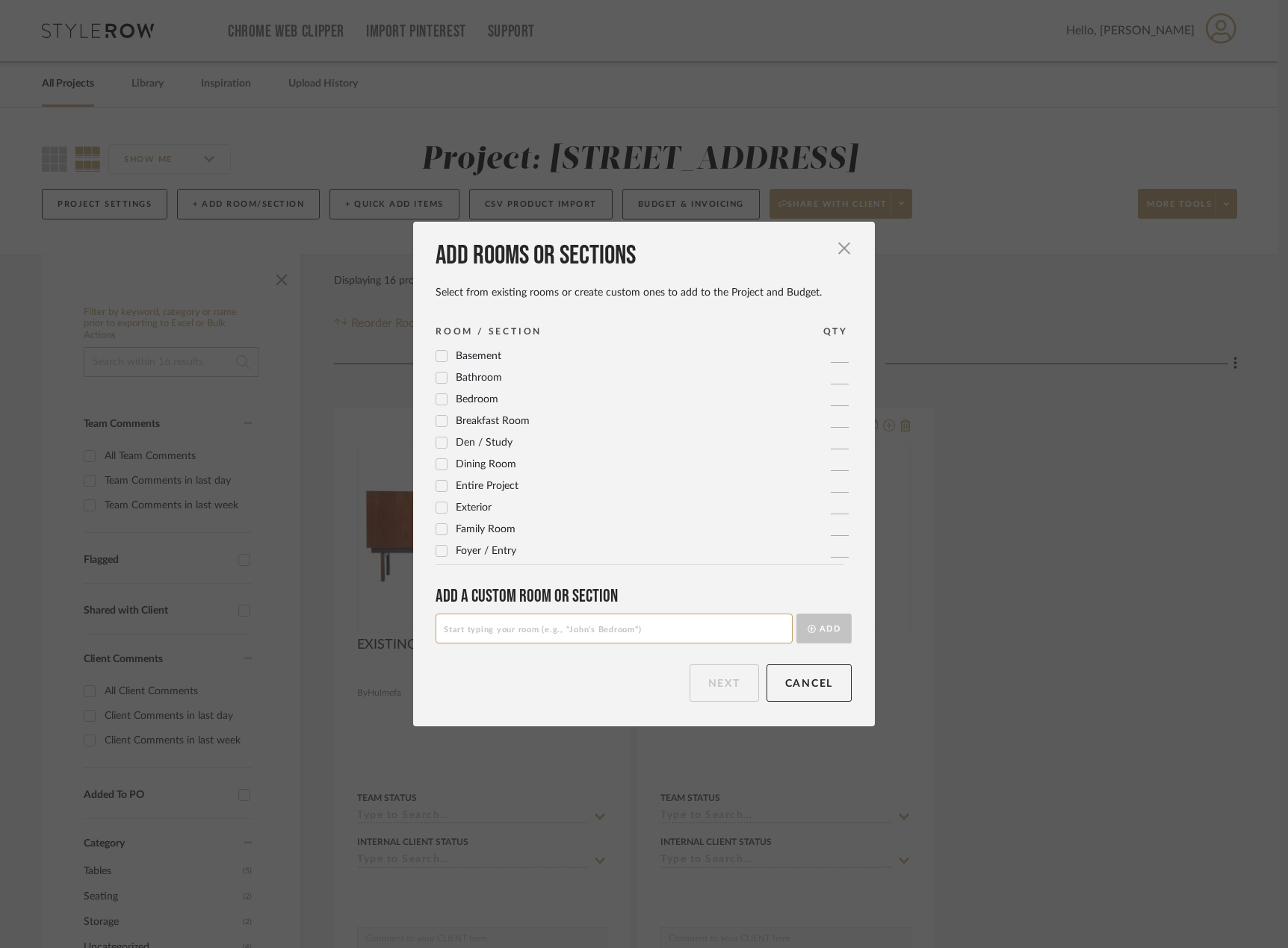
click at [756, 627] on input at bounding box center [614, 628] width 357 height 30
type input "Office"
click at [796, 613] on button "Add" at bounding box center [824, 628] width 56 height 30
click at [696, 685] on button "Next" at bounding box center [723, 683] width 70 height 38
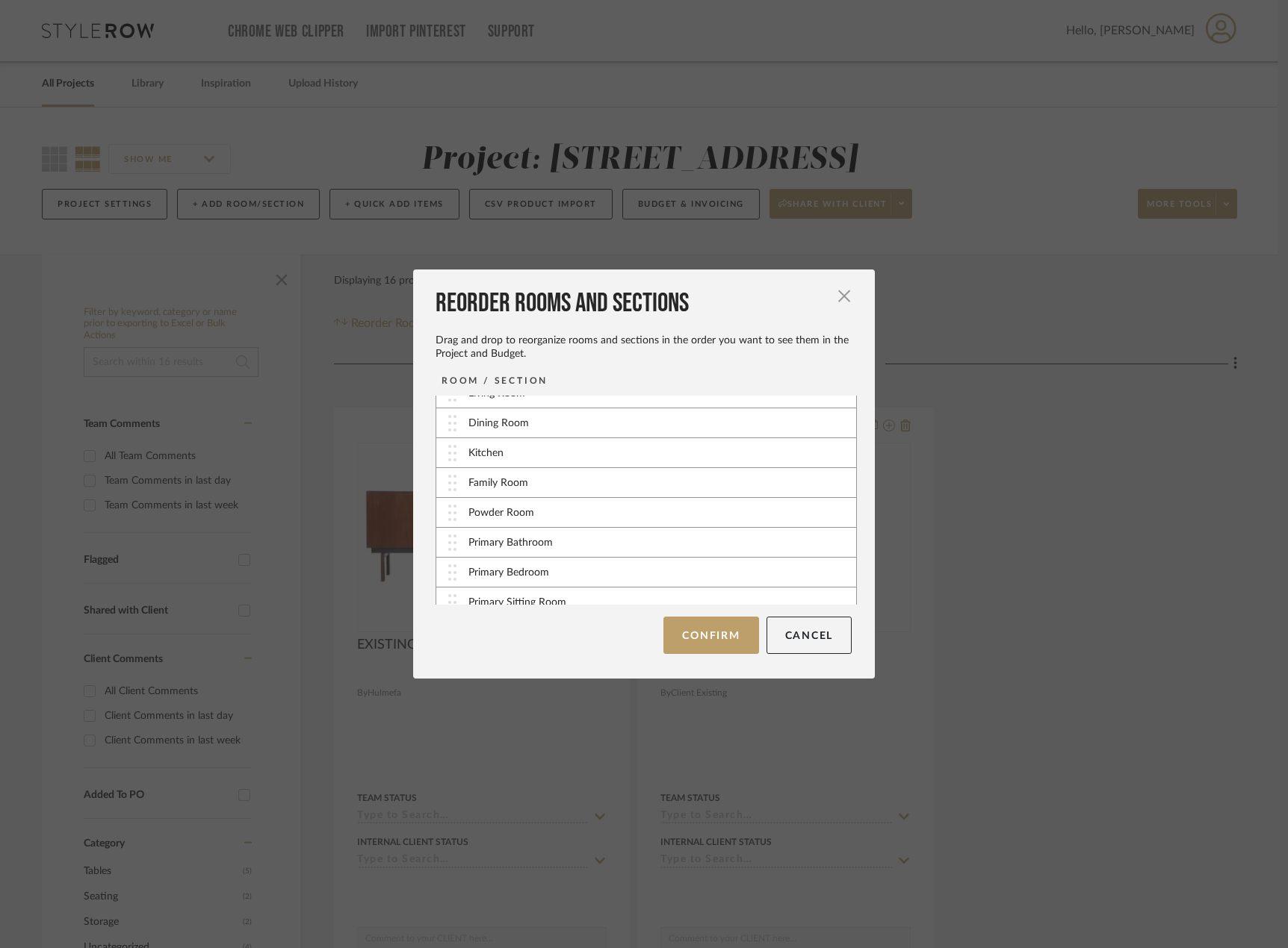
scroll to position [150, 0]
drag, startPoint x: 620, startPoint y: 592, endPoint x: 628, endPoint y: 565, distance: 28.2
click at [685, 638] on button "Confirm" at bounding box center [710, 636] width 95 height 38
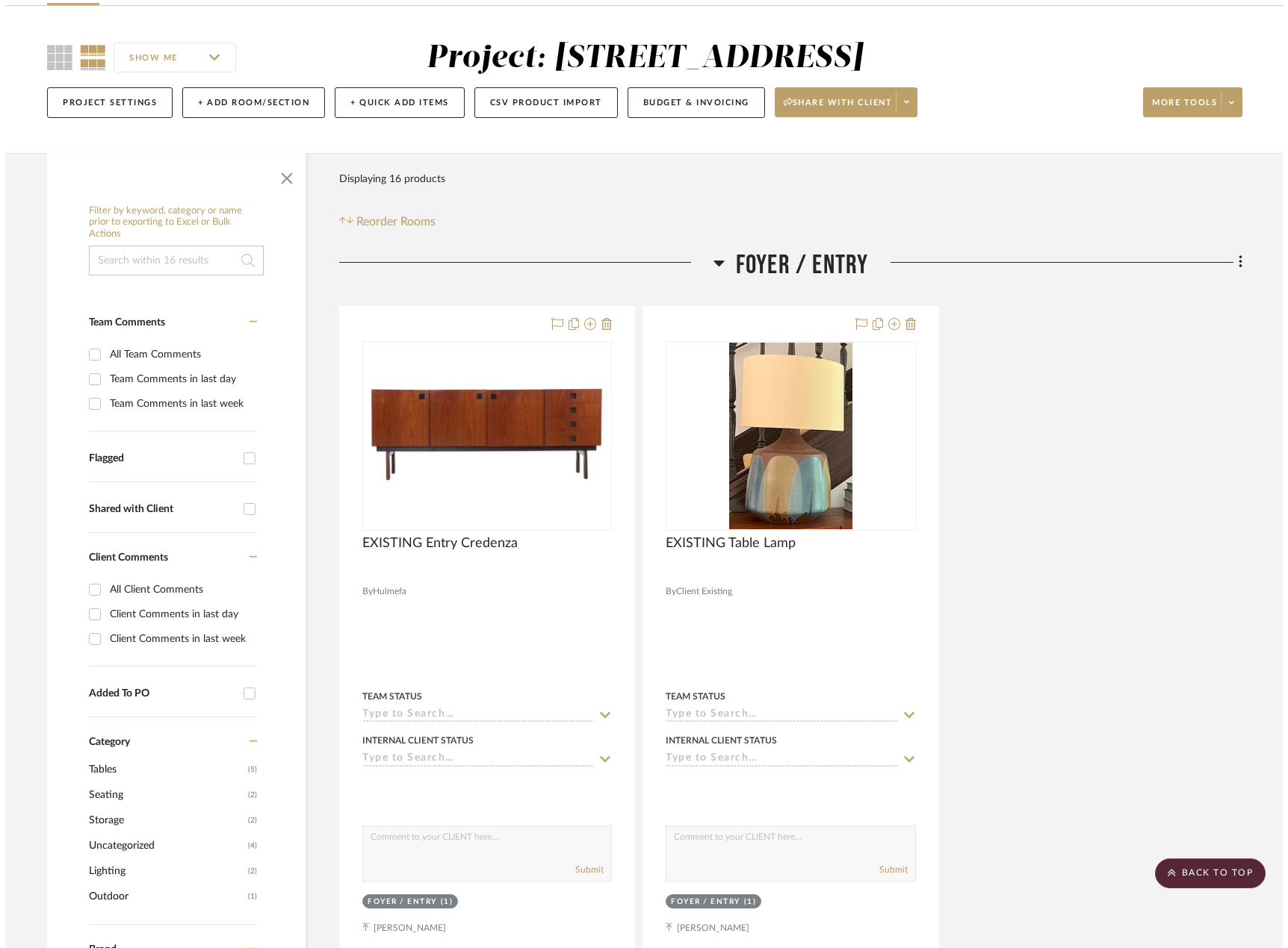
scroll to position [0, 0]
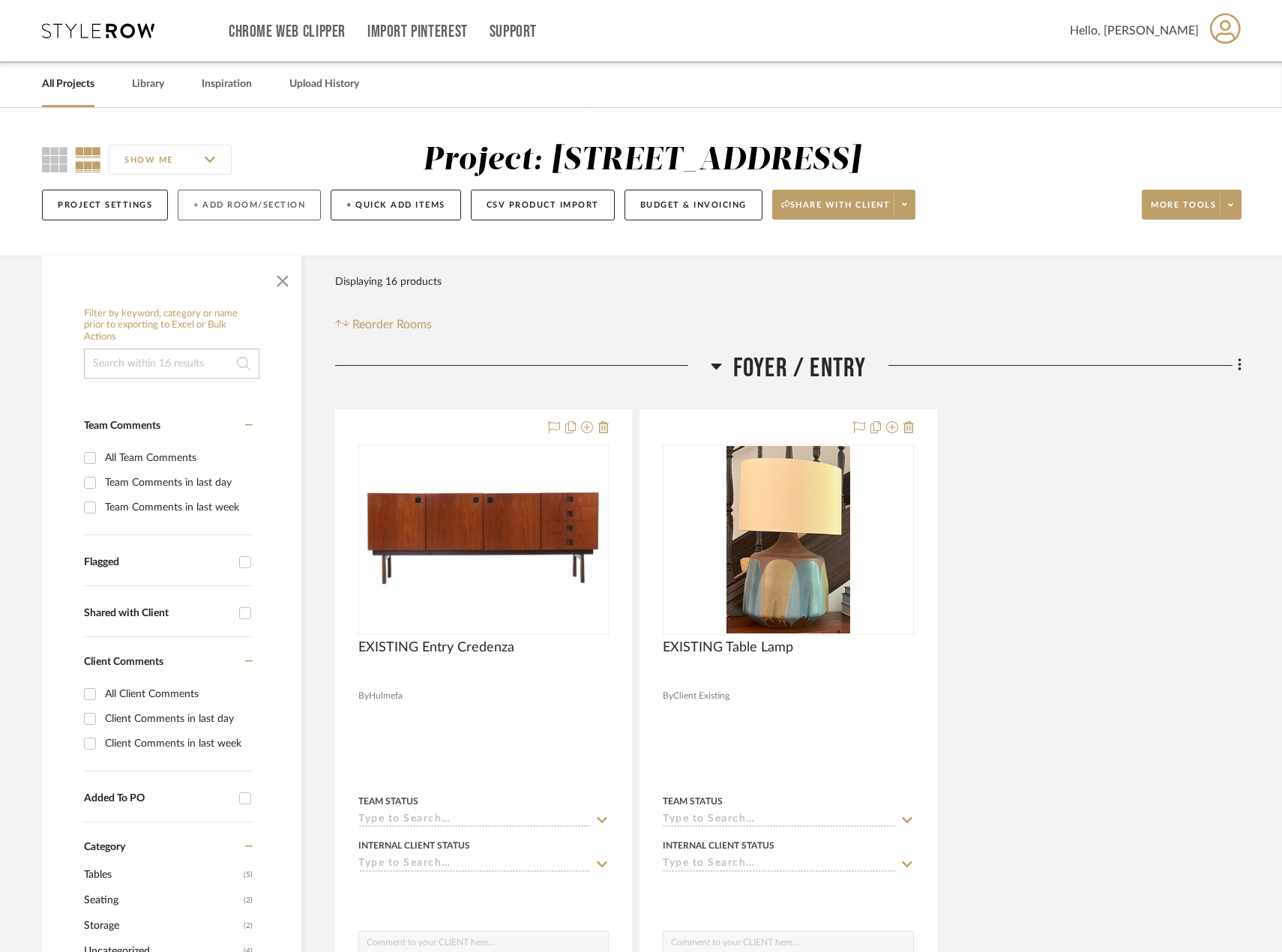
click at [238, 205] on button "+ Add Room/Section" at bounding box center [249, 205] width 143 height 30
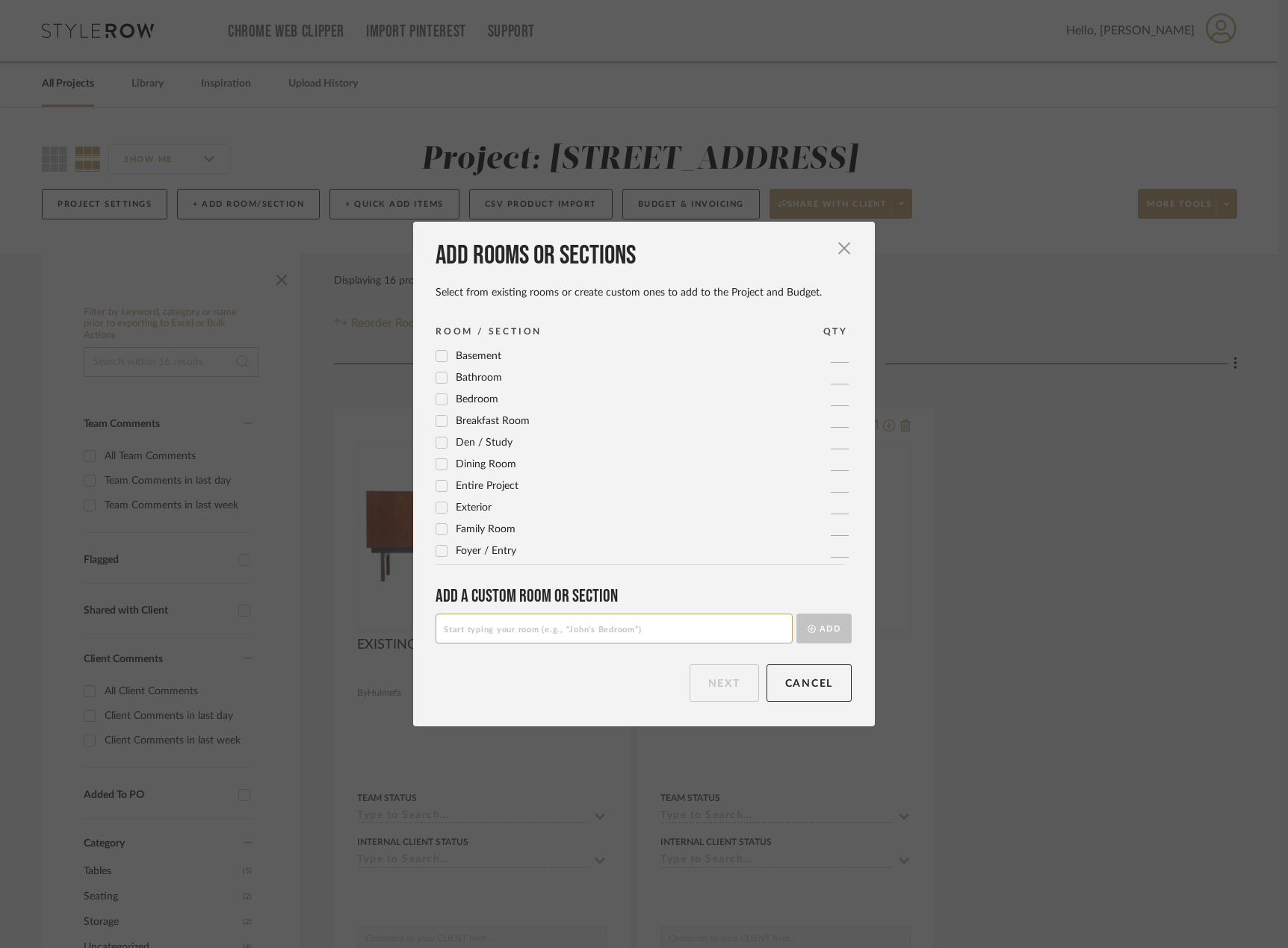
click at [660, 614] on input at bounding box center [614, 628] width 357 height 30
